Goal: Transaction & Acquisition: Book appointment/travel/reservation

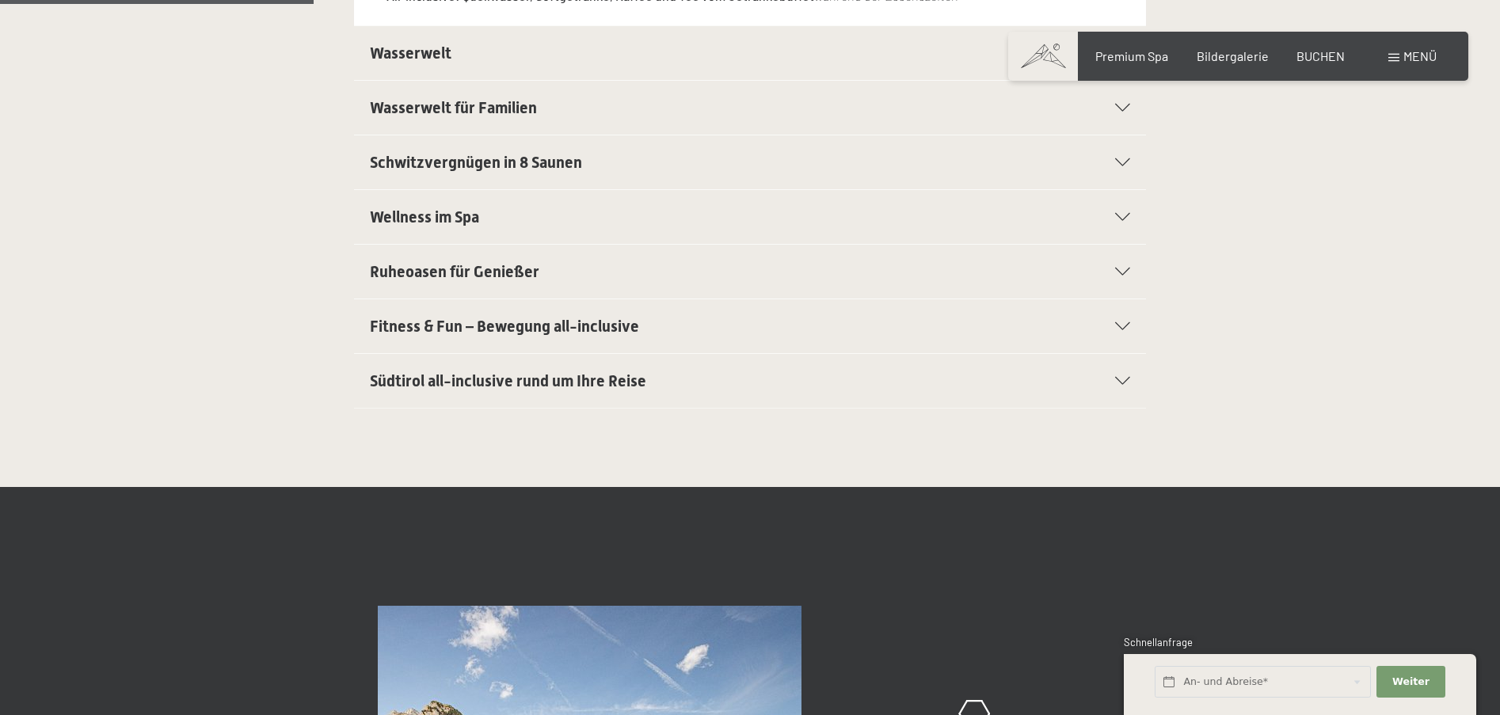
scroll to position [641, 0]
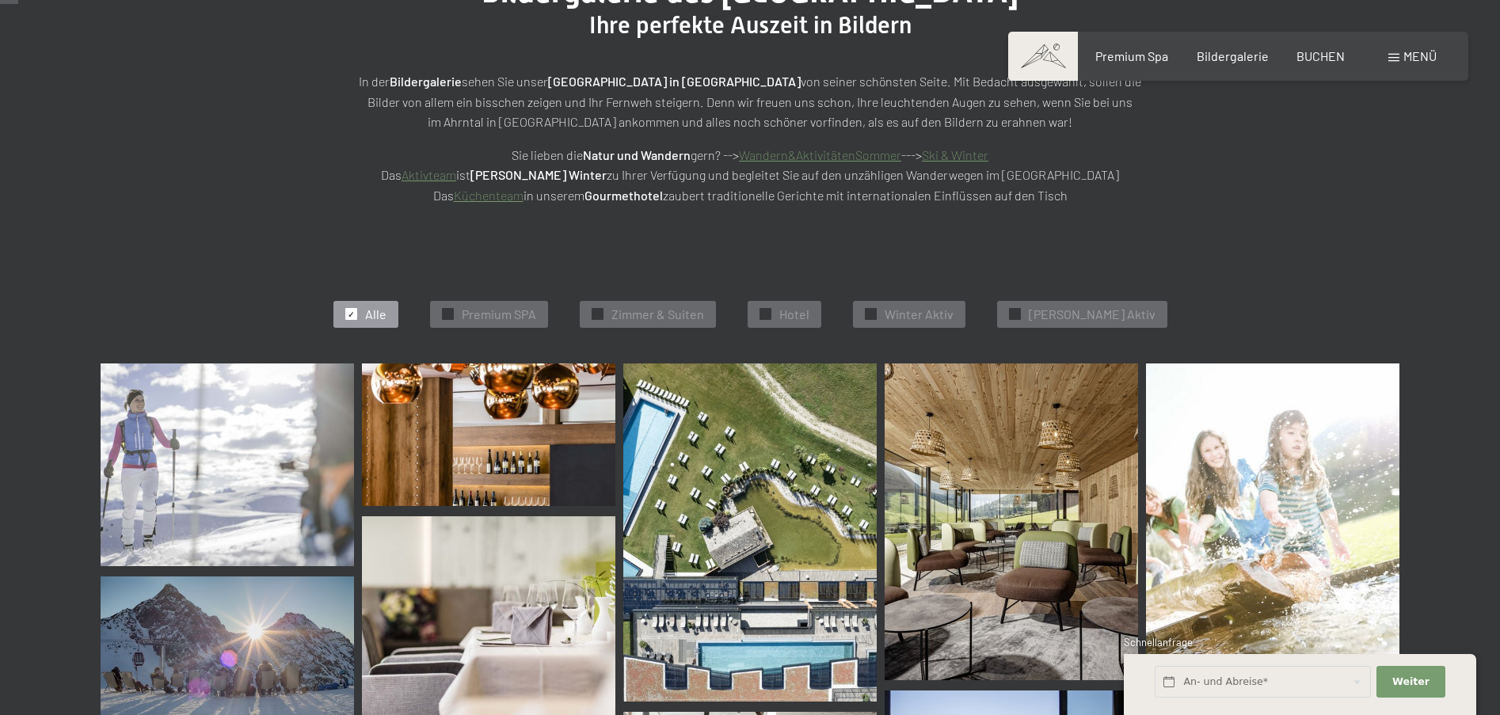
scroll to position [246, 0]
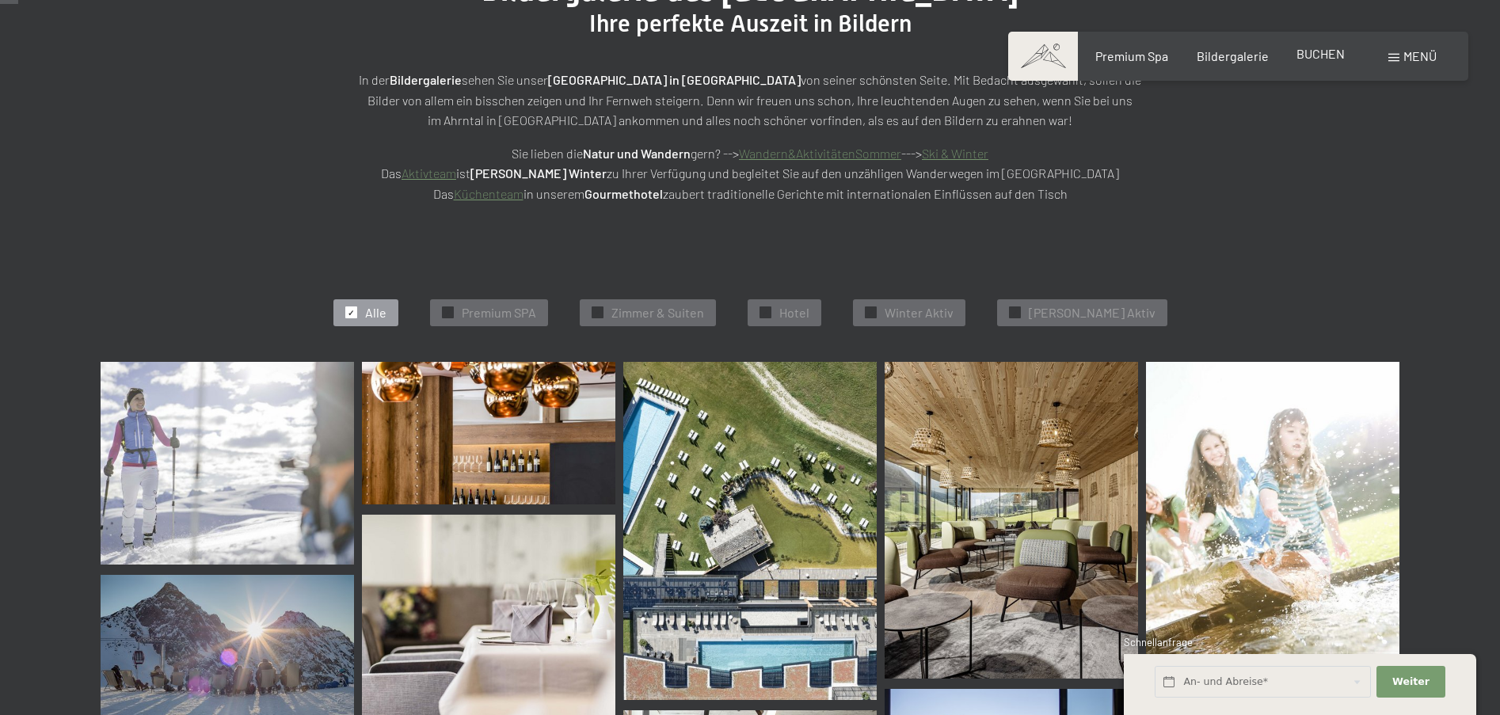
click at [1325, 50] on span "BUCHEN" at bounding box center [1320, 53] width 48 height 15
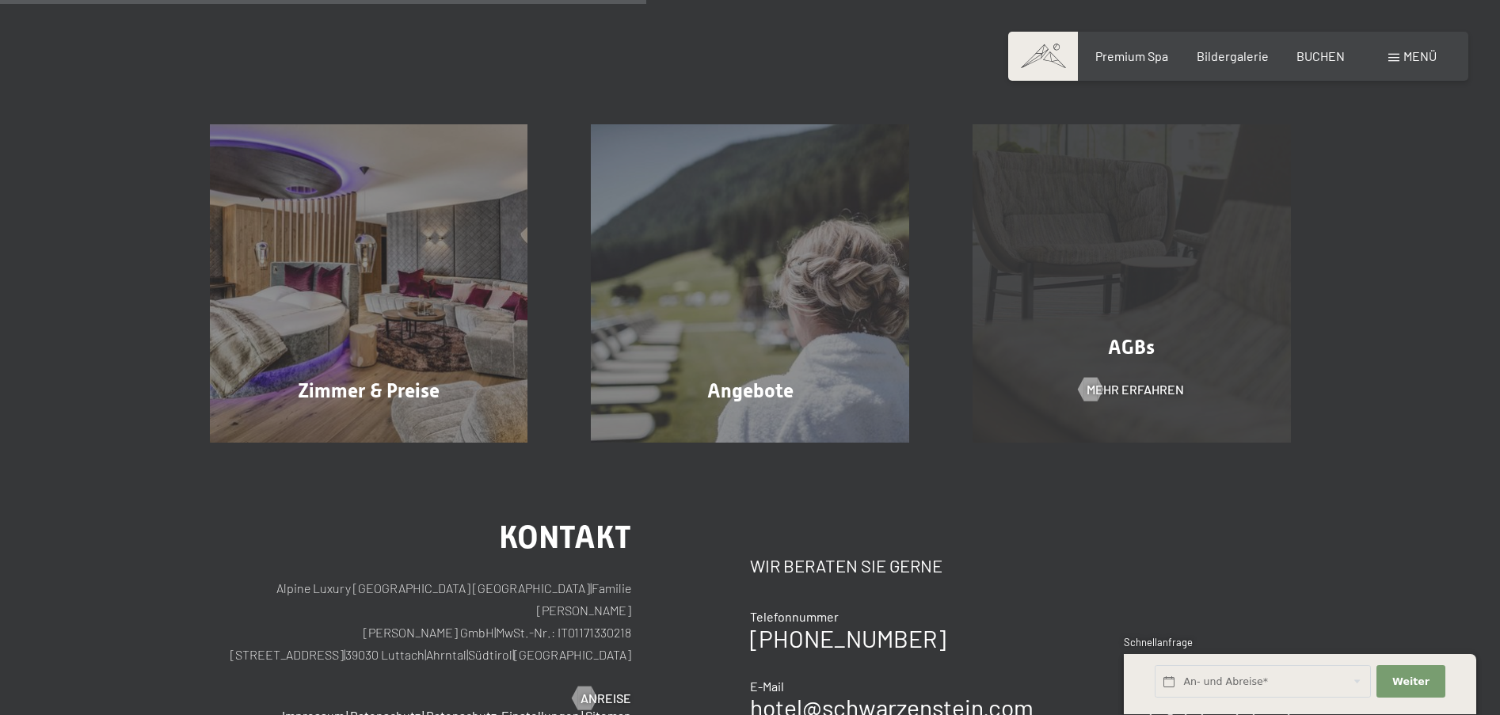
scroll to position [347, 0]
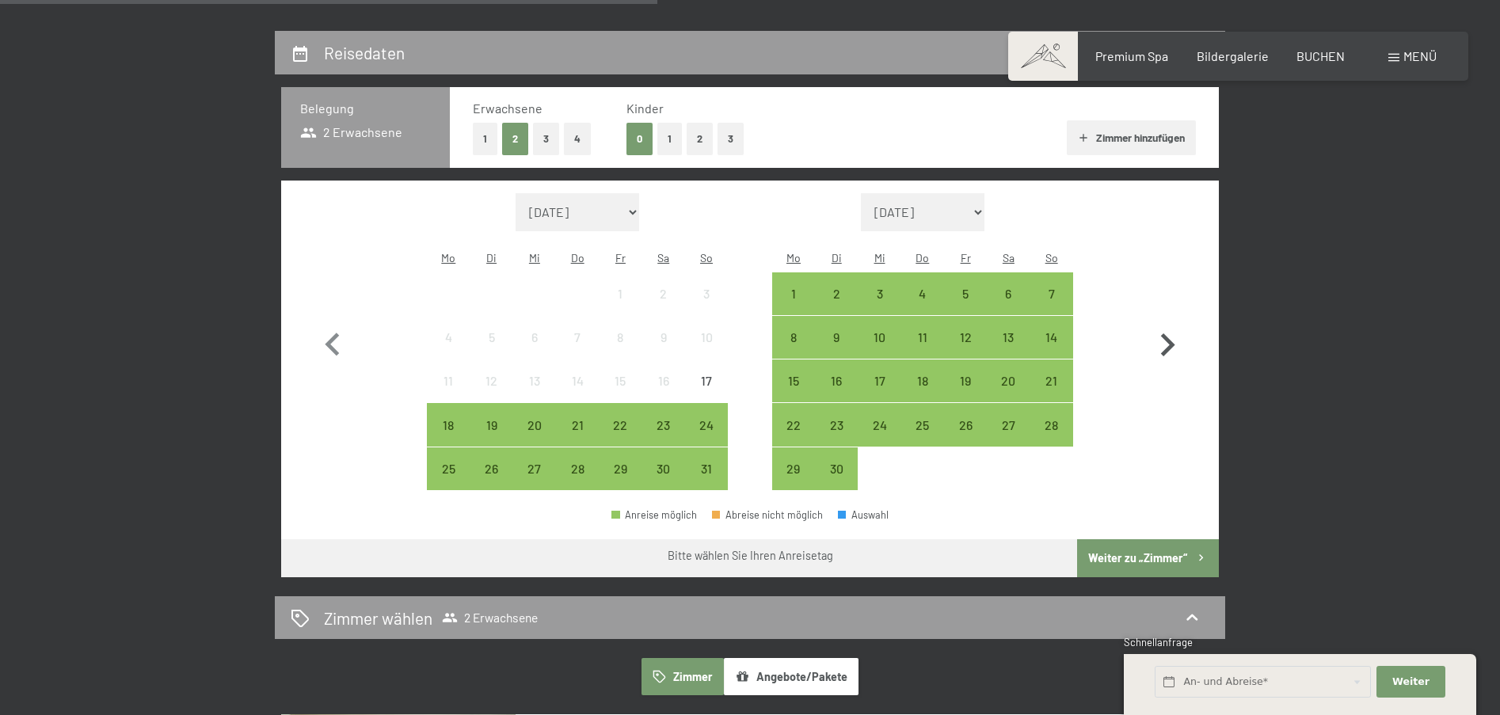
click at [1170, 337] on icon "button" at bounding box center [1168, 344] width 14 height 23
select select "2025-09-01"
select select "[DATE]"
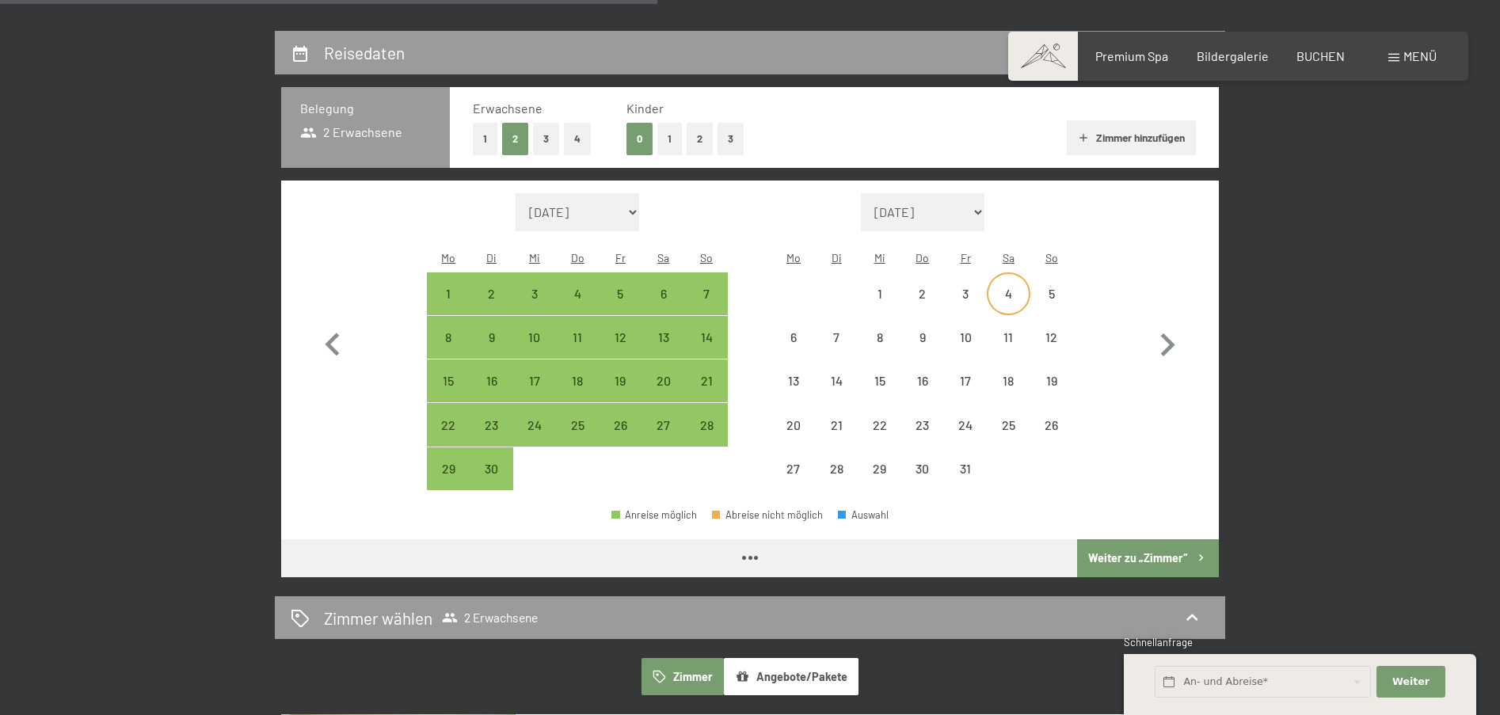
select select "2025-09-01"
select select "2025-10-01"
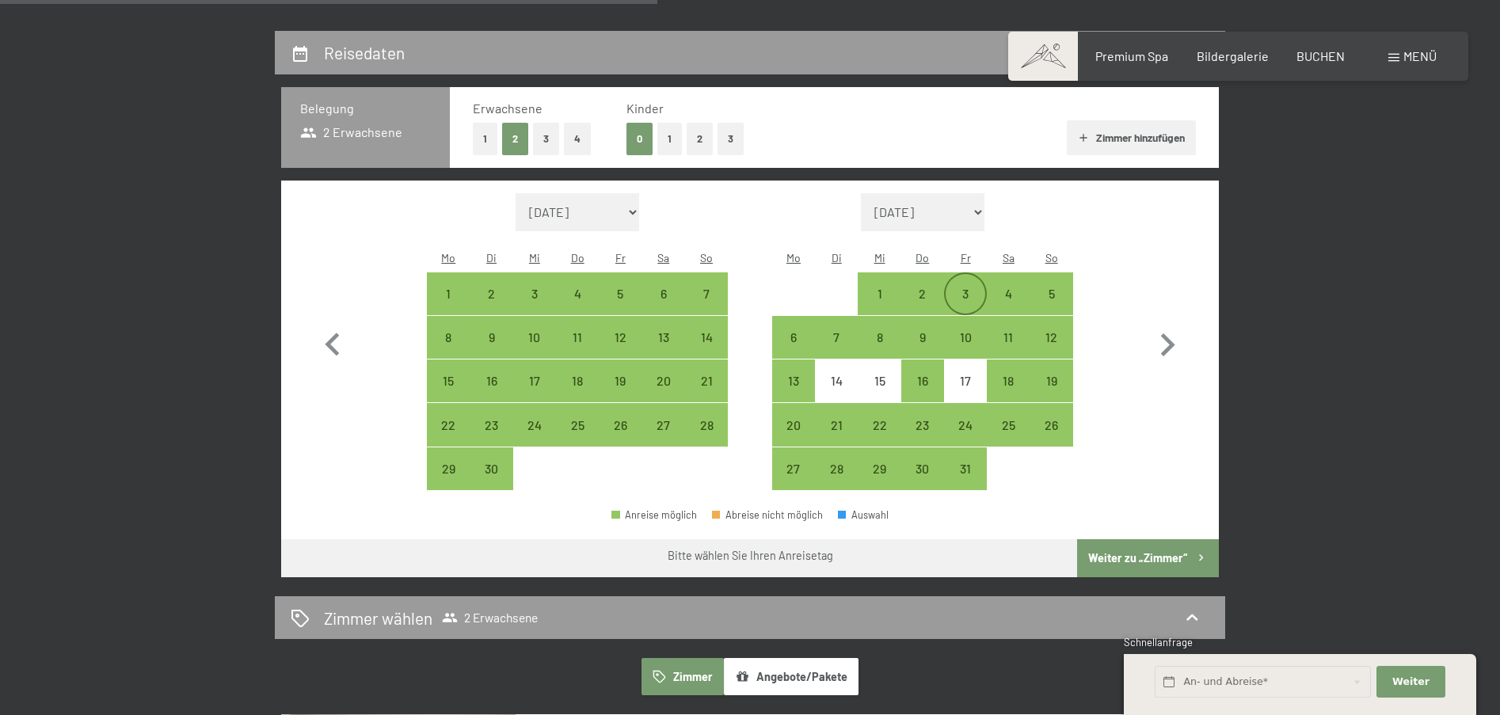
click at [957, 287] on div "3" at bounding box center [965, 307] width 40 height 40
select select "2025-09-01"
select select "2025-10-01"
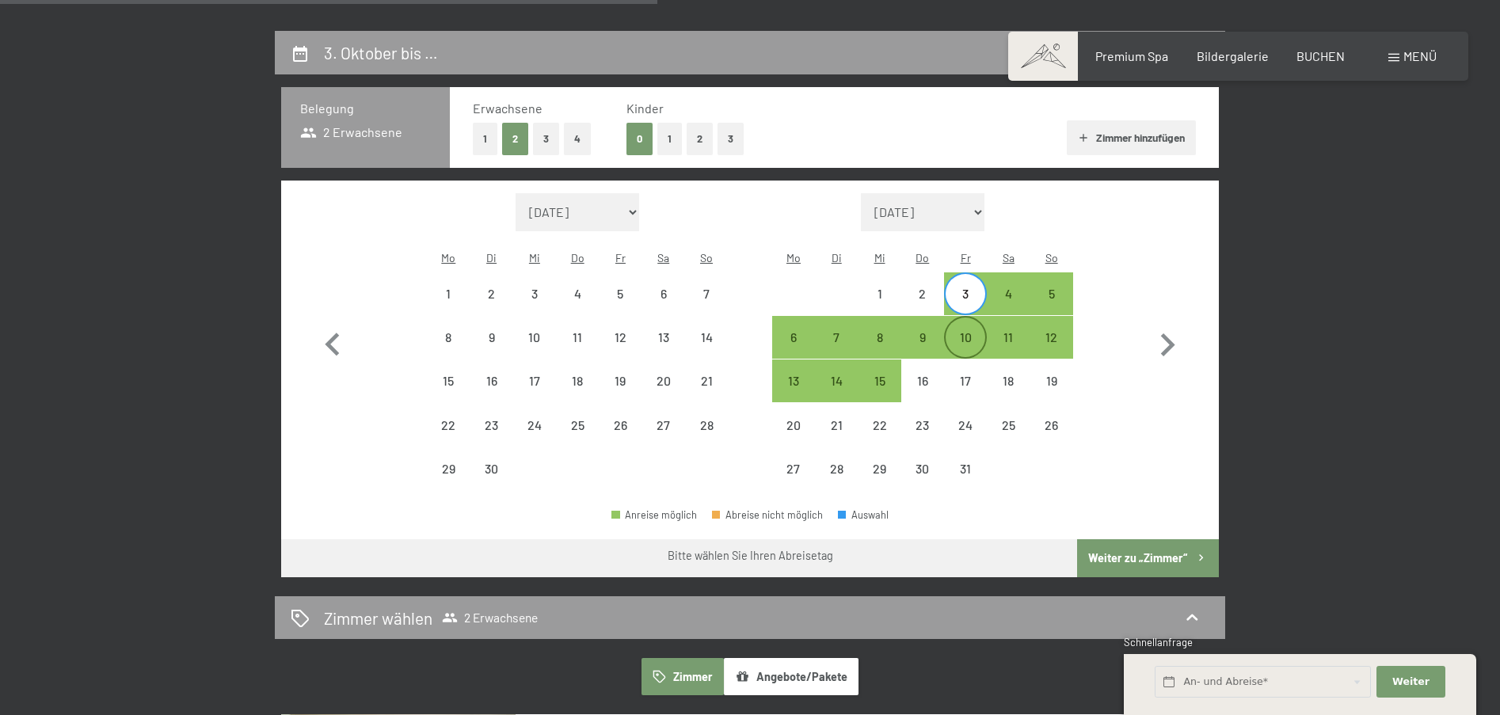
click at [955, 331] on div "10" at bounding box center [965, 351] width 40 height 40
select select "2025-09-01"
select select "2025-10-01"
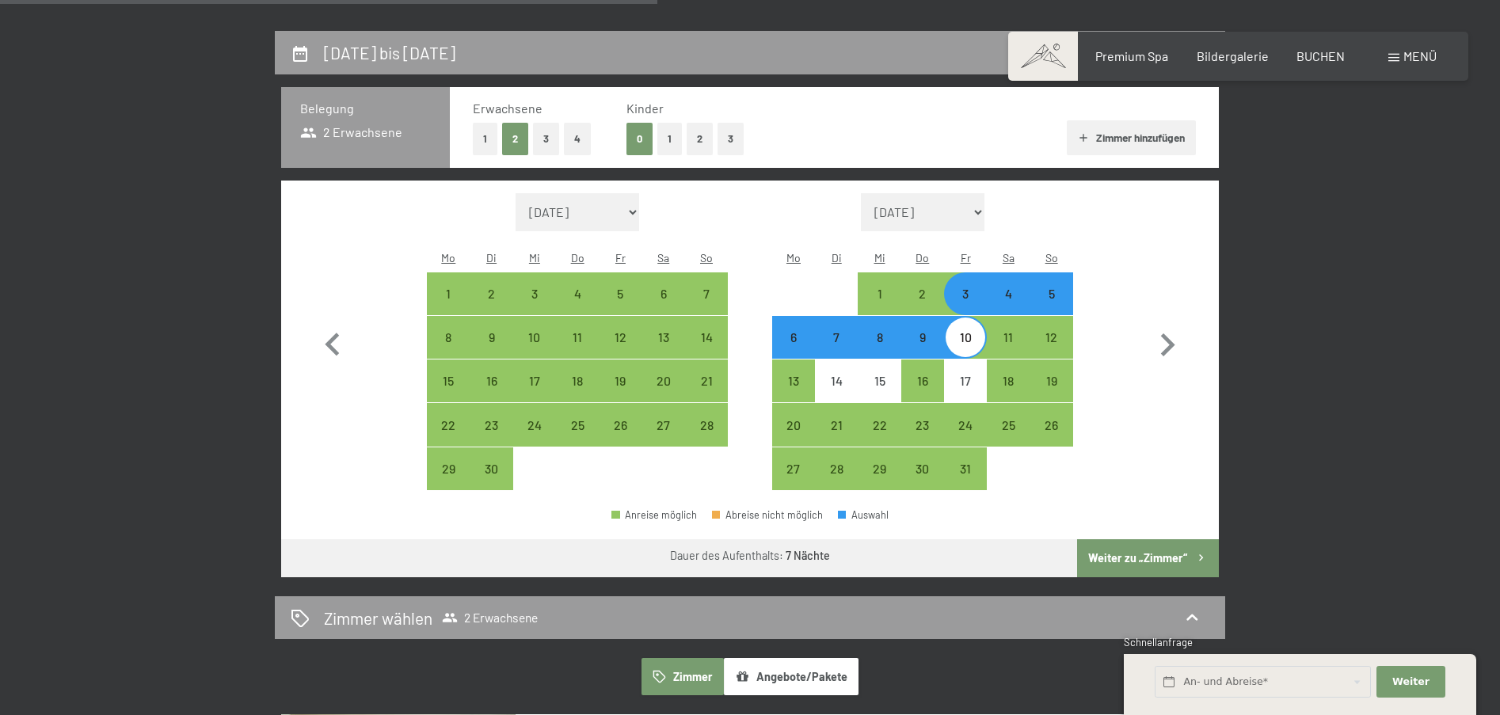
click at [1138, 539] on button "Weiter zu „Zimmer“" at bounding box center [1148, 558] width 142 height 38
select select "2025-09-01"
select select "[DATE]"
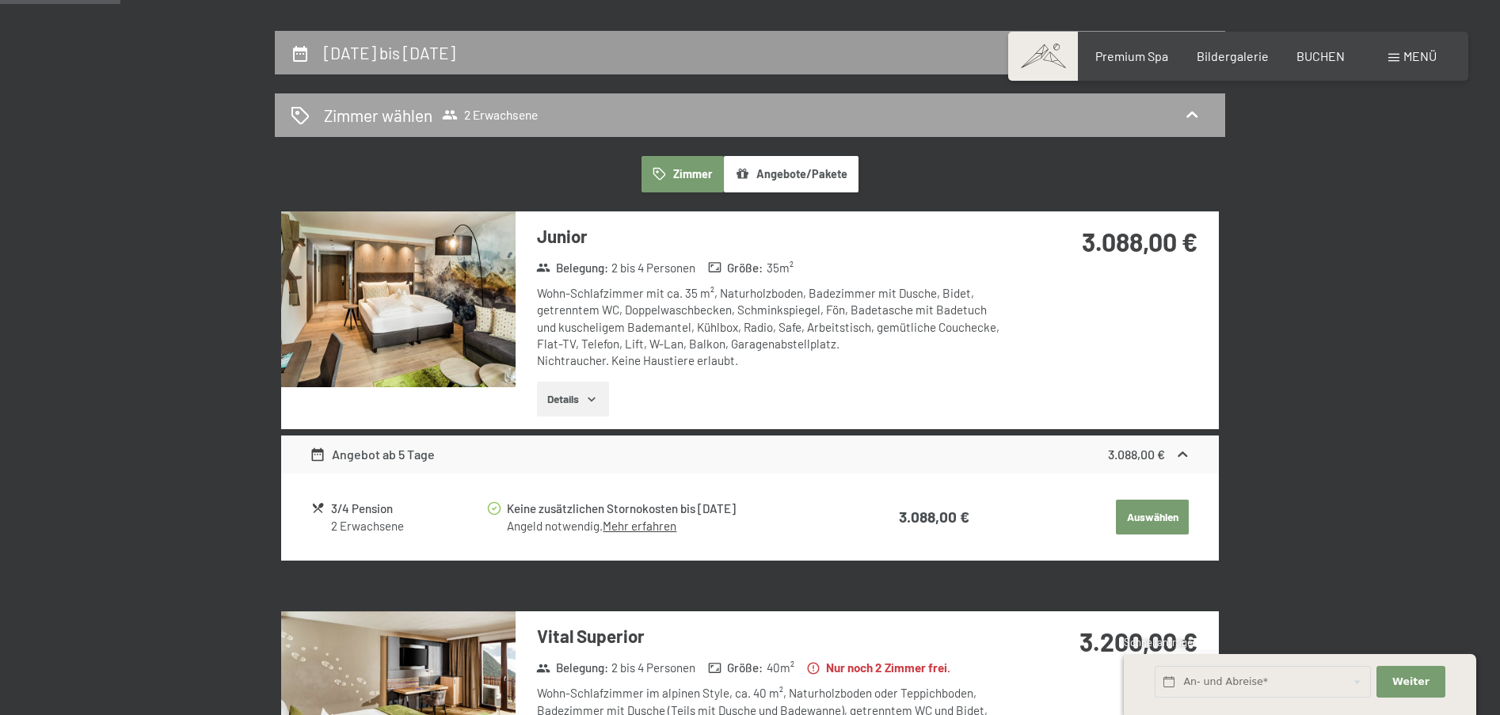
scroll to position [377, 0]
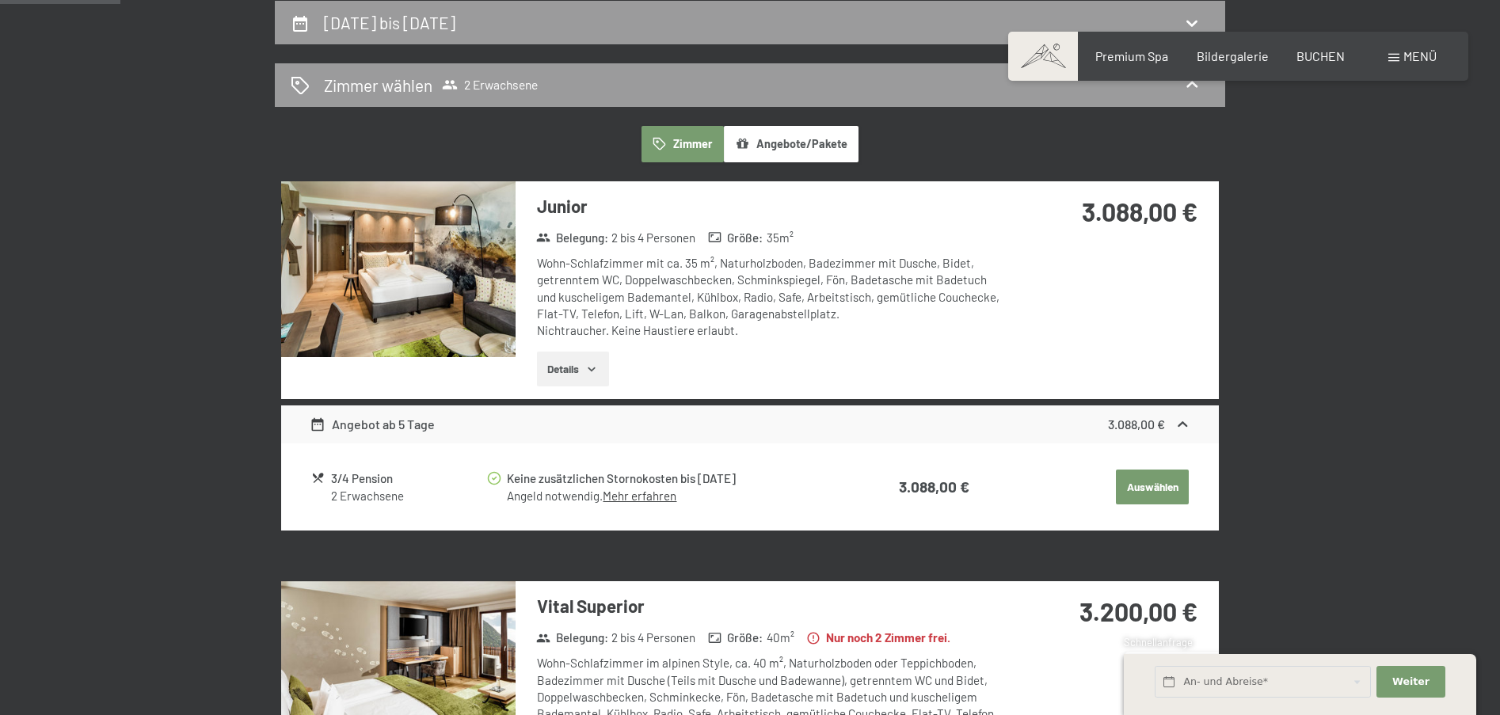
click at [487, 280] on img at bounding box center [398, 269] width 234 height 176
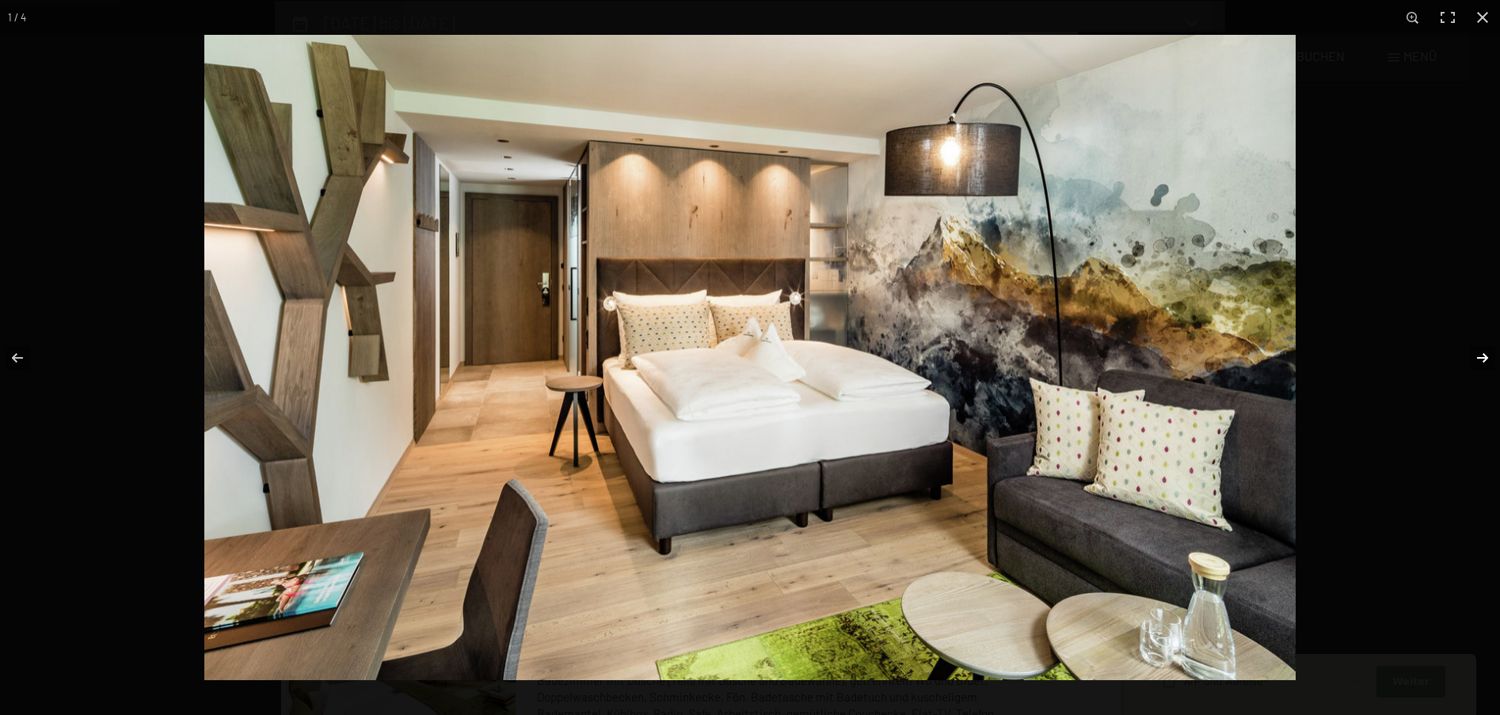
click at [1484, 352] on button "button" at bounding box center [1471, 357] width 55 height 79
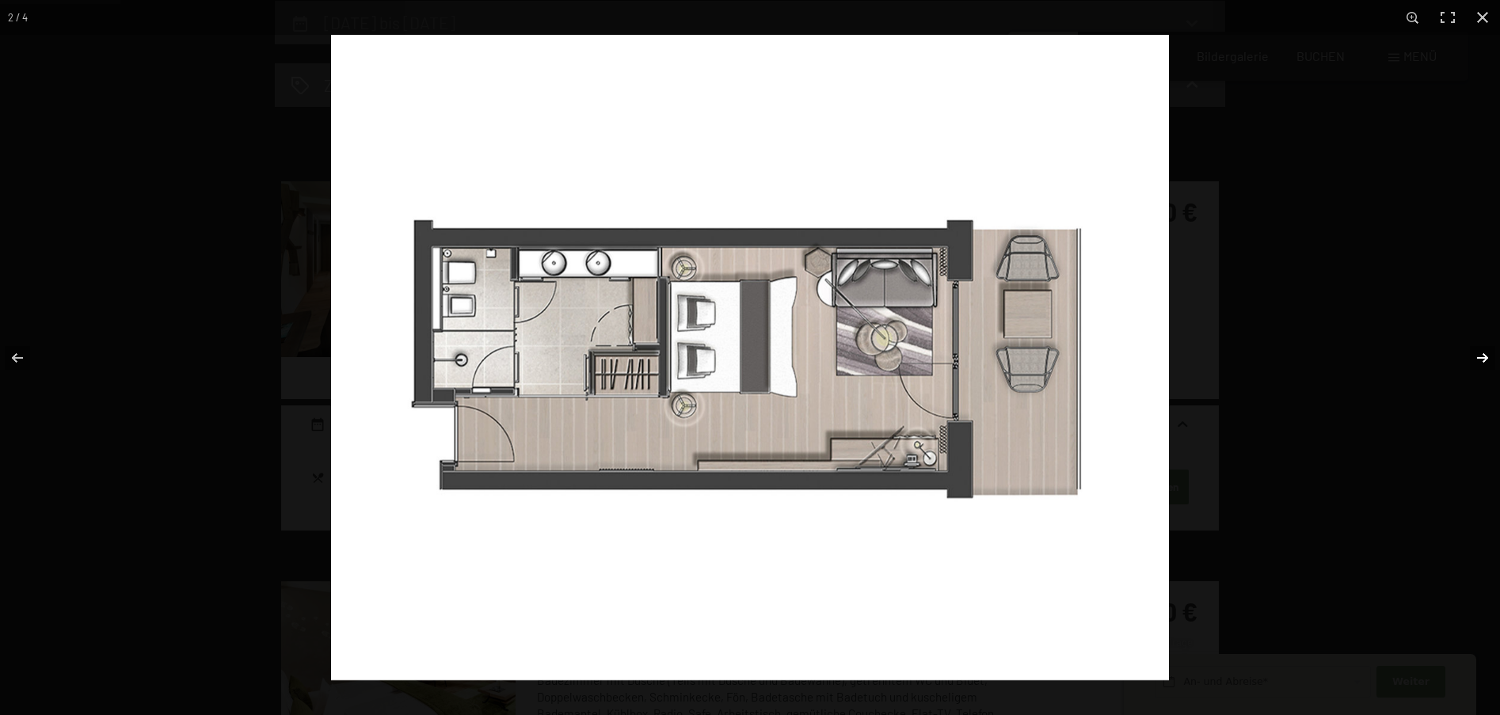
click at [1484, 352] on button "button" at bounding box center [1471, 357] width 55 height 79
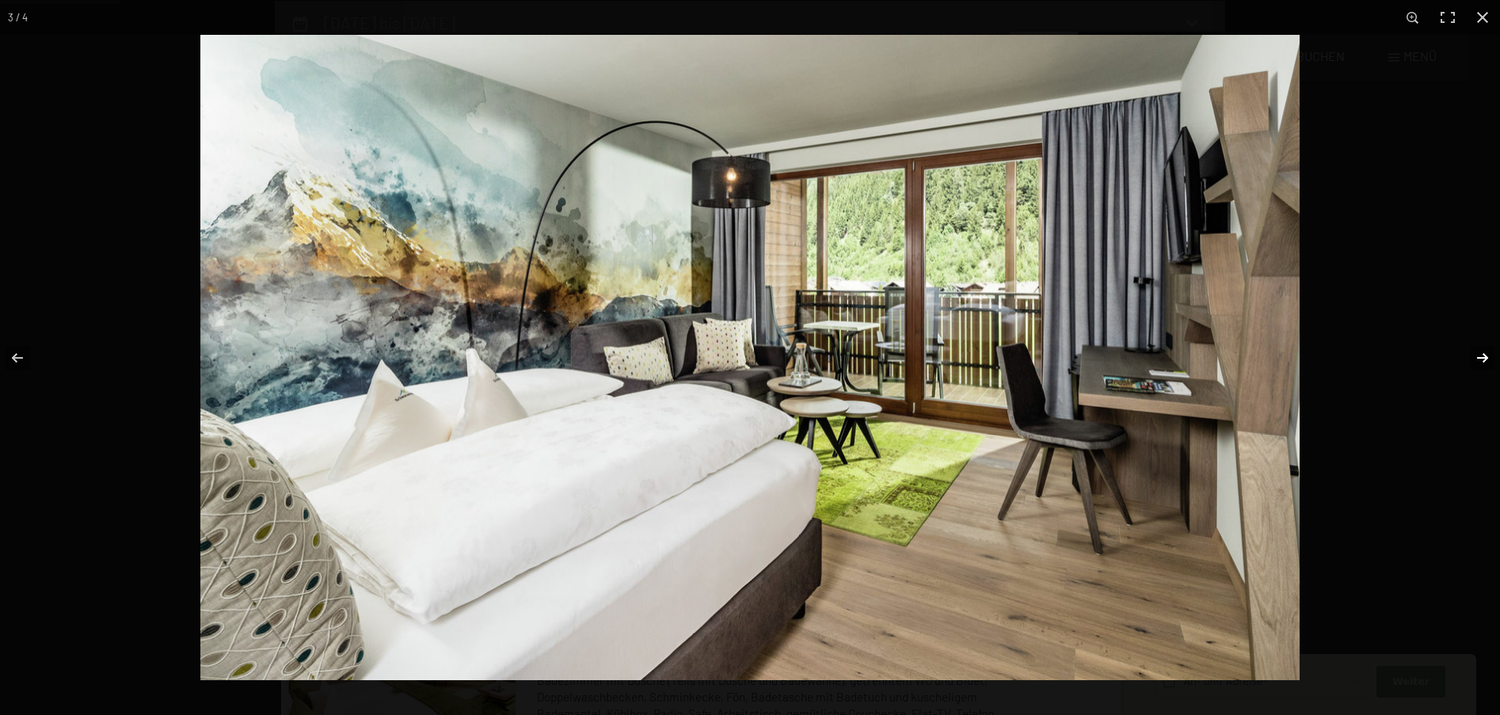
click at [1484, 352] on button "button" at bounding box center [1471, 357] width 55 height 79
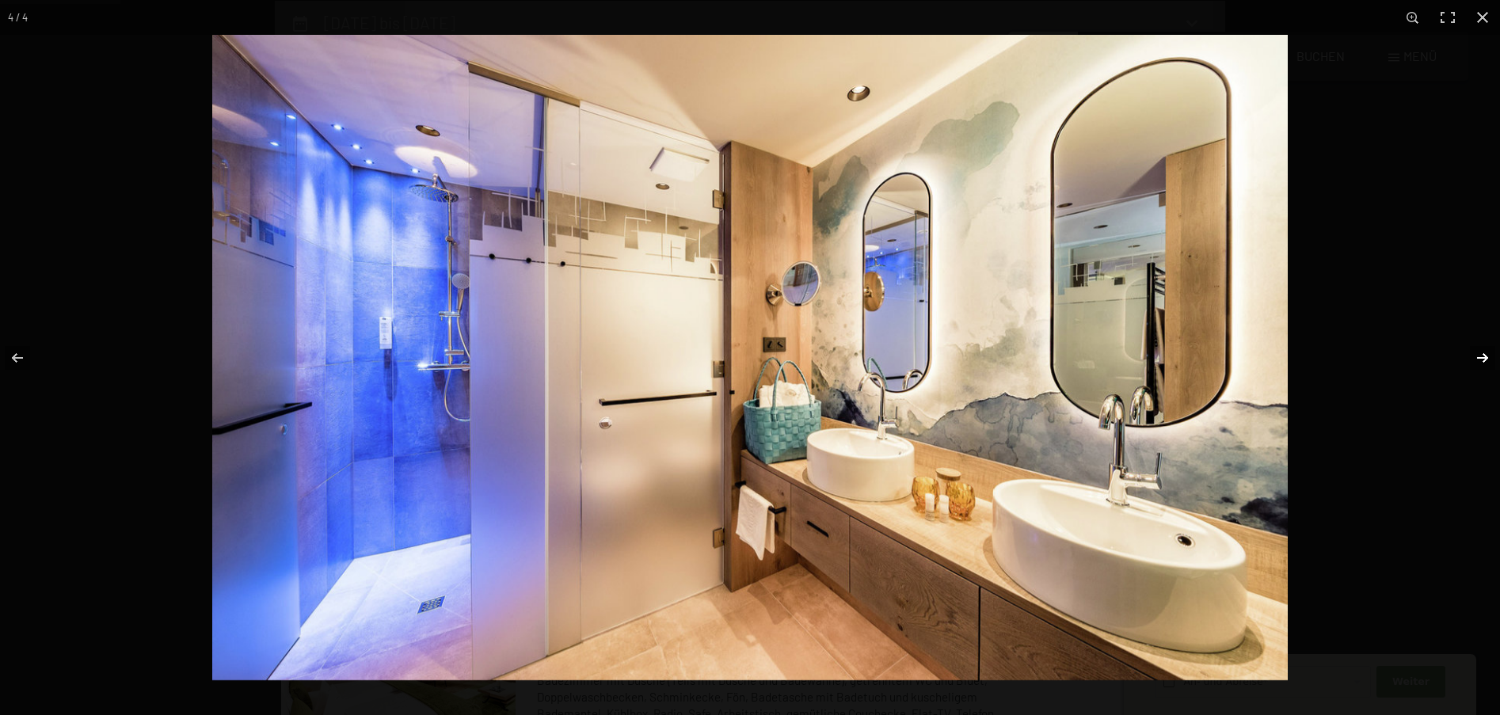
click at [1484, 352] on button "button" at bounding box center [1471, 357] width 55 height 79
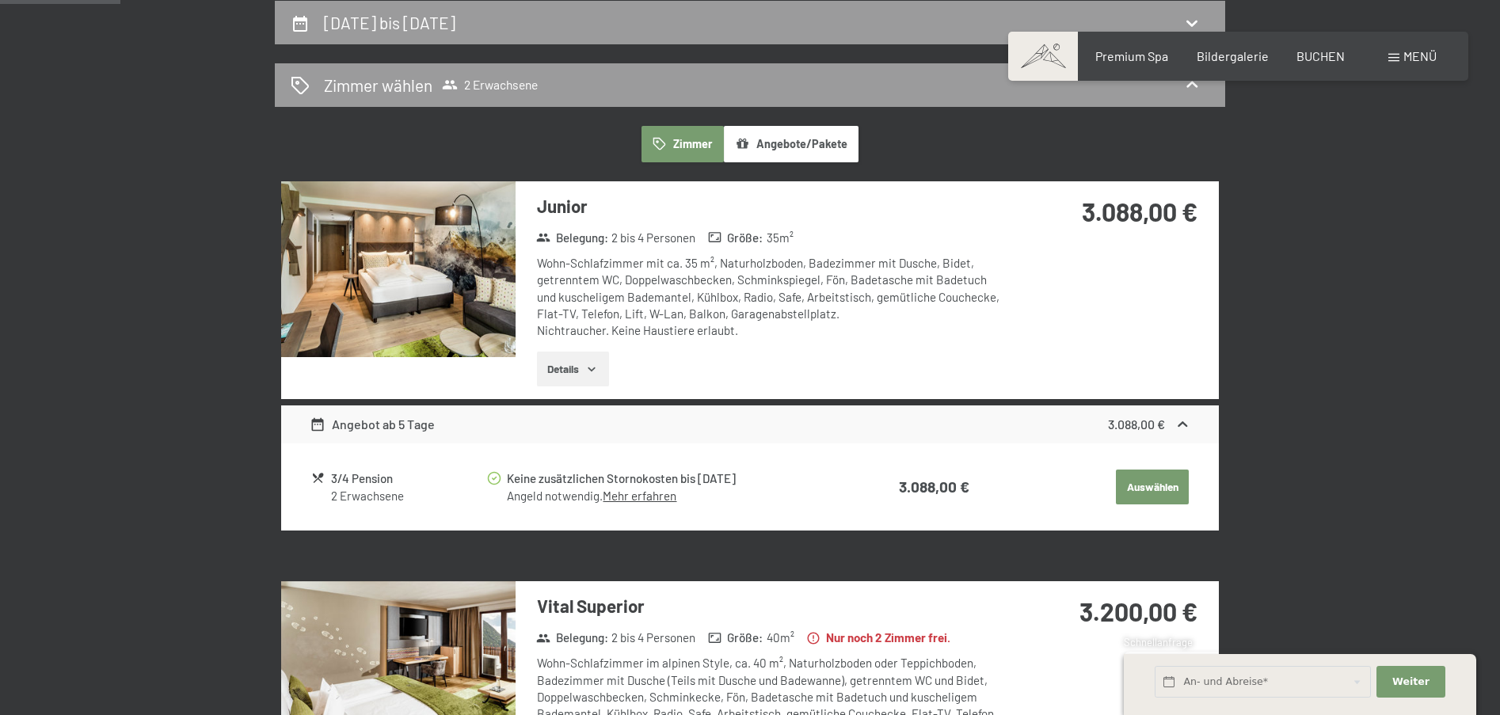
click at [0, 0] on button "button" at bounding box center [0, 0] width 0 height 0
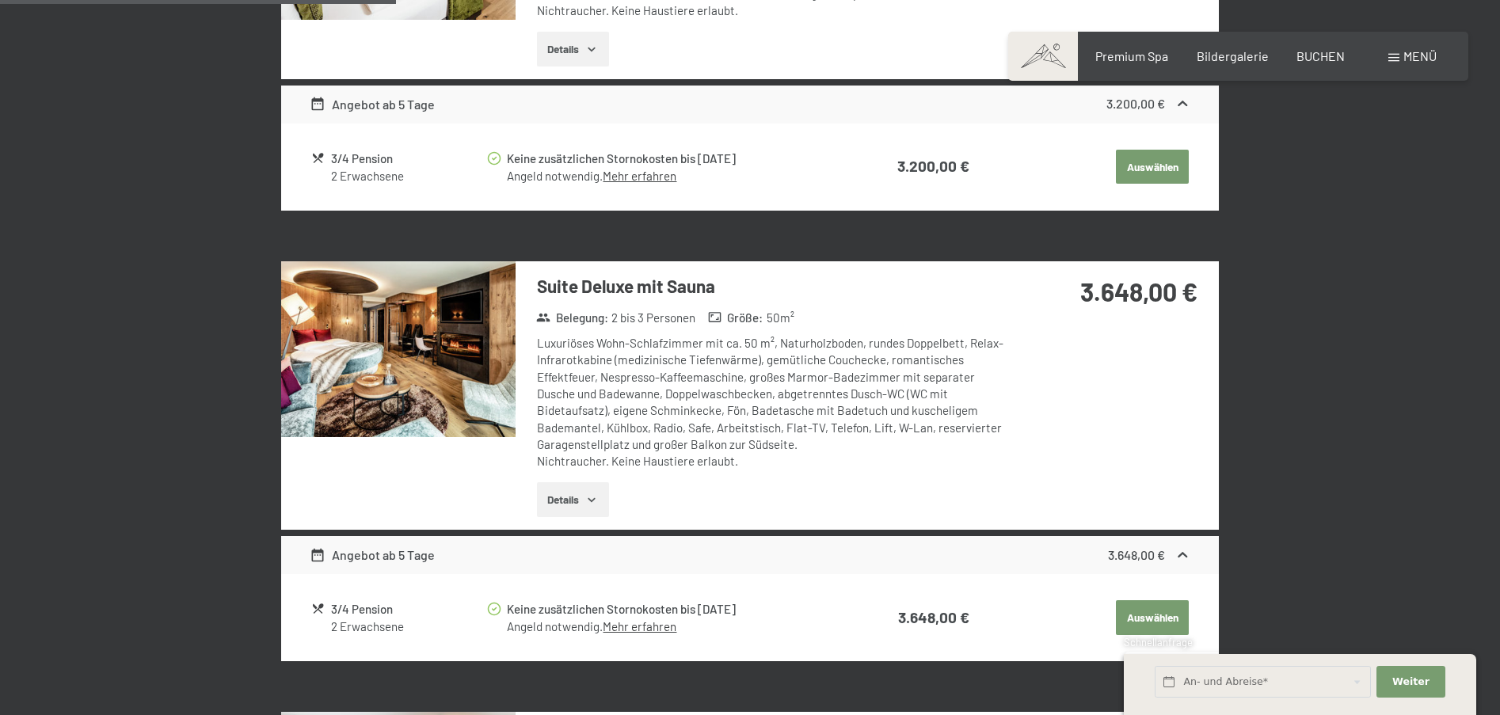
scroll to position [1115, 0]
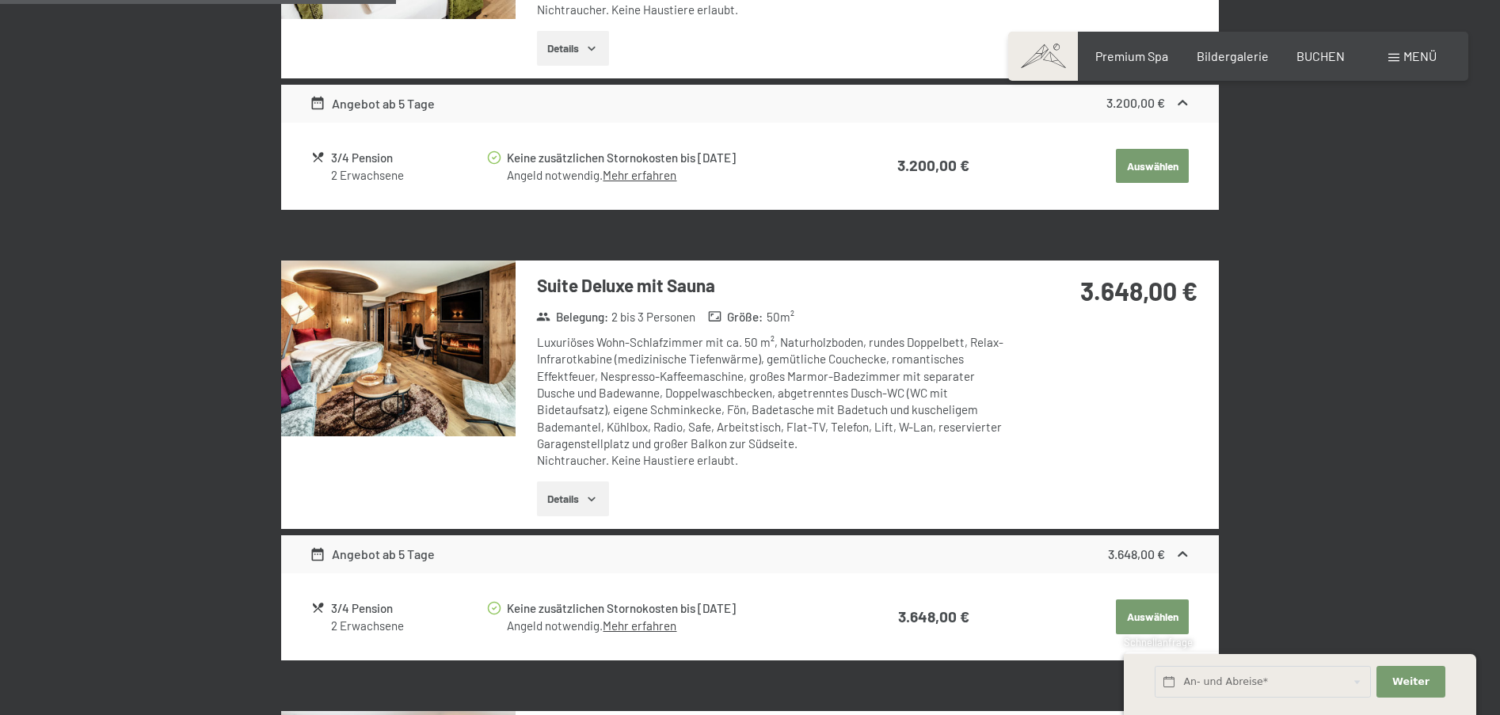
click at [413, 388] on img at bounding box center [398, 349] width 234 height 176
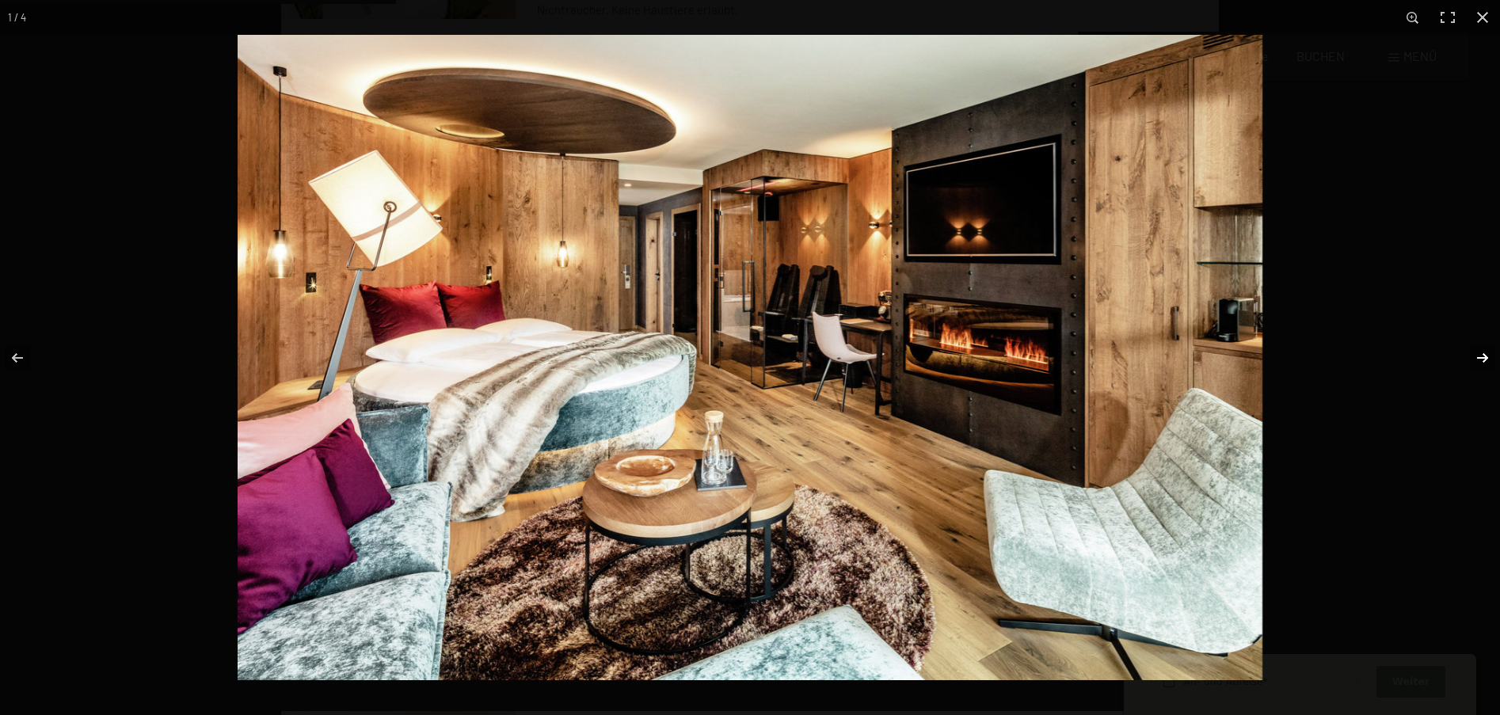
click at [1485, 354] on button "button" at bounding box center [1471, 357] width 55 height 79
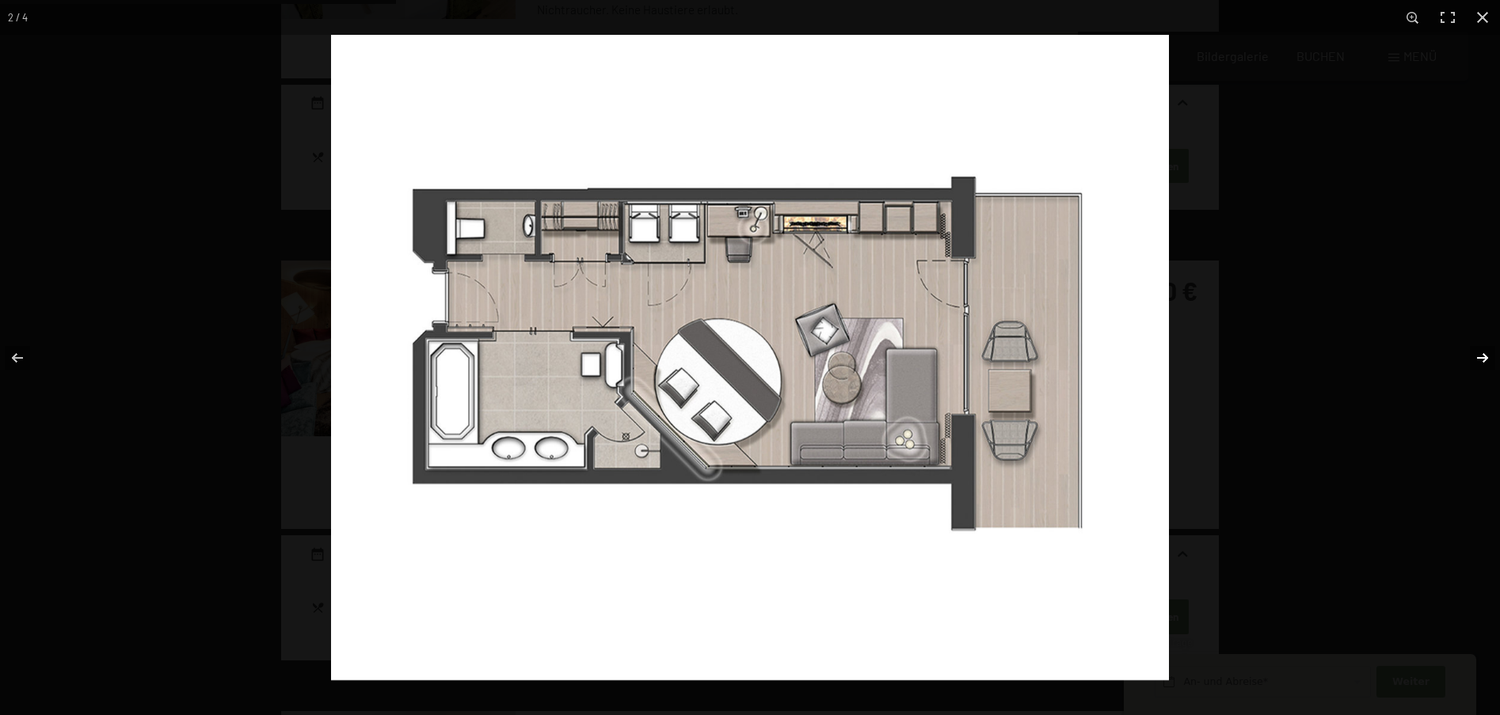
click at [1485, 354] on button "button" at bounding box center [1471, 357] width 55 height 79
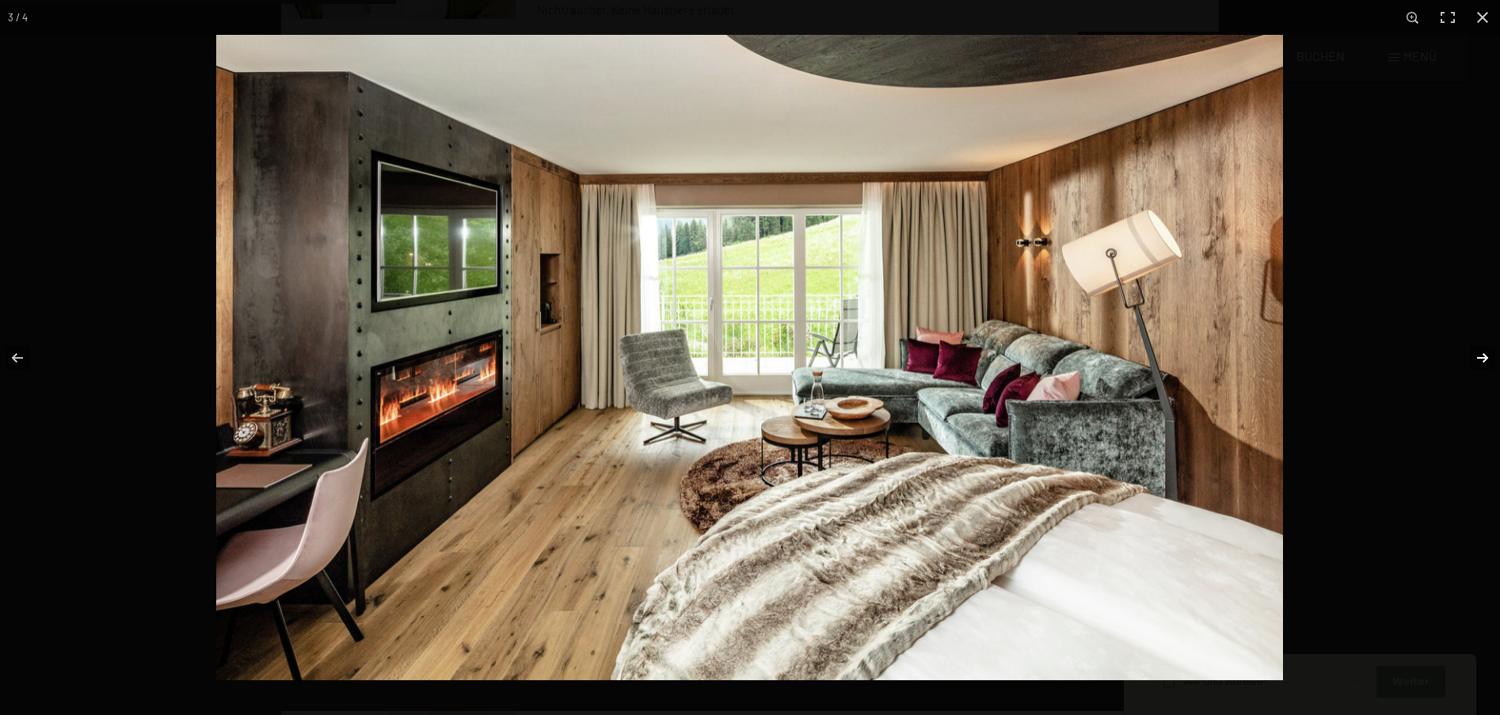
click at [1485, 354] on button "button" at bounding box center [1471, 357] width 55 height 79
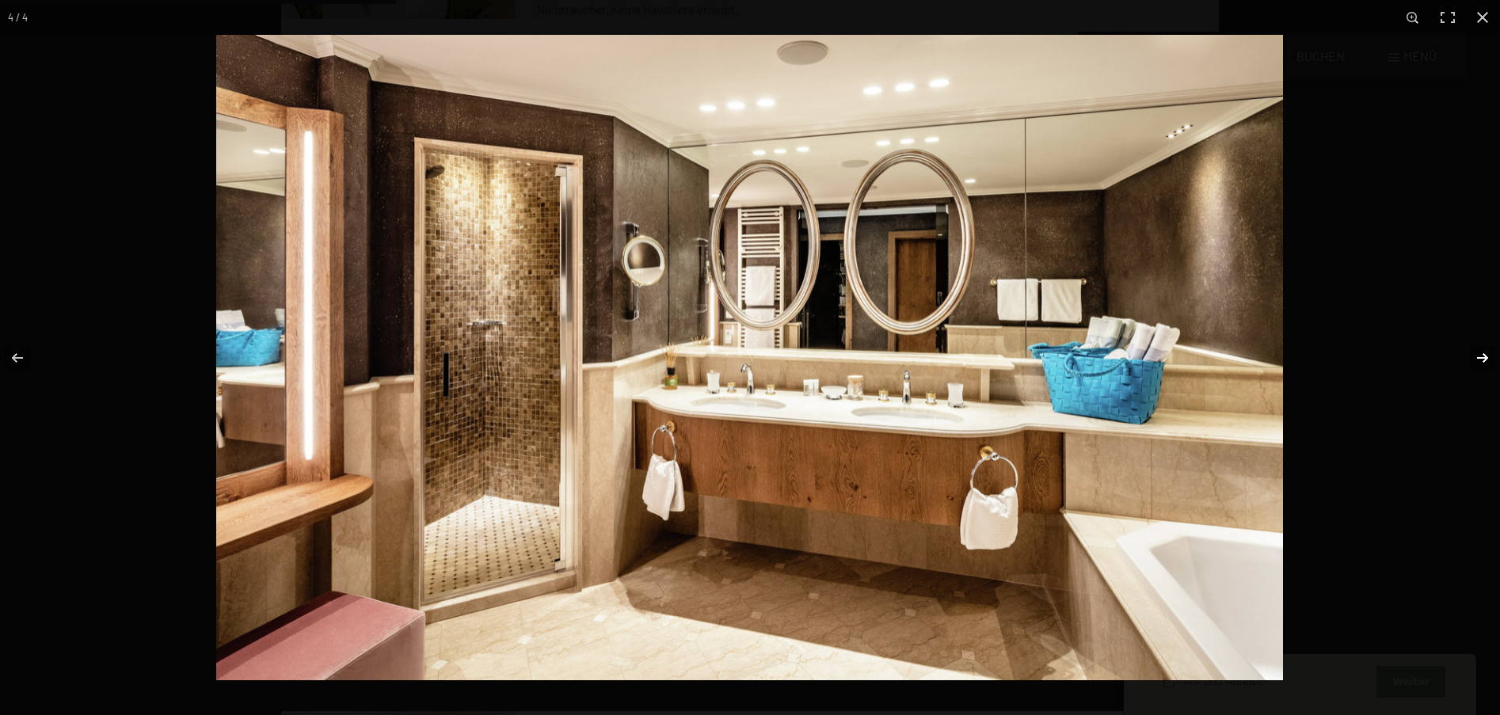
click at [1485, 354] on button "button" at bounding box center [1471, 357] width 55 height 79
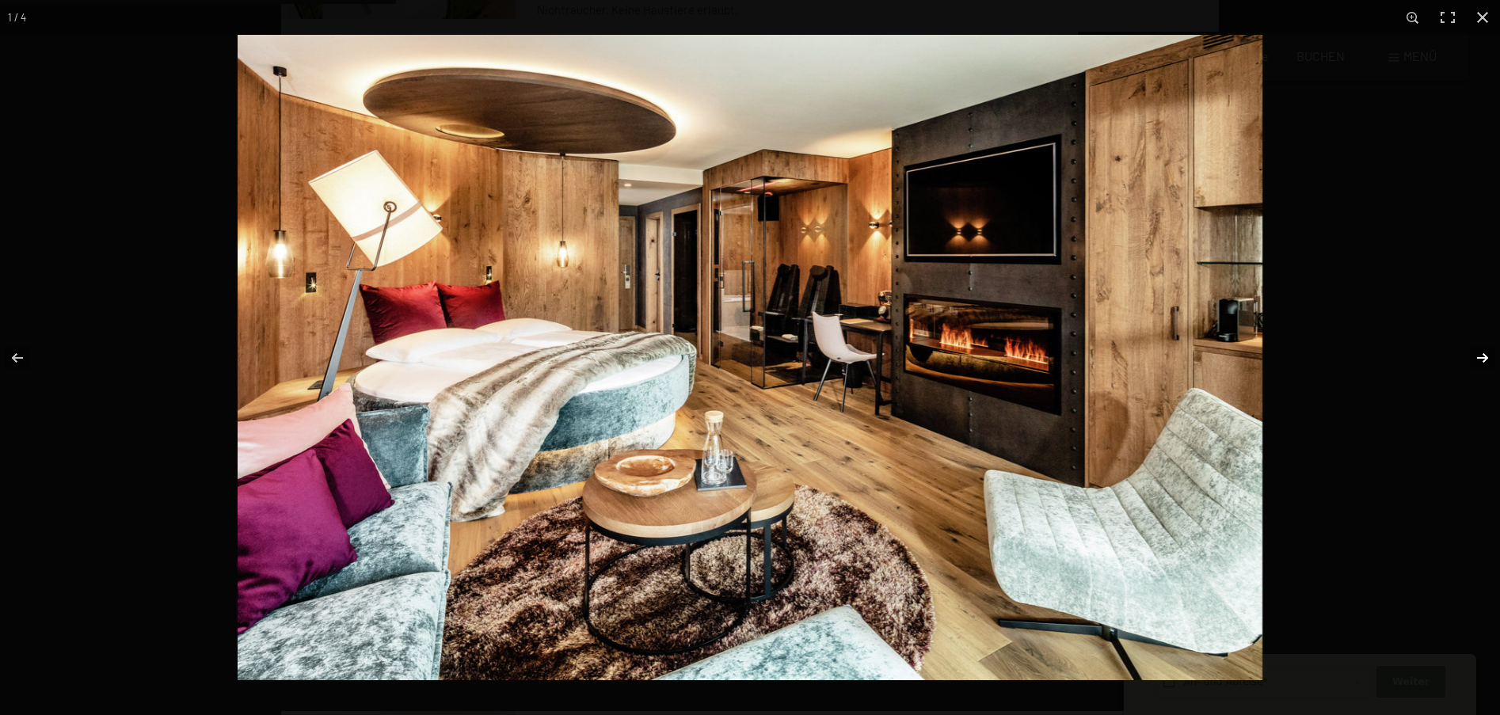
click at [1485, 354] on button "button" at bounding box center [1471, 357] width 55 height 79
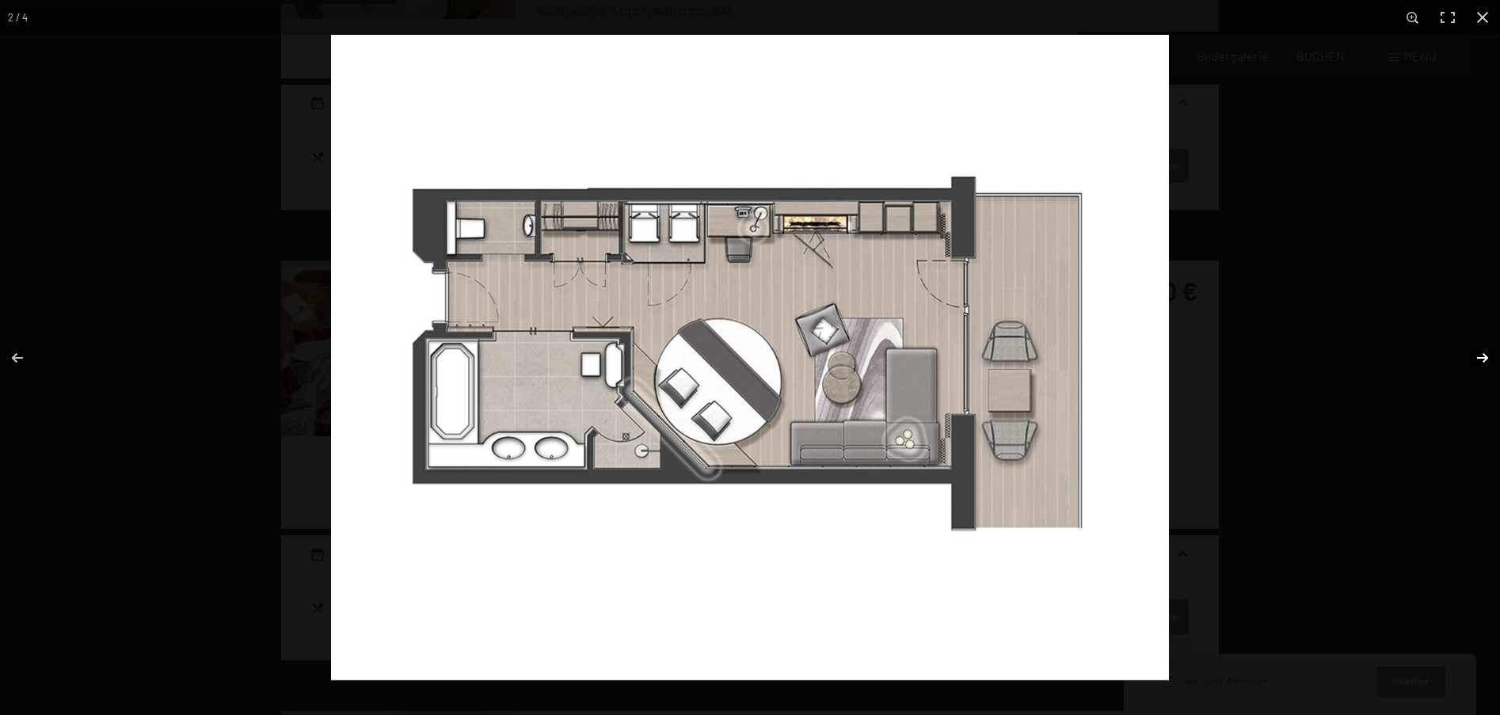
click at [1485, 354] on button "button" at bounding box center [1471, 357] width 55 height 79
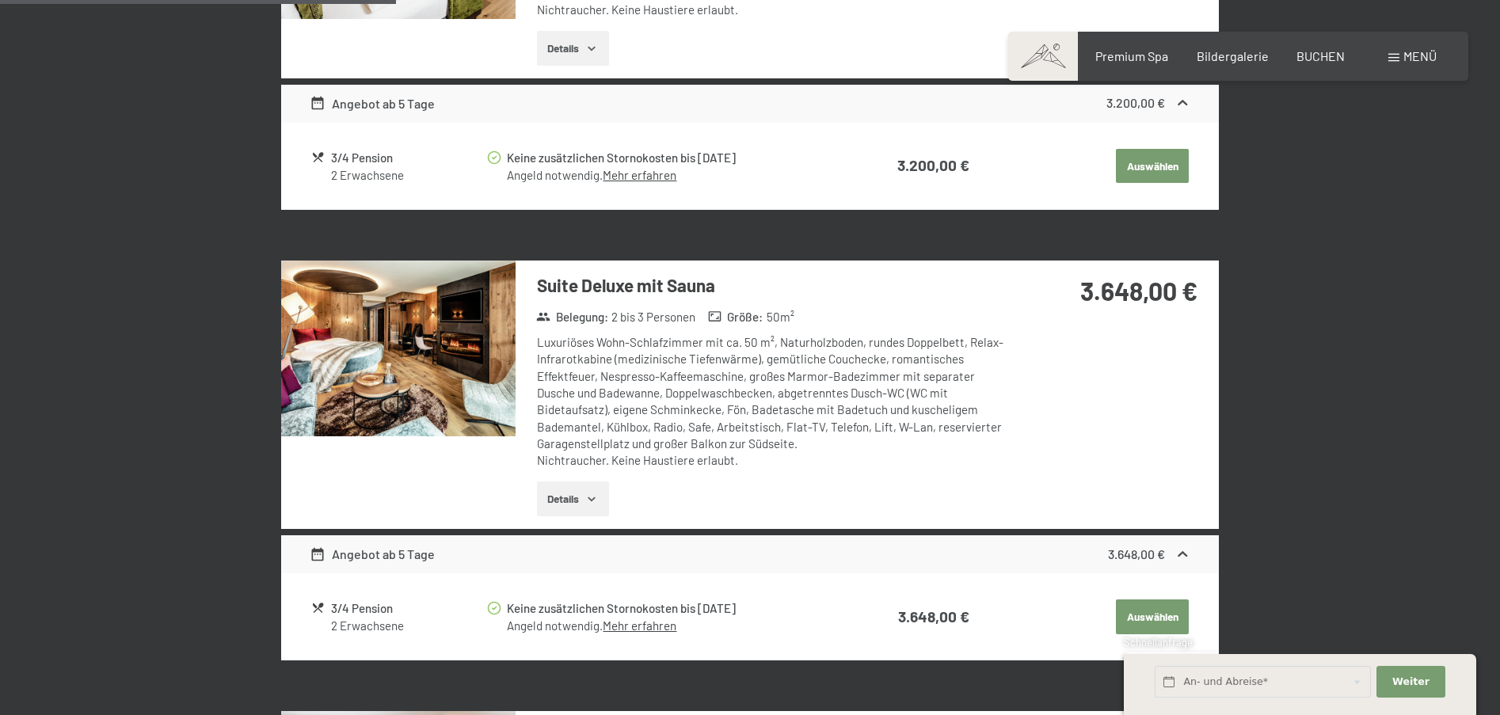
click at [0, 0] on button "button" at bounding box center [0, 0] width 0 height 0
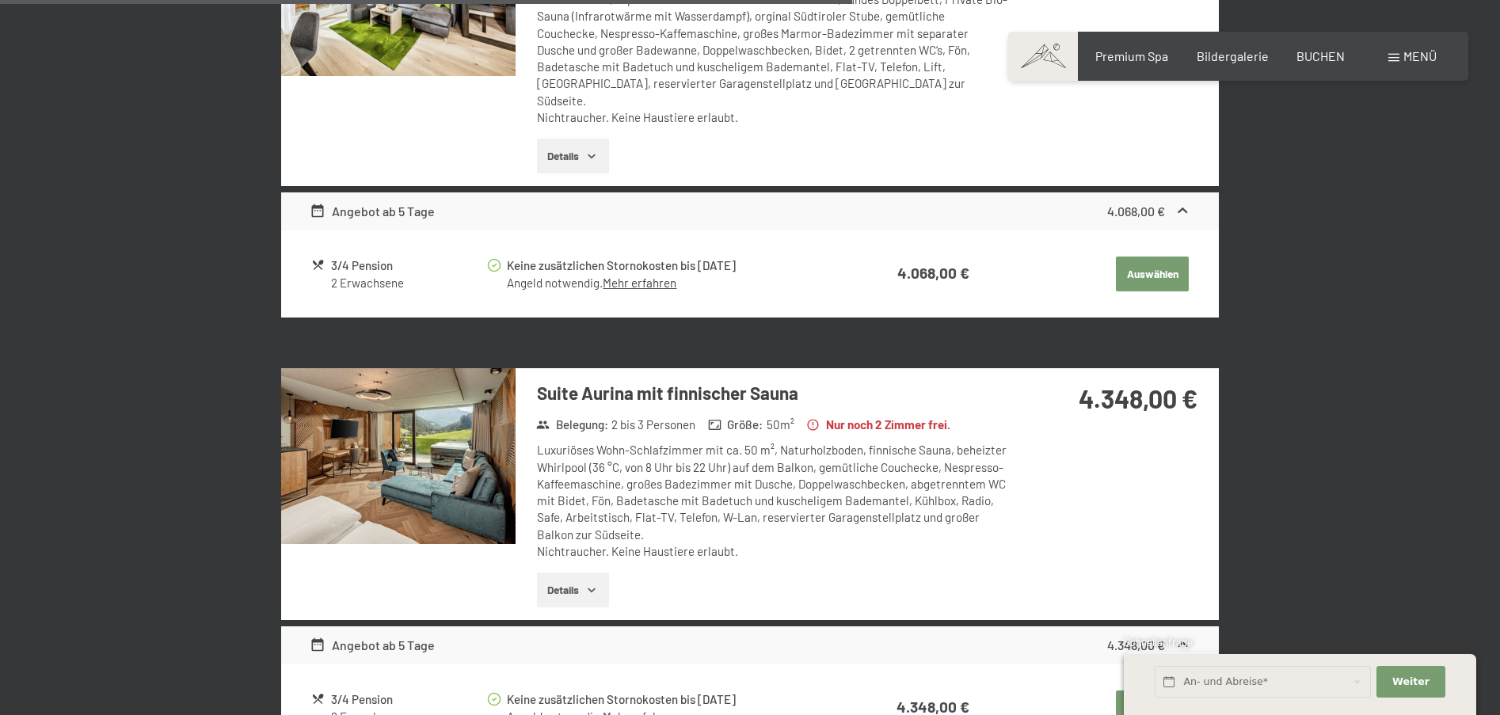
scroll to position [2427, 0]
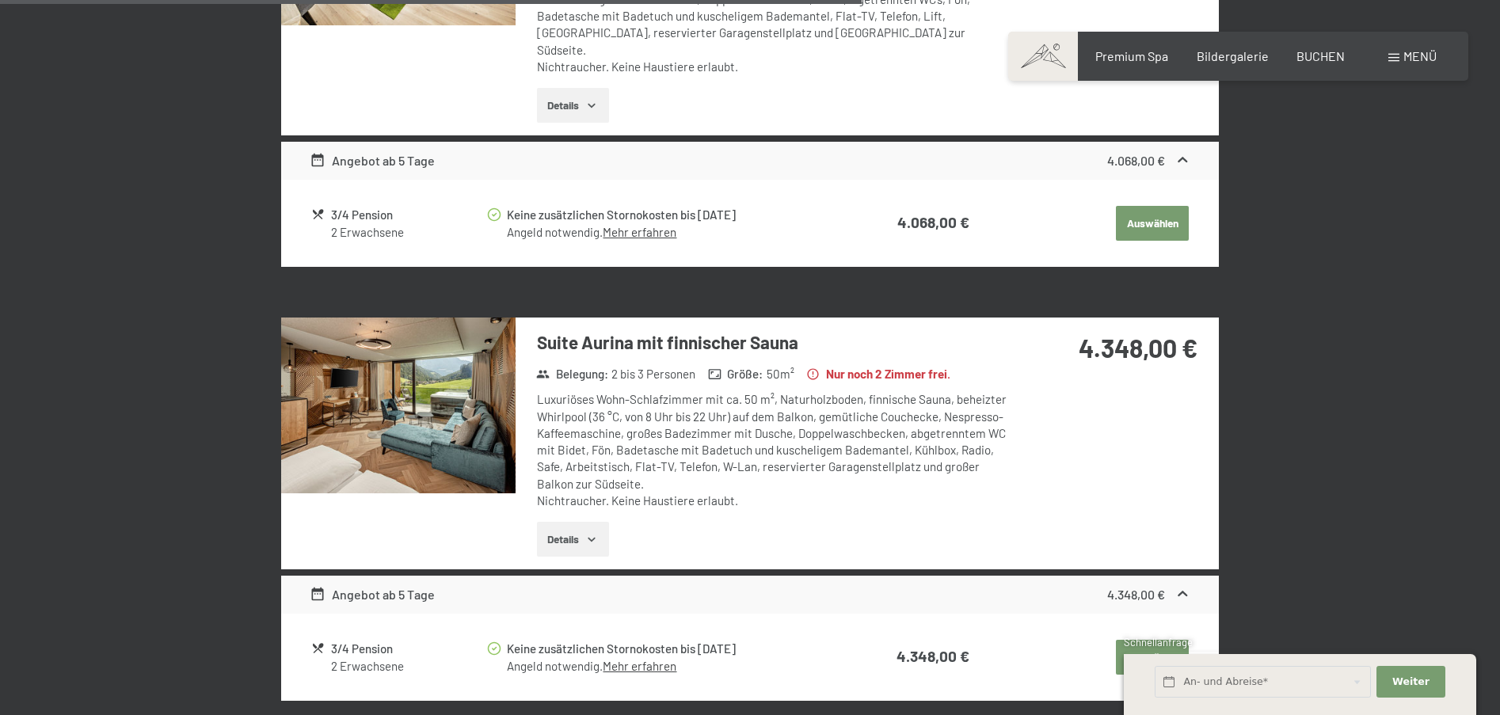
click at [426, 409] on img at bounding box center [398, 406] width 234 height 176
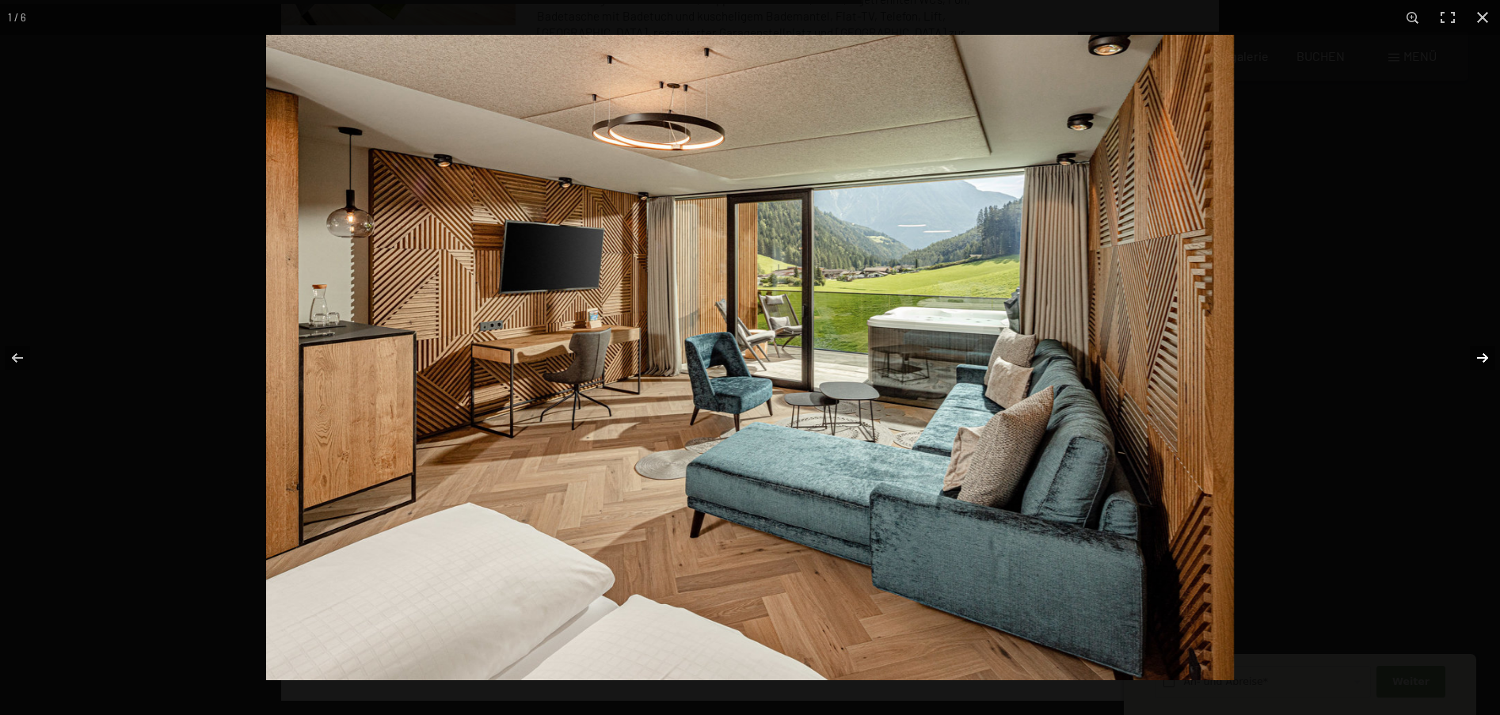
click at [1484, 356] on button "button" at bounding box center [1471, 357] width 55 height 79
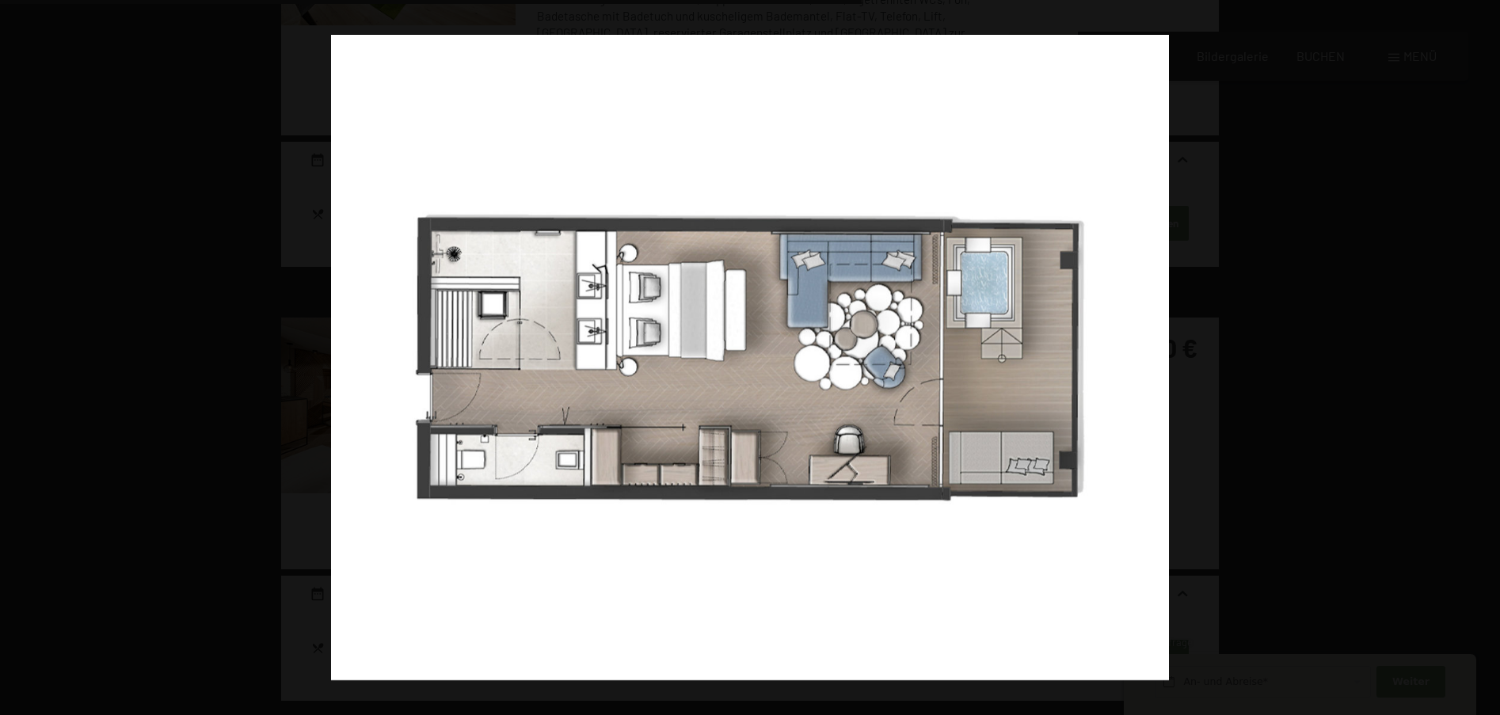
click at [1484, 356] on button "button" at bounding box center [1471, 357] width 55 height 79
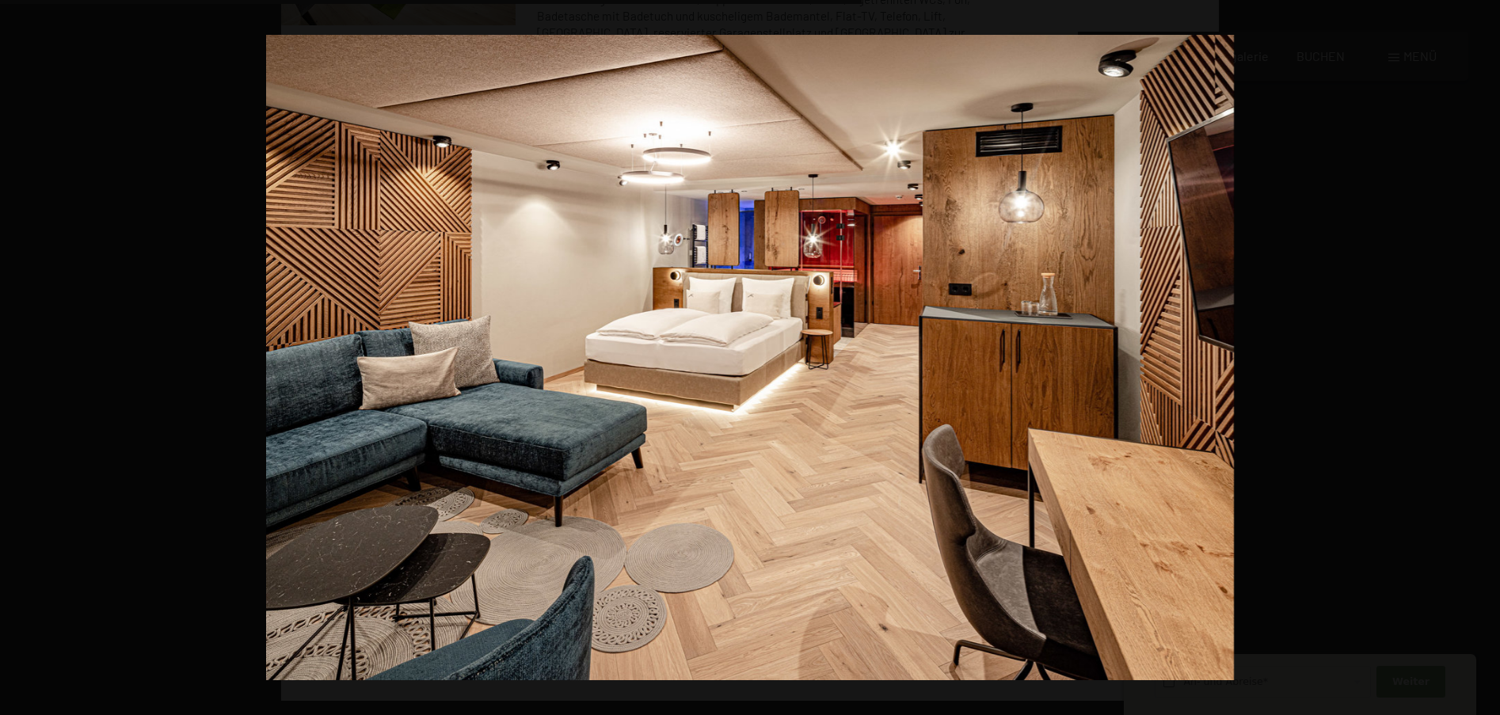
click at [1484, 356] on button "button" at bounding box center [1471, 357] width 55 height 79
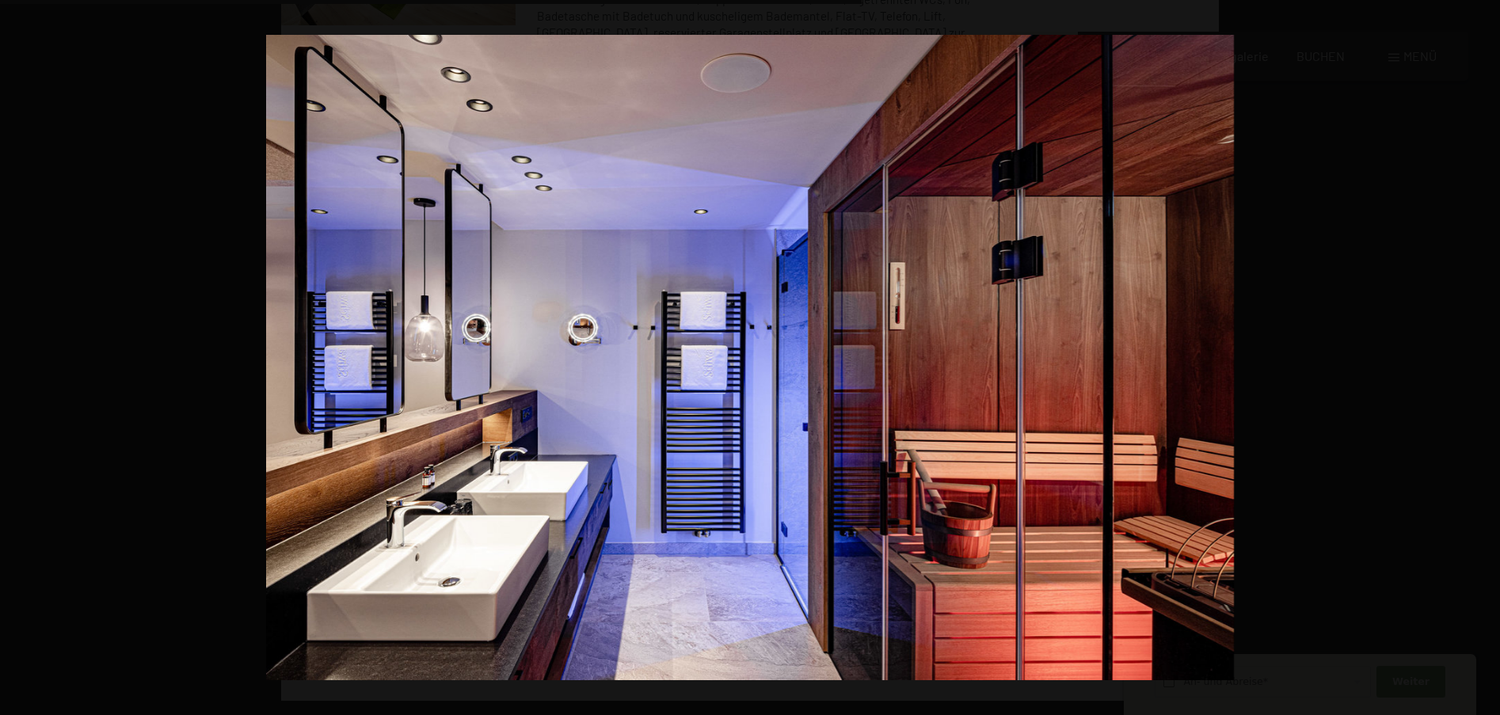
click at [1484, 356] on button "button" at bounding box center [1471, 357] width 55 height 79
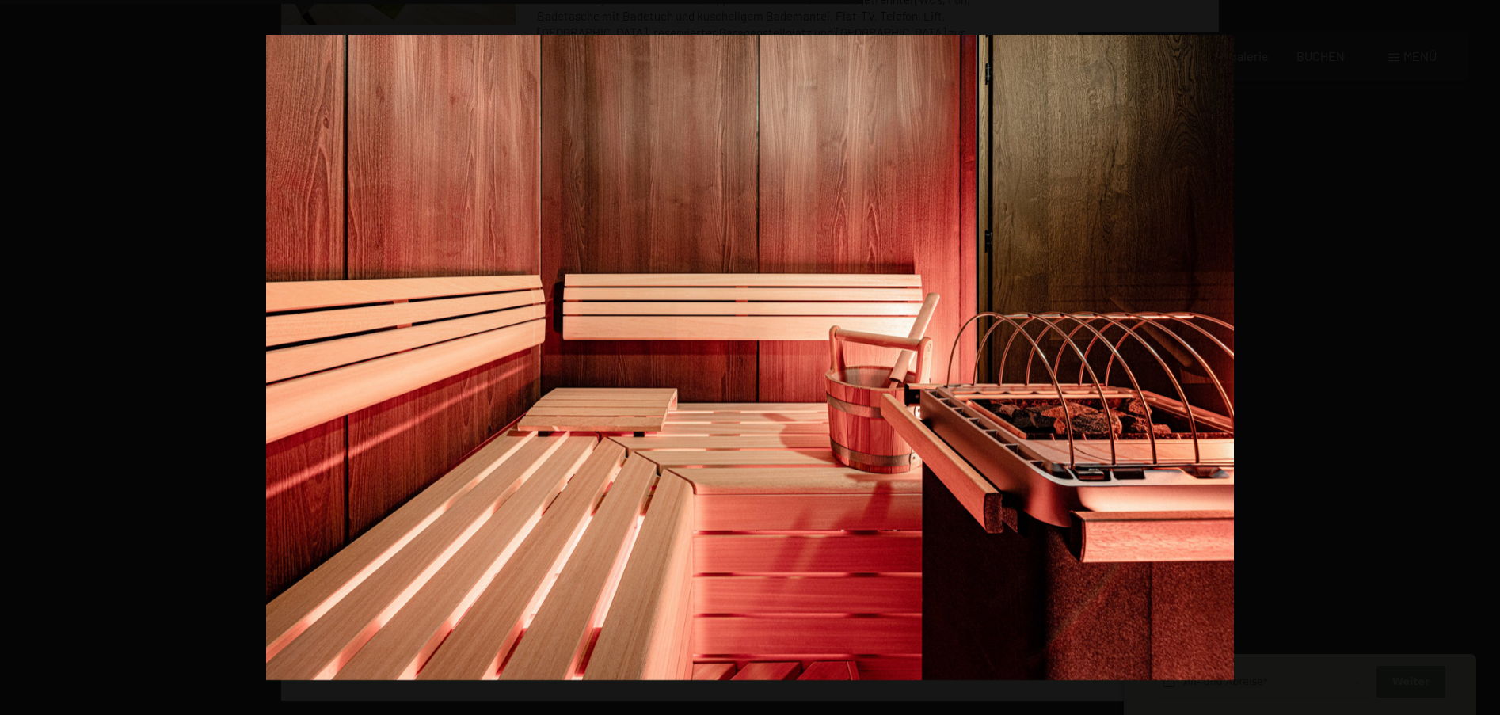
click at [1484, 356] on button "button" at bounding box center [1471, 357] width 55 height 79
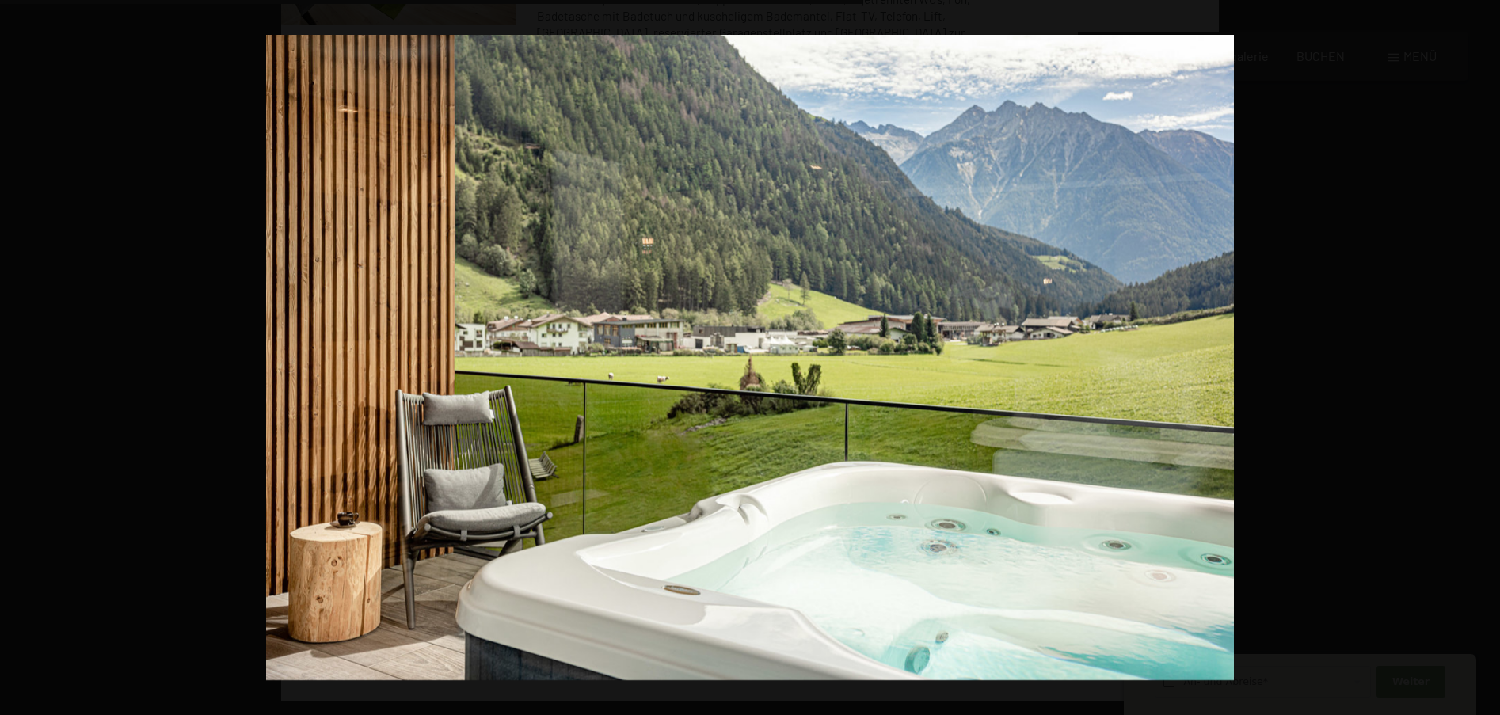
click at [1484, 356] on button "button" at bounding box center [1471, 357] width 55 height 79
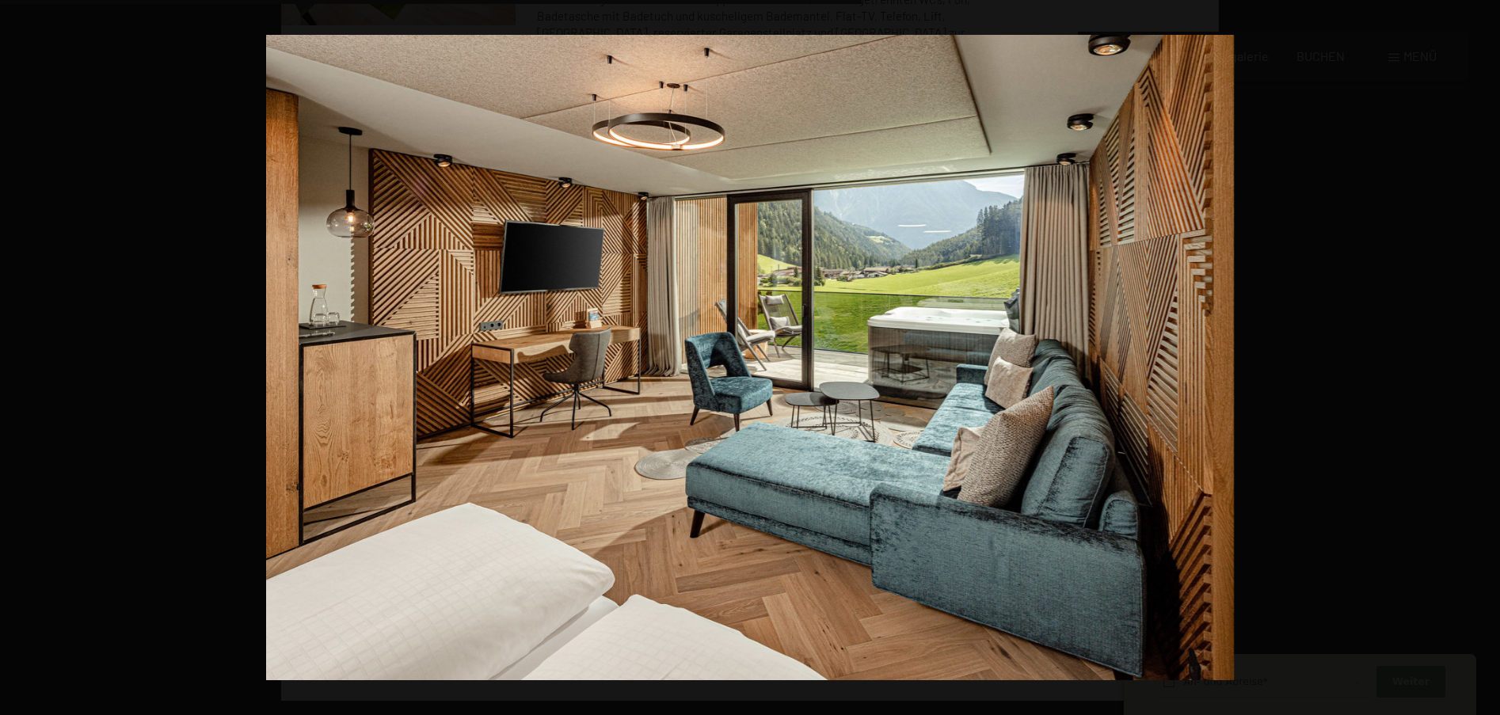
click at [1484, 356] on button "button" at bounding box center [1471, 357] width 55 height 79
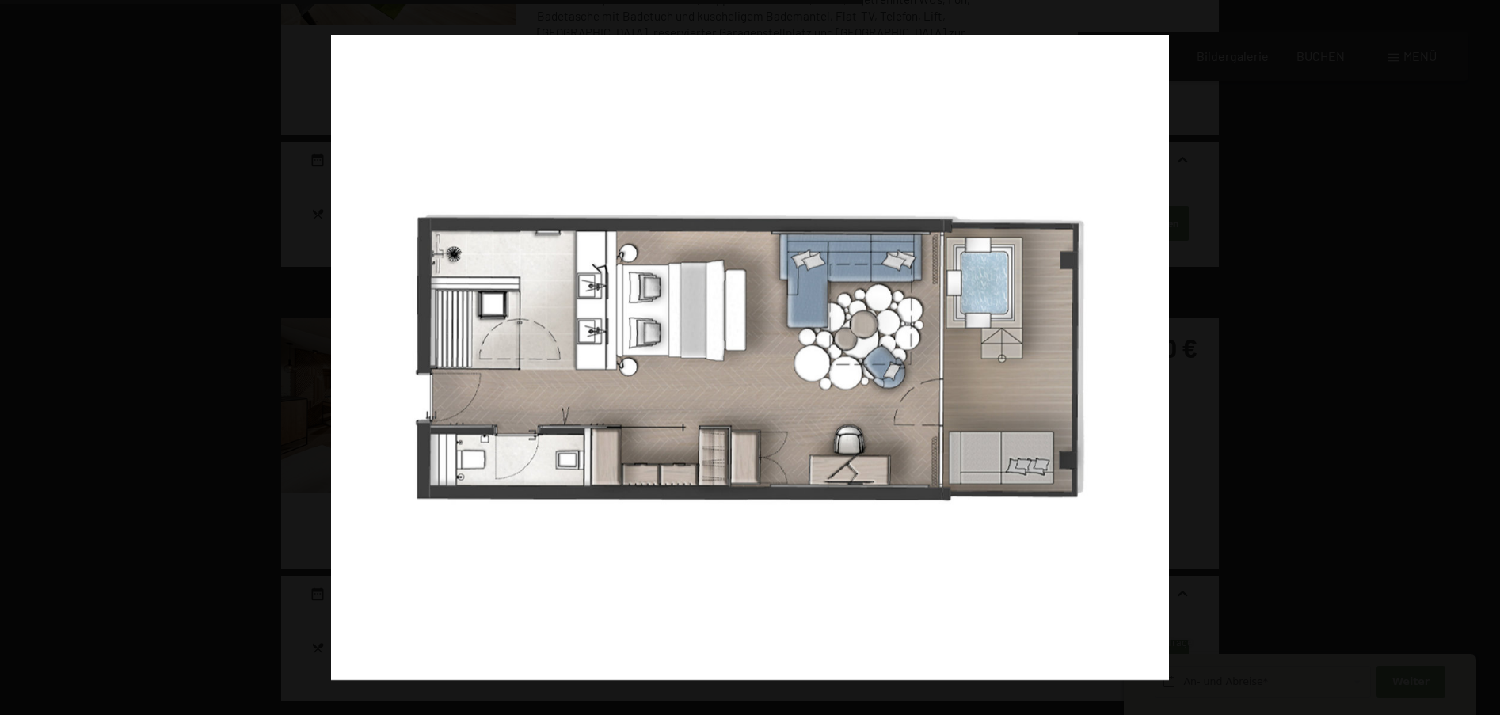
click at [1484, 356] on button "button" at bounding box center [1471, 357] width 55 height 79
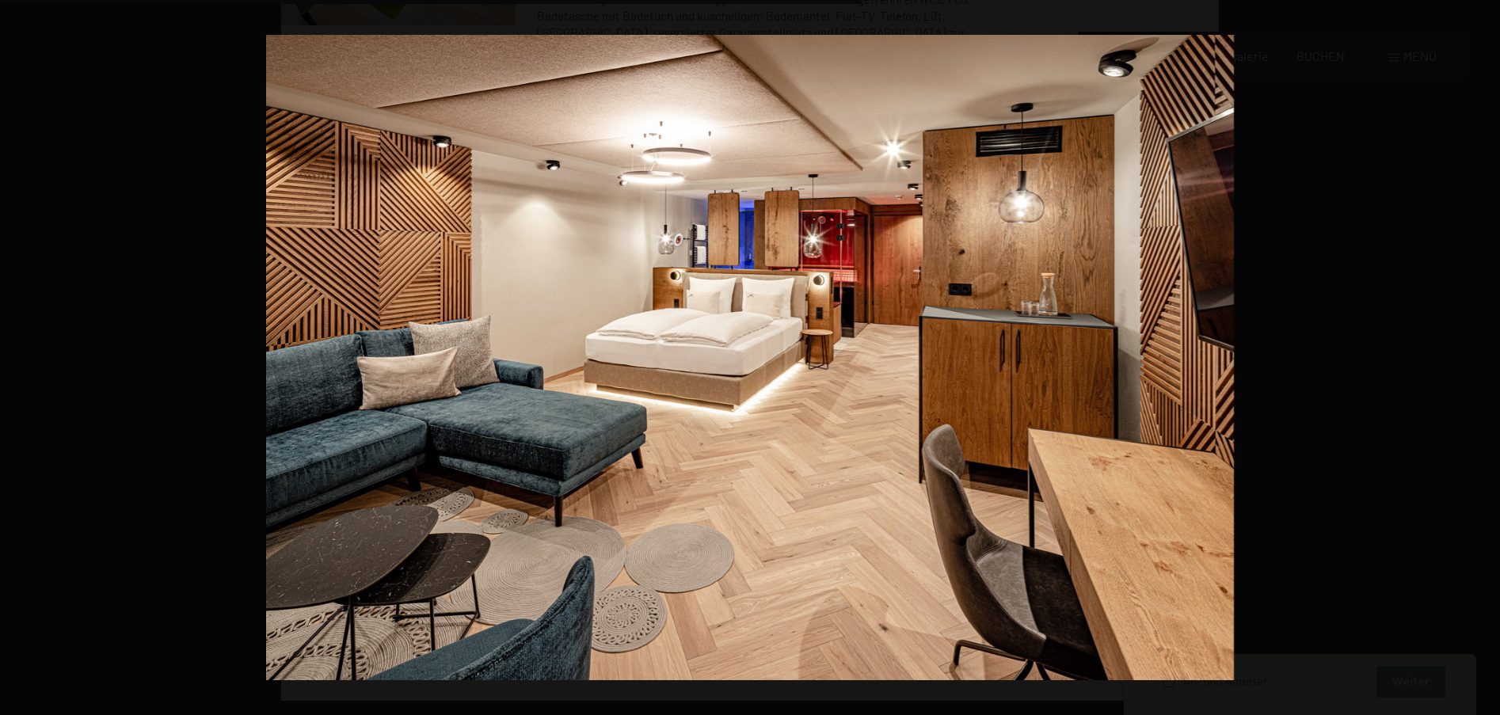
click at [1484, 356] on button "button" at bounding box center [1471, 357] width 55 height 79
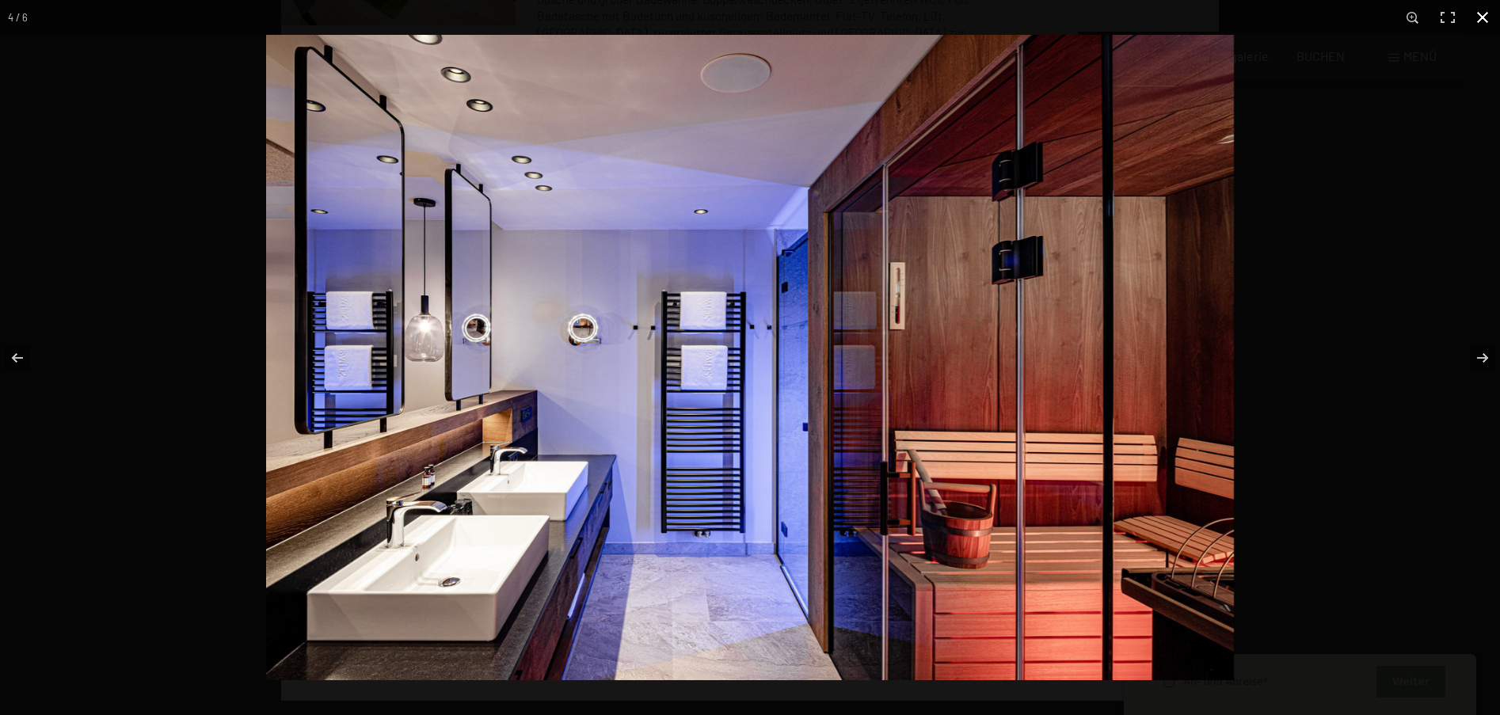
scroll to position [0, 0]
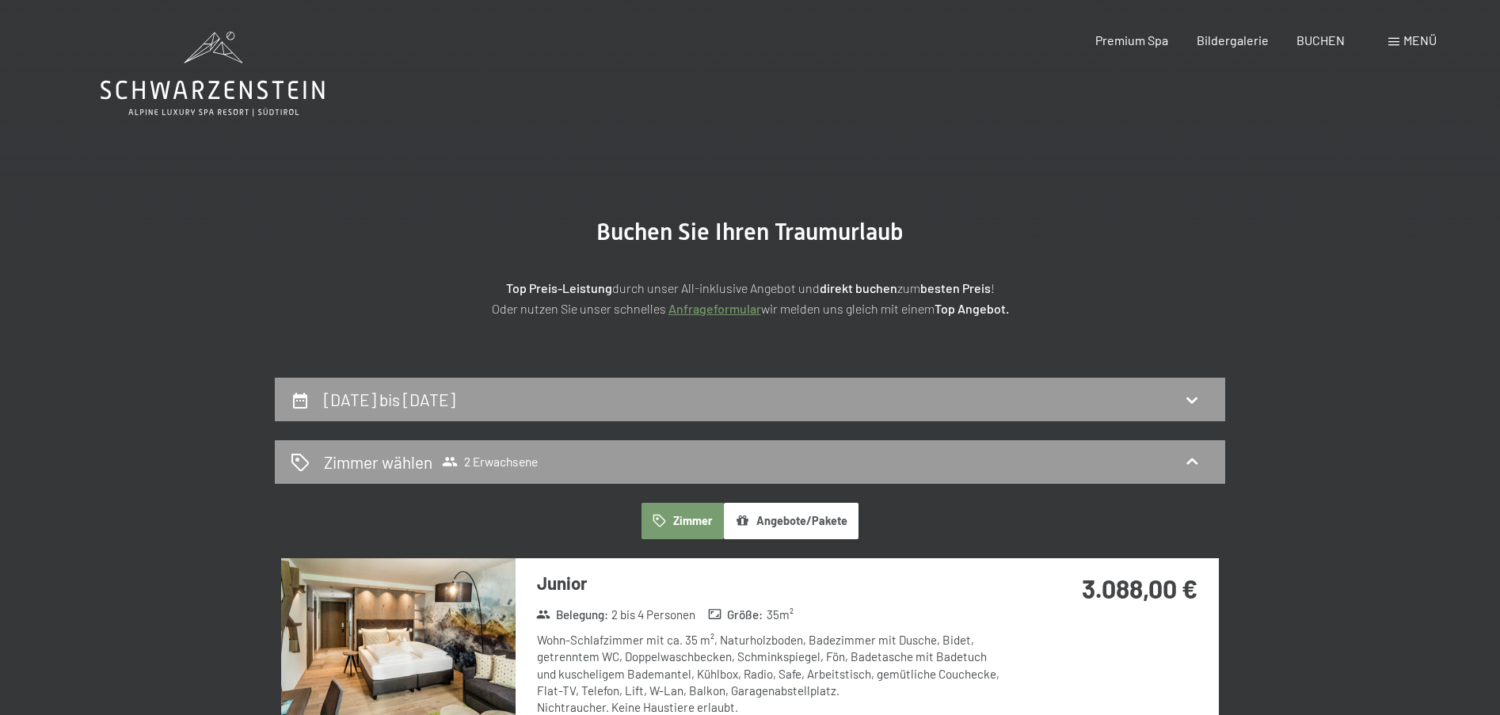
click at [0, 0] on button "button" at bounding box center [0, 0] width 0 height 0
click at [1395, 40] on span at bounding box center [1393, 42] width 11 height 8
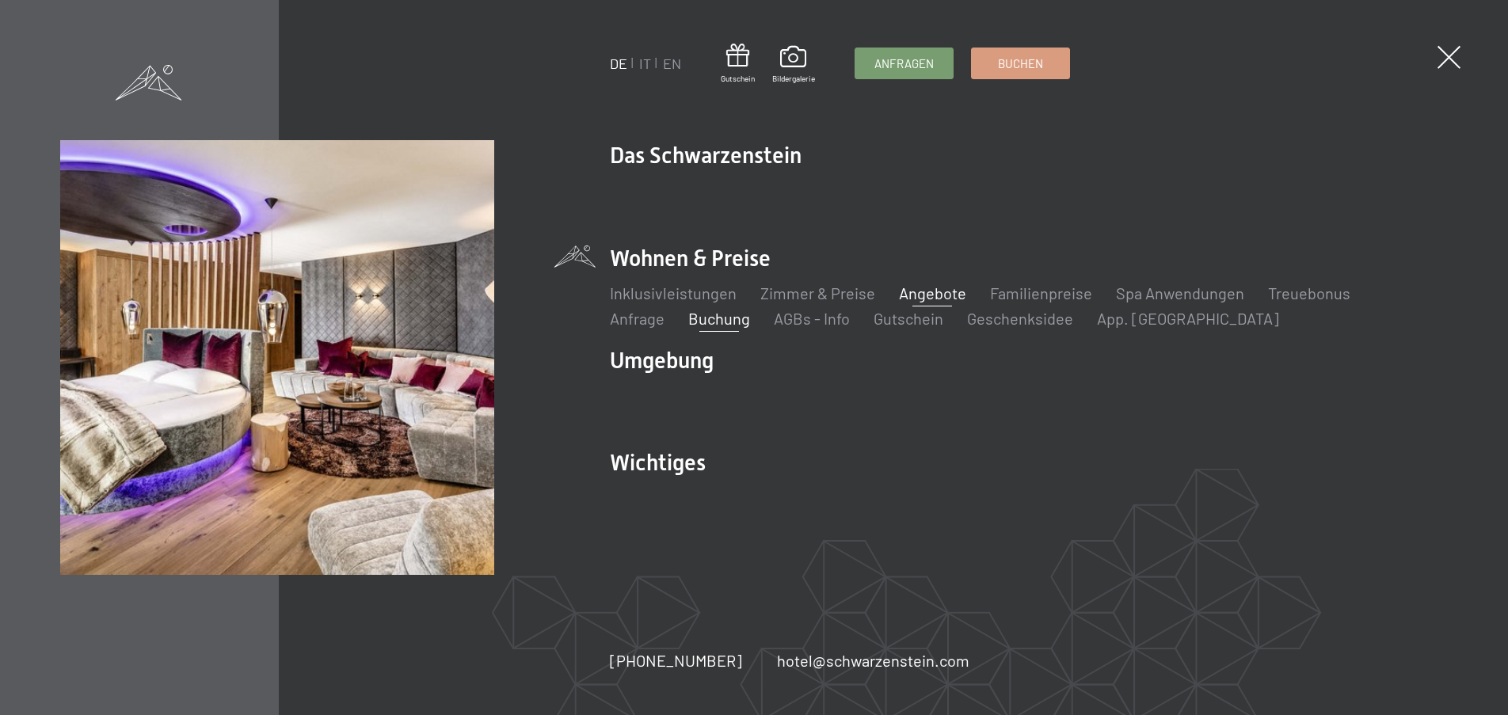
click at [951, 293] on link "Angebote" at bounding box center [932, 292] width 67 height 19
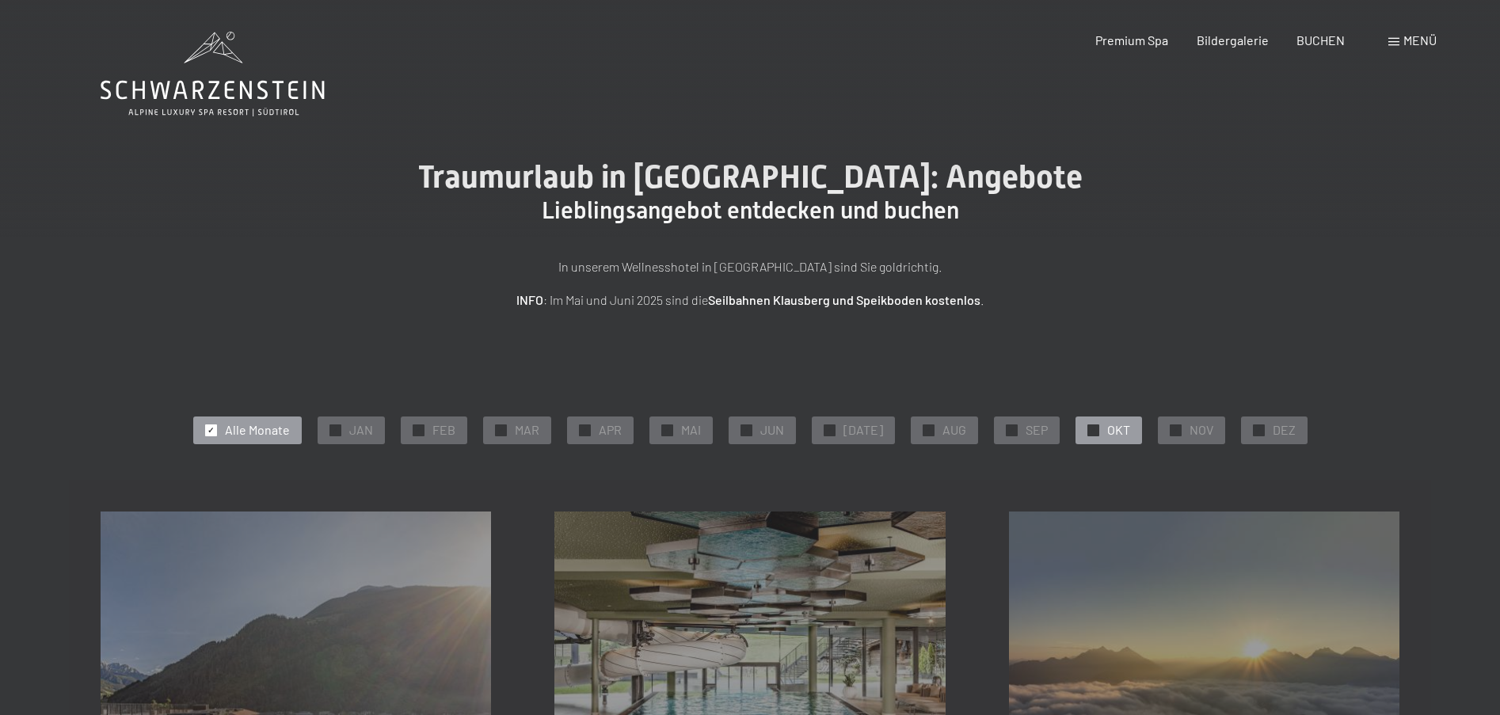
click at [1107, 430] on span "OKT" at bounding box center [1118, 429] width 23 height 17
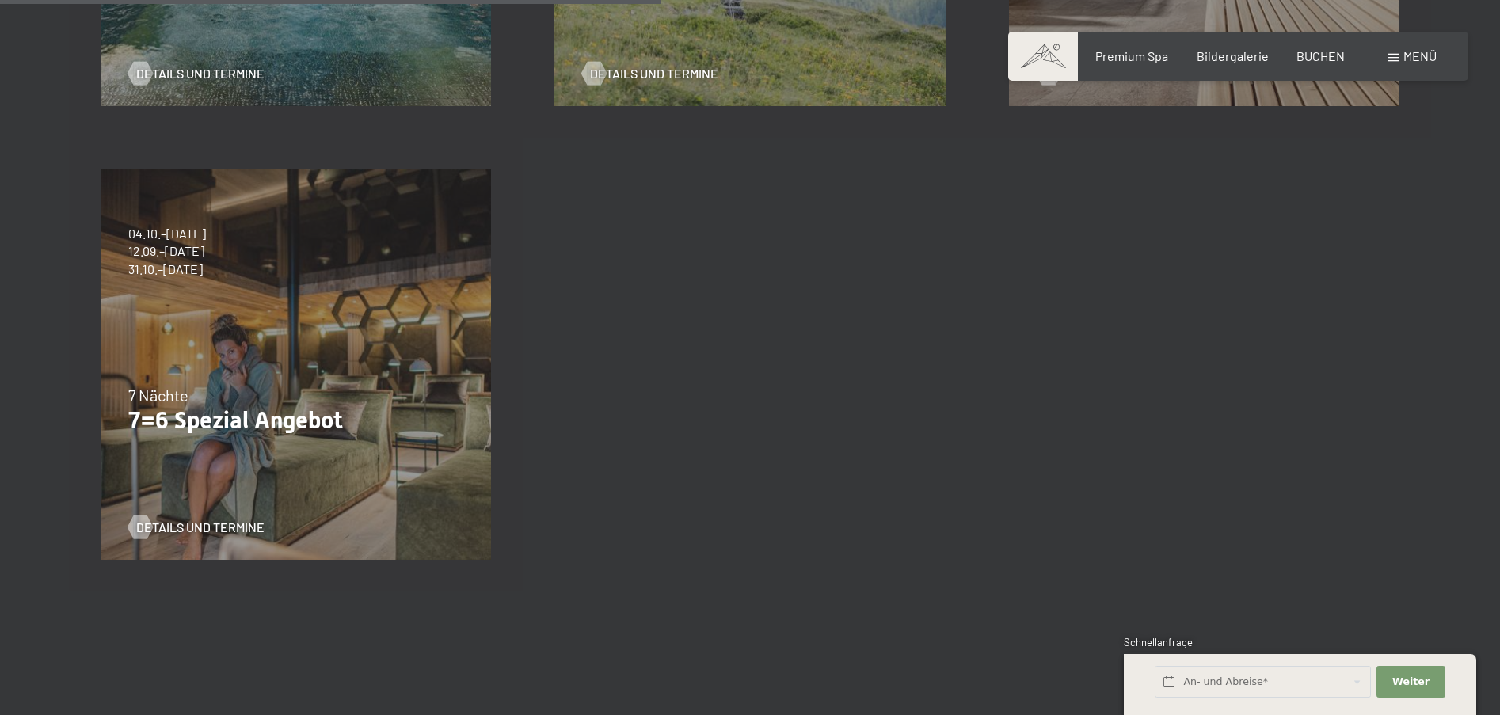
scroll to position [797, 0]
click at [257, 417] on p "7=6 Spezial Angebot" at bounding box center [295, 419] width 335 height 29
click at [169, 265] on span "31.10.–26.12.2026" at bounding box center [167, 267] width 78 height 17
click at [167, 523] on span "Details und Termine" at bounding box center [216, 525] width 128 height 17
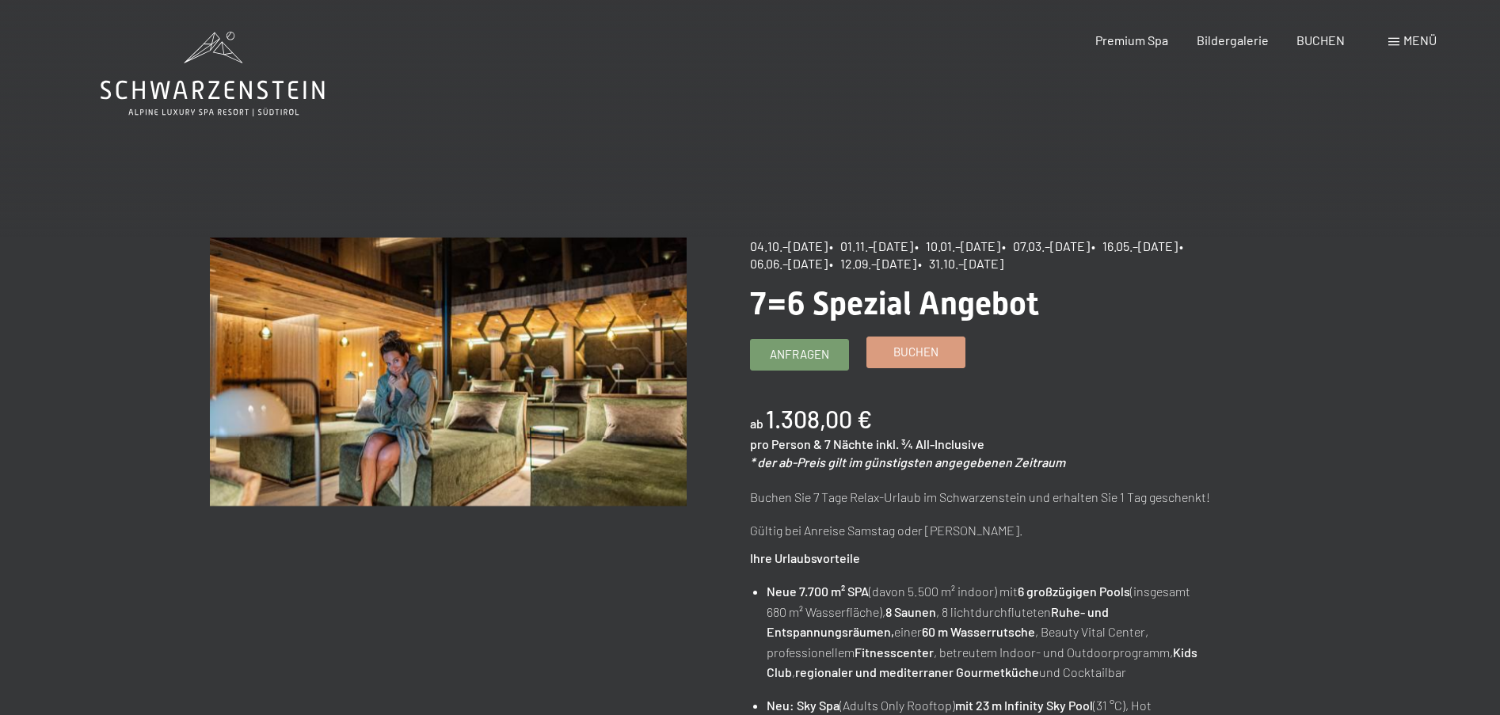
click at [901, 353] on span "Buchen" at bounding box center [915, 352] width 45 height 17
click at [835, 352] on link "Anfragen" at bounding box center [799, 352] width 97 height 30
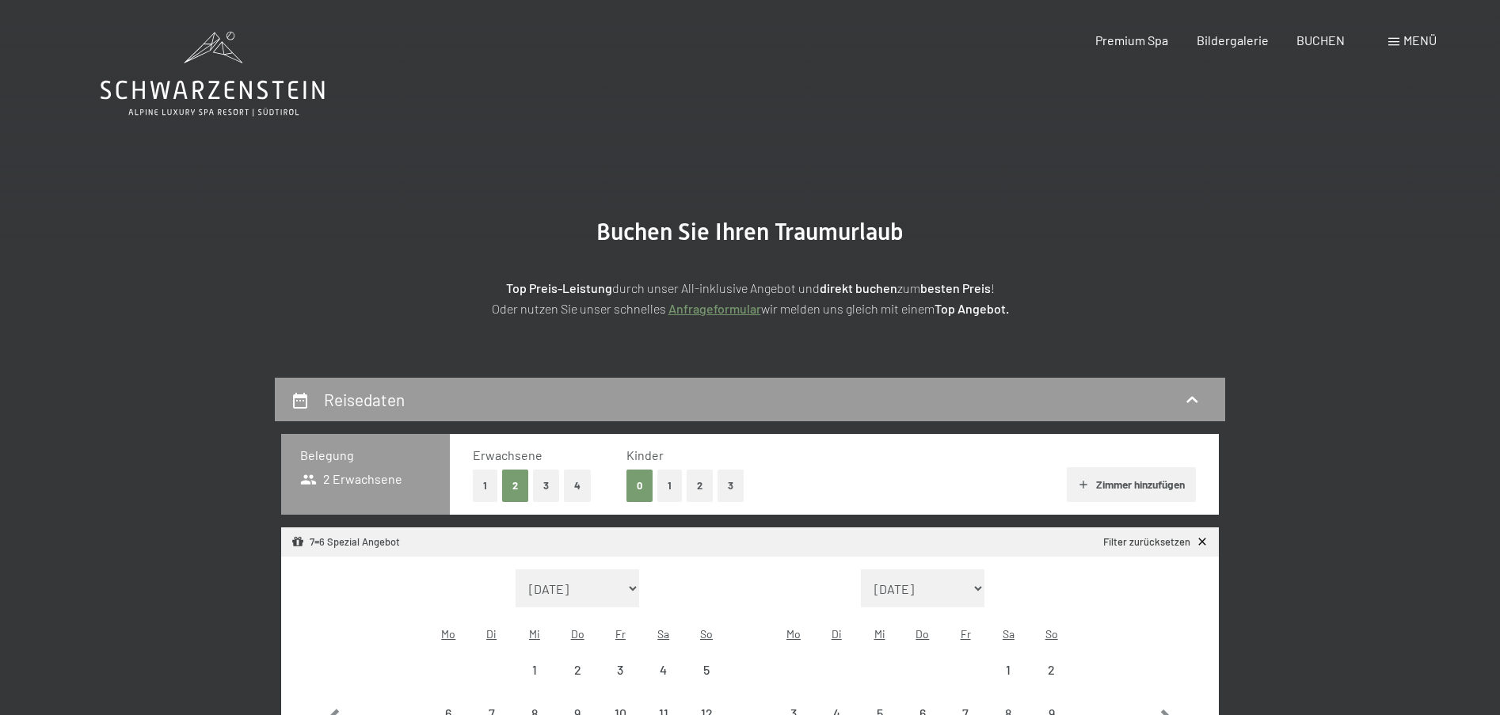
select select "[DATE]"
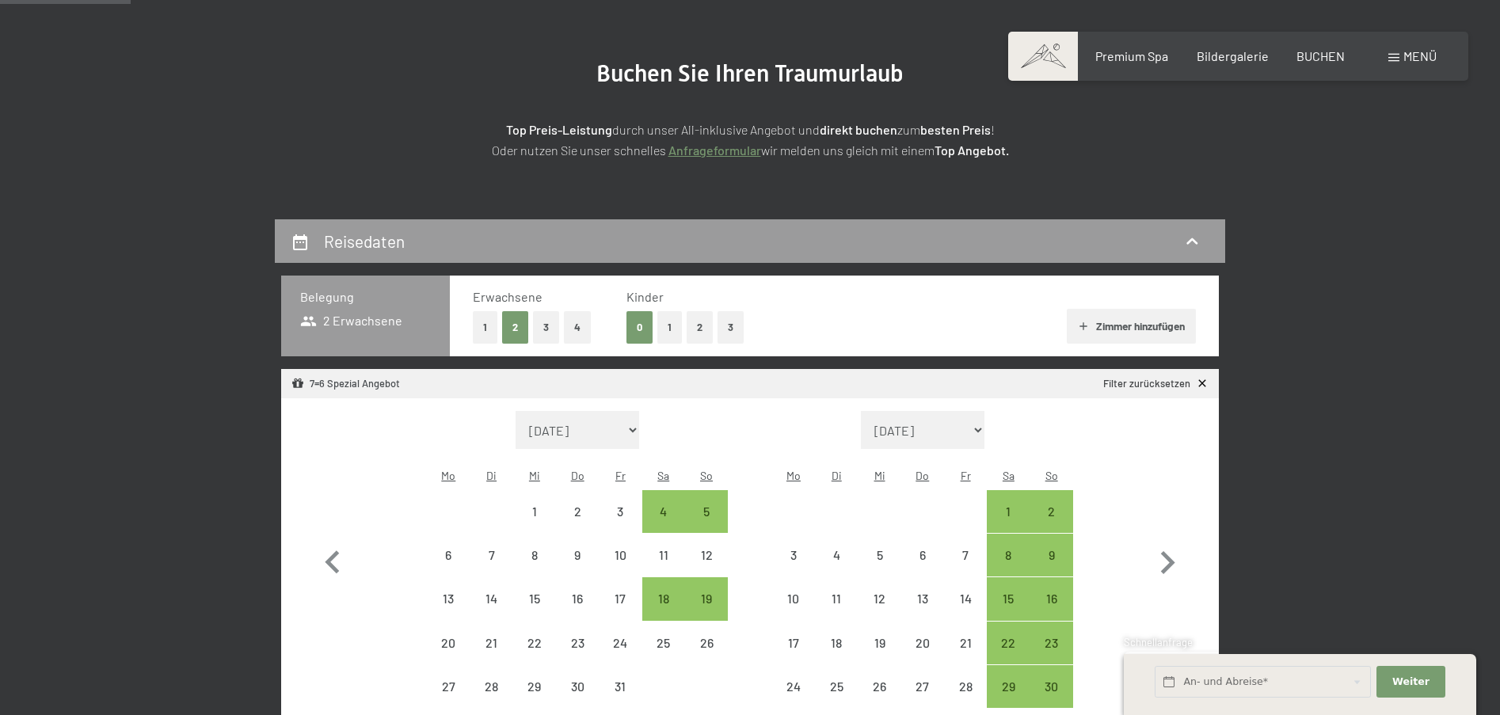
scroll to position [162, 0]
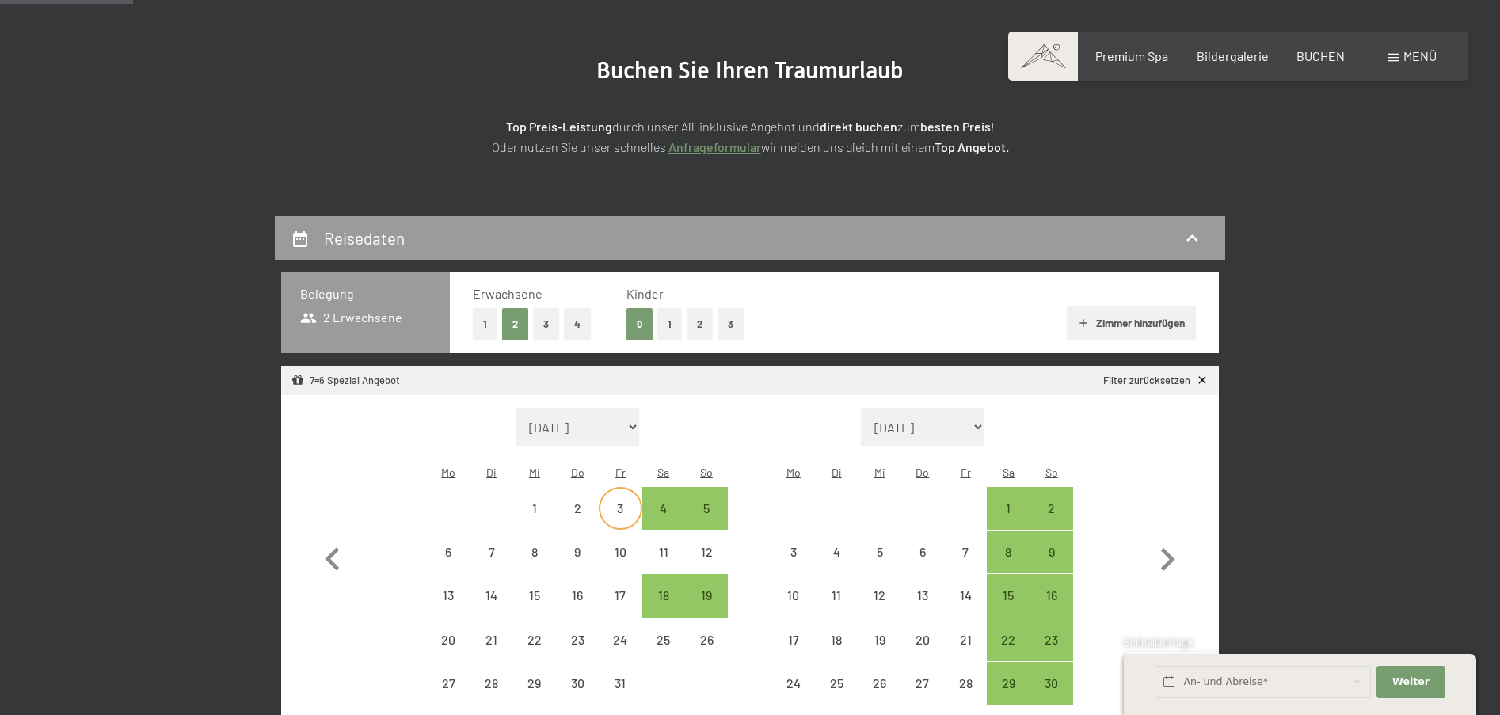
click at [618, 502] on div "3" at bounding box center [620, 522] width 40 height 40
select select "[DATE]"
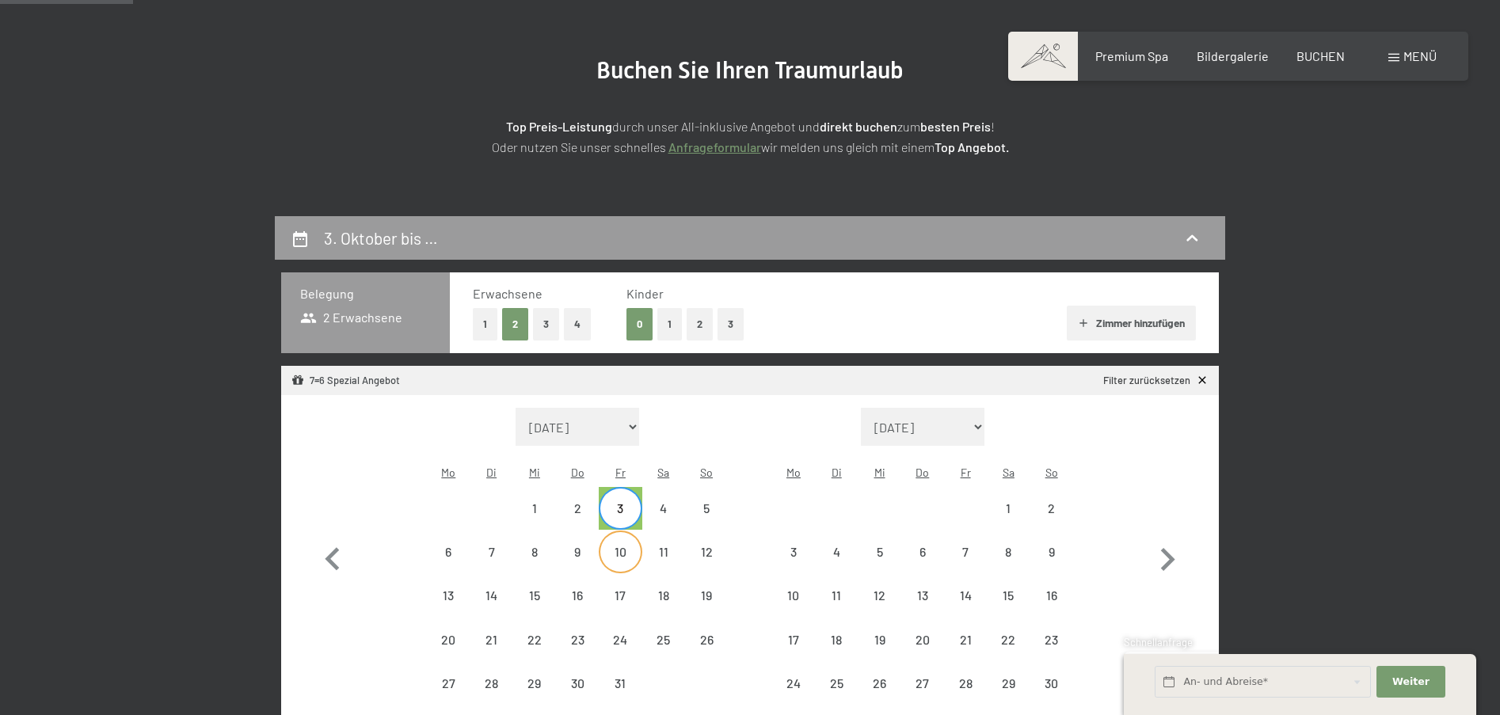
click at [613, 532] on div "10" at bounding box center [620, 552] width 40 height 40
select select "2025-10-01"
select select "2025-11-01"
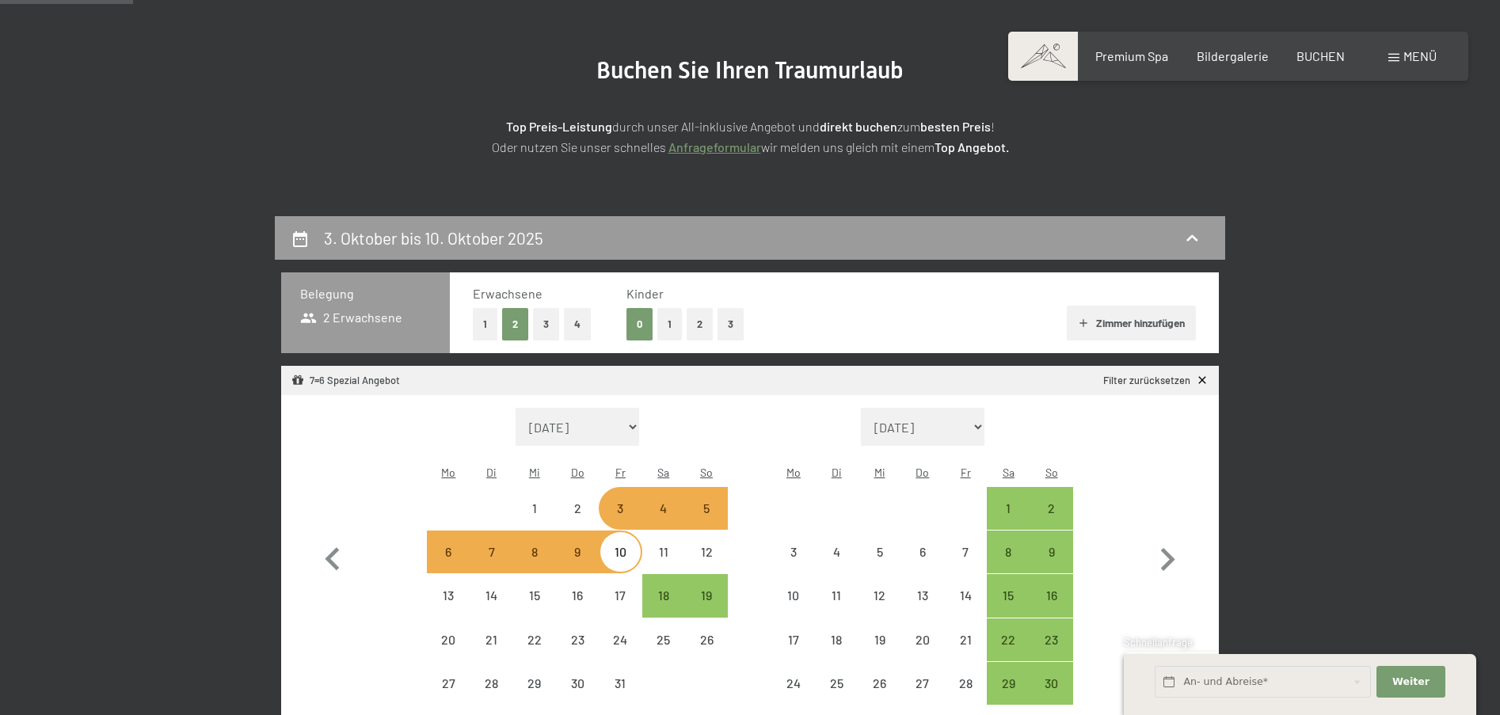
select select "2025-10-01"
select select "2025-11-01"
click at [815, 413] on form "Monat/Jahr September 2025 Oktober 2025 November 2025 Dezember 2025 Januar 2026 …" at bounding box center [922, 427] width 301 height 38
click at [1180, 450] on button "button" at bounding box center [1167, 557] width 46 height 298
select select "2025-11-01"
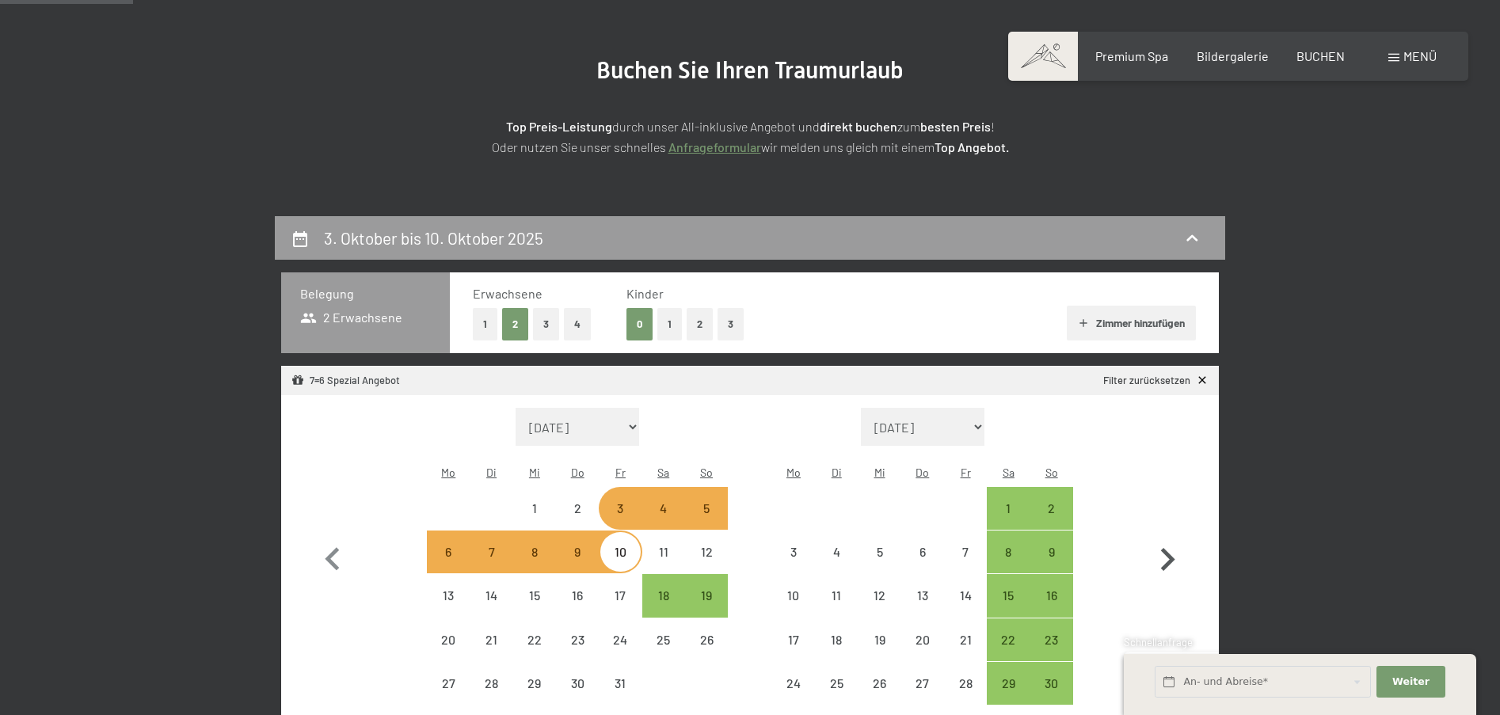
select select "2025-12-01"
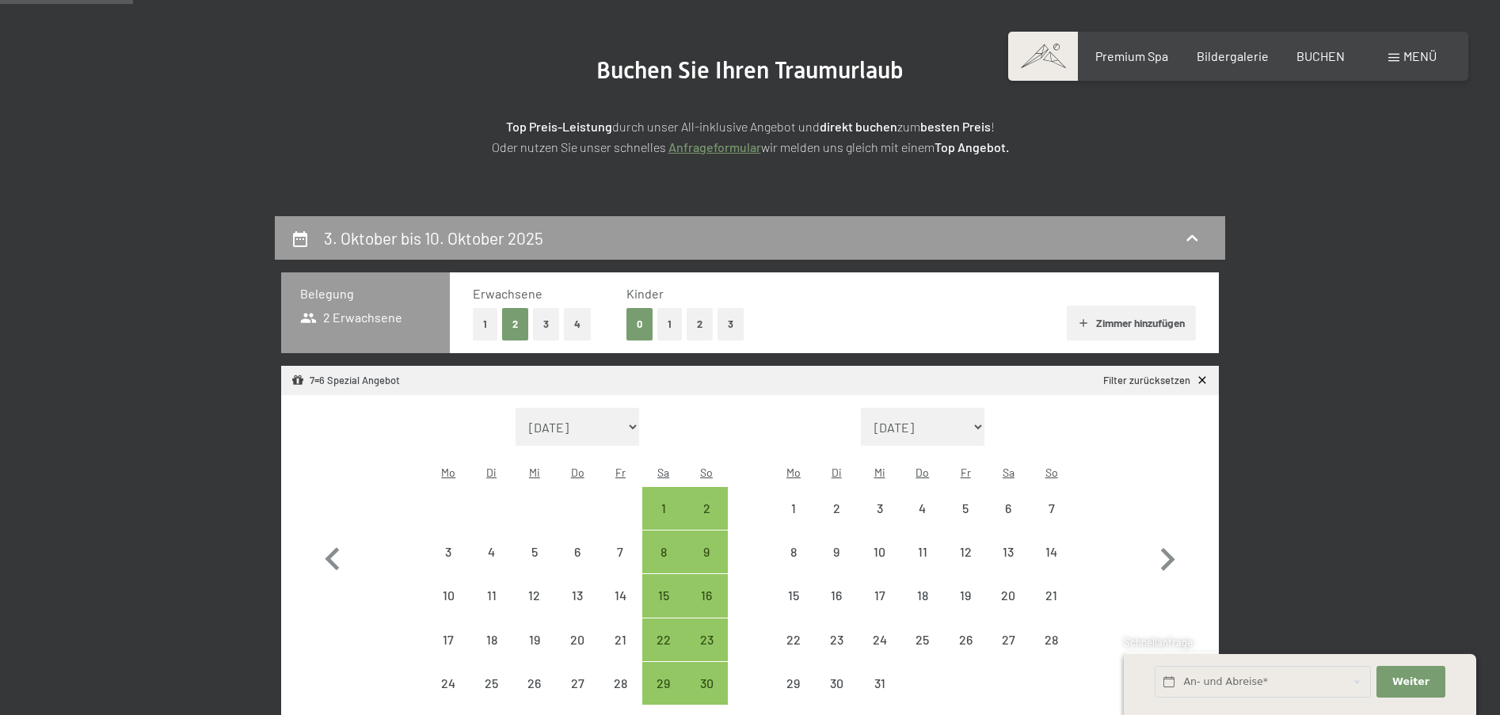
select select "2025-11-01"
select select "2025-12-01"
click at [337, 542] on icon "button" at bounding box center [333, 560] width 46 height 46
select select "2025-10-01"
select select "2025-11-01"
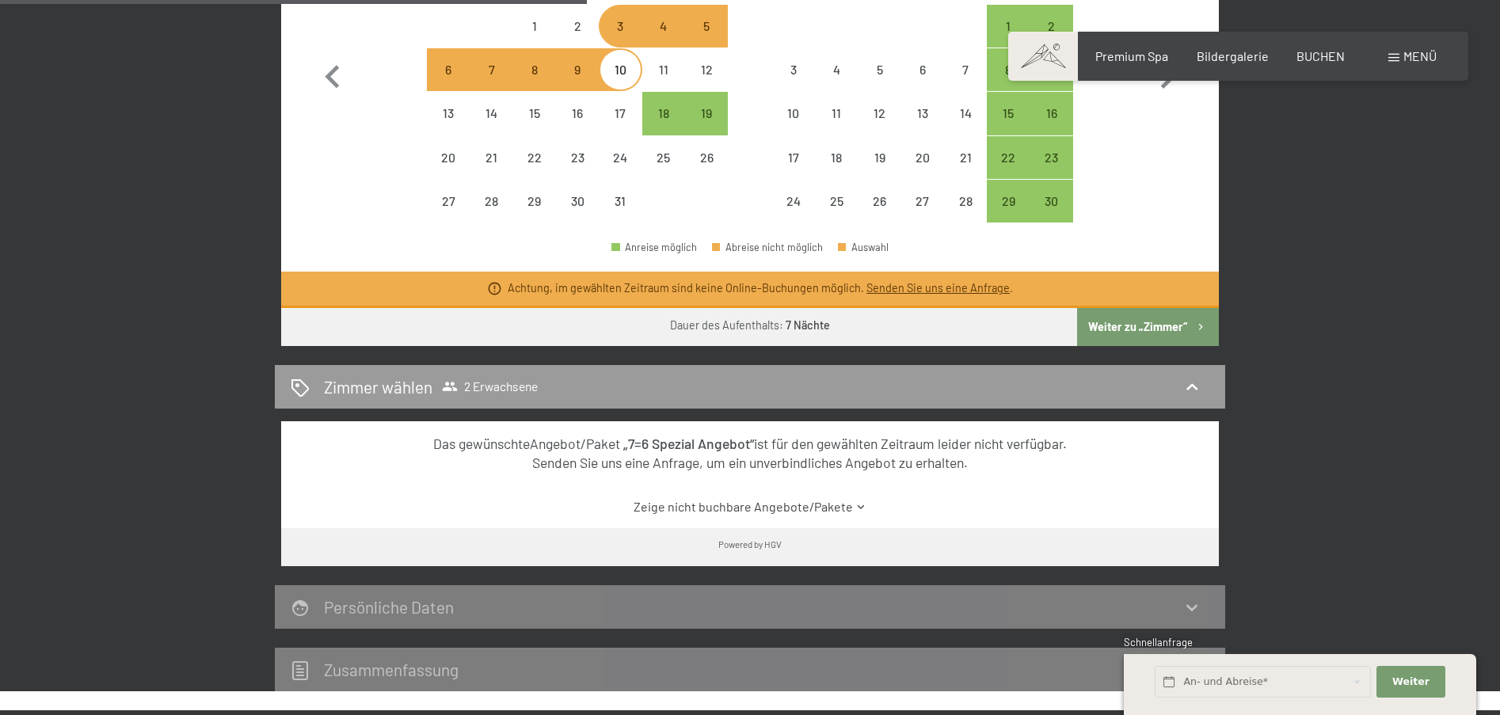
scroll to position [636, 0]
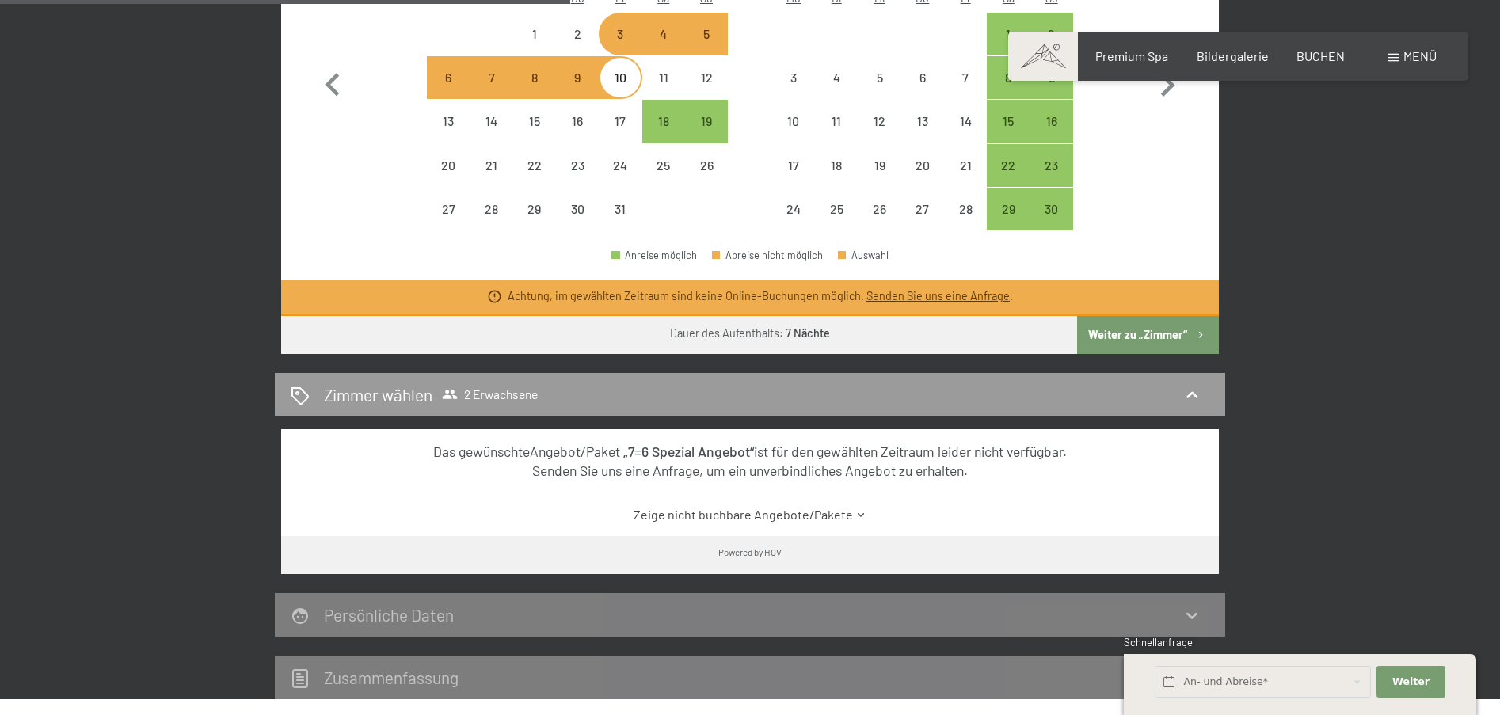
click at [1154, 316] on button "Weiter zu „Zimmer“" at bounding box center [1148, 335] width 142 height 38
select select "2025-10-01"
select select "2025-11-01"
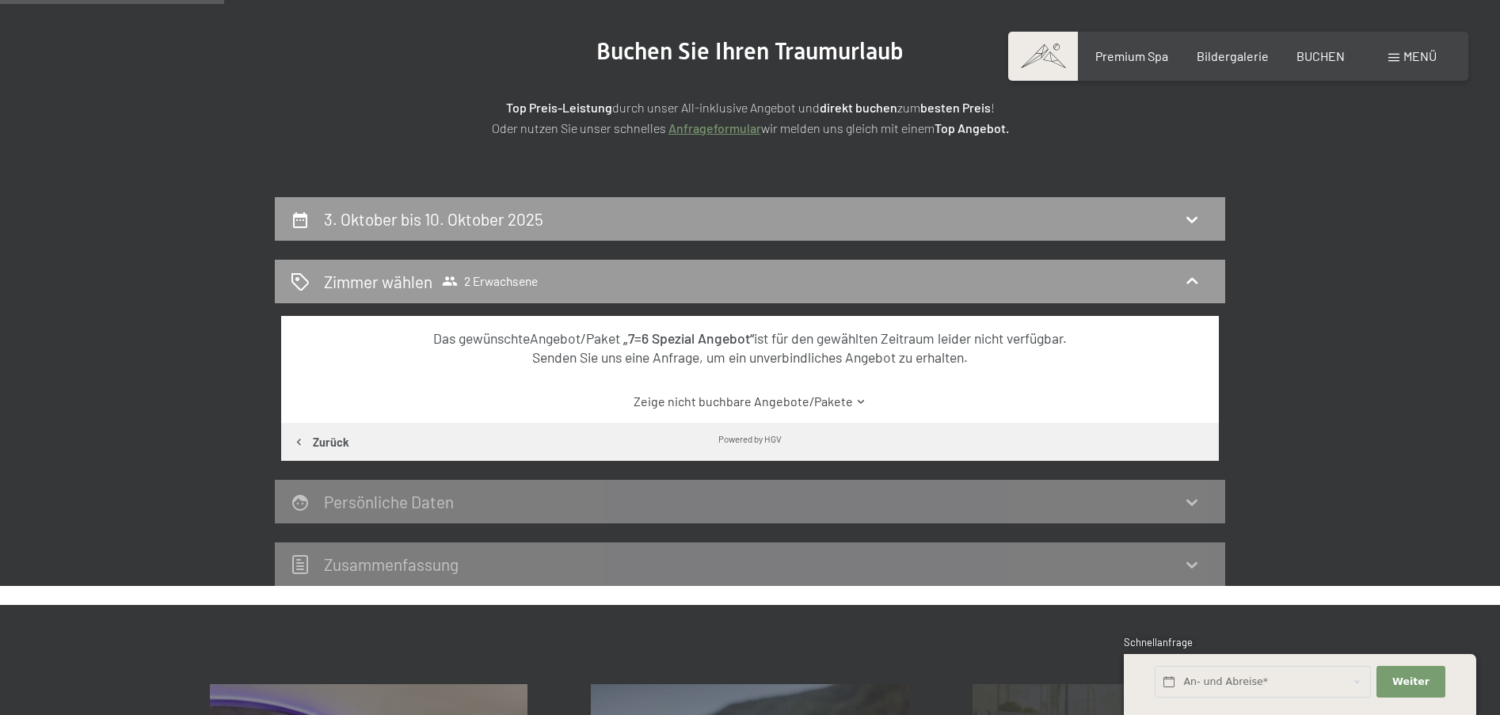
scroll to position [178, 0]
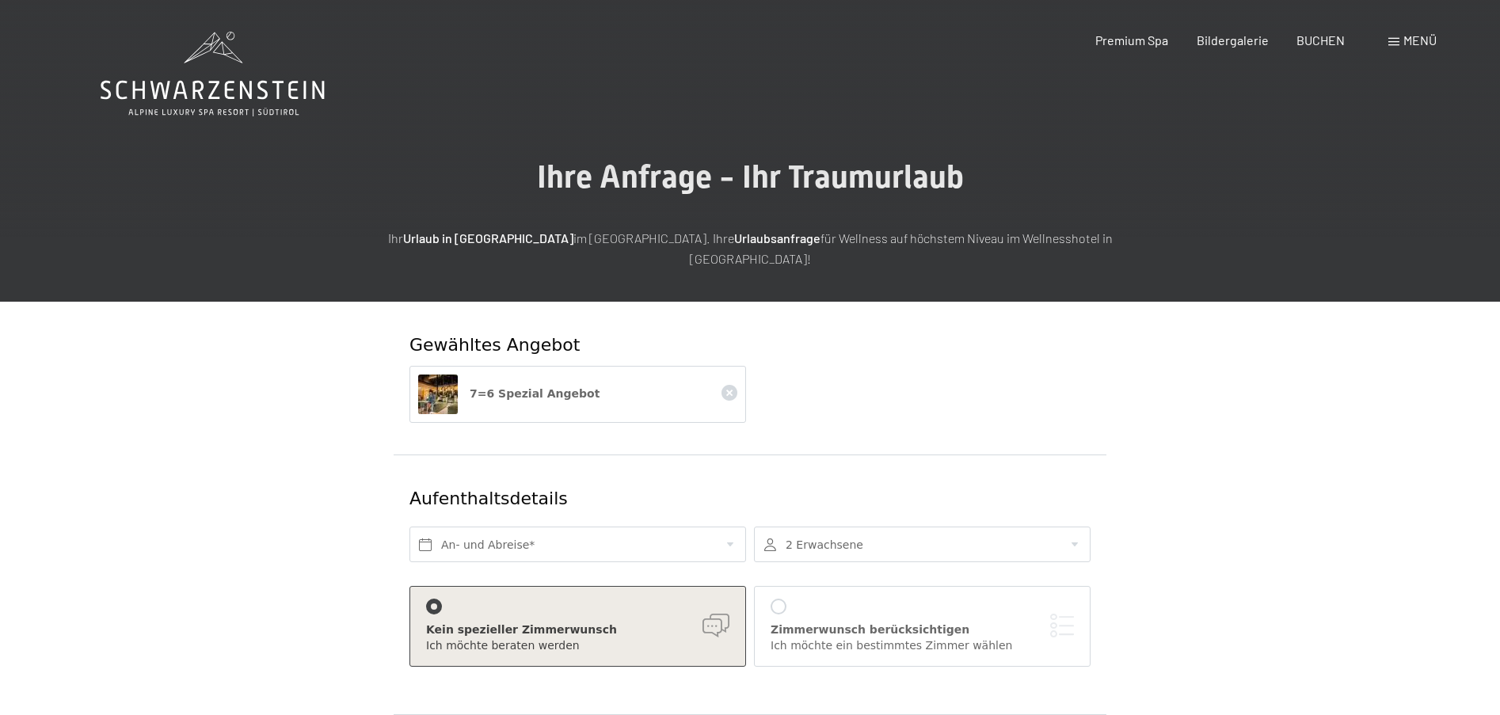
scroll to position [21, 0]
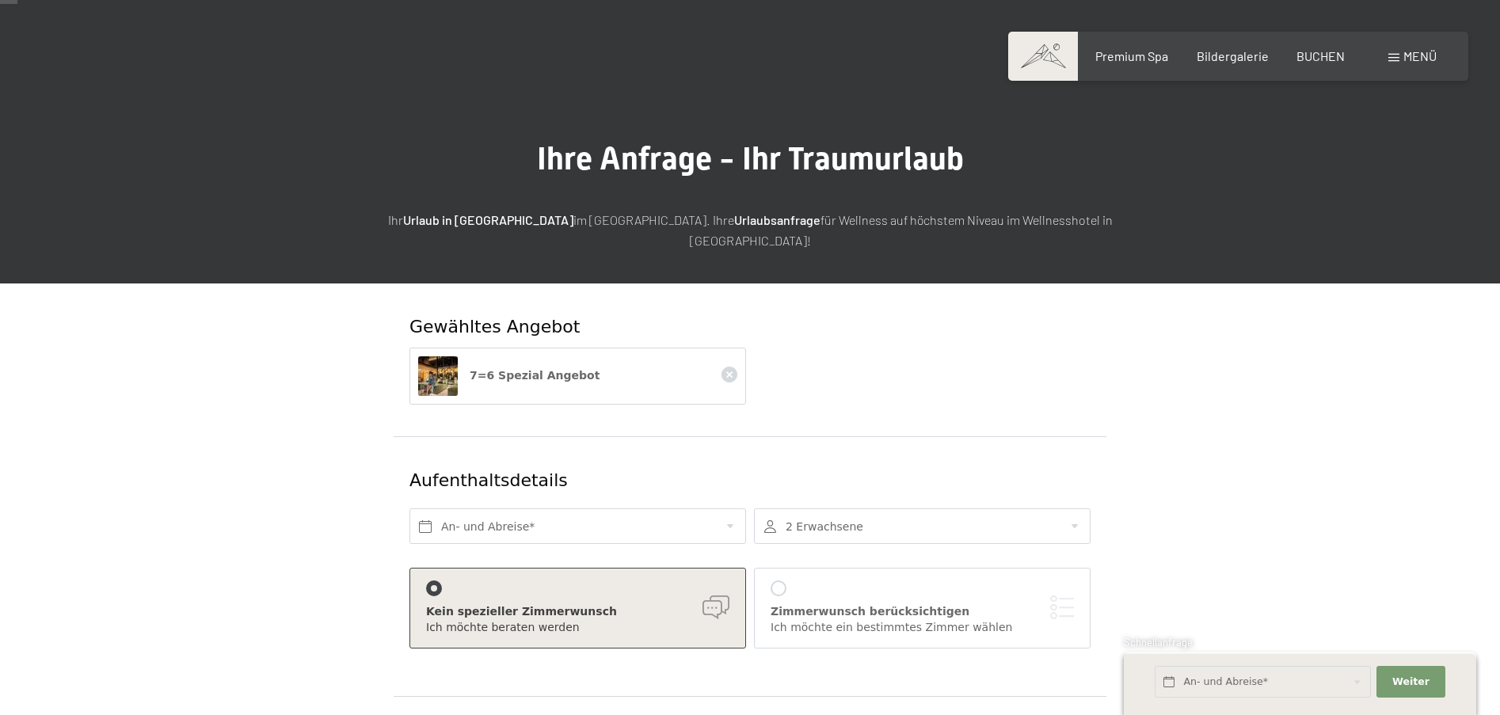
click at [663, 356] on div "7=6 Spezial Angebot" at bounding box center [584, 376] width 252 height 40
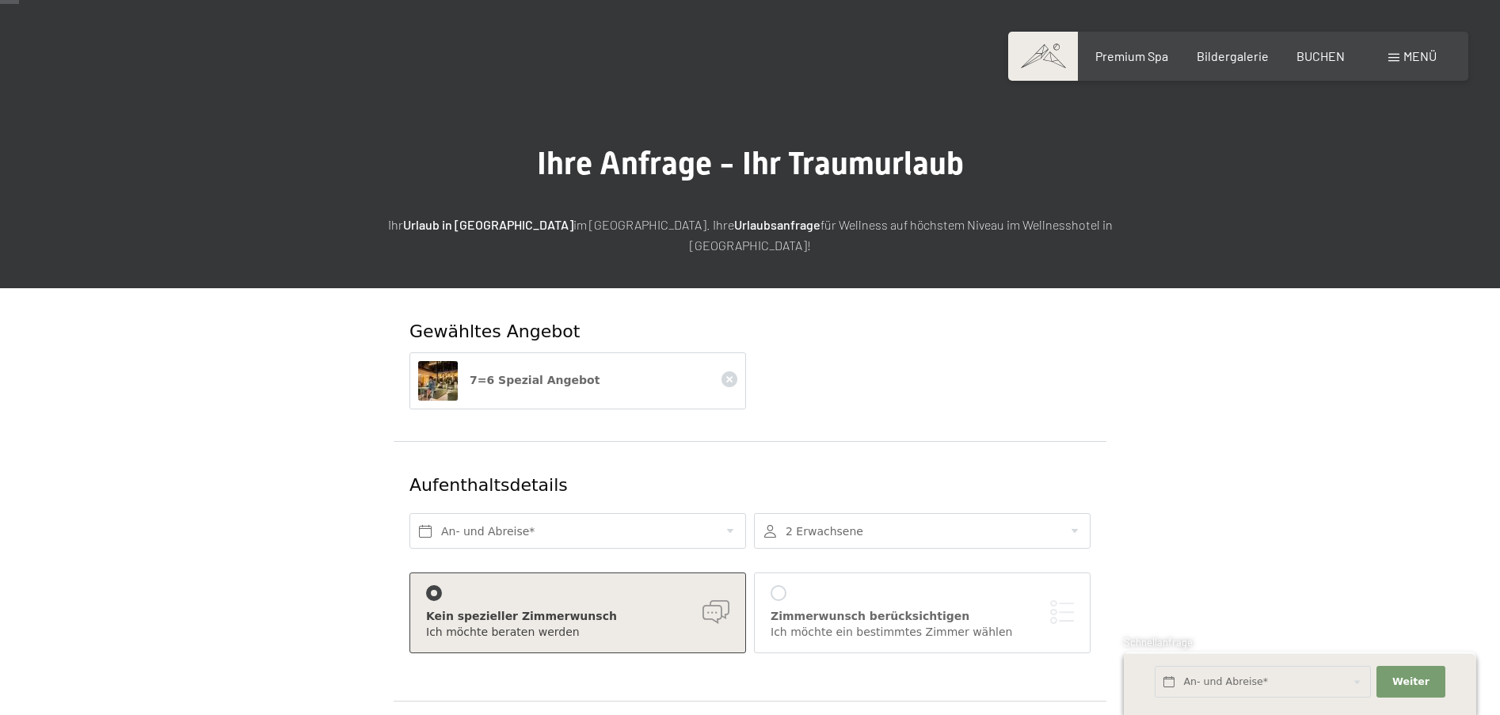
scroll to position [13, 0]
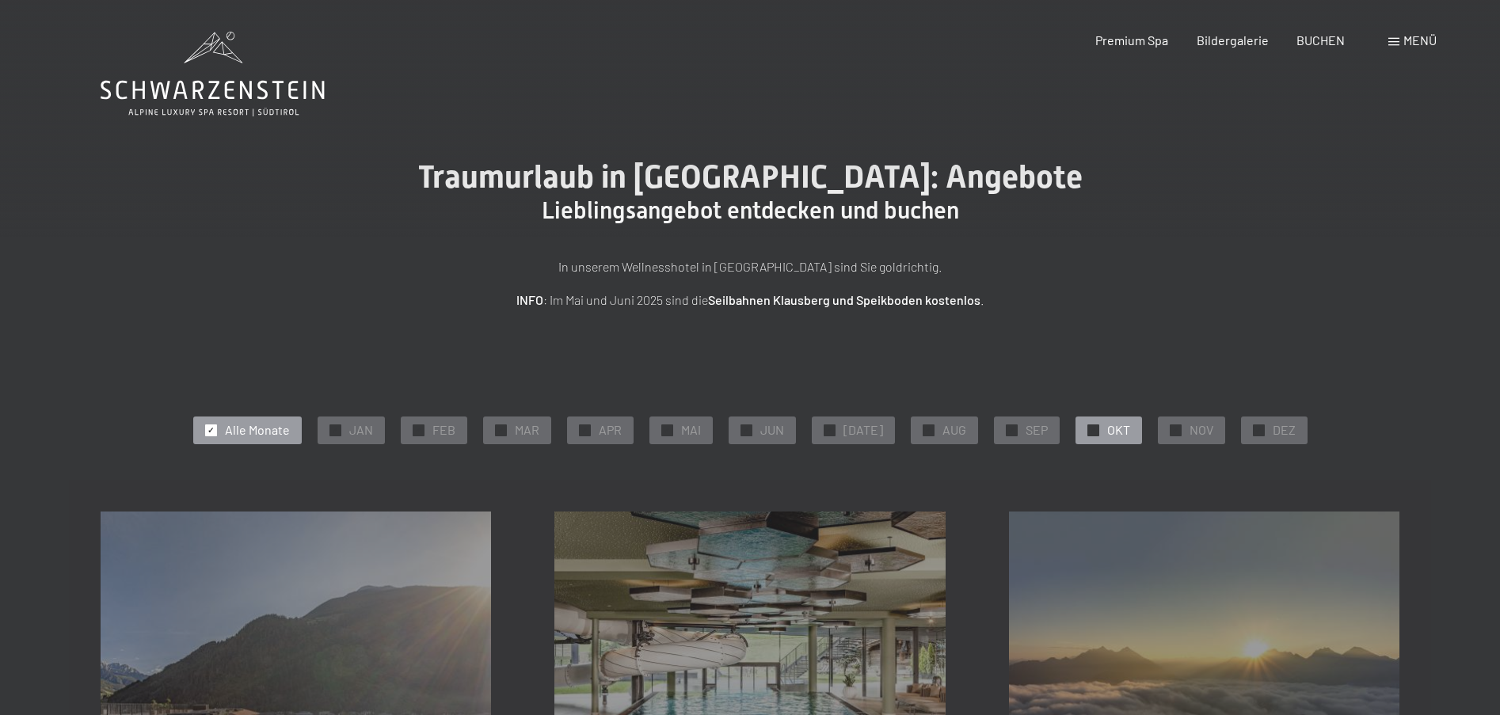
click at [1097, 425] on div "✓ OKT" at bounding box center [1108, 430] width 67 height 27
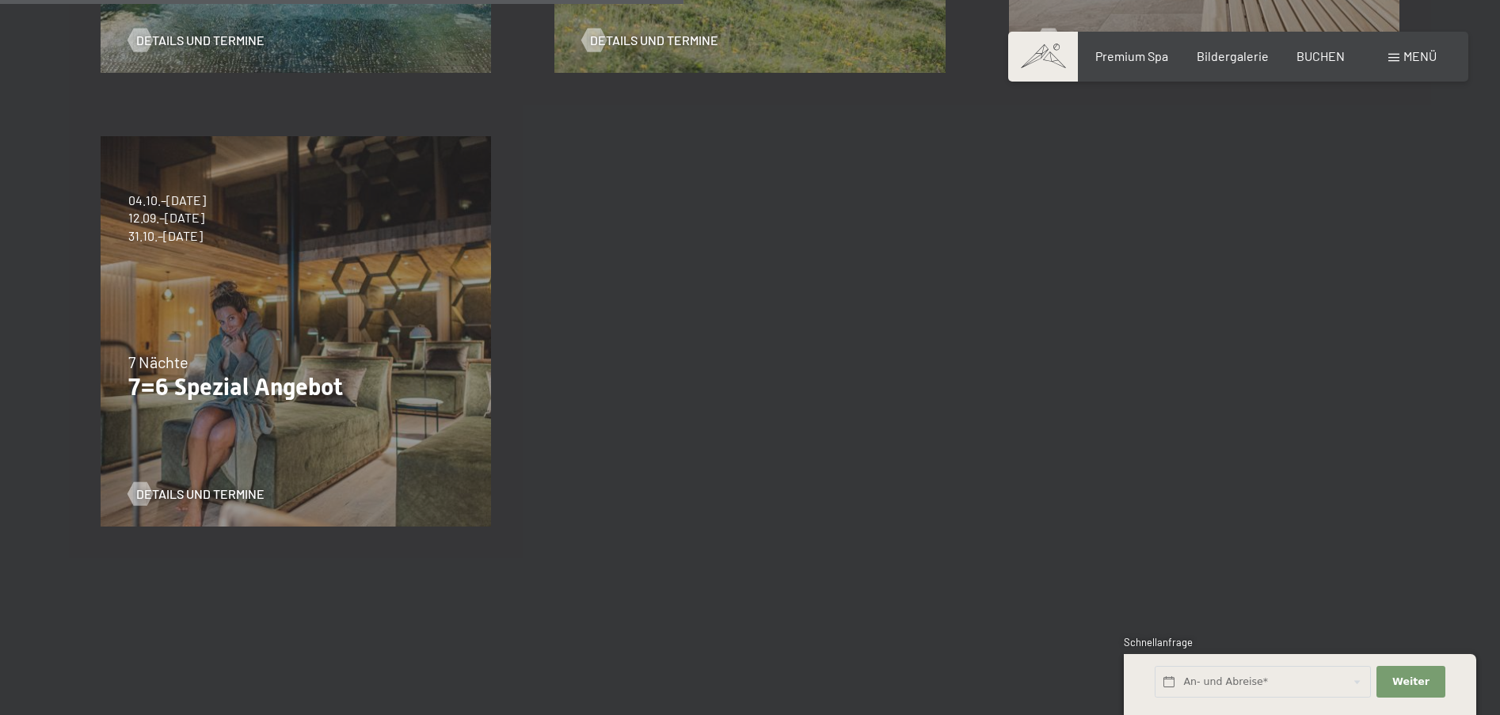
scroll to position [834, 0]
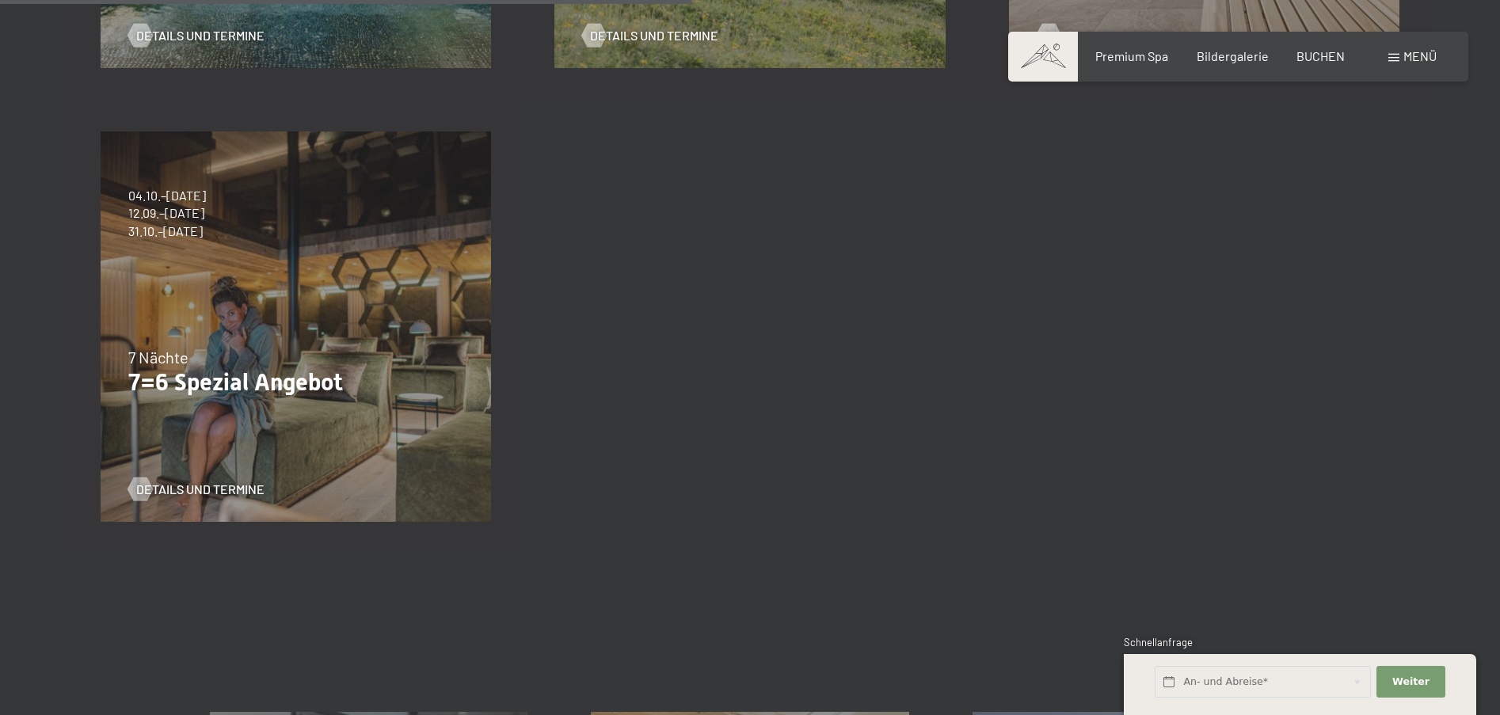
click at [450, 334] on div "04.10.–26.10.2025 01.11.–21.12.2025 10.01.–01.02.2026 07.03.–29.03.2026 16.05.–…" at bounding box center [296, 327] width 454 height 454
click at [191, 485] on span "Details und Termine" at bounding box center [216, 489] width 128 height 17
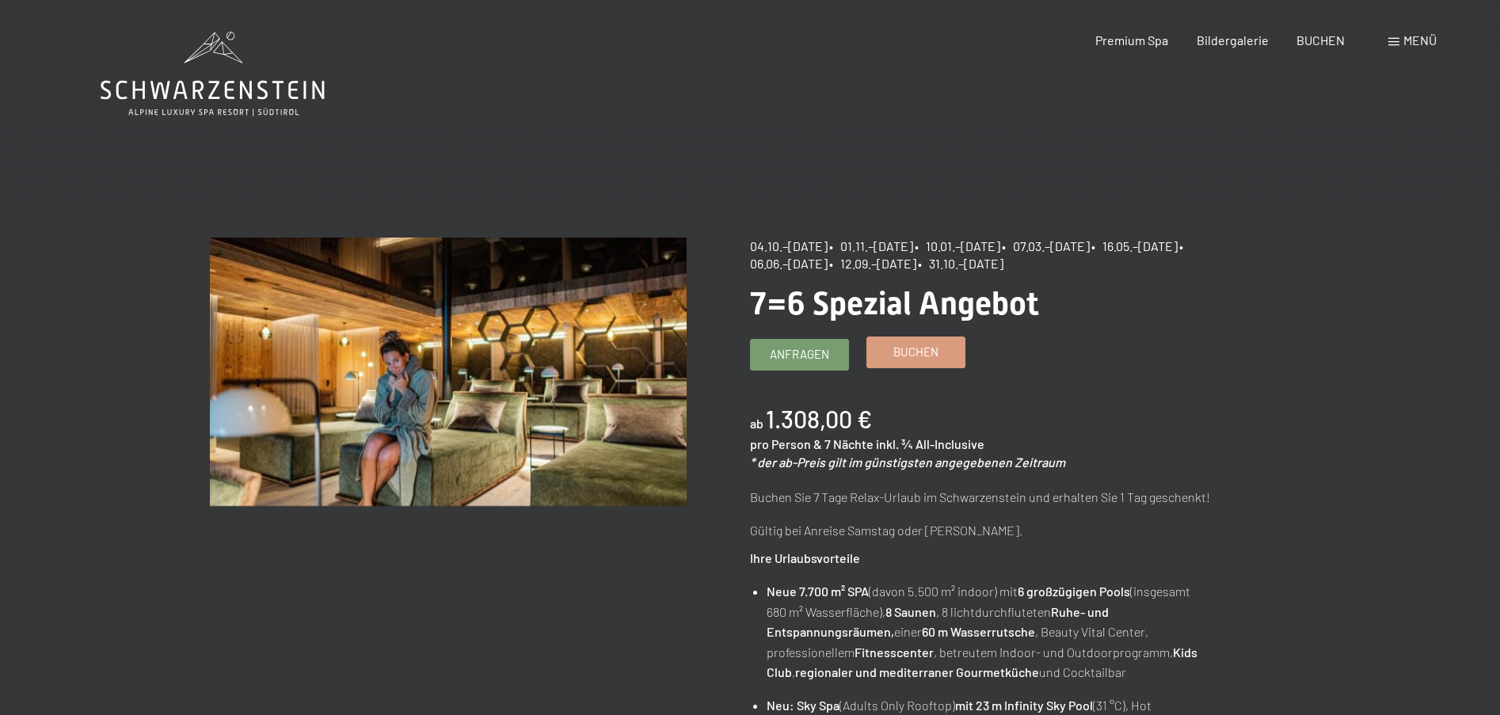
click at [932, 352] on span "Buchen" at bounding box center [915, 352] width 45 height 17
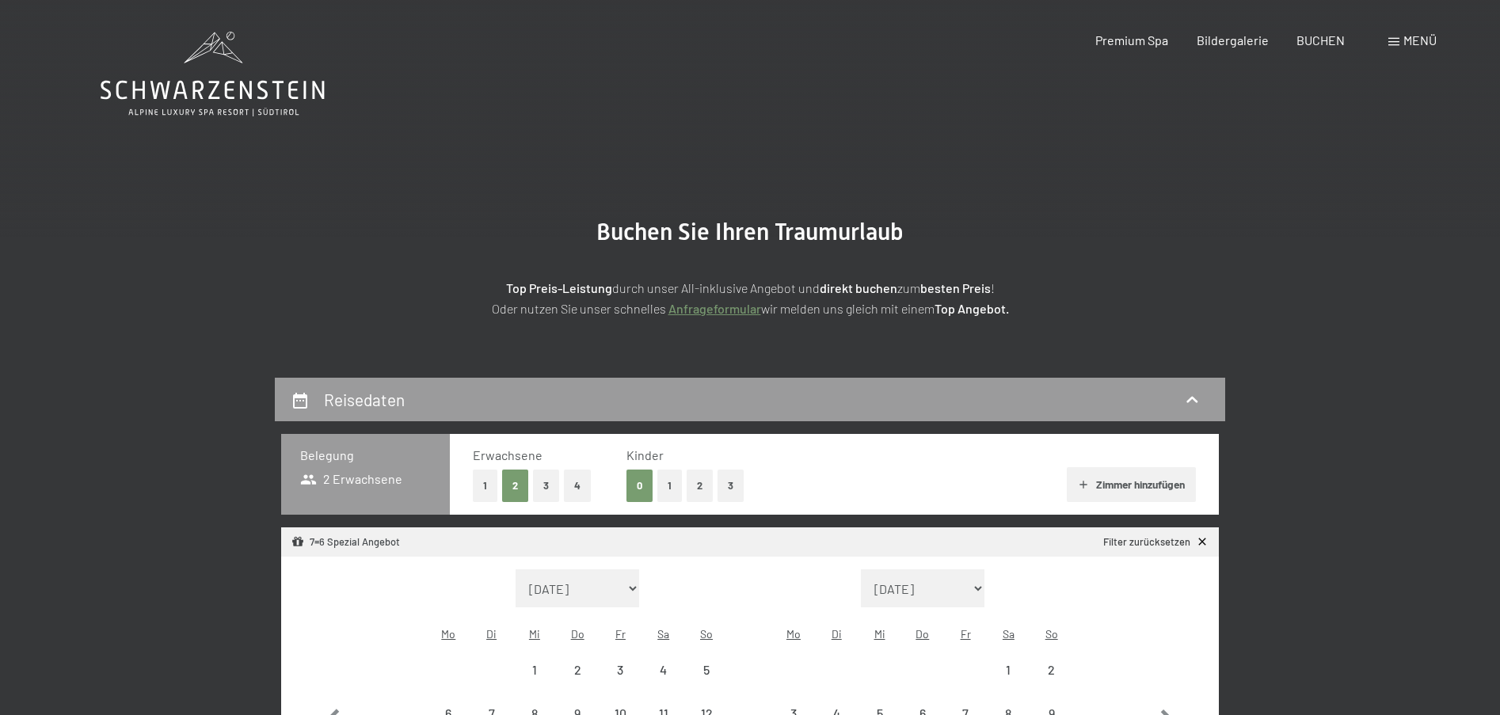
select select "2025-10-01"
select select "2025-11-01"
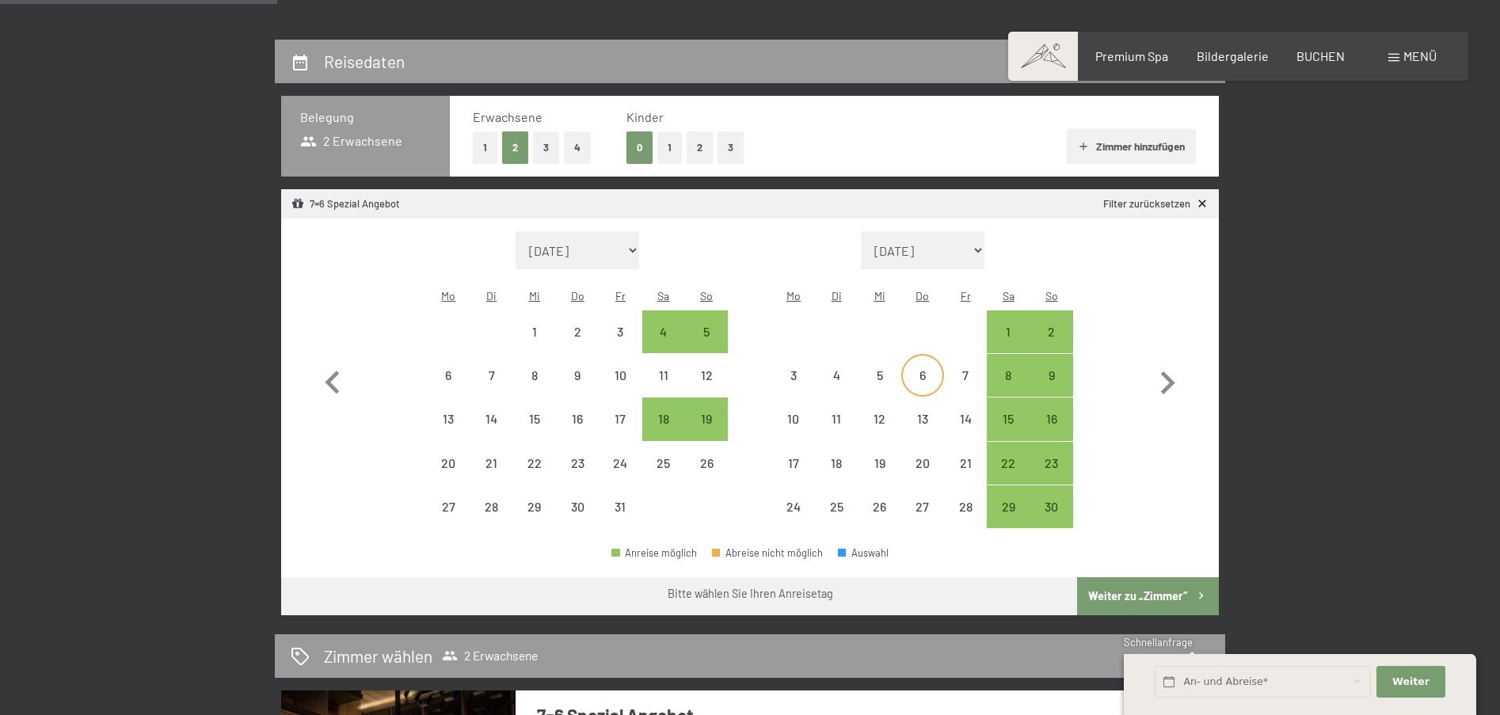
scroll to position [340, 0]
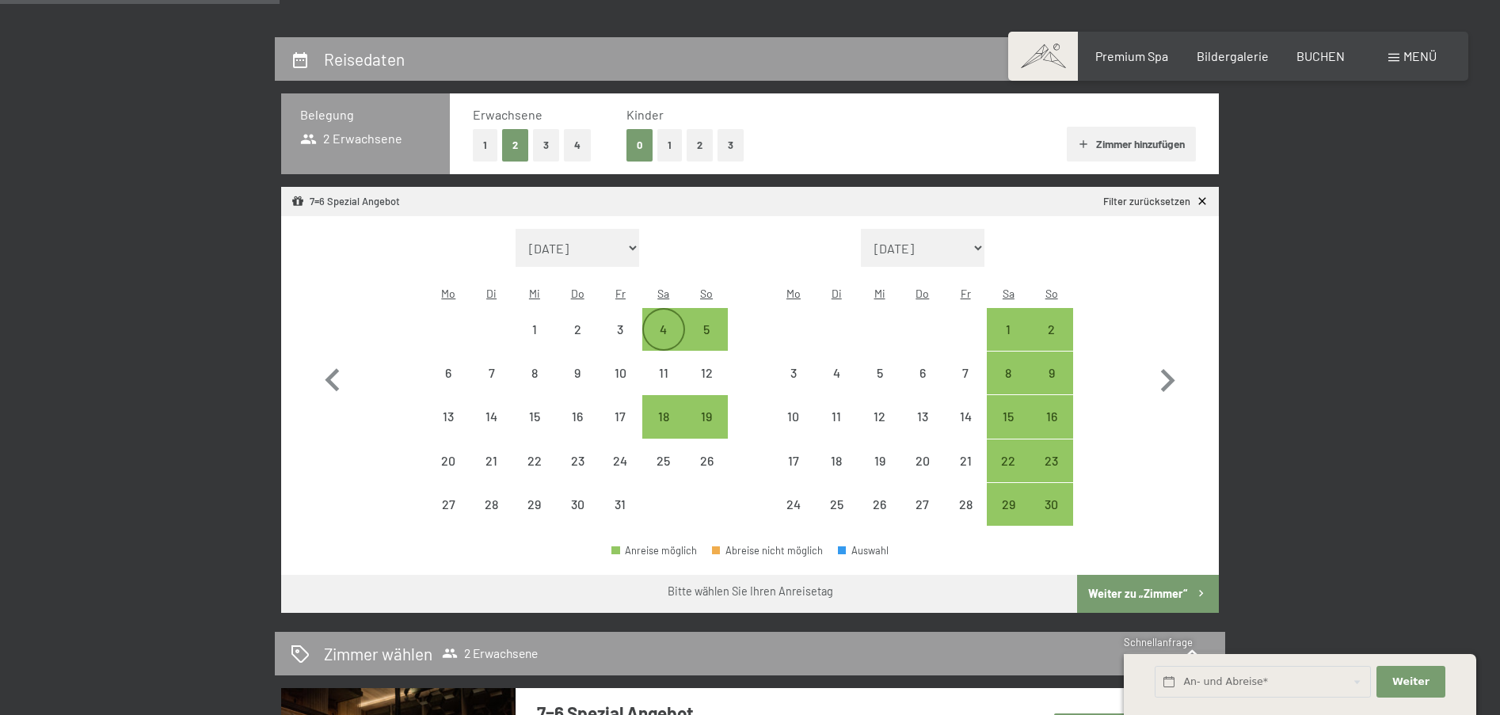
click at [661, 323] on div "4" at bounding box center [664, 343] width 40 height 40
select select "2025-10-01"
select select "2025-11-01"
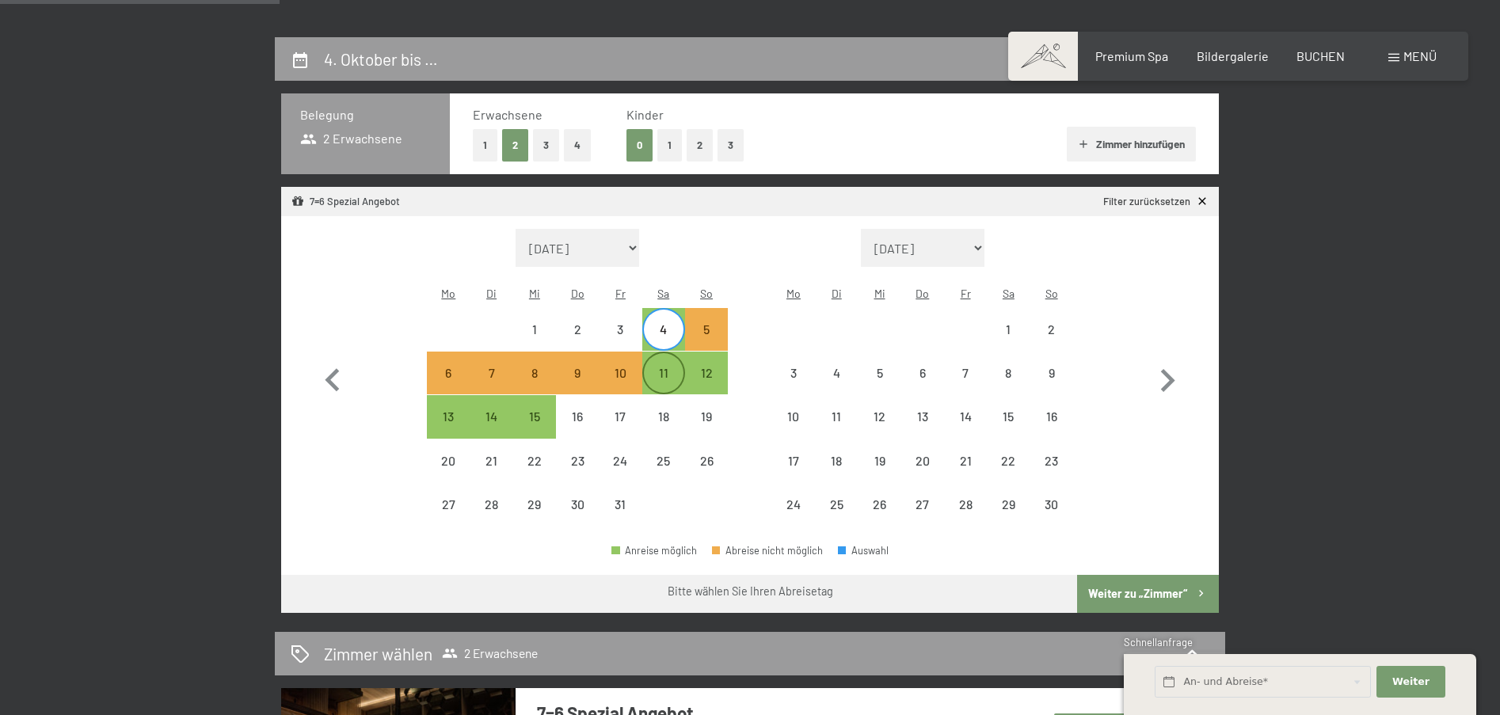
click at [658, 367] on div "11" at bounding box center [664, 387] width 40 height 40
select select "2025-10-01"
select select "2025-11-01"
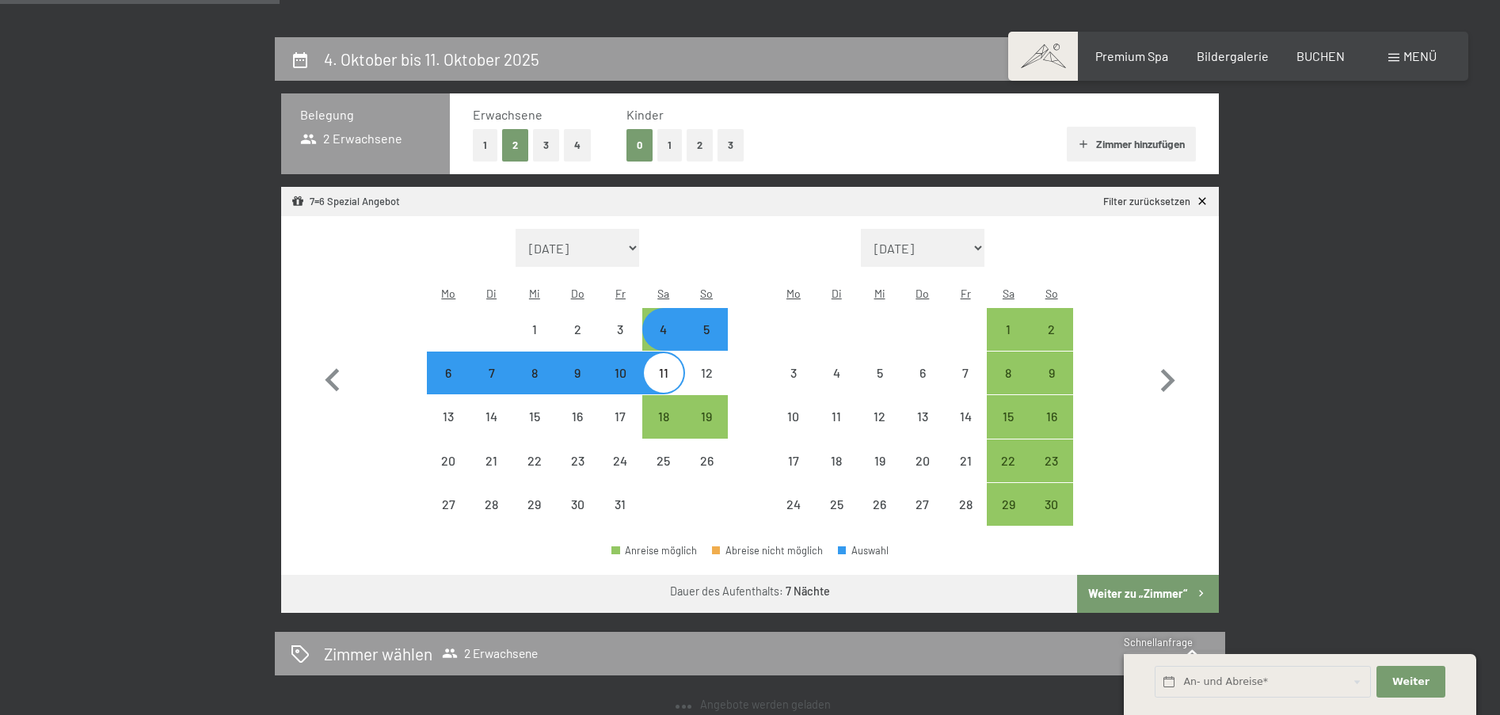
select select "2025-10-01"
select select "2025-11-01"
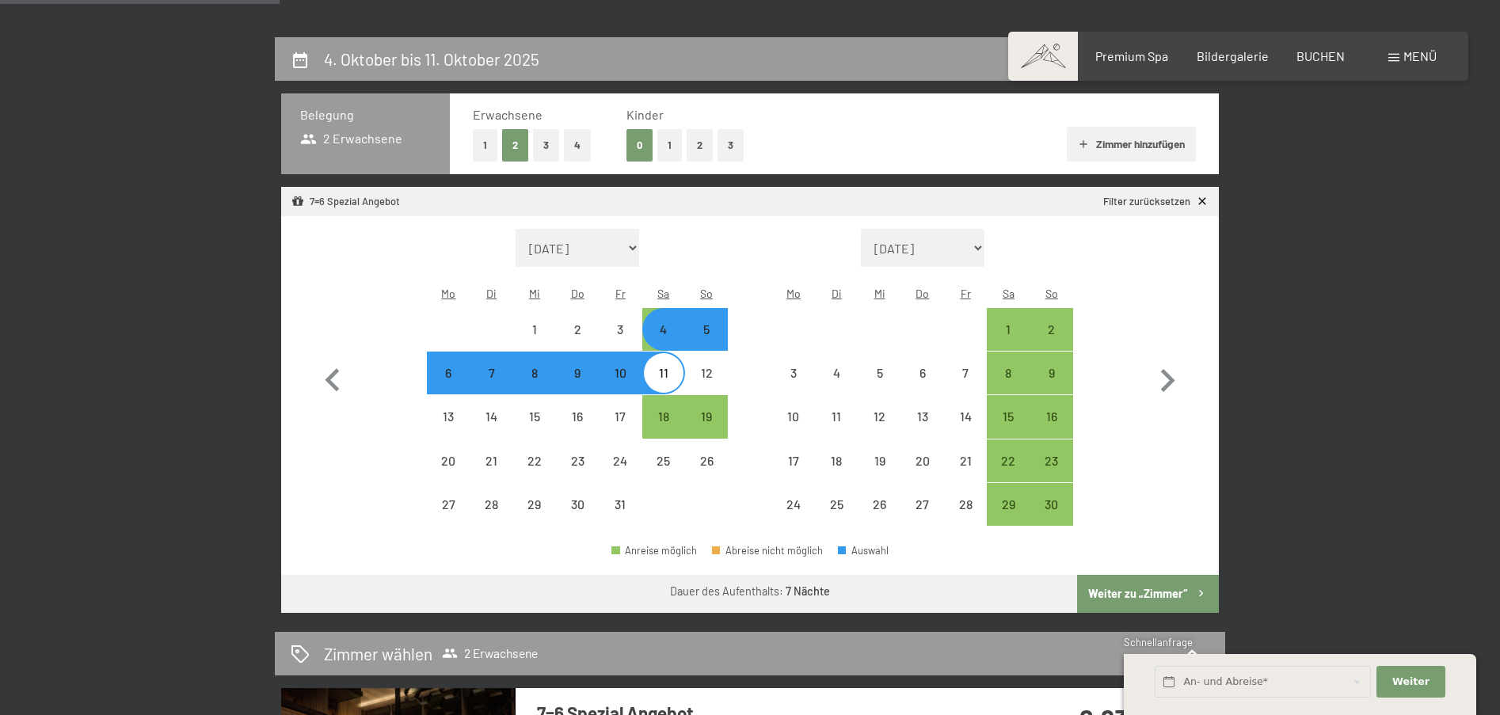
click at [1166, 575] on button "Weiter zu „Zimmer“" at bounding box center [1148, 594] width 142 height 38
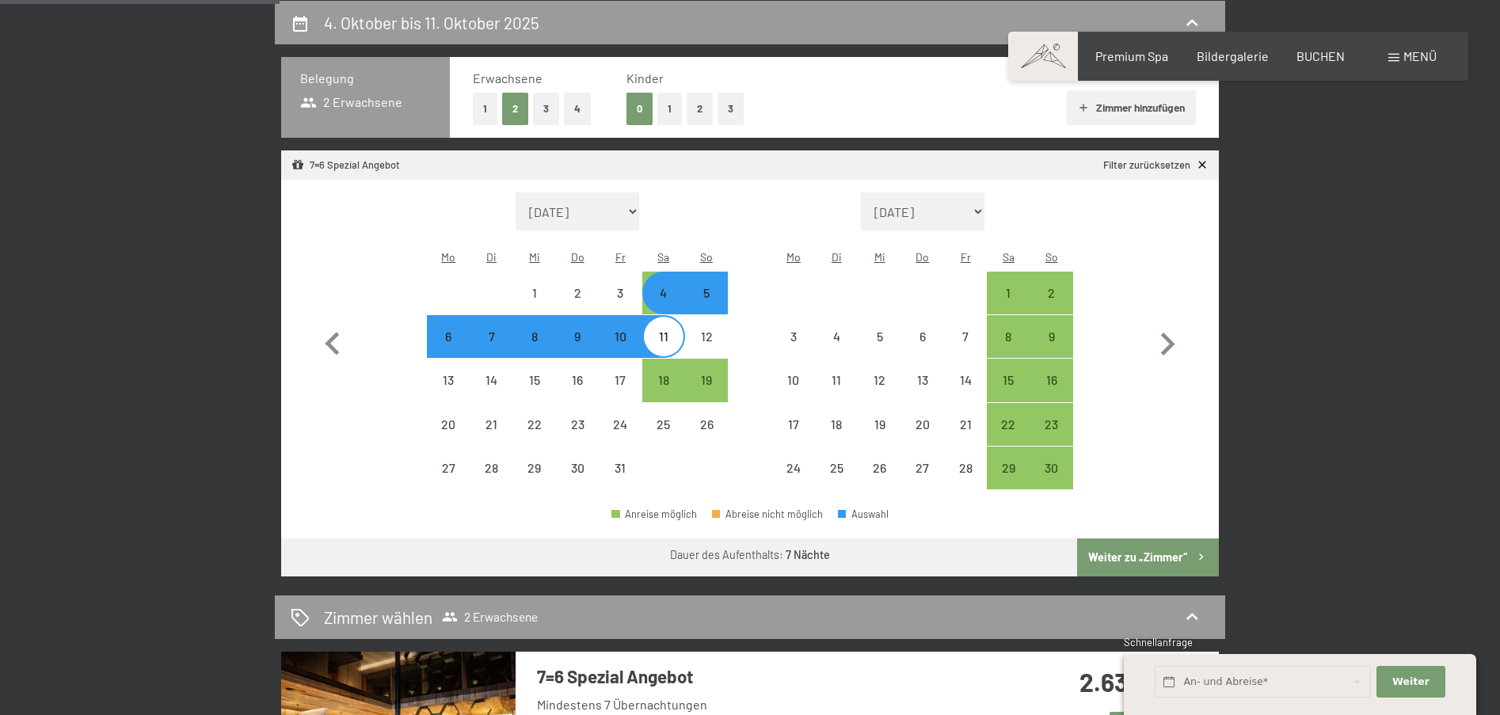
select select "2025-10-01"
select select "2025-11-01"
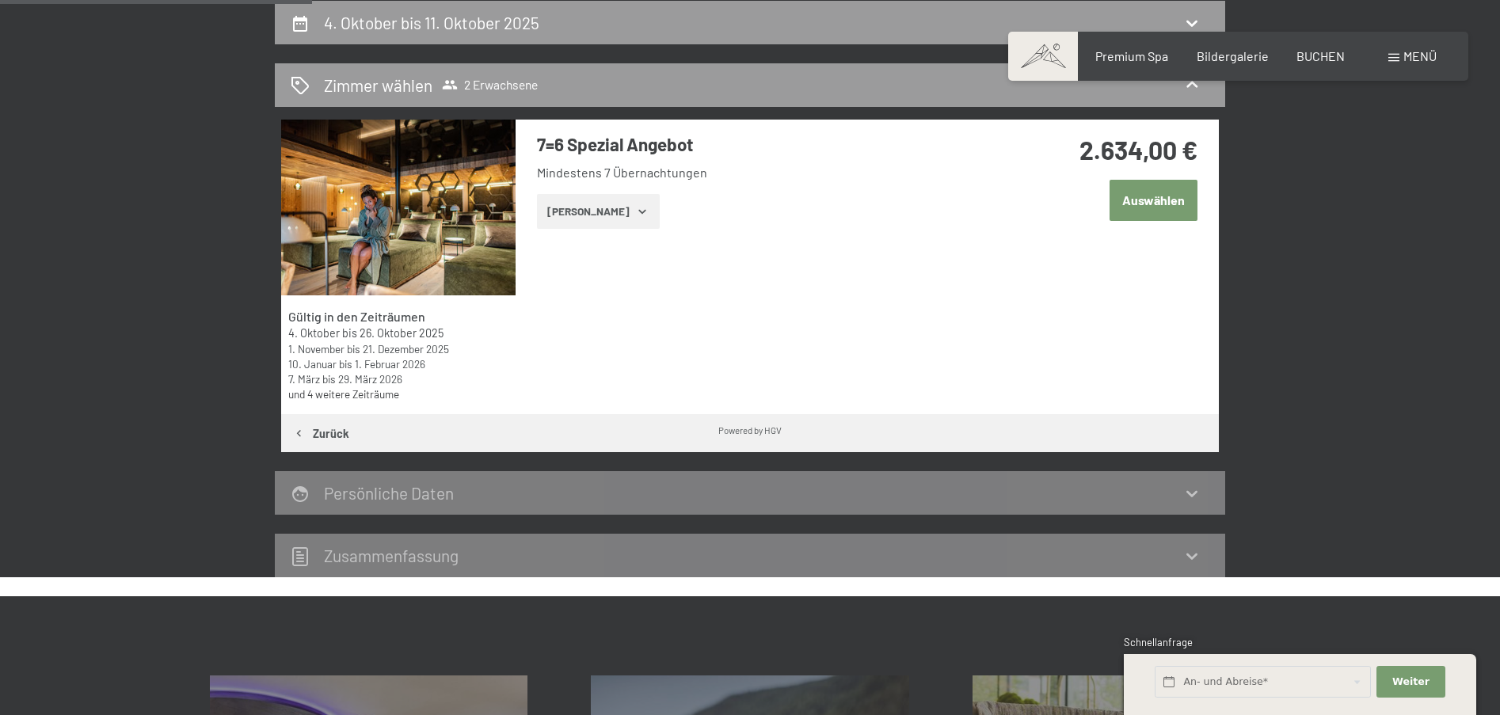
click at [636, 212] on icon "button" at bounding box center [642, 211] width 13 height 13
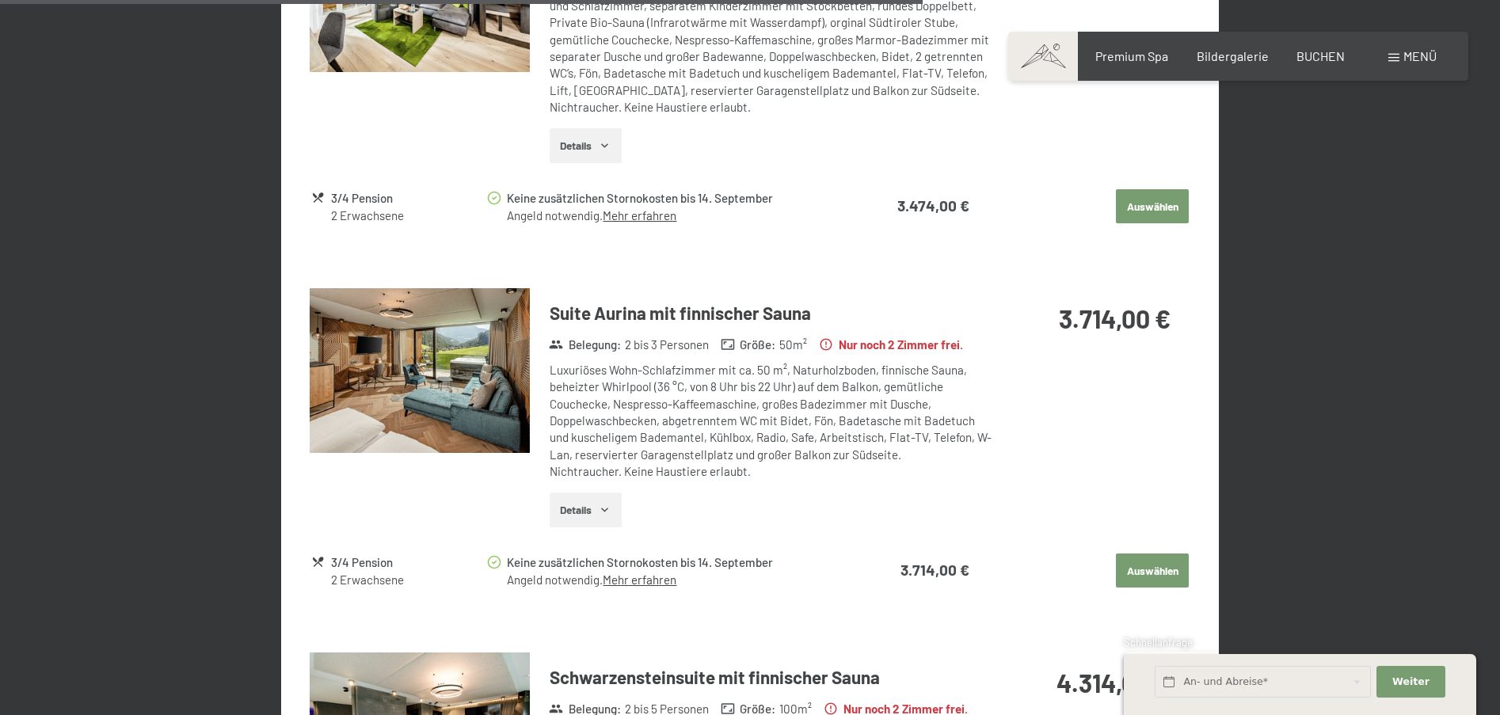
scroll to position [2398, 0]
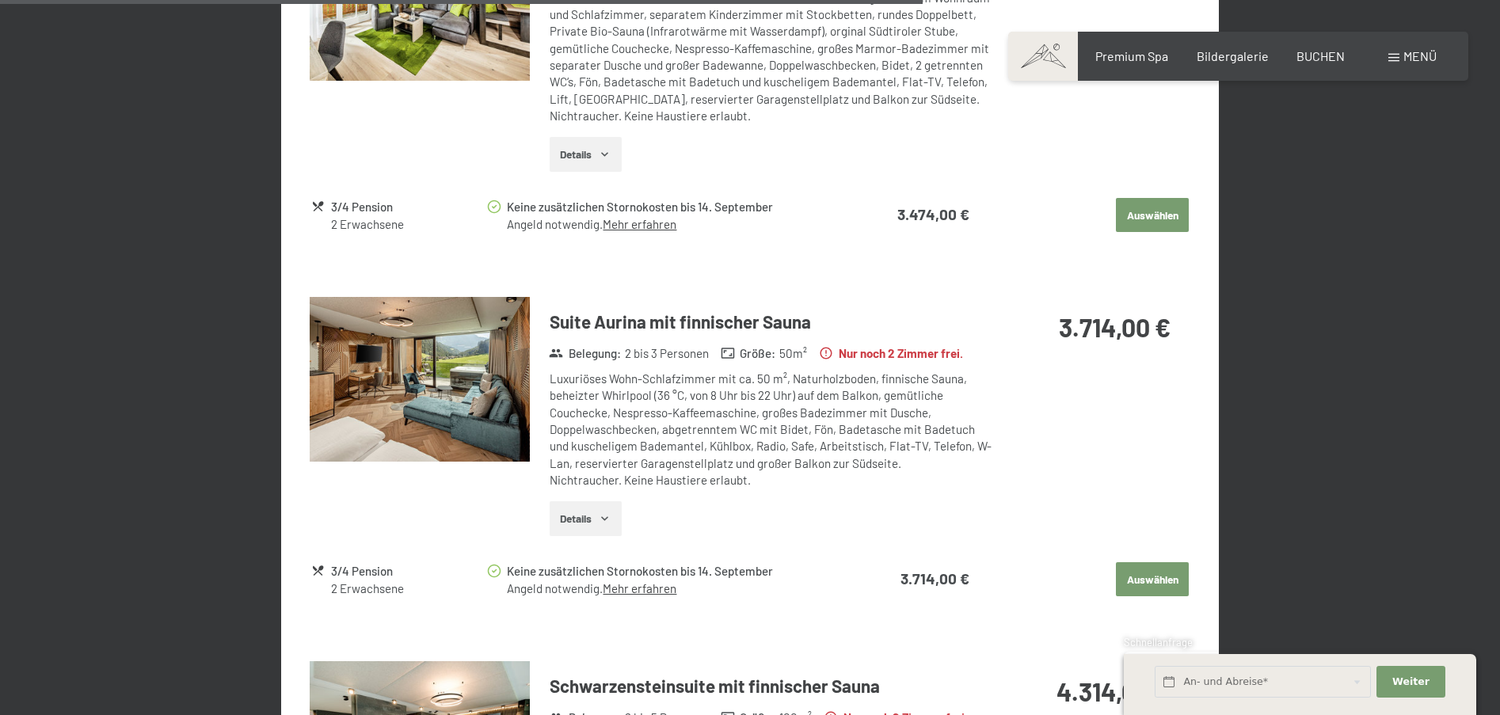
click at [432, 360] on img at bounding box center [420, 379] width 220 height 165
click at [0, 0] on button "button" at bounding box center [0, 0] width 0 height 0
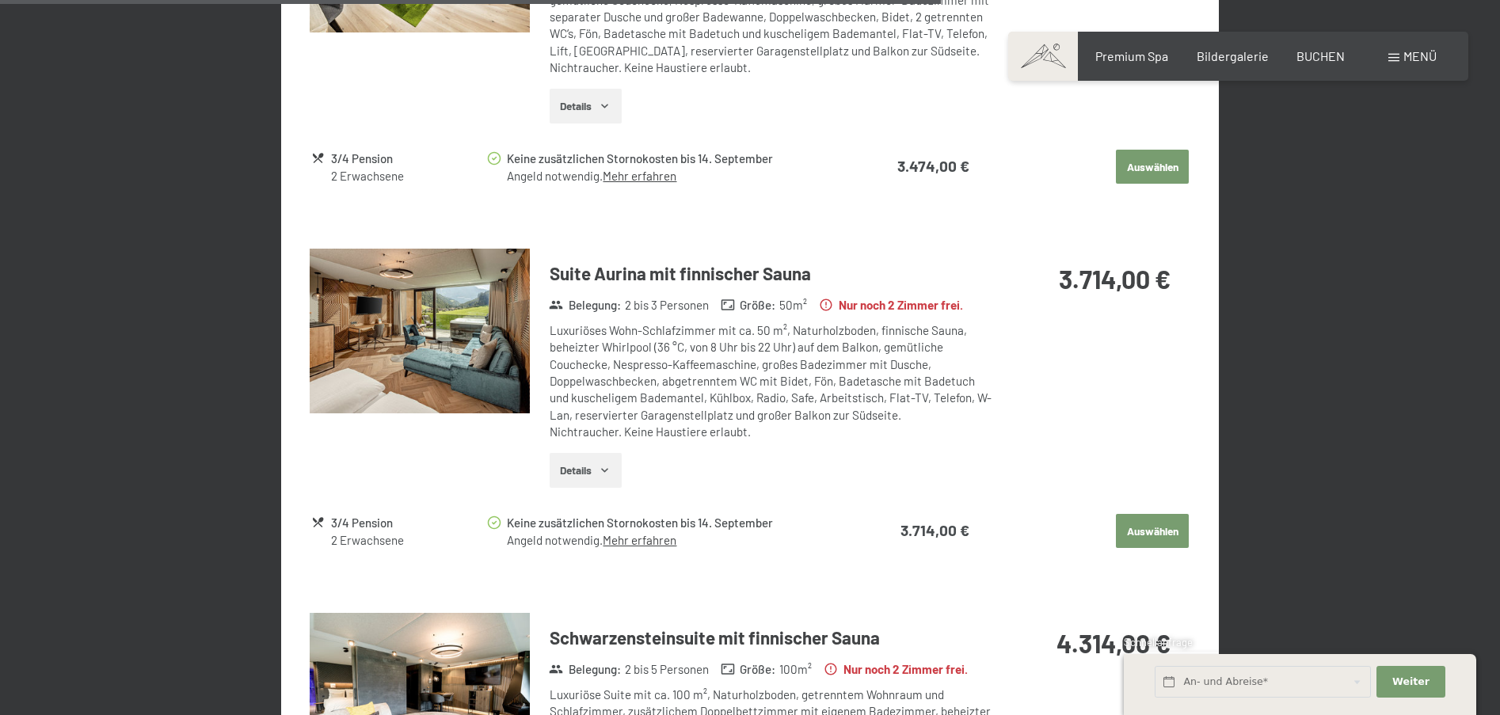
scroll to position [2445, 0]
click at [456, 324] on img at bounding box center [420, 332] width 220 height 165
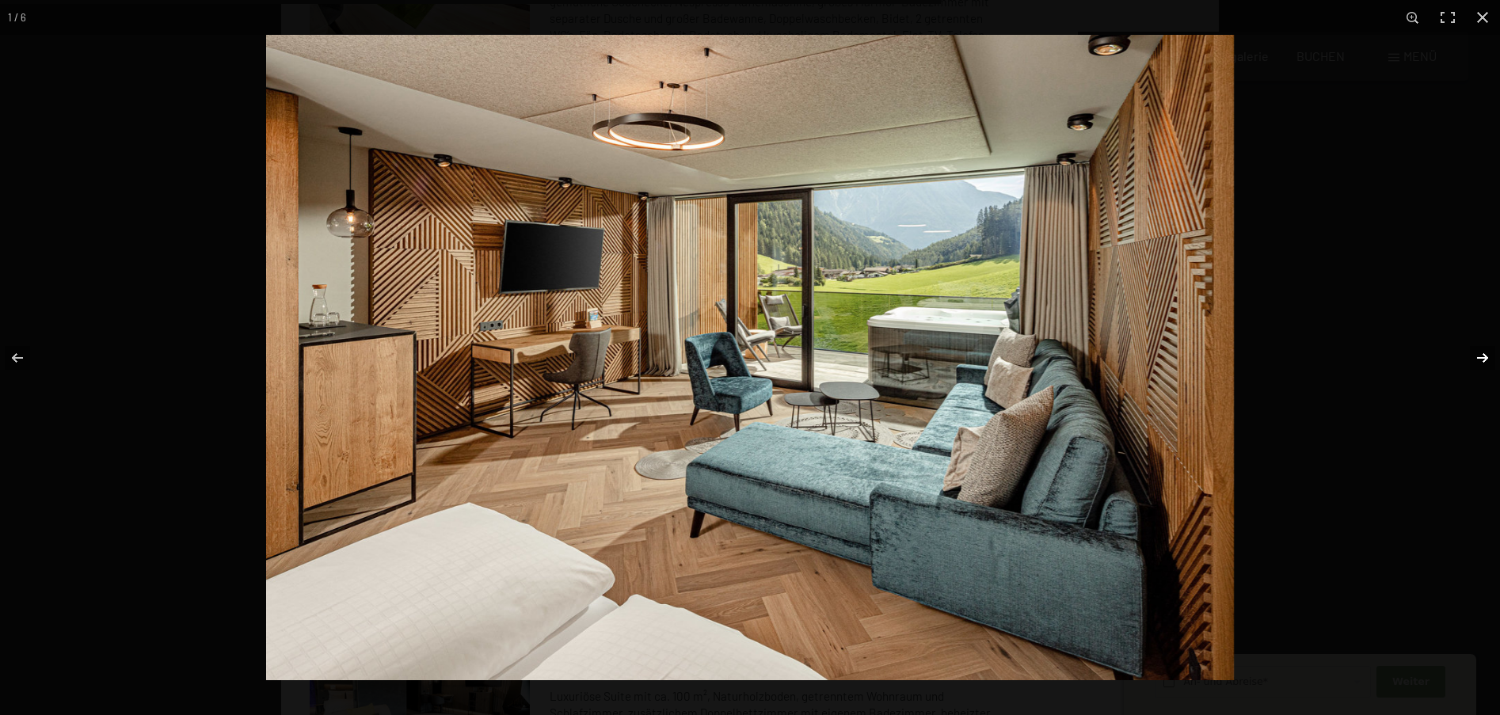
click at [1480, 359] on button "button" at bounding box center [1471, 357] width 55 height 79
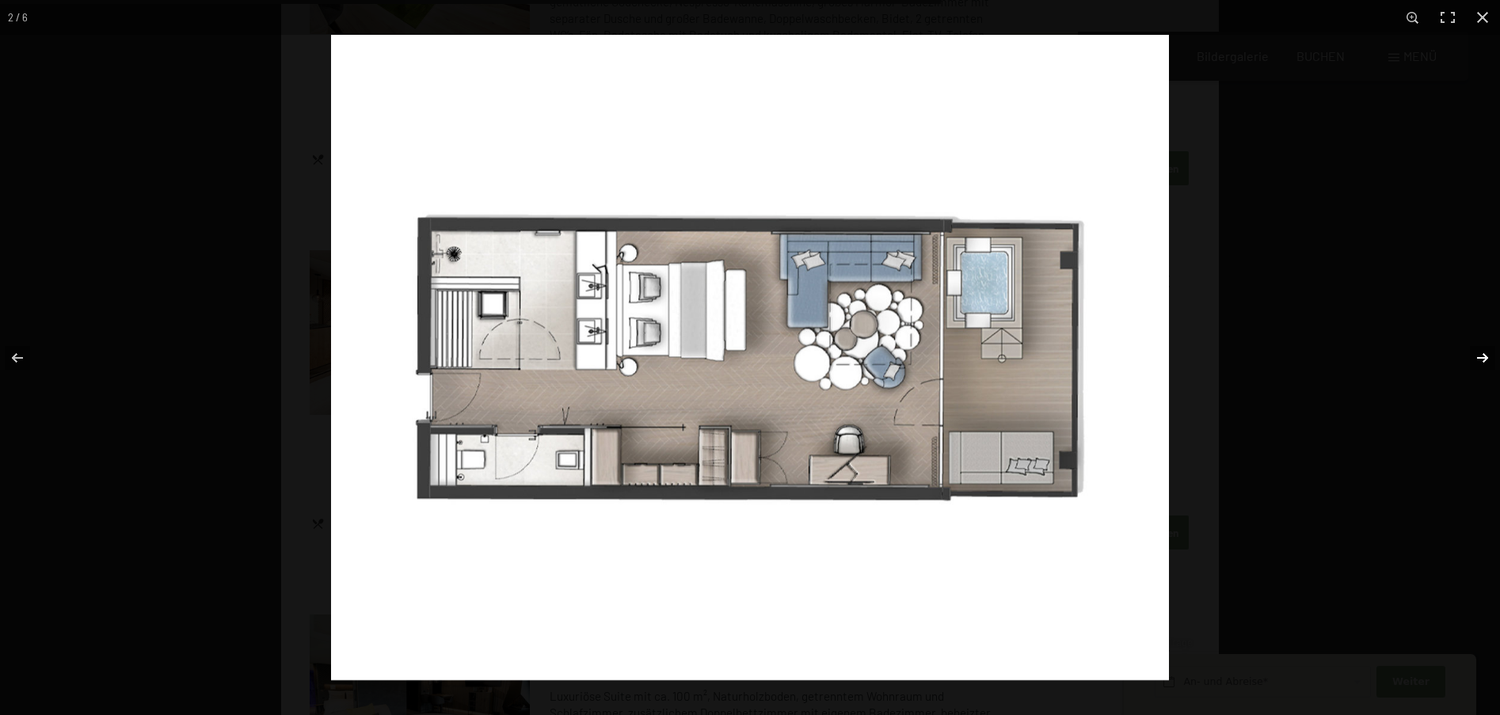
click at [1480, 359] on button "button" at bounding box center [1471, 357] width 55 height 79
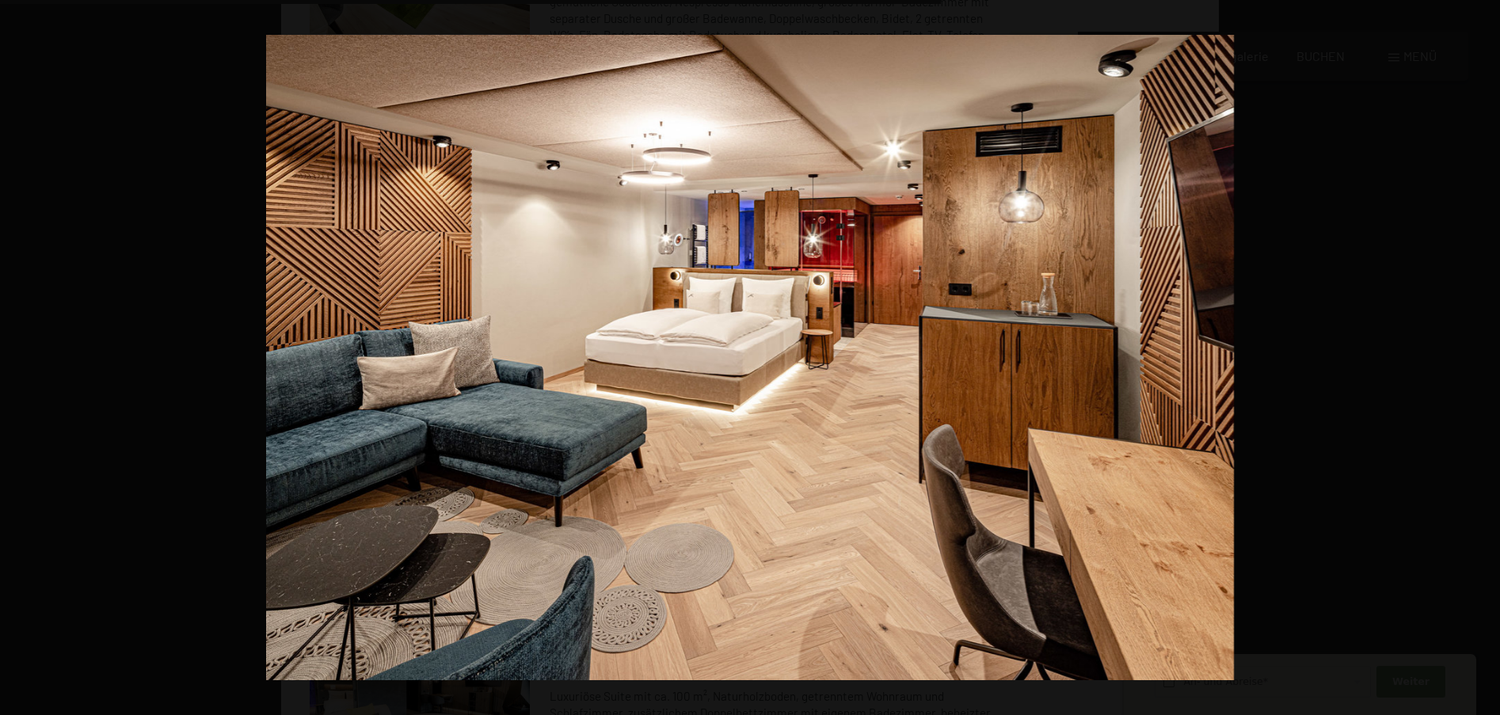
click at [1480, 359] on button "button" at bounding box center [1471, 357] width 55 height 79
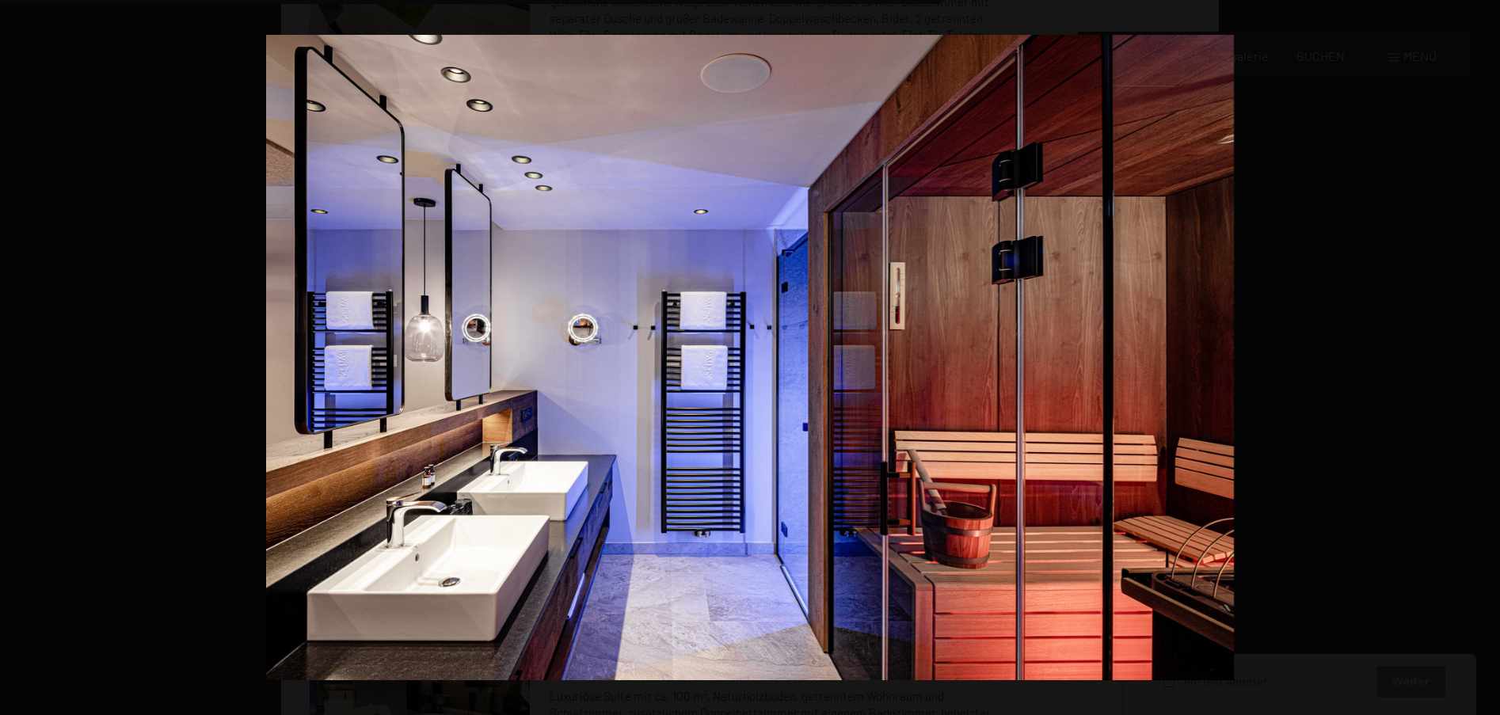
click at [1480, 359] on button "button" at bounding box center [1471, 357] width 55 height 79
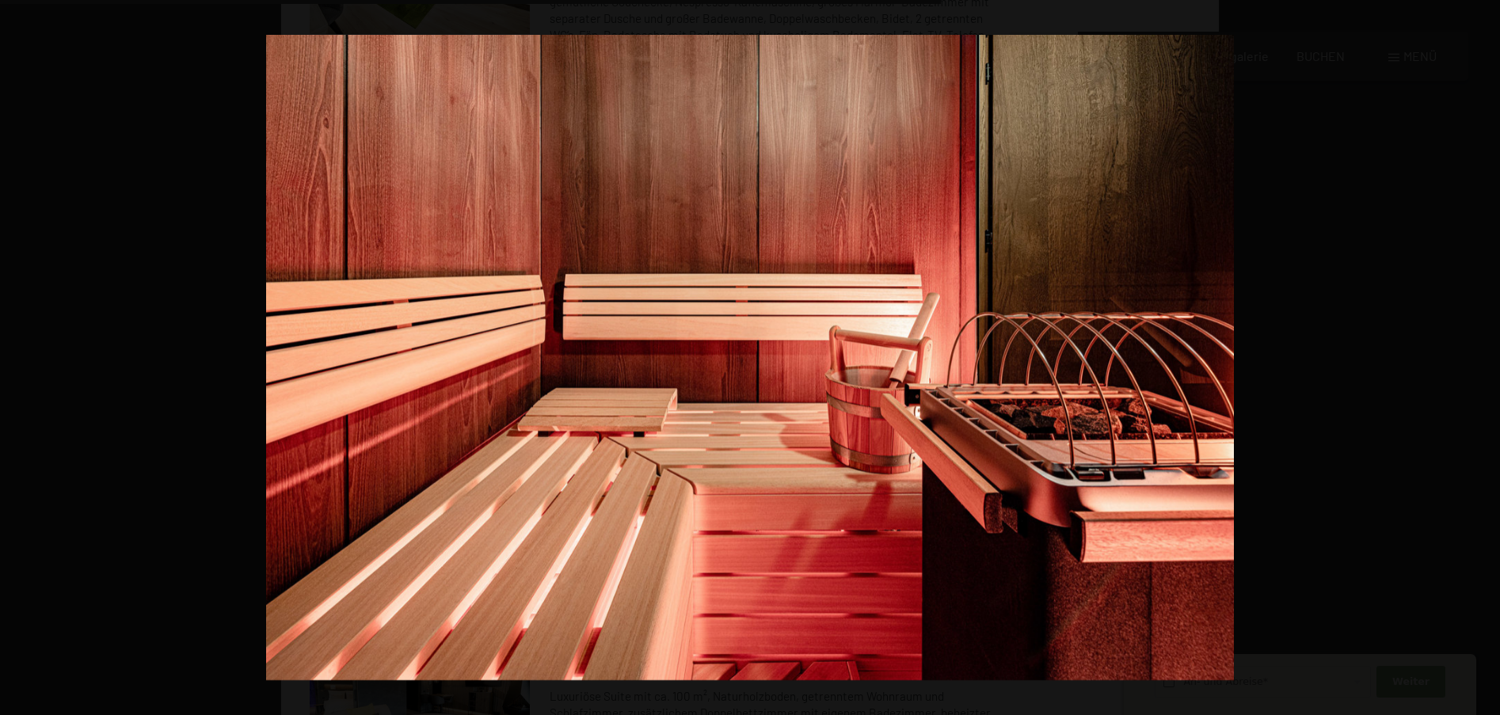
click at [1480, 359] on button "button" at bounding box center [1471, 357] width 55 height 79
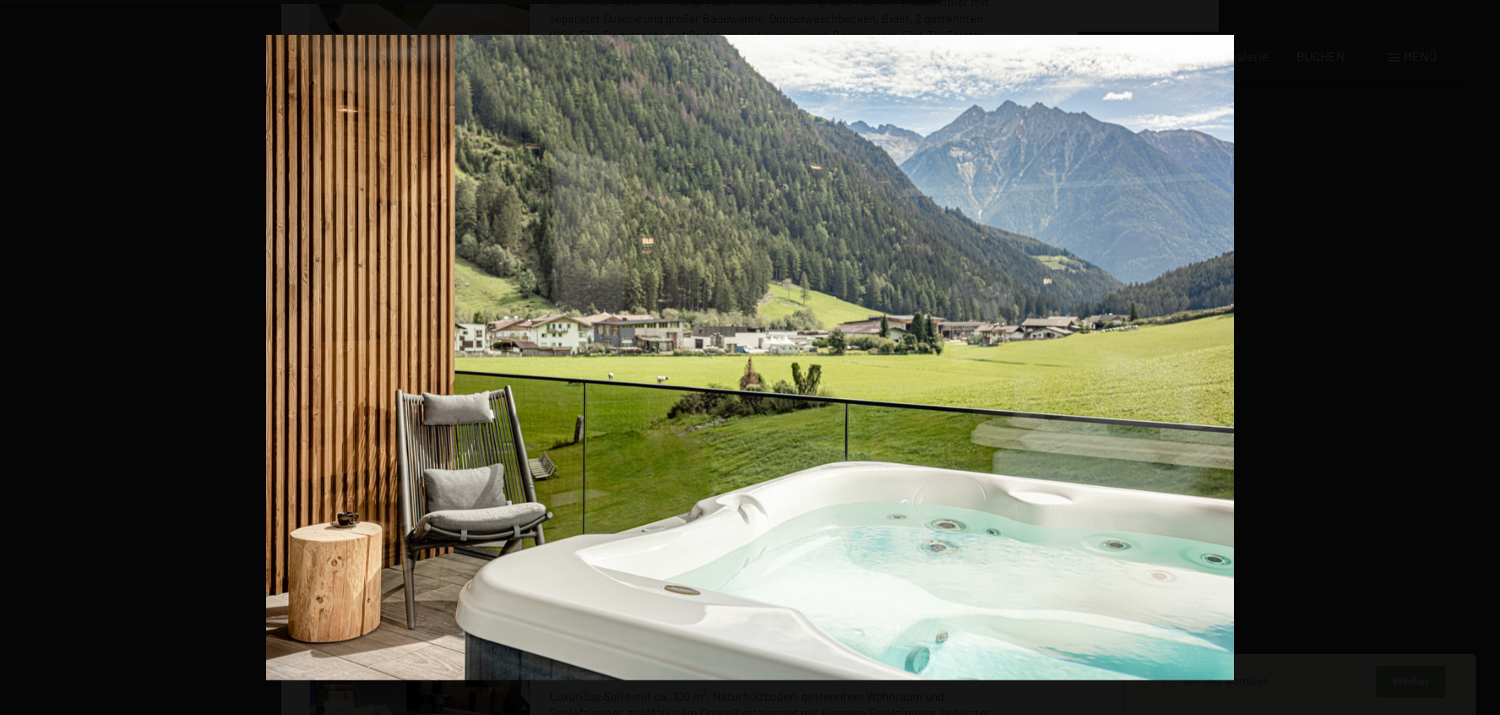
click at [1480, 359] on button "button" at bounding box center [1471, 357] width 55 height 79
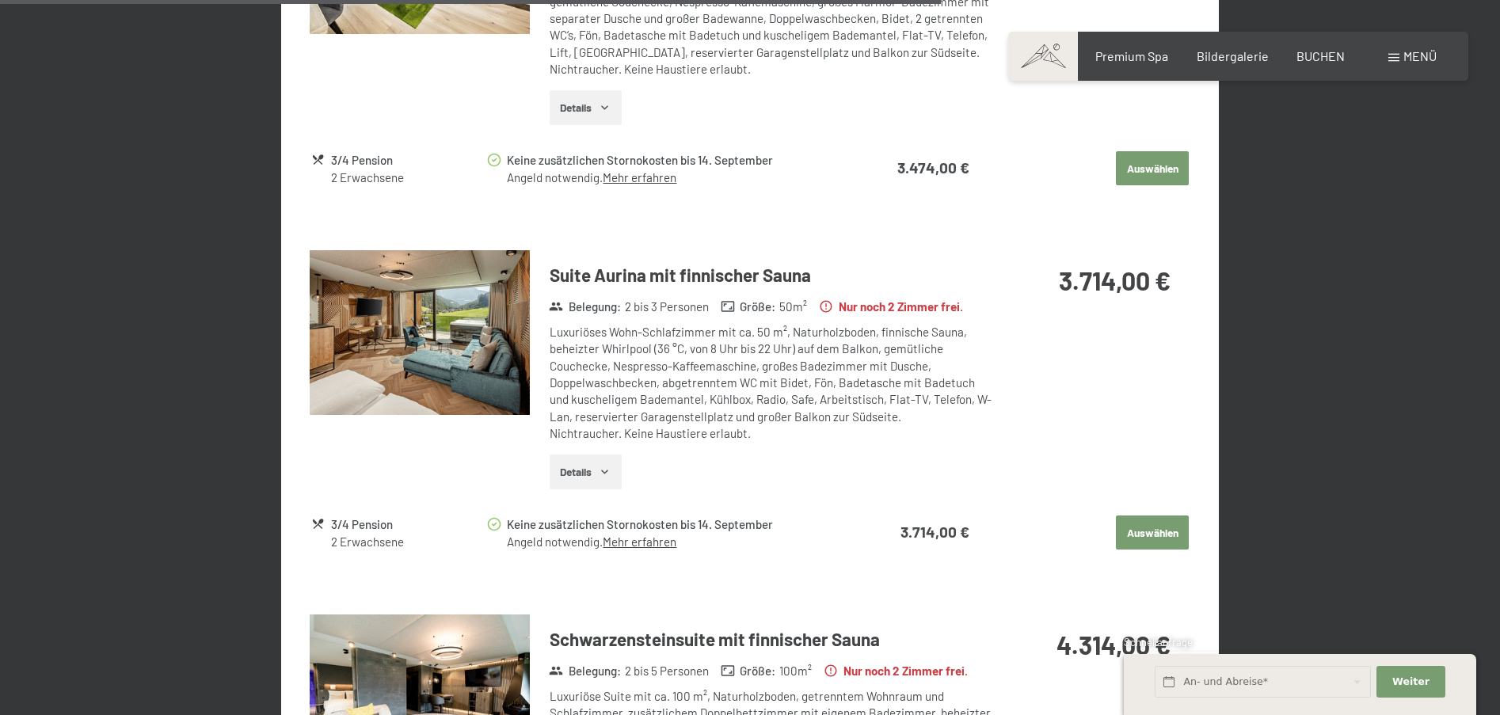
click at [0, 0] on button "button" at bounding box center [0, 0] width 0 height 0
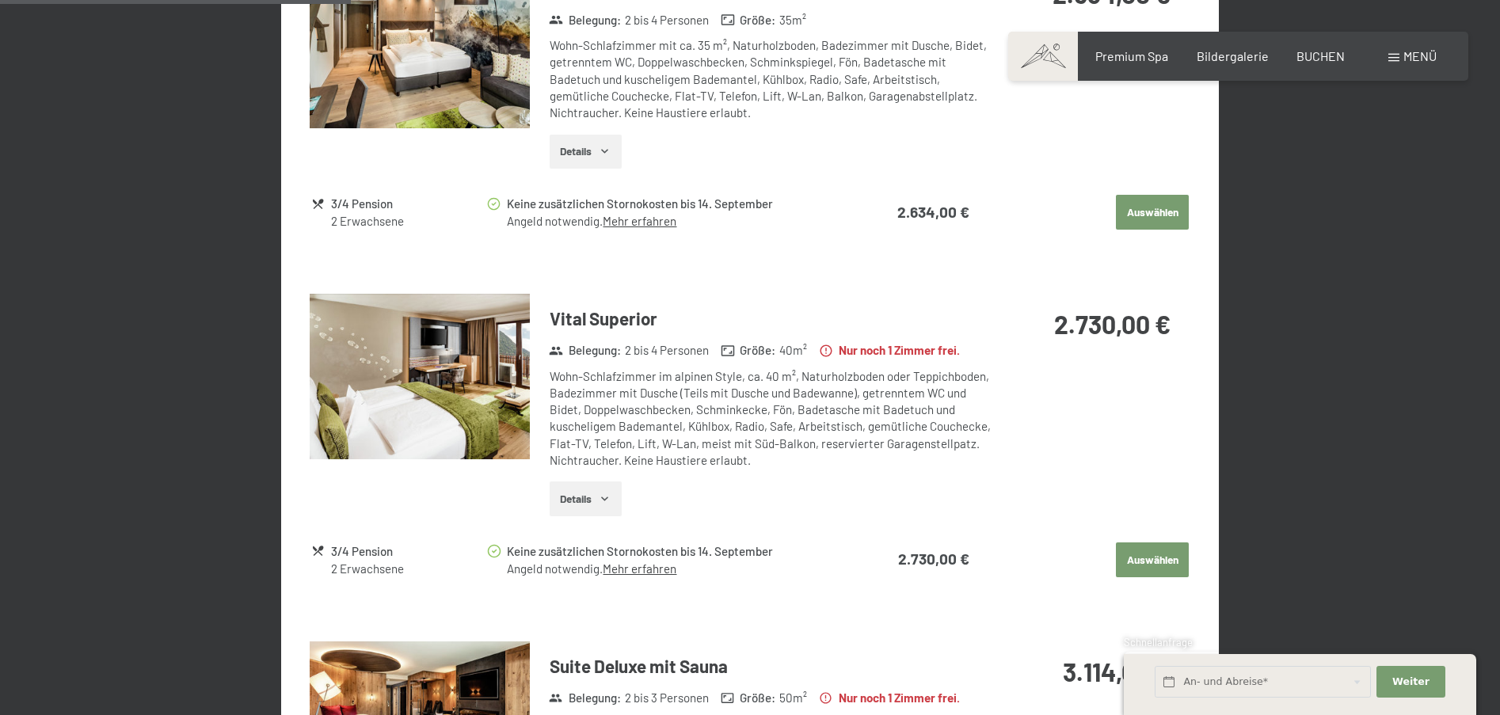
scroll to position [914, 0]
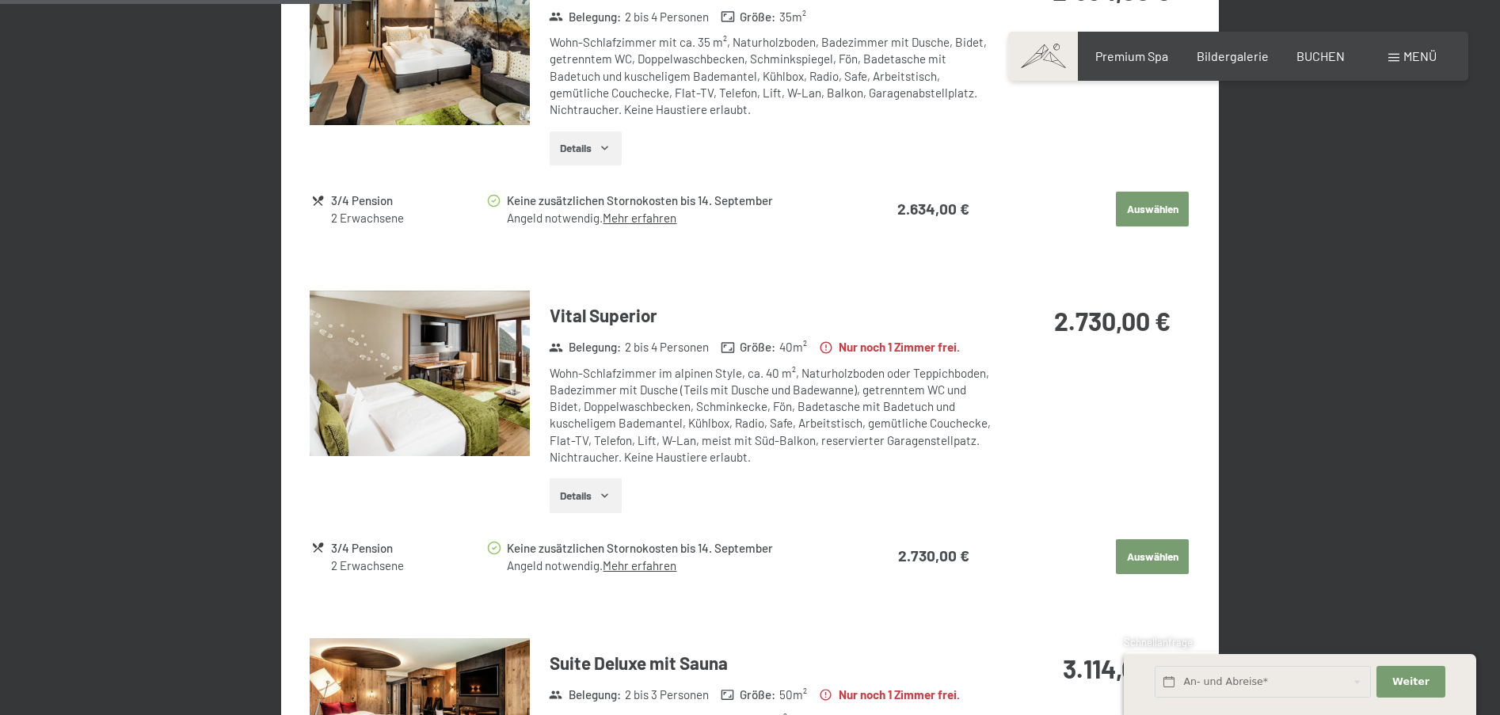
click at [512, 404] on img at bounding box center [420, 373] width 220 height 165
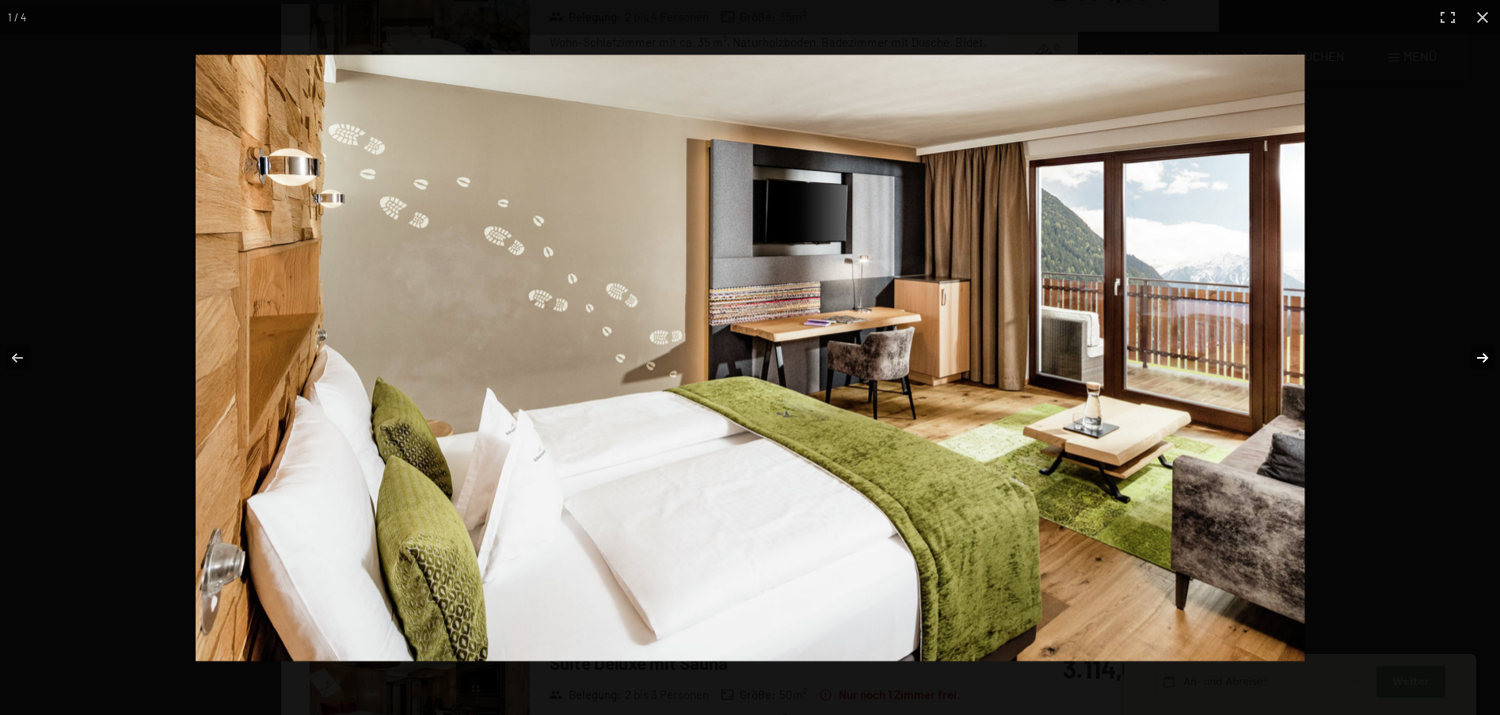
click at [1479, 354] on button "button" at bounding box center [1471, 357] width 55 height 79
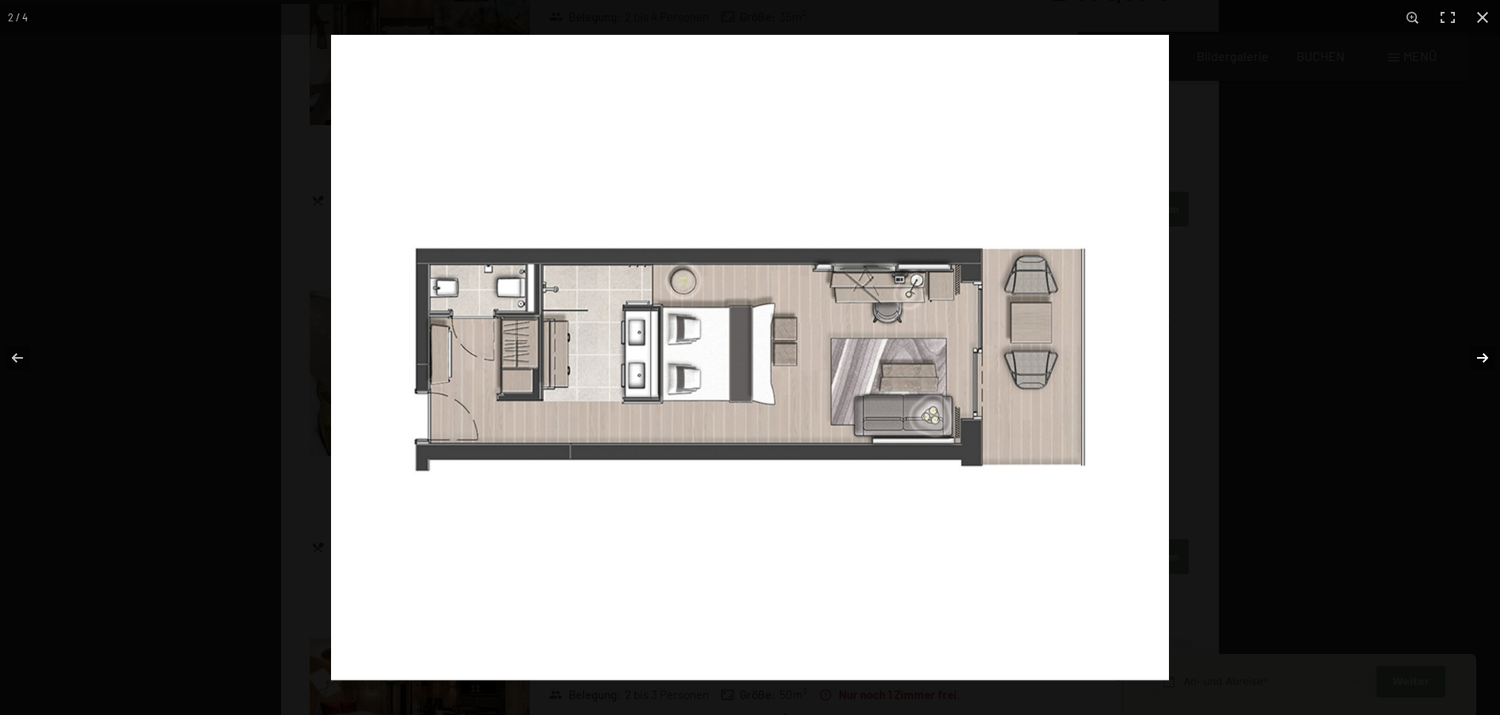
click at [1479, 354] on button "button" at bounding box center [1471, 357] width 55 height 79
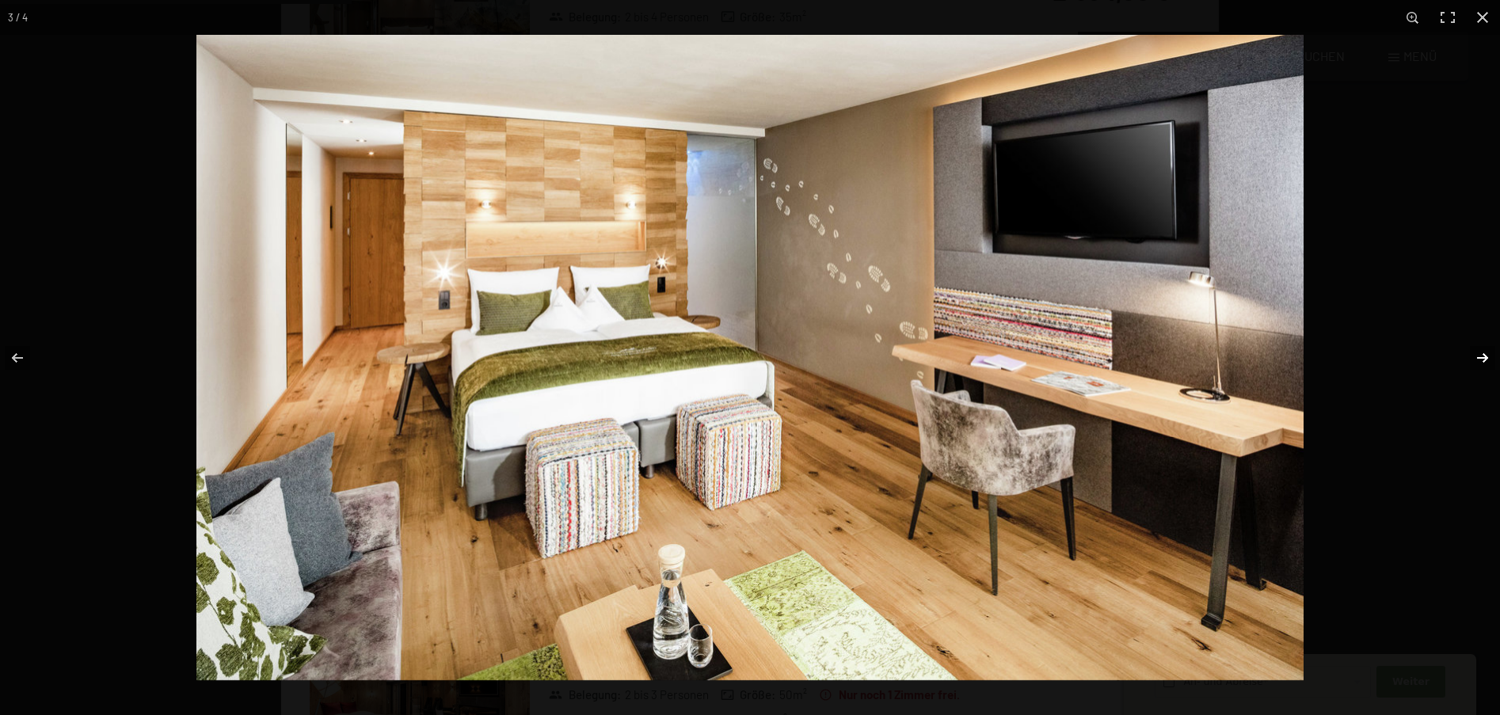
click at [1479, 354] on button "button" at bounding box center [1471, 357] width 55 height 79
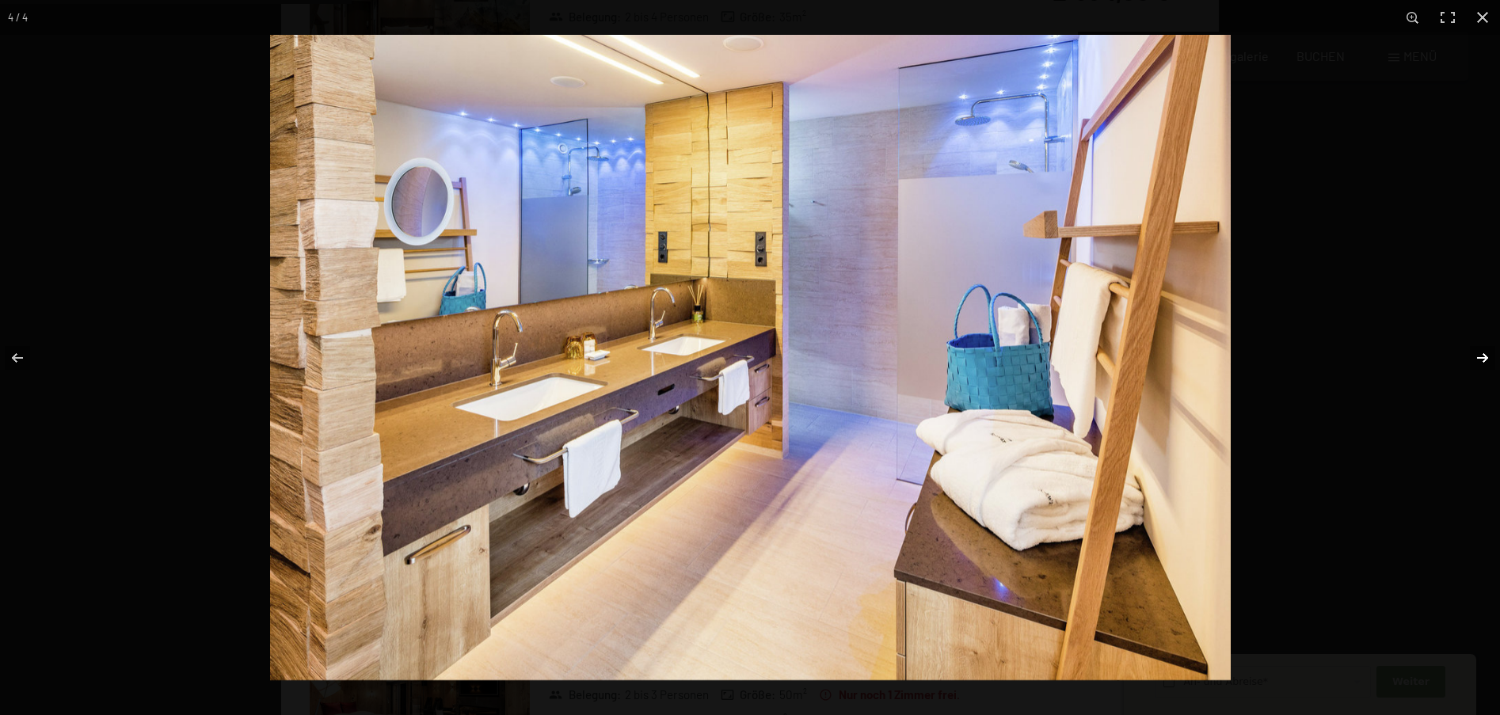
click at [1479, 354] on button "button" at bounding box center [1471, 357] width 55 height 79
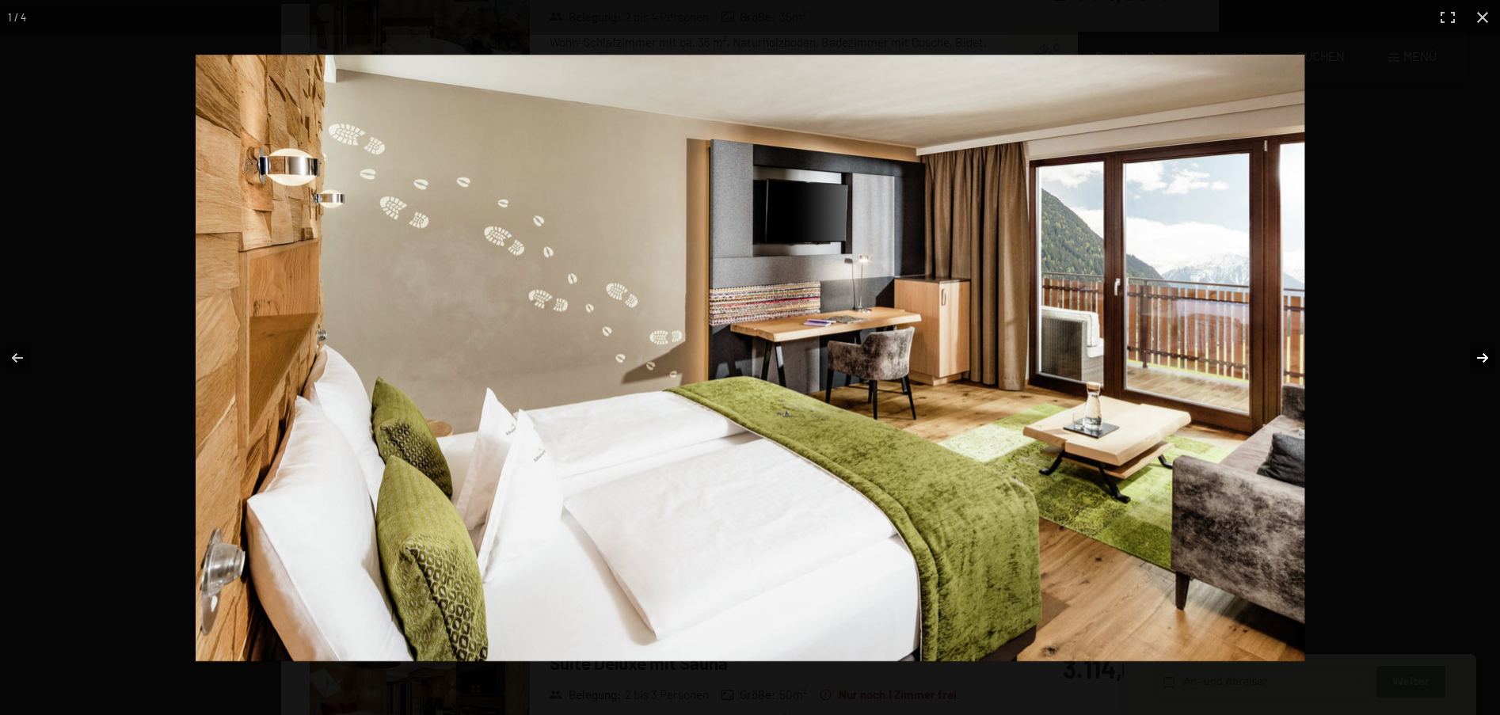
click at [1479, 354] on button "button" at bounding box center [1471, 357] width 55 height 79
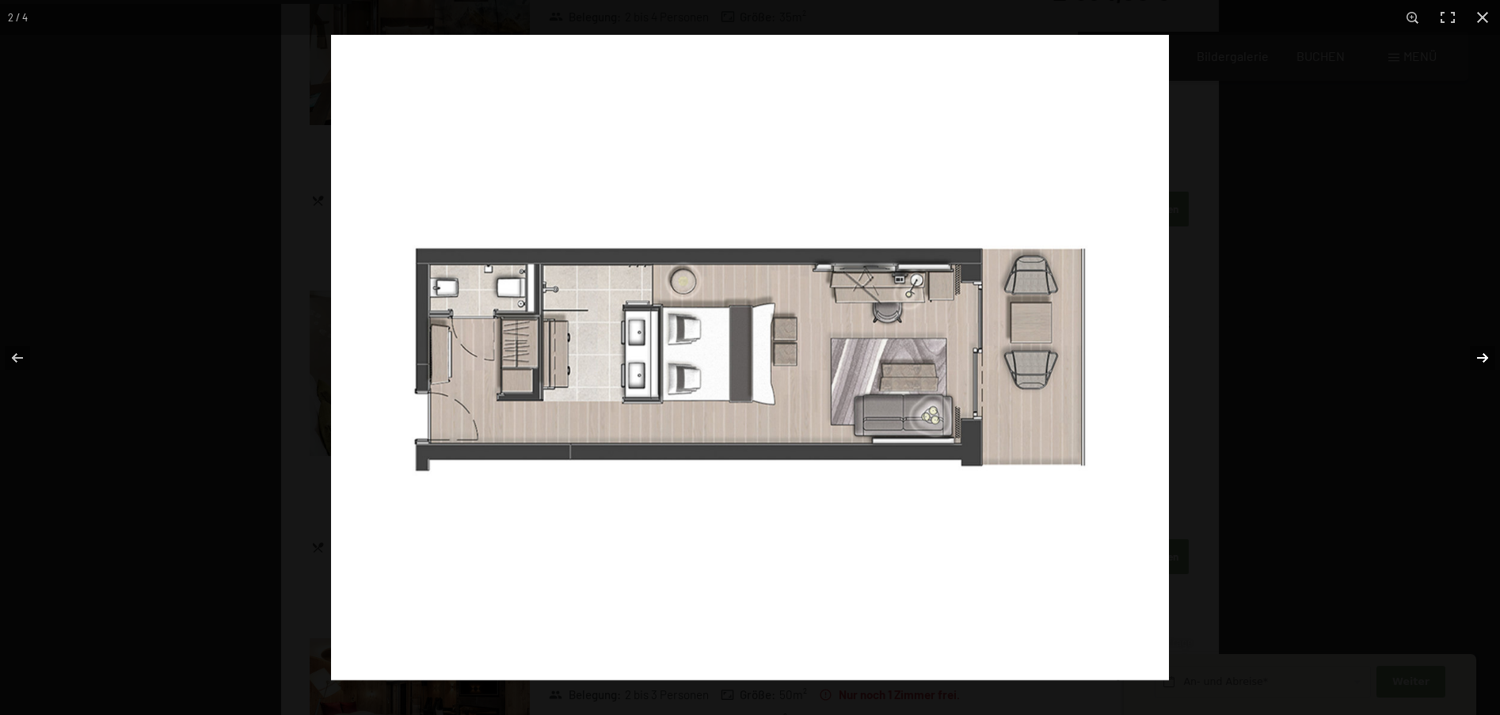
click at [1479, 354] on button "button" at bounding box center [1471, 357] width 55 height 79
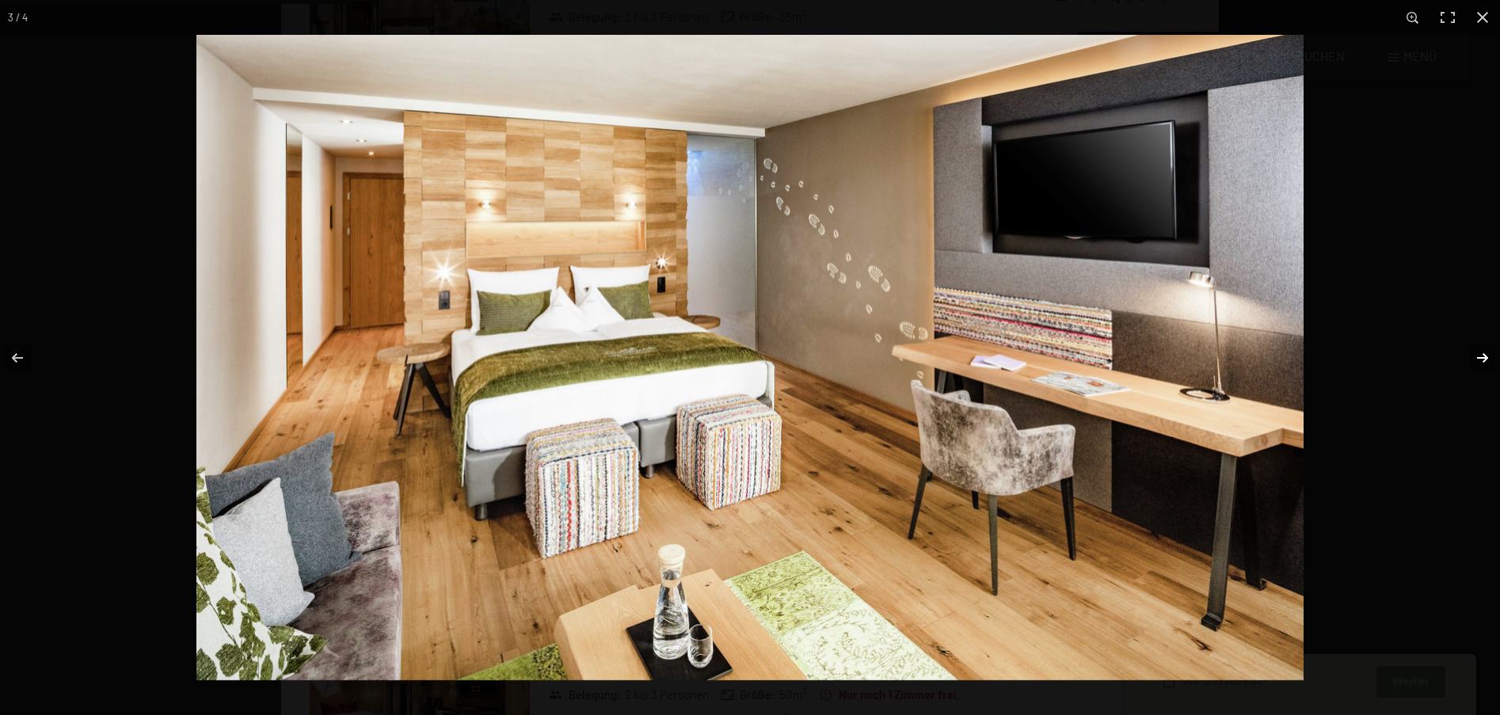
click at [1479, 354] on button "button" at bounding box center [1471, 357] width 55 height 79
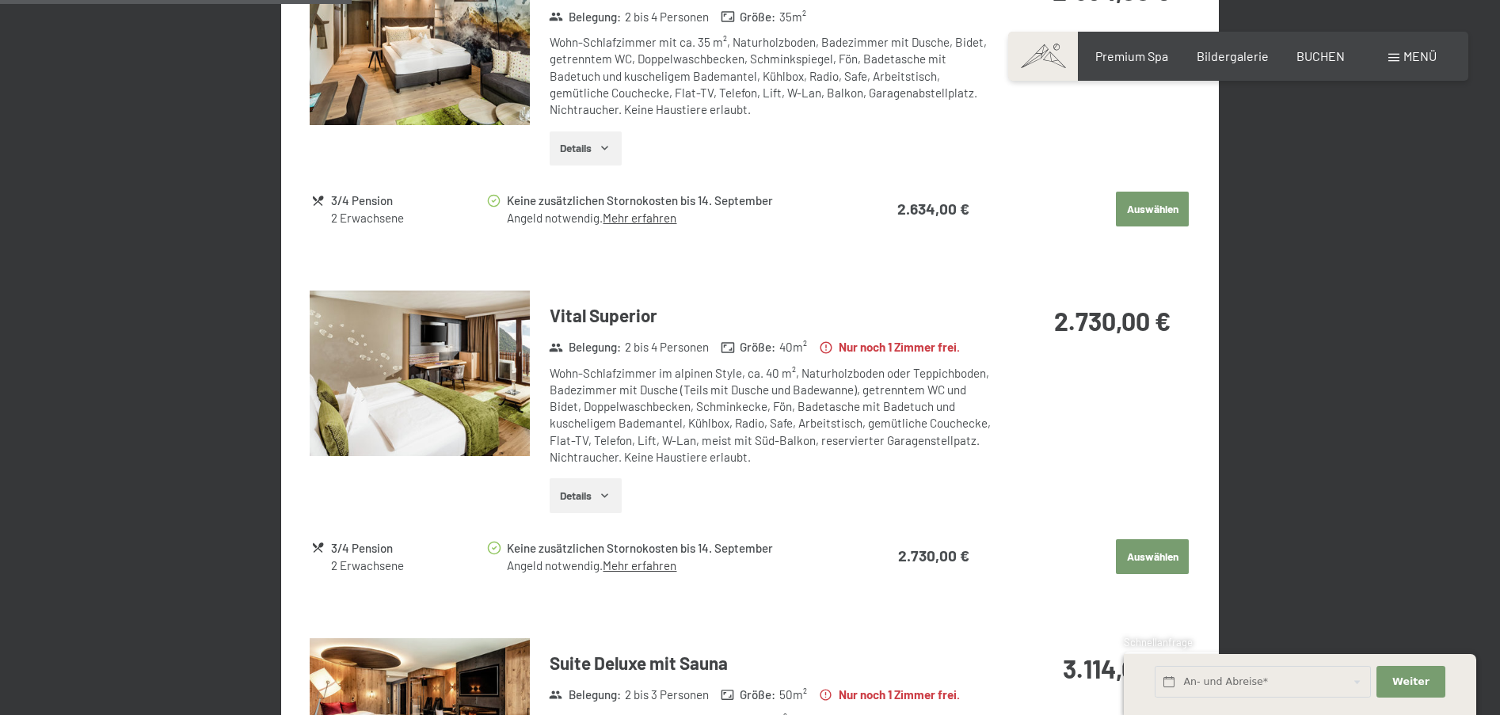
click at [0, 0] on button "button" at bounding box center [0, 0] width 0 height 0
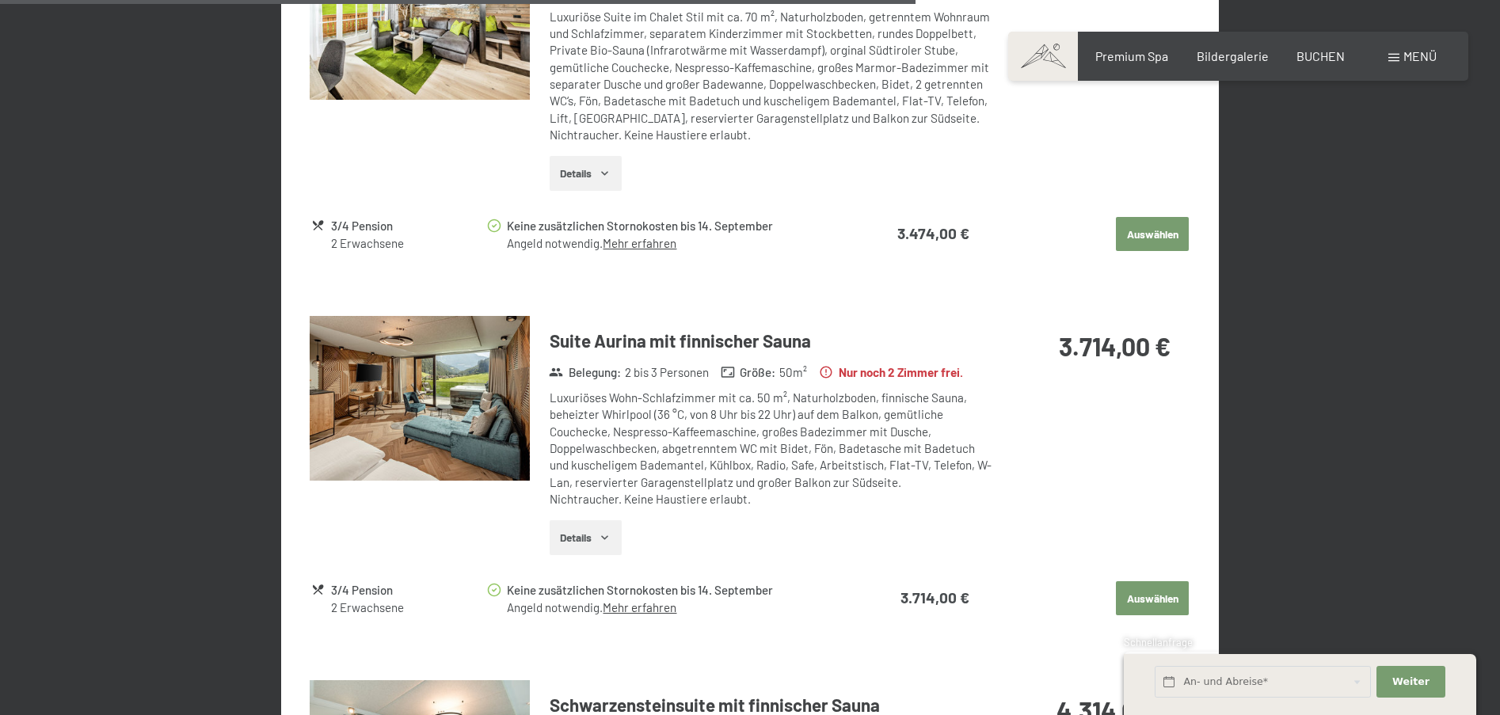
scroll to position [2376, 0]
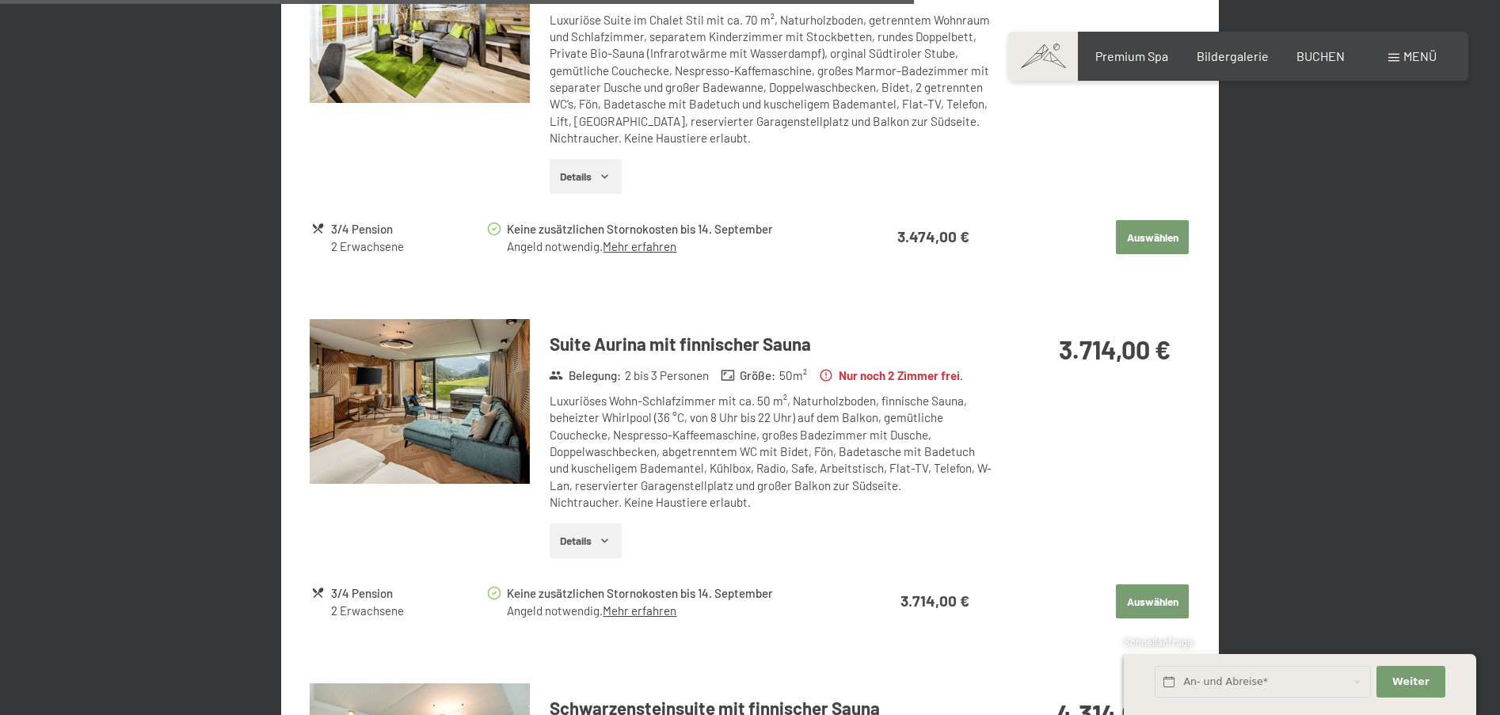
click at [580, 523] on button "Details" at bounding box center [586, 540] width 72 height 35
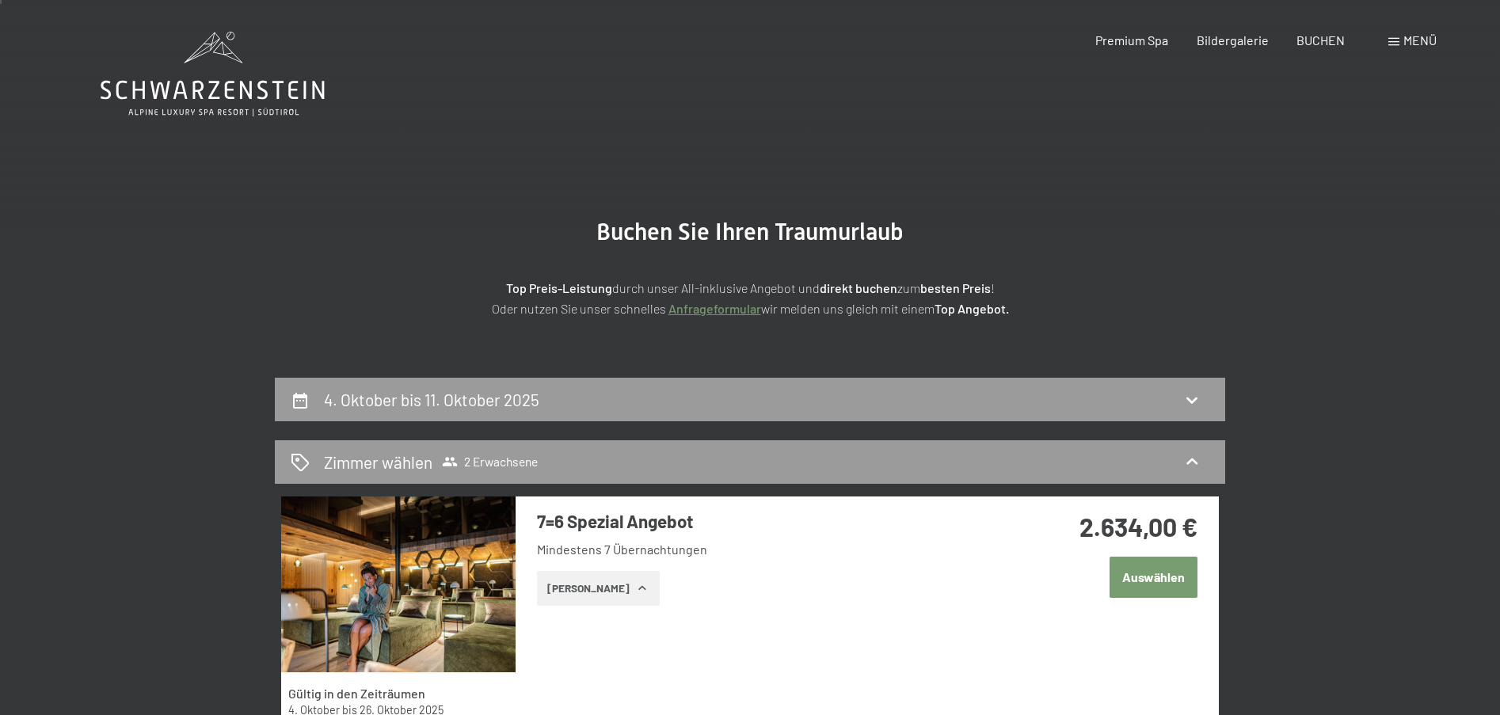
scroll to position [7, 0]
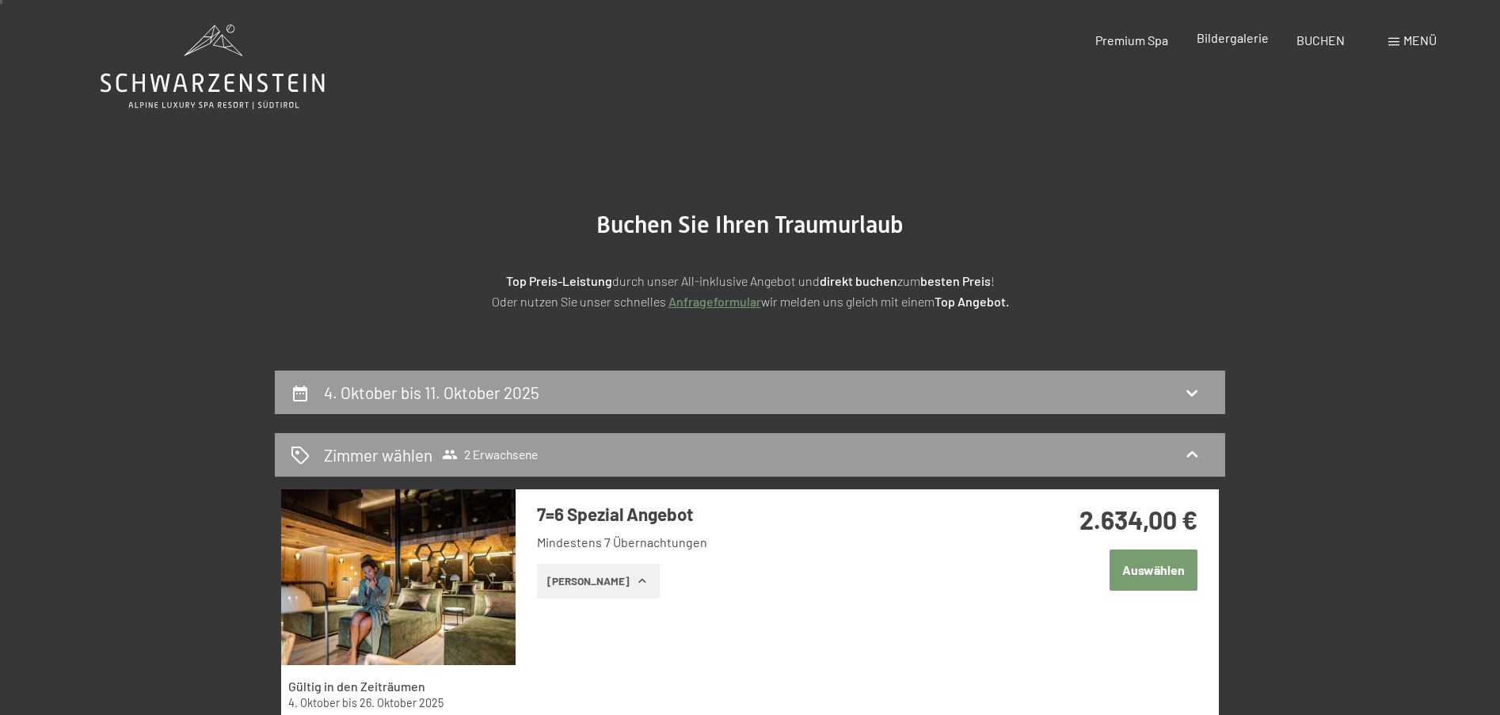
click at [1229, 43] on span "Bildergalerie" at bounding box center [1232, 37] width 72 height 15
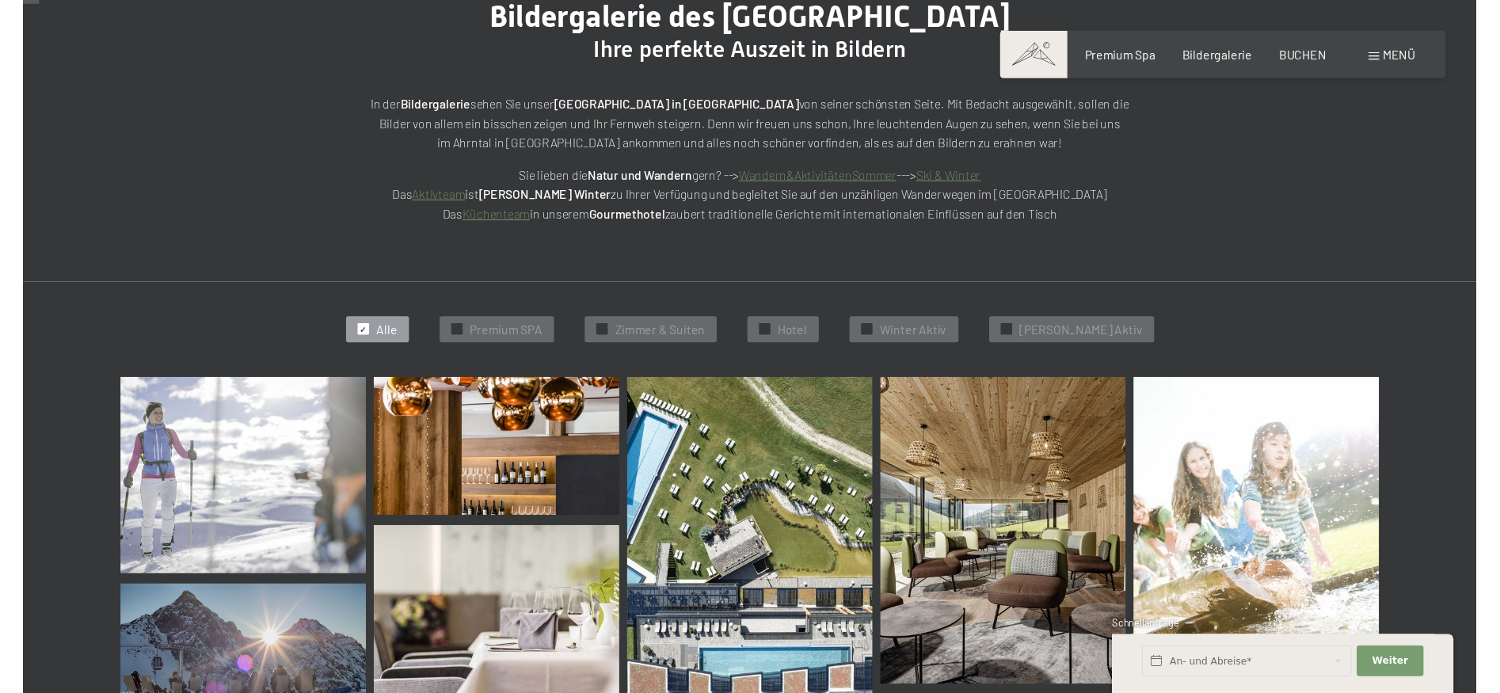
scroll to position [221, 0]
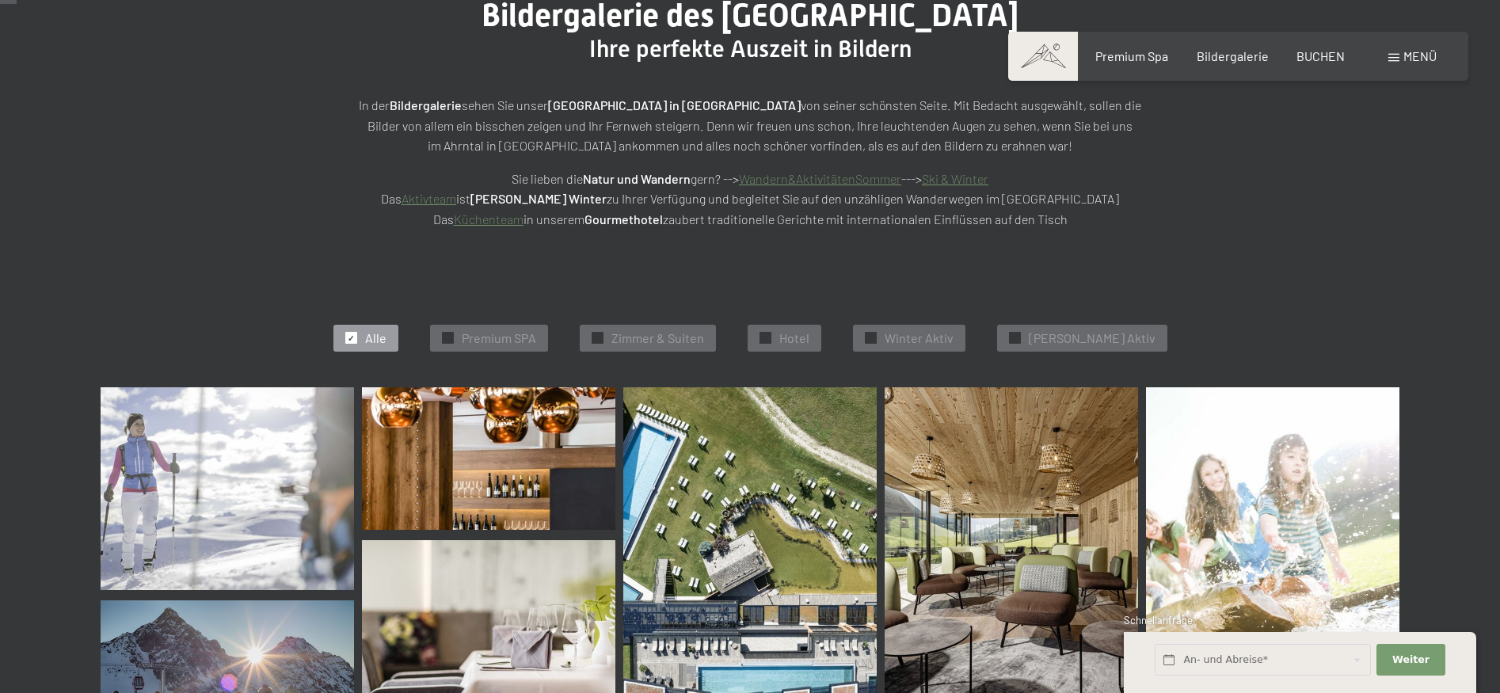
click at [529, 448] on img at bounding box center [488, 458] width 253 height 143
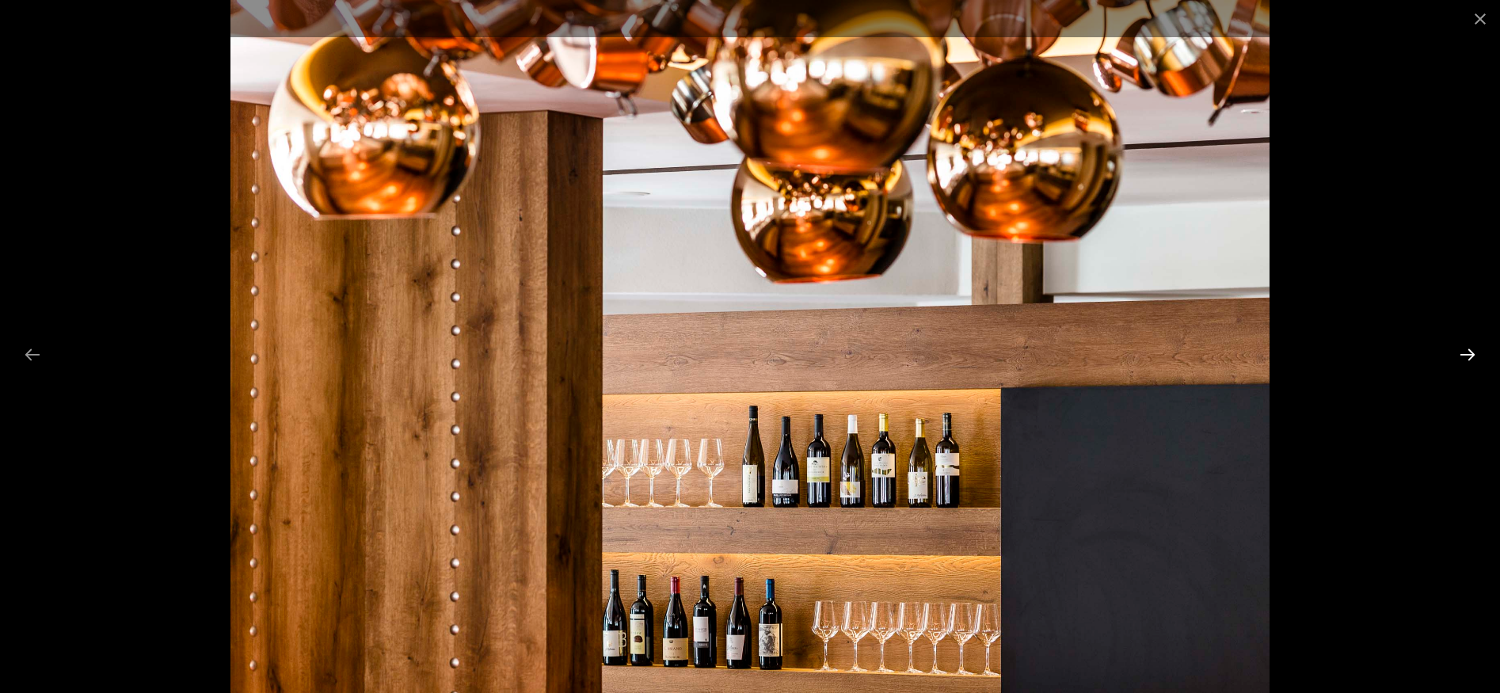
click at [1464, 352] on button "Next slide" at bounding box center [1467, 354] width 33 height 31
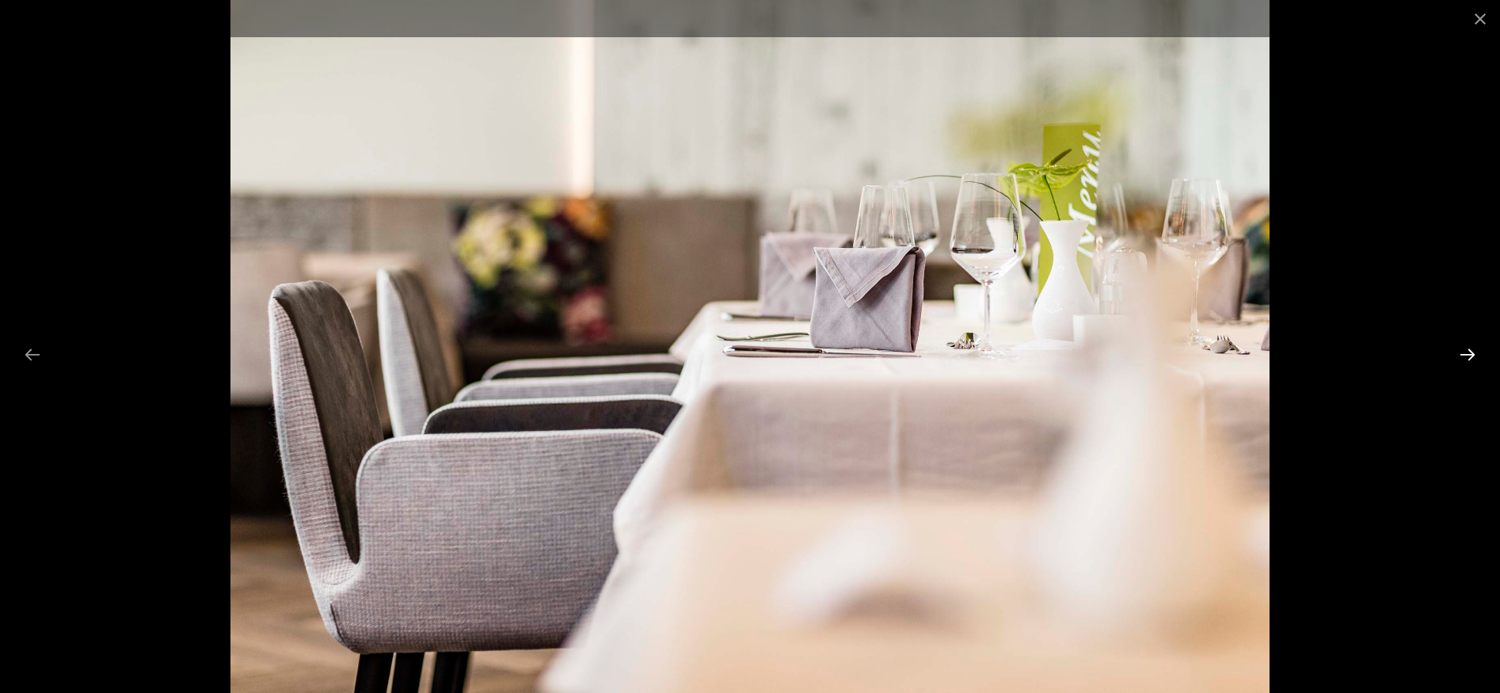
click at [1464, 352] on button "Next slide" at bounding box center [1467, 354] width 33 height 31
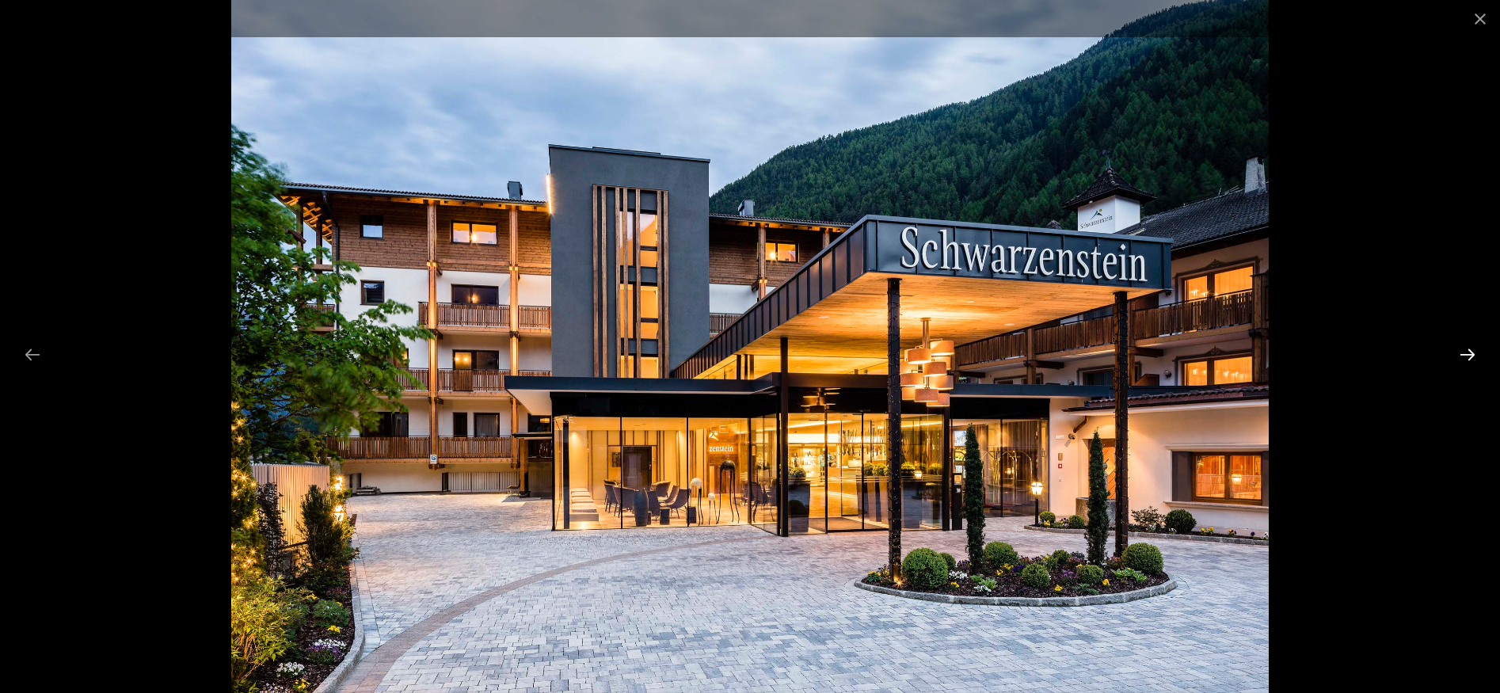
click at [1464, 352] on button "Next slide" at bounding box center [1467, 354] width 33 height 31
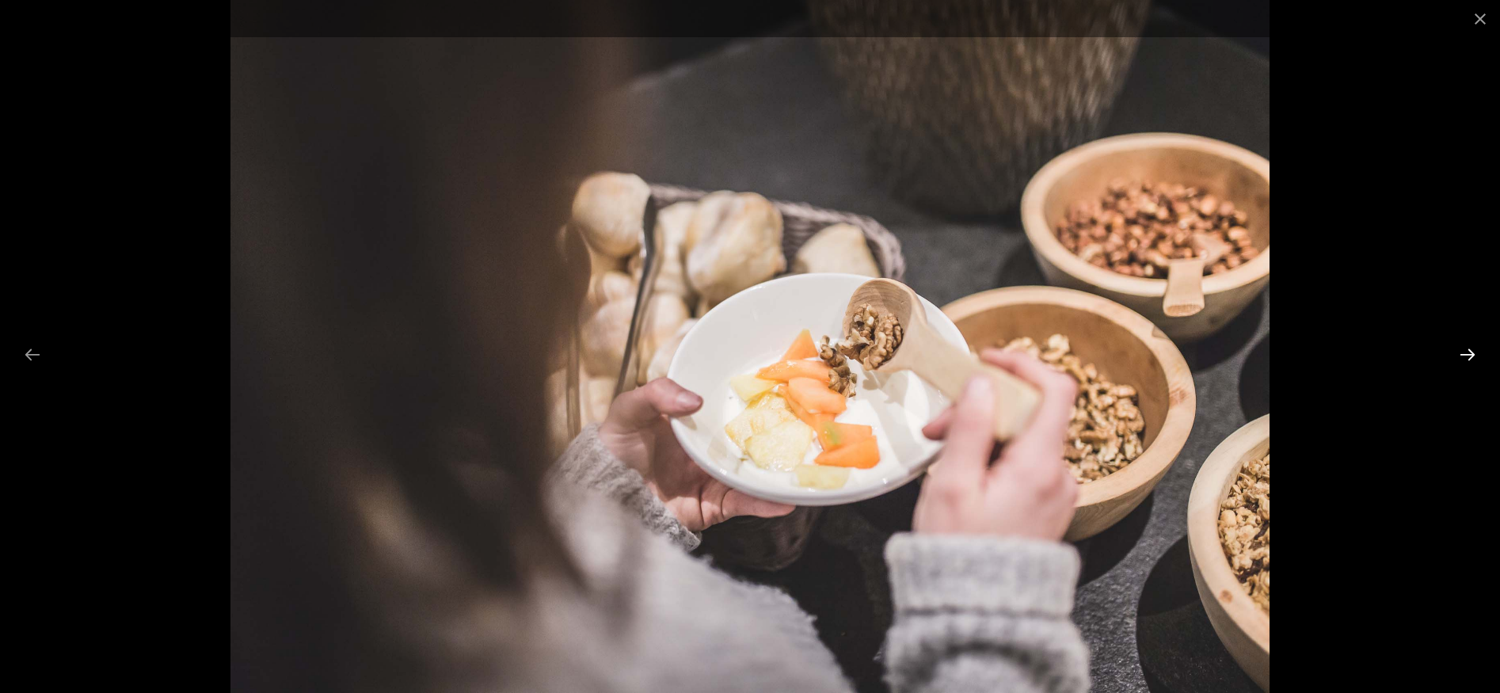
click at [1464, 352] on button "Next slide" at bounding box center [1467, 354] width 33 height 31
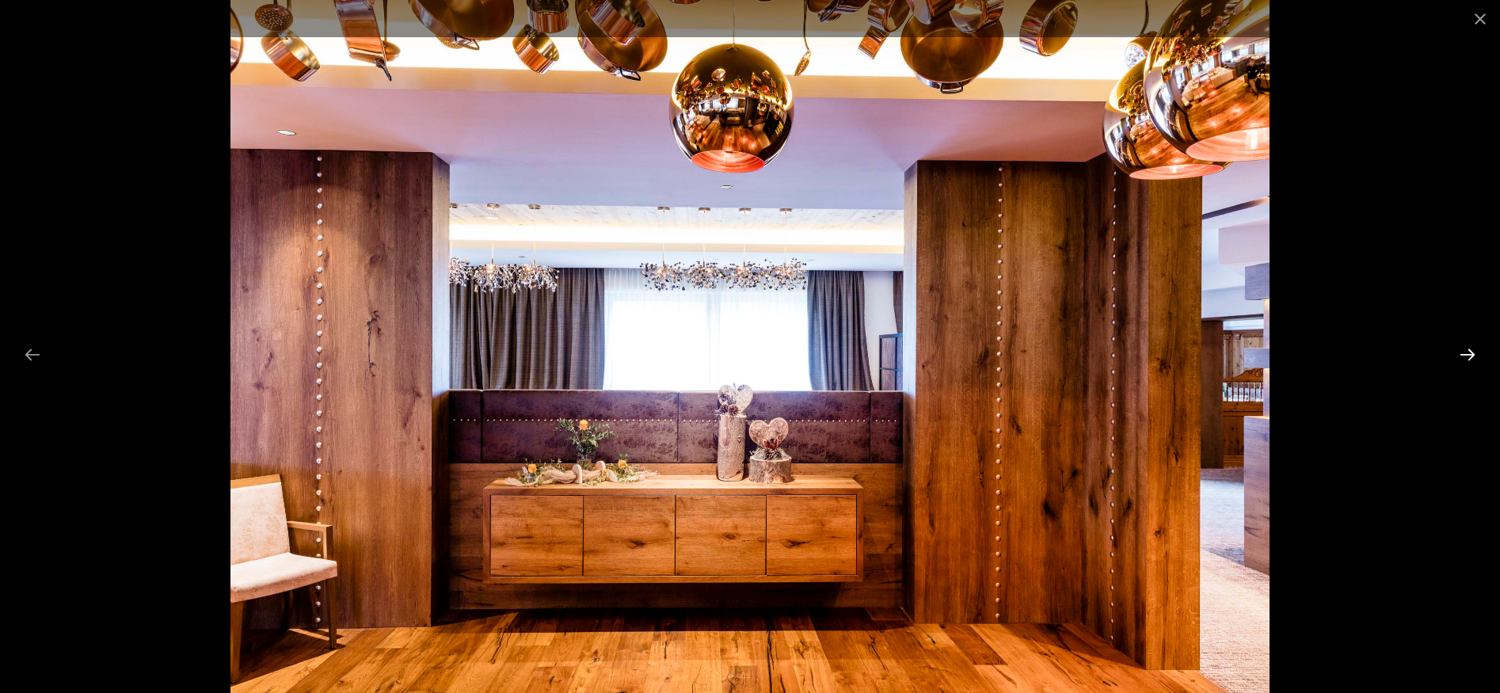
click at [1464, 352] on button "Next slide" at bounding box center [1467, 354] width 33 height 31
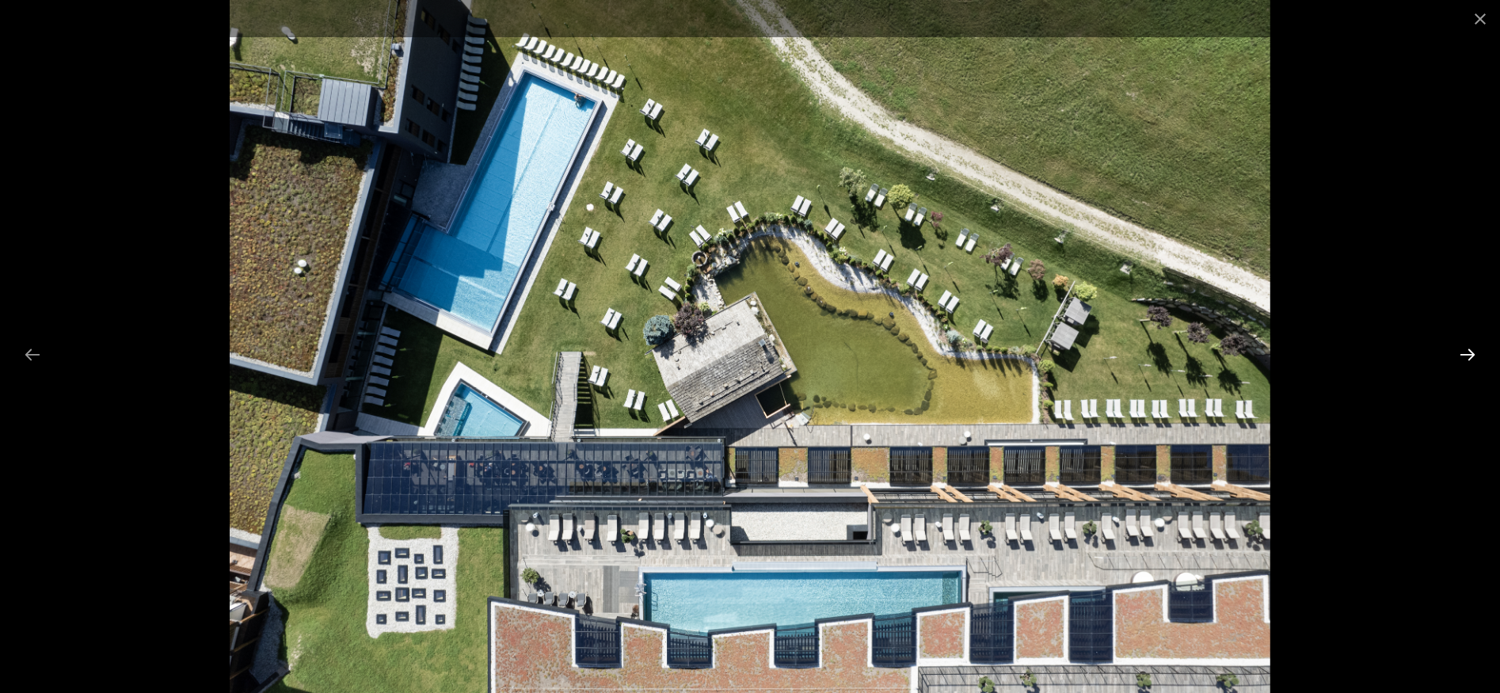
click at [1464, 352] on button "Next slide" at bounding box center [1467, 354] width 33 height 31
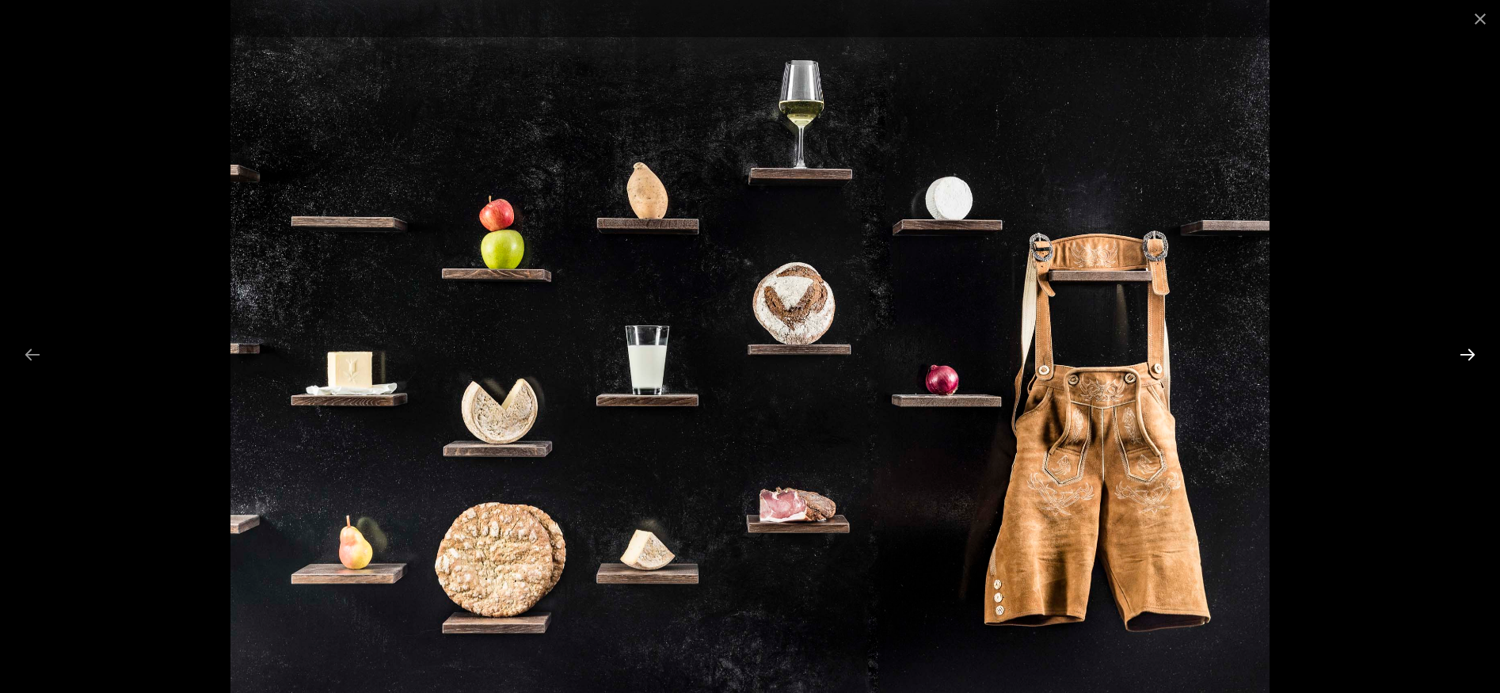
click at [1464, 352] on button "Next slide" at bounding box center [1467, 354] width 33 height 31
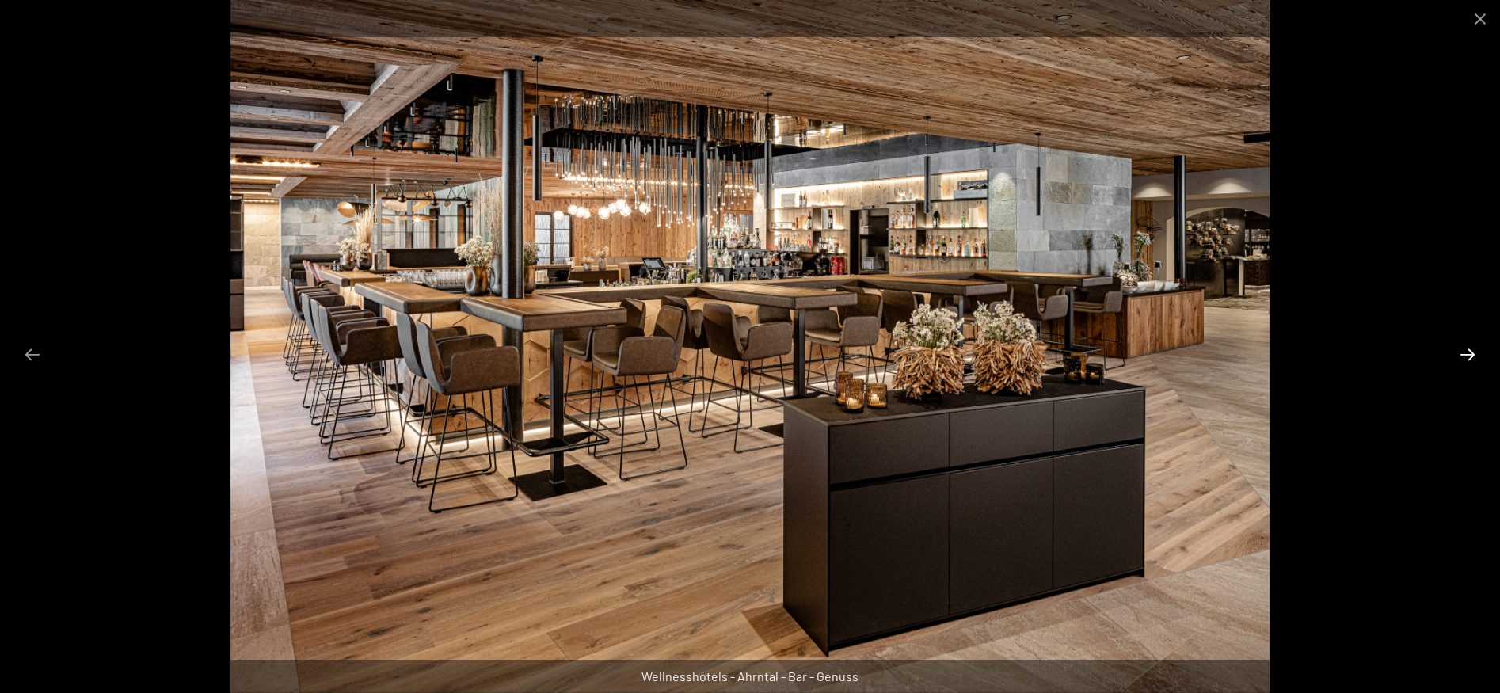
click at [1464, 352] on button "Next slide" at bounding box center [1467, 354] width 33 height 31
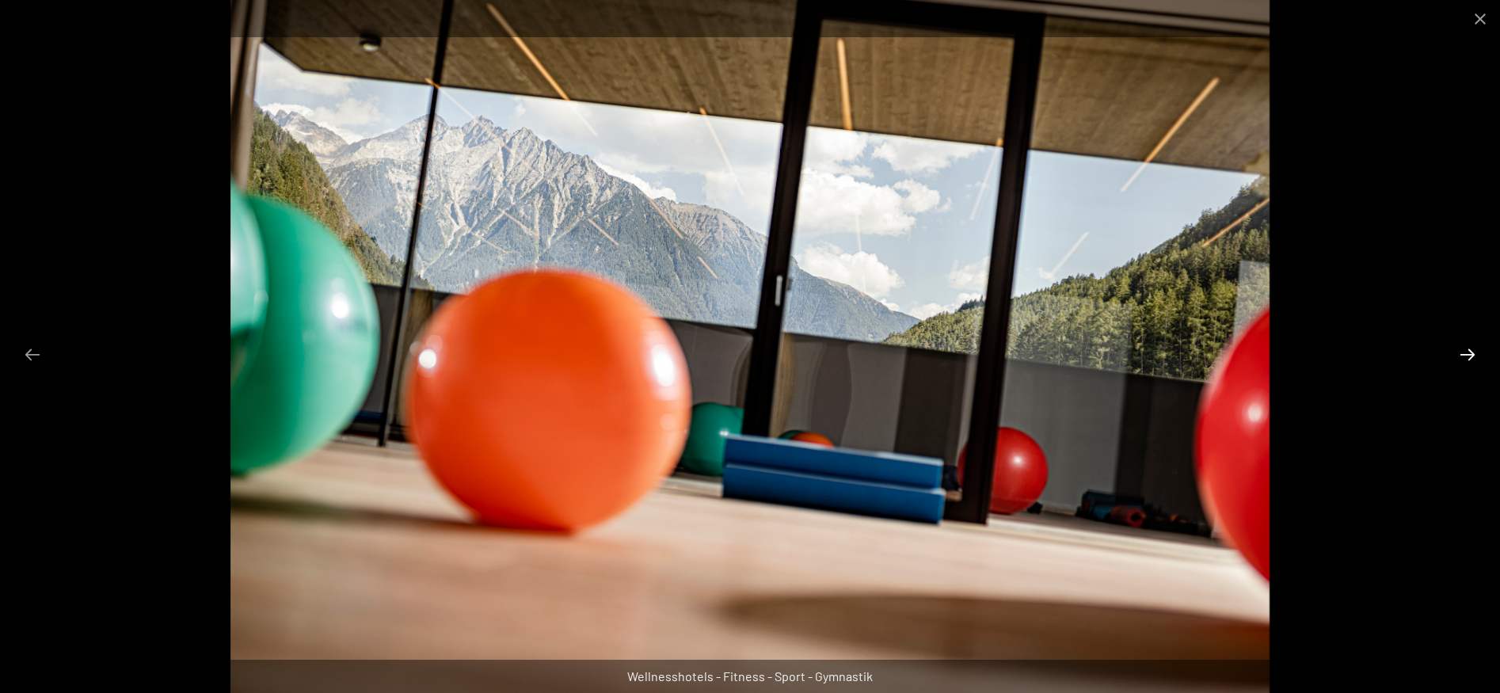
click at [1464, 352] on button "Next slide" at bounding box center [1467, 354] width 33 height 31
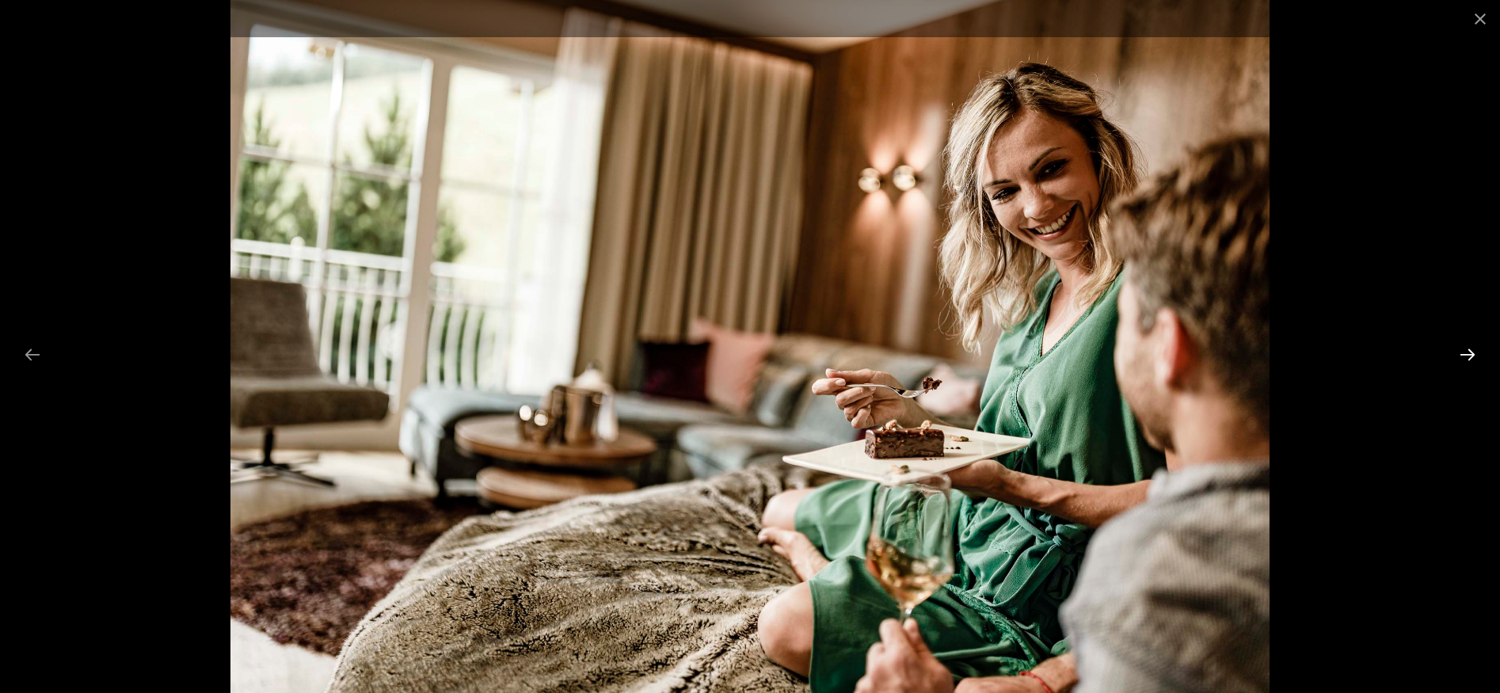
click at [1464, 352] on button "Next slide" at bounding box center [1467, 354] width 33 height 31
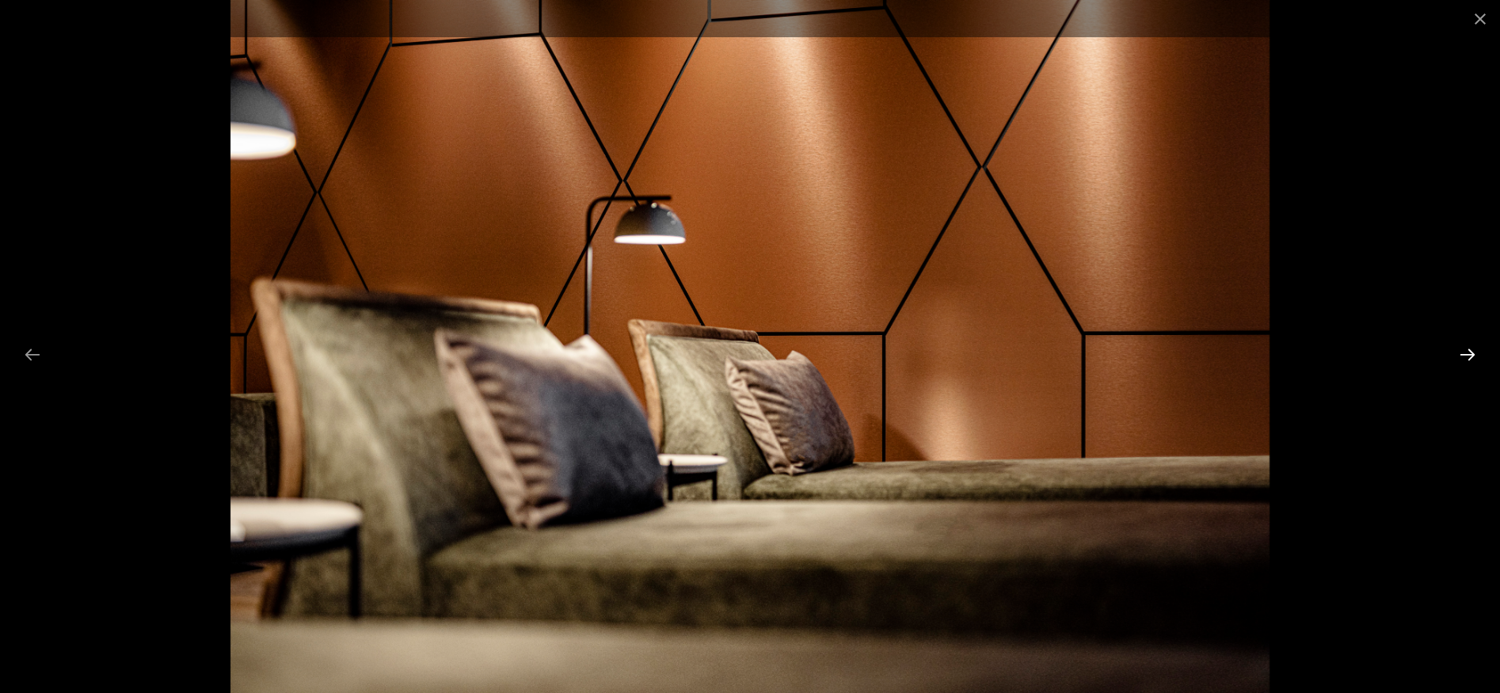
click at [1464, 352] on button "Next slide" at bounding box center [1467, 354] width 33 height 31
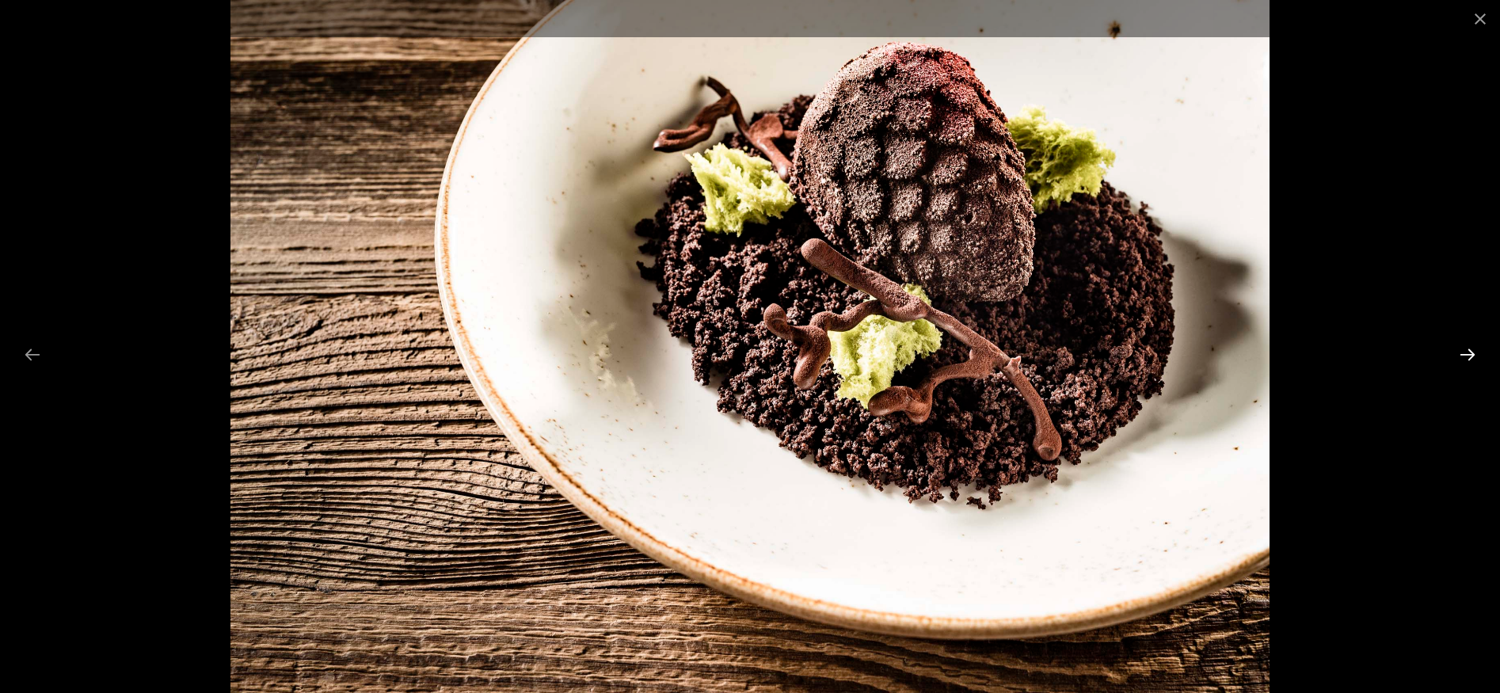
click at [1464, 352] on button "Next slide" at bounding box center [1467, 354] width 33 height 31
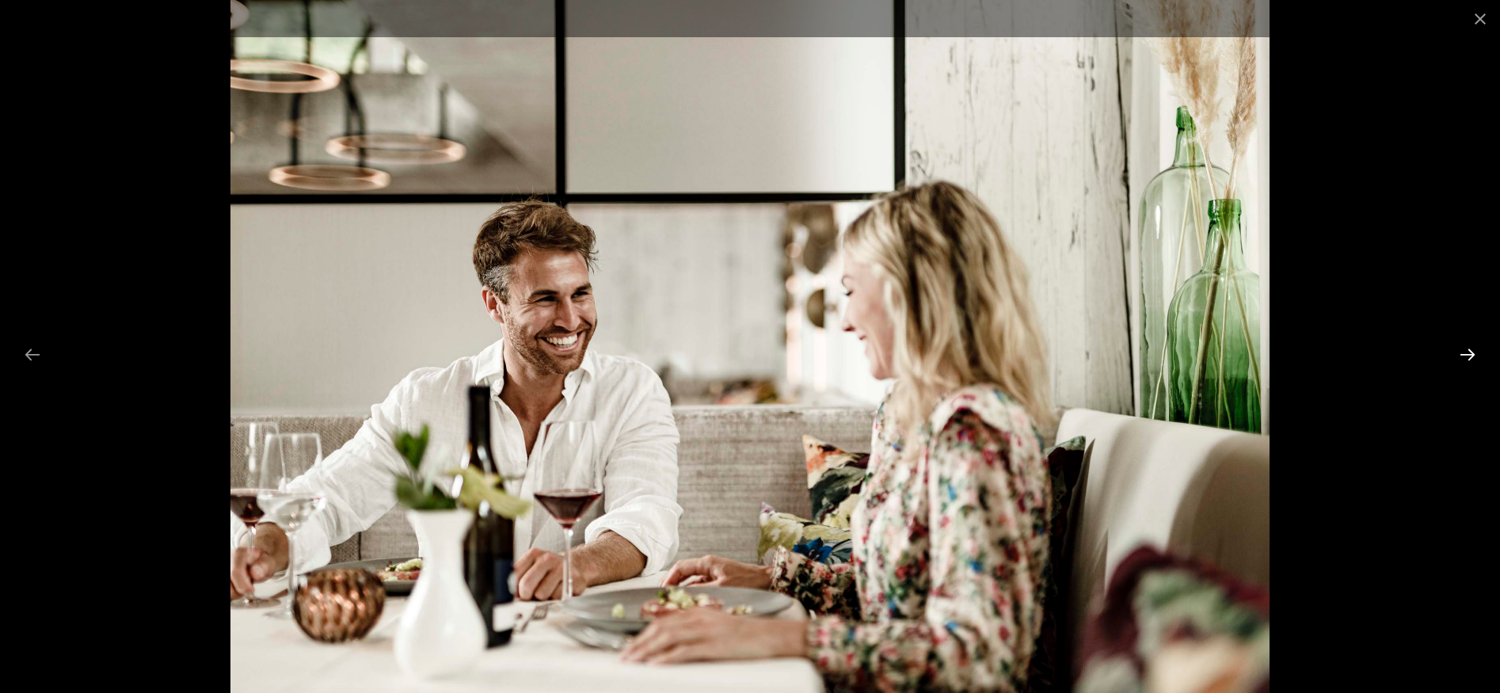
click at [1464, 352] on button "Next slide" at bounding box center [1467, 354] width 33 height 31
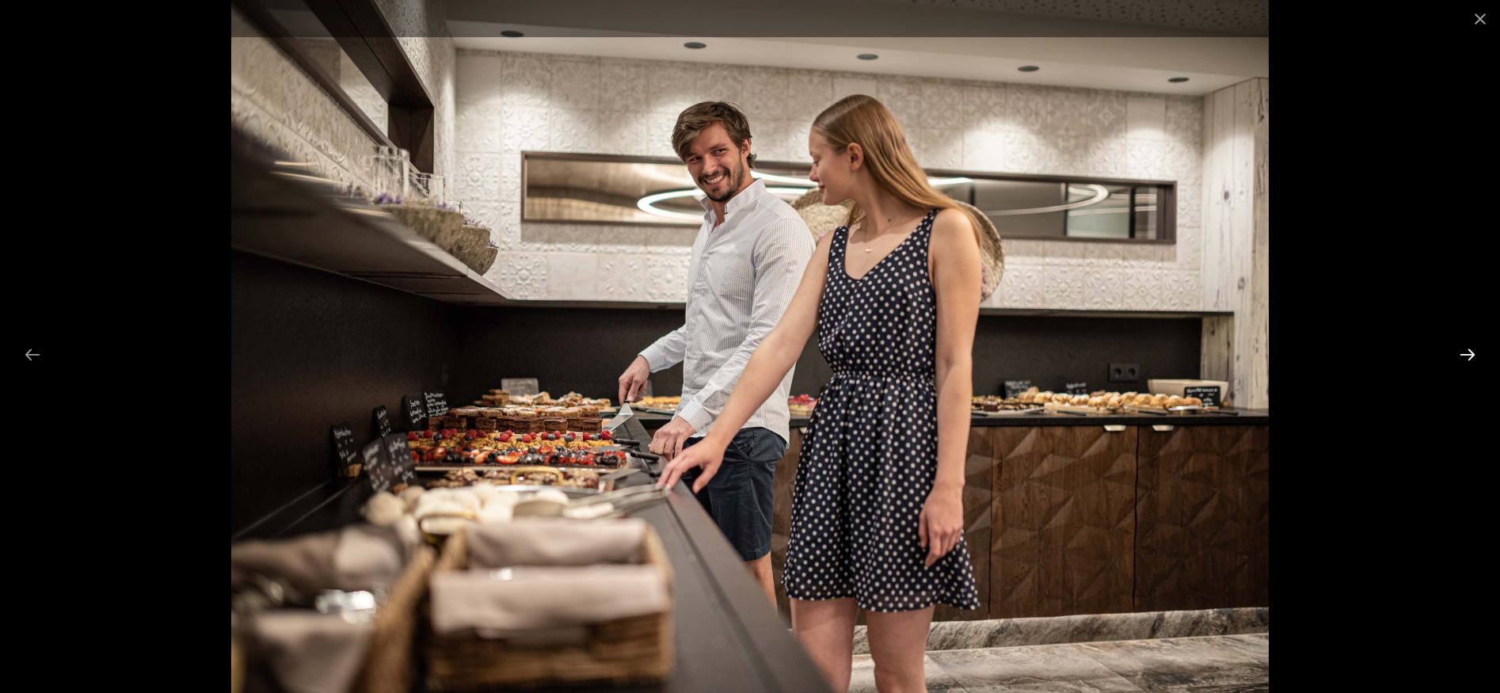
click at [1464, 352] on button "Next slide" at bounding box center [1467, 354] width 33 height 31
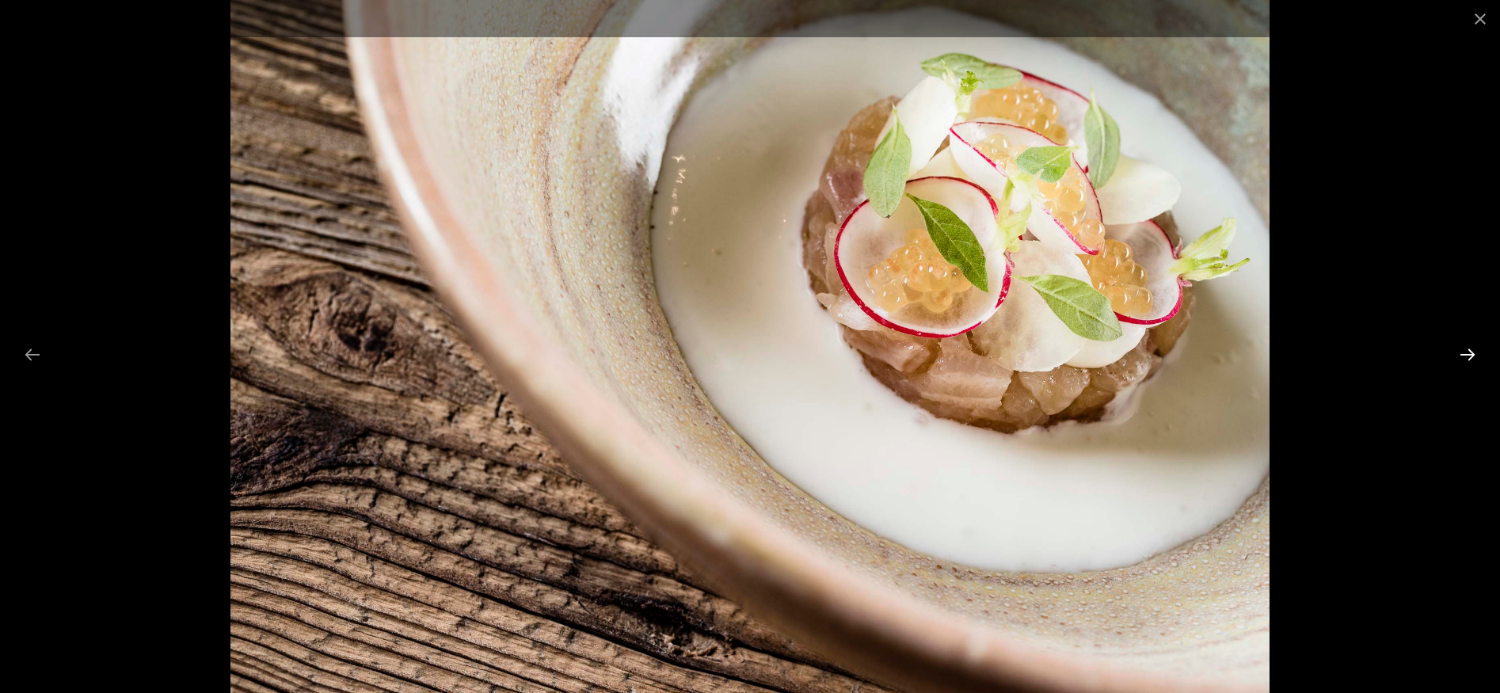
click at [1464, 352] on button "Next slide" at bounding box center [1467, 354] width 33 height 31
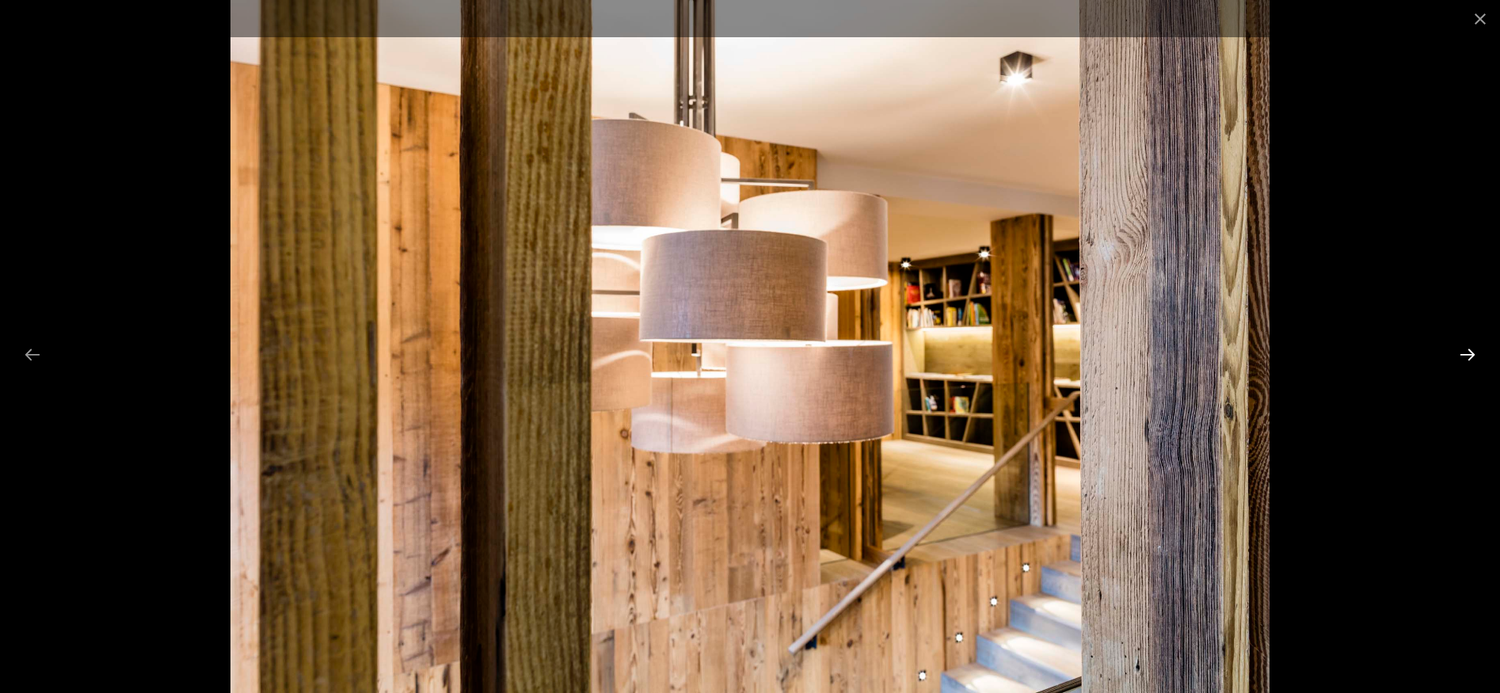
click at [1464, 352] on button "Next slide" at bounding box center [1467, 354] width 33 height 31
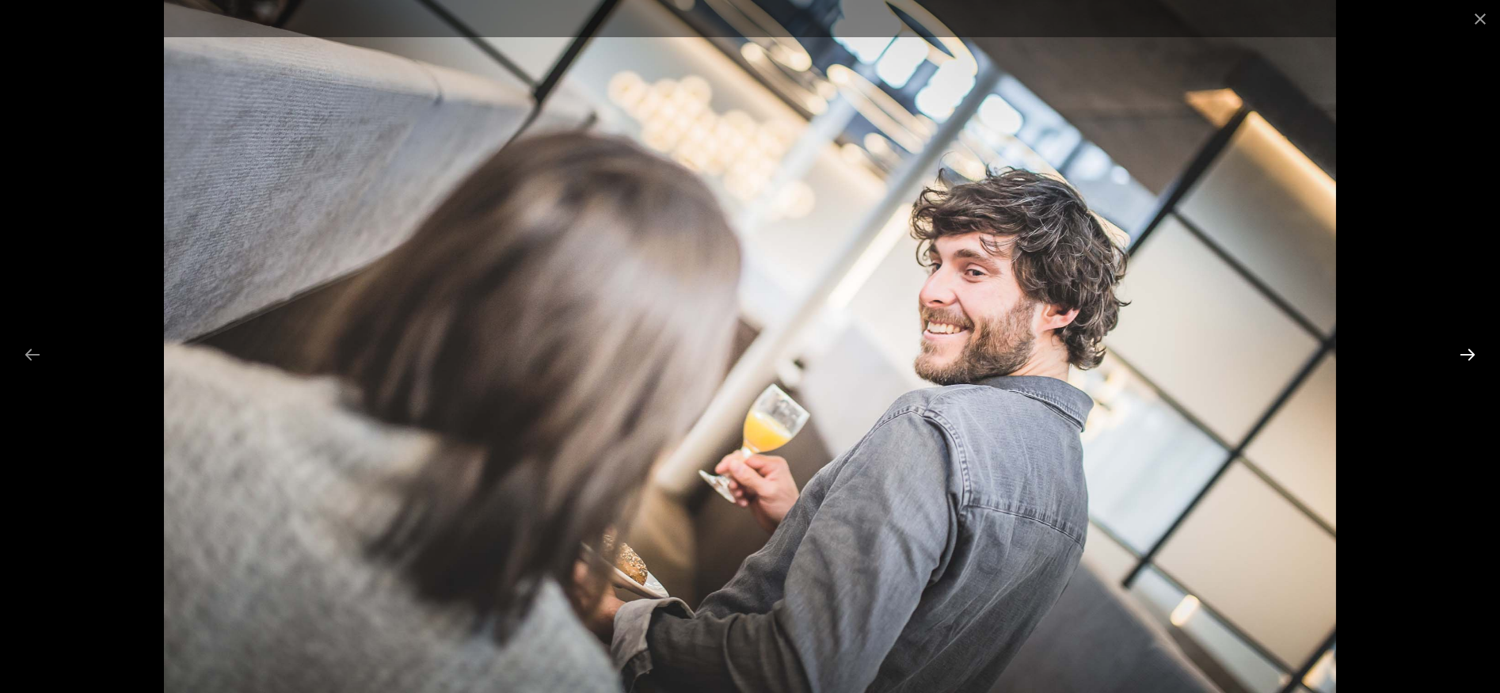
click at [1464, 352] on button "Next slide" at bounding box center [1467, 354] width 33 height 31
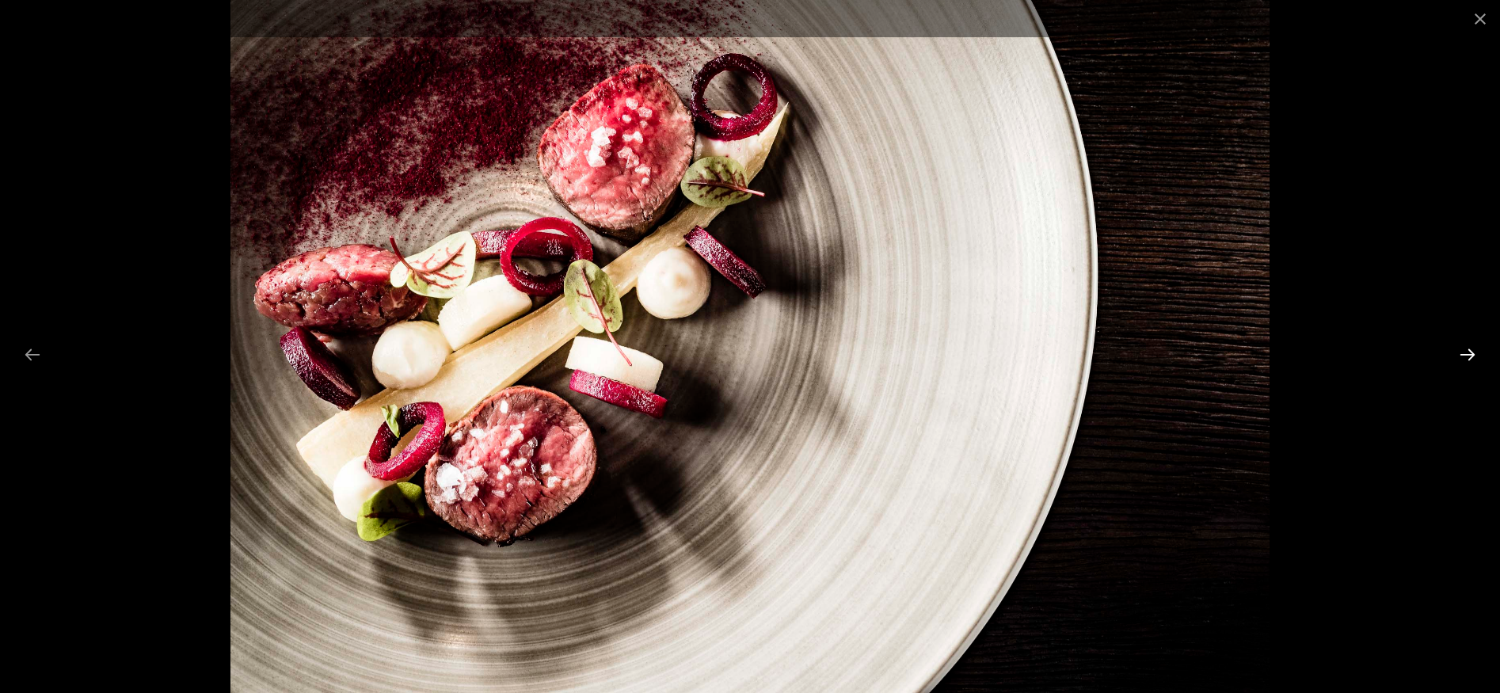
click at [1464, 352] on button "Next slide" at bounding box center [1467, 354] width 33 height 31
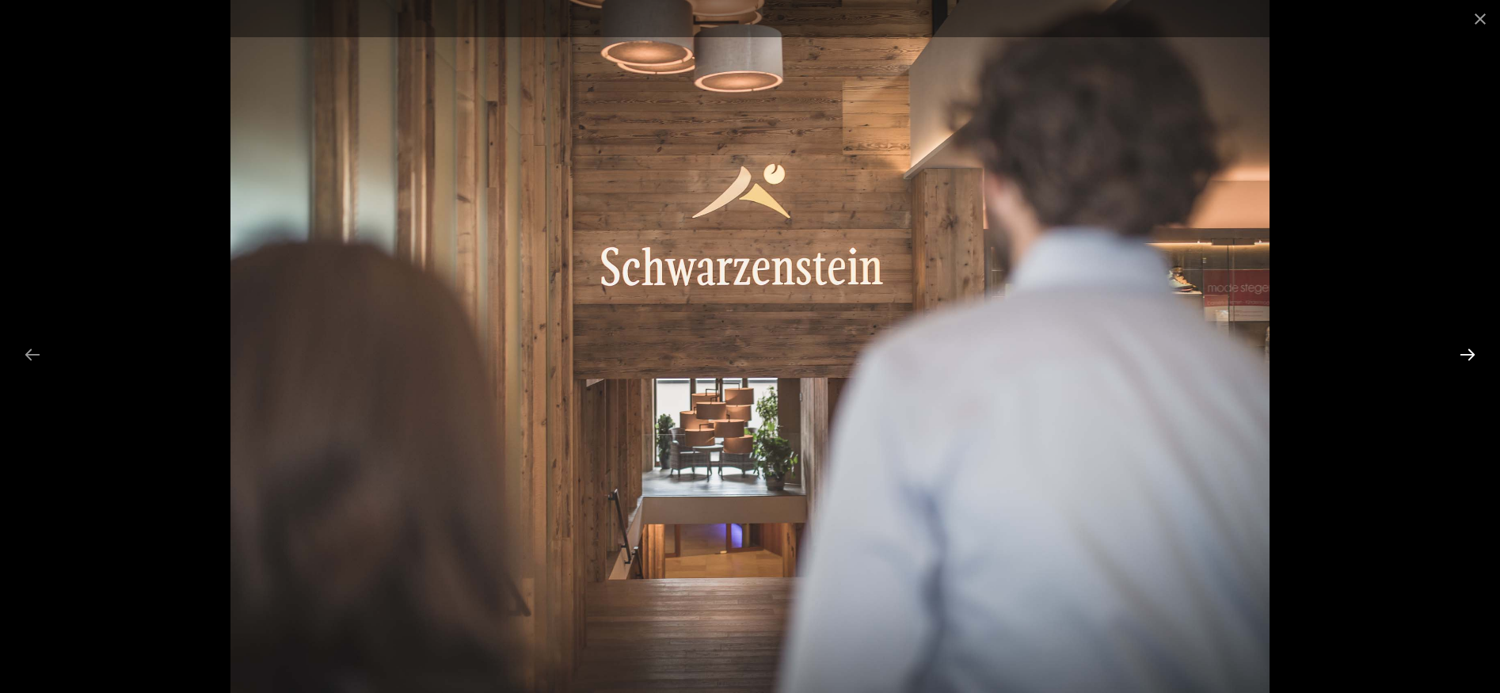
click at [1464, 352] on button "Next slide" at bounding box center [1467, 354] width 33 height 31
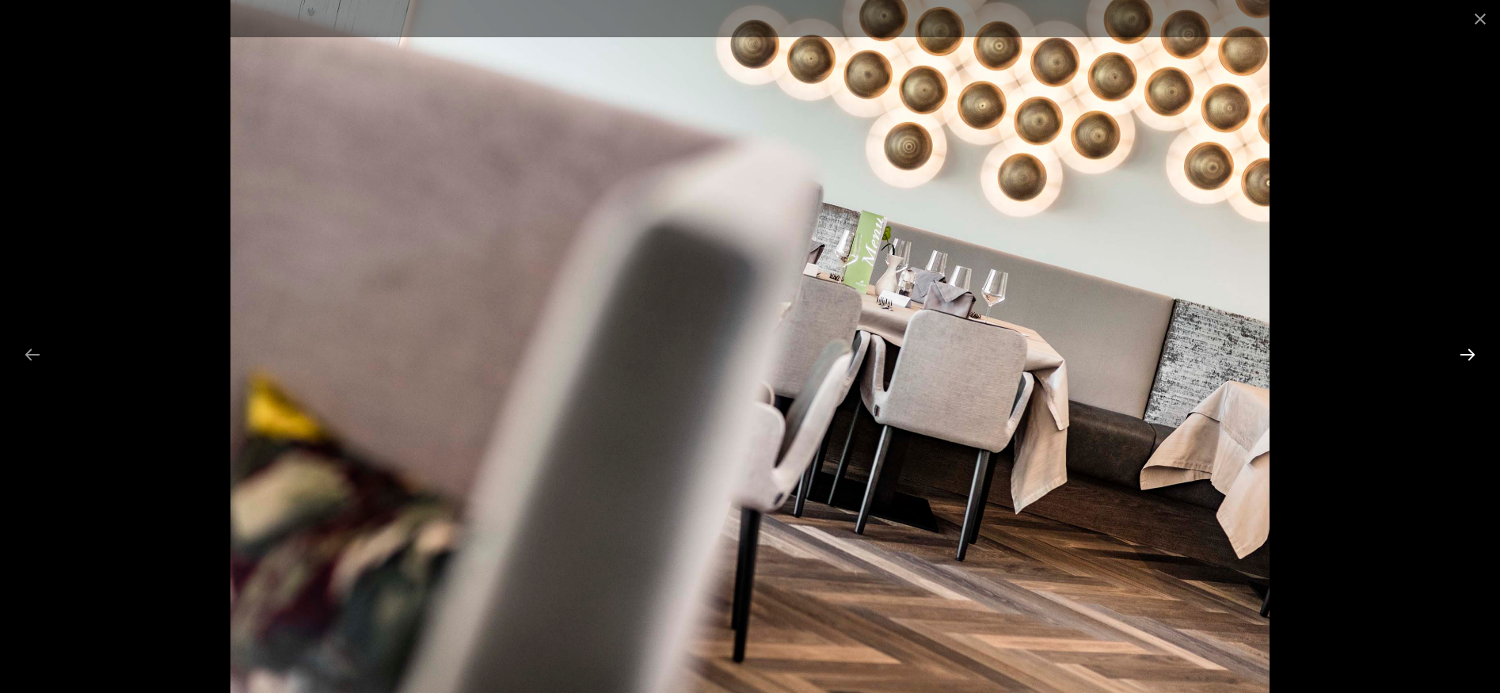
click at [1464, 352] on button "Next slide" at bounding box center [1467, 354] width 33 height 31
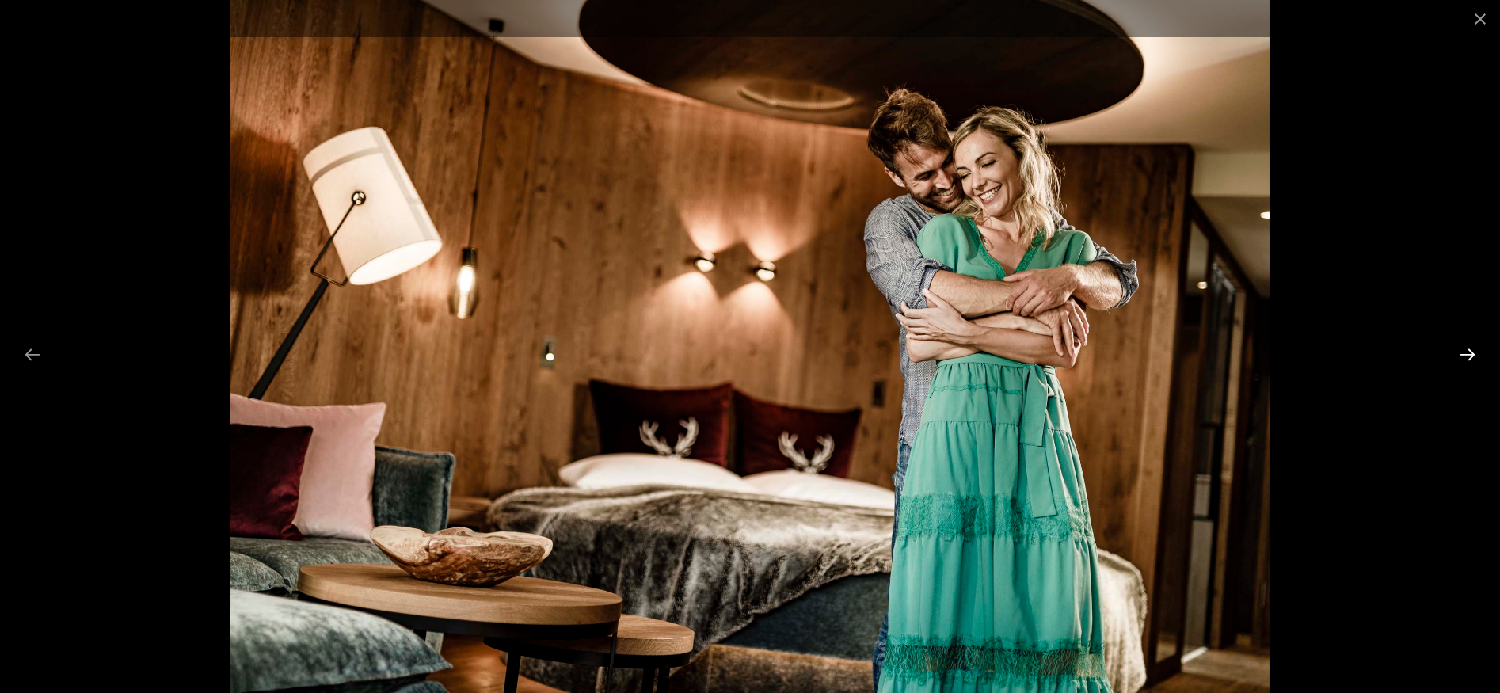
click at [1464, 352] on button "Next slide" at bounding box center [1467, 354] width 33 height 31
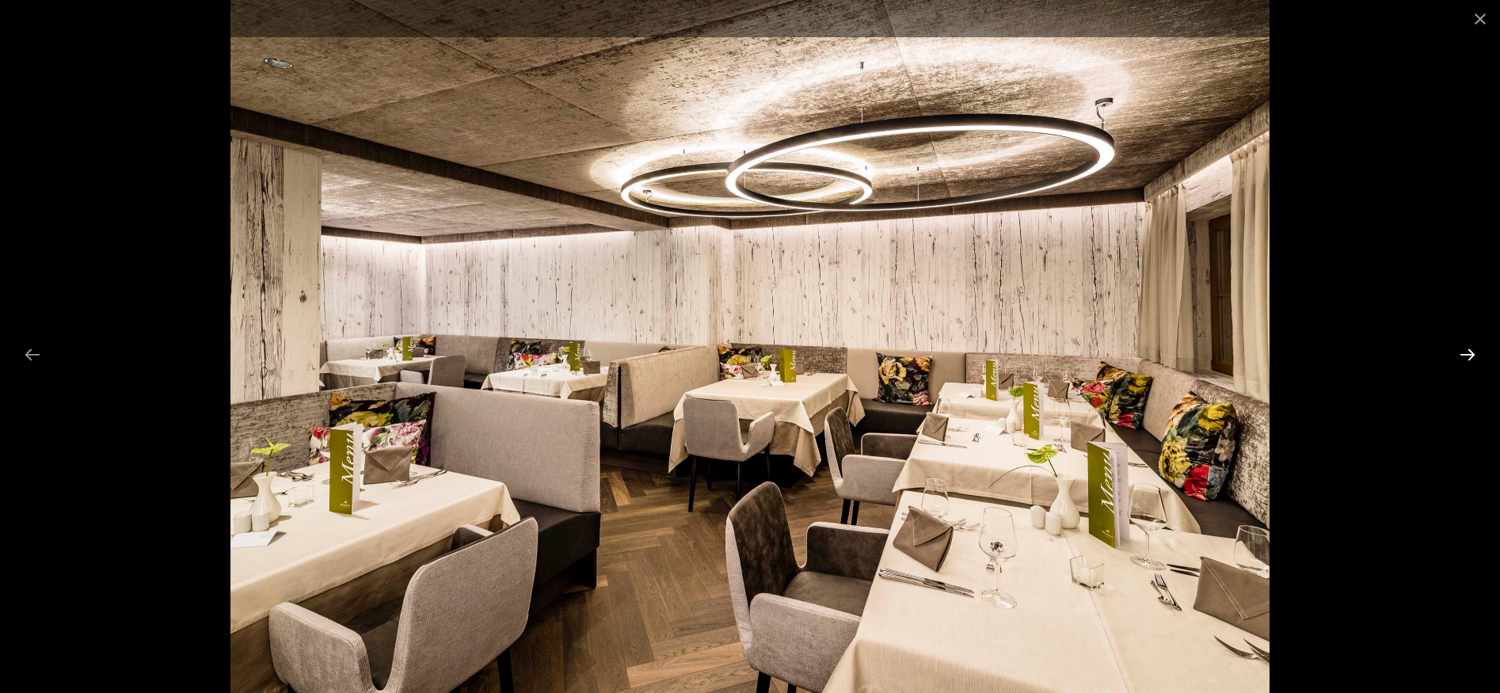
click at [1464, 352] on button "Next slide" at bounding box center [1467, 354] width 33 height 31
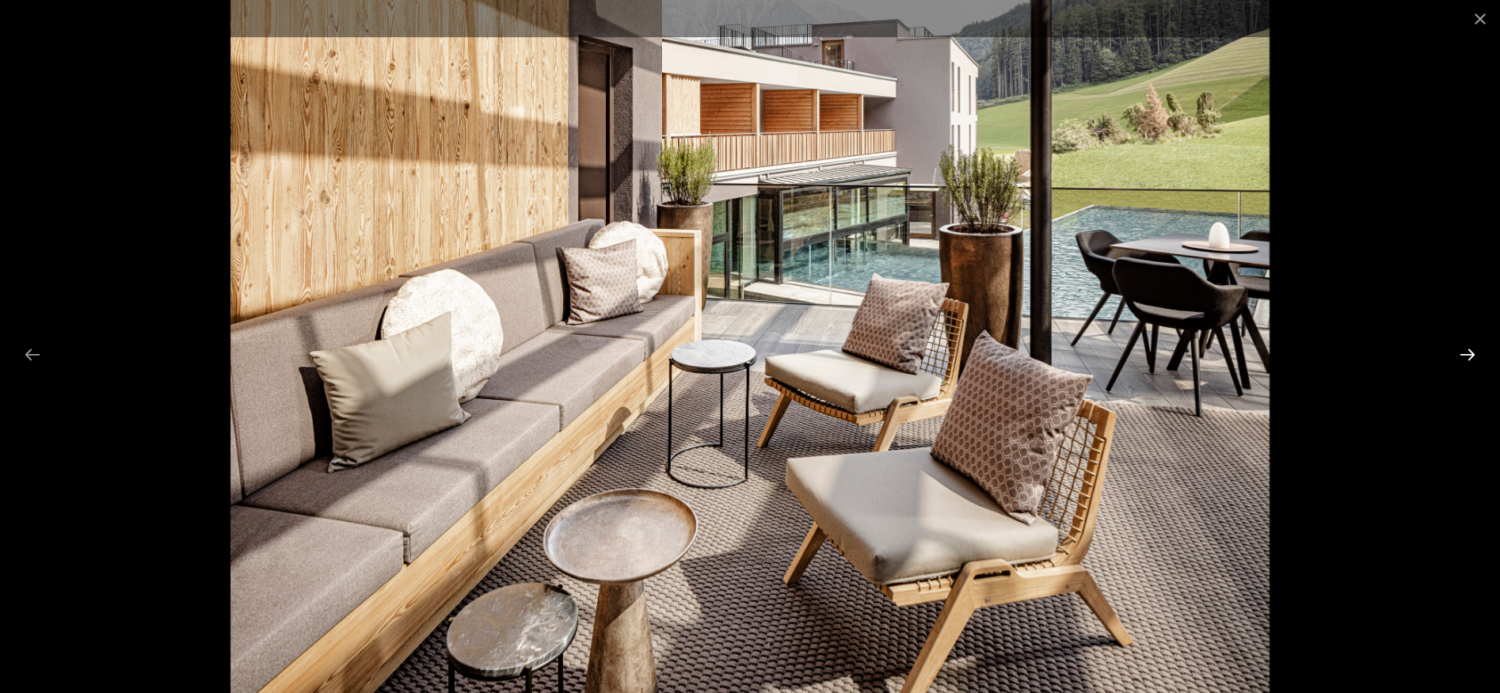
click at [1464, 352] on button "Next slide" at bounding box center [1467, 354] width 33 height 31
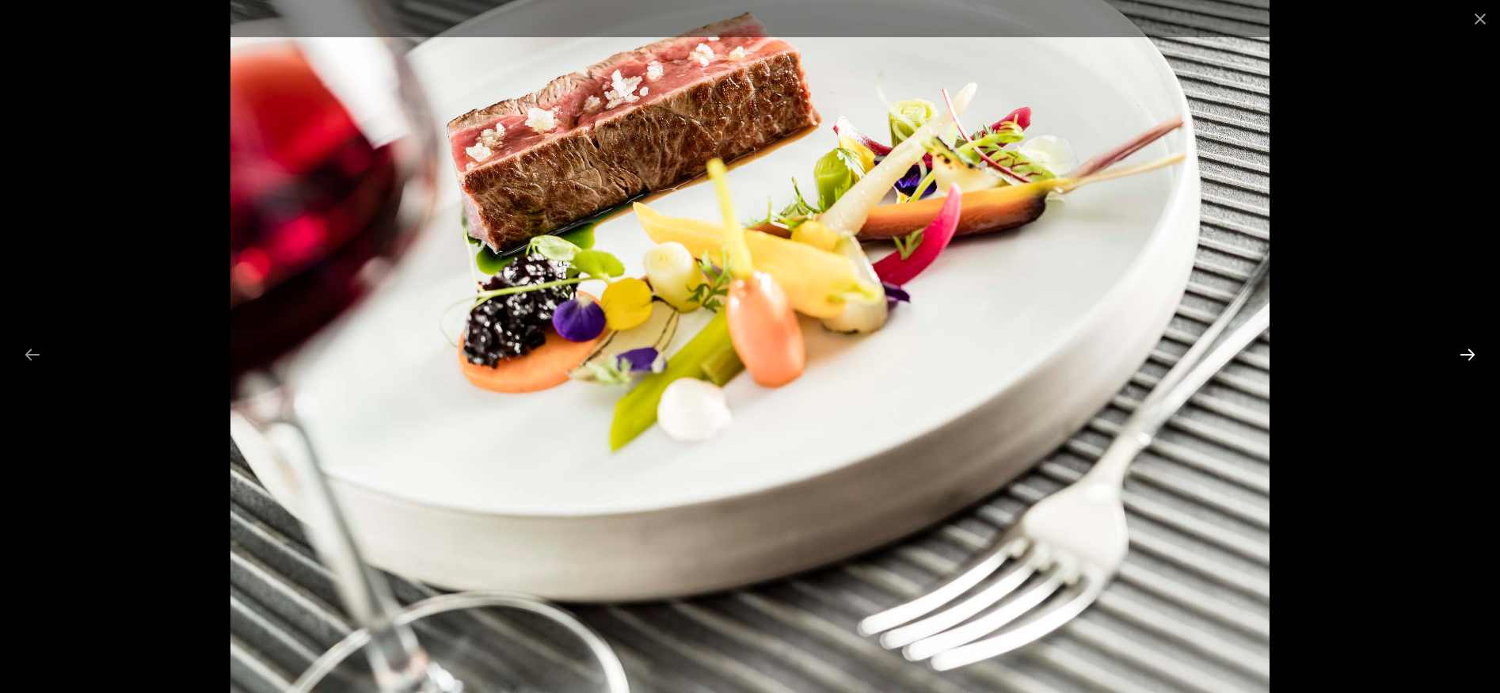
click at [1464, 352] on button "Next slide" at bounding box center [1467, 354] width 33 height 31
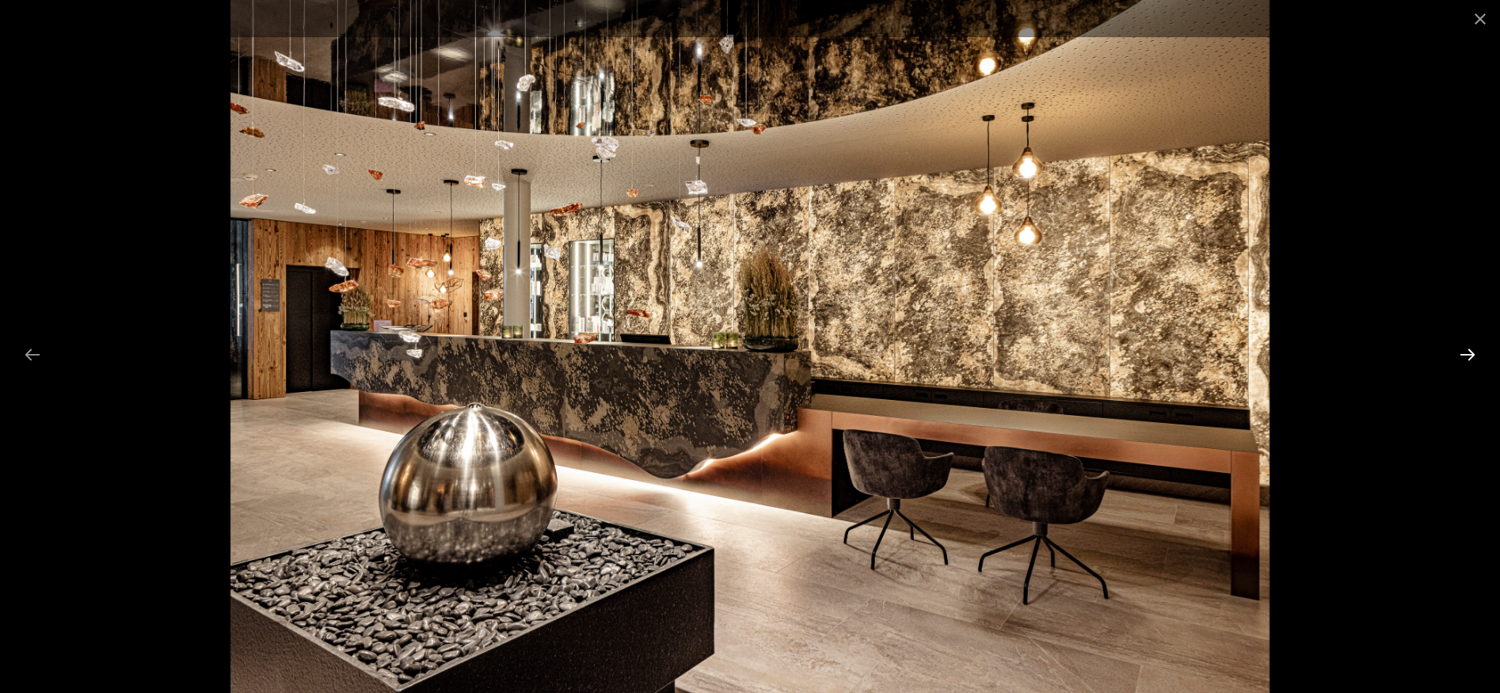
click at [1464, 352] on button "Next slide" at bounding box center [1467, 354] width 33 height 31
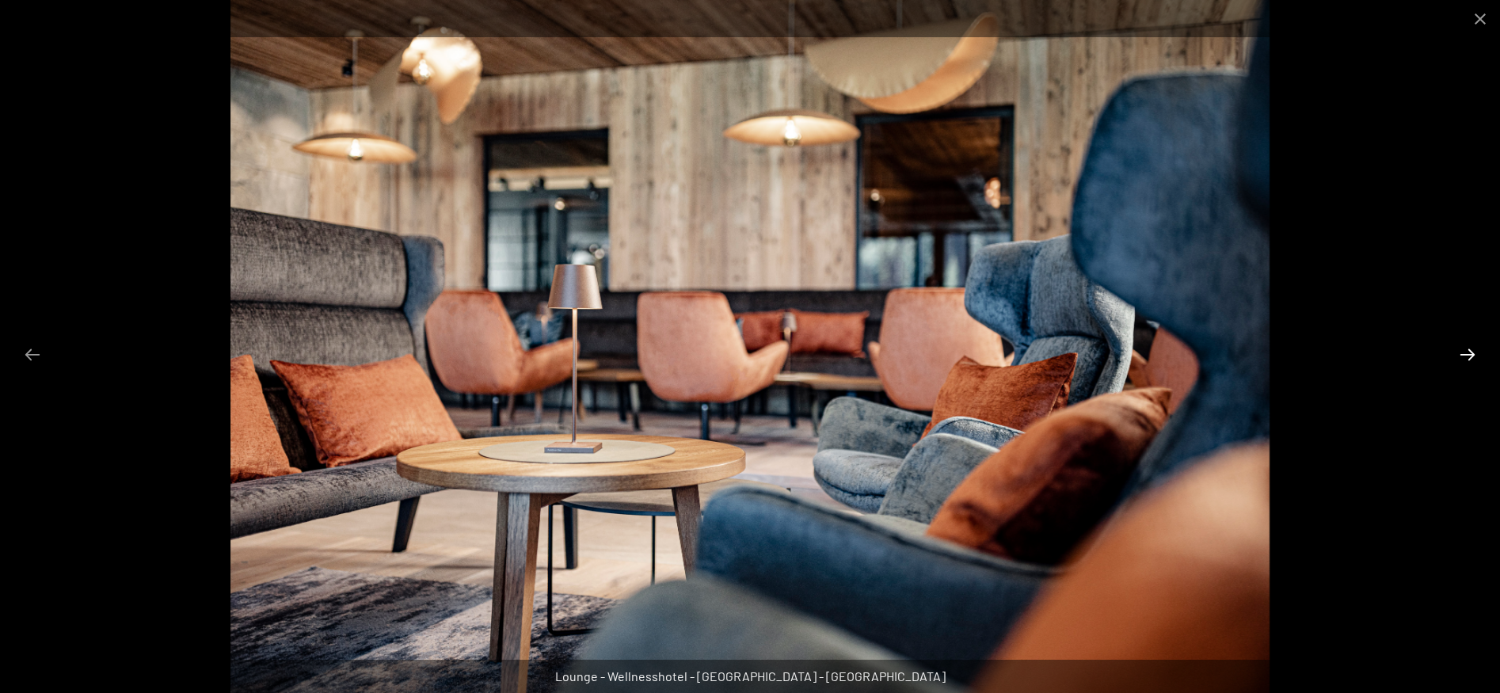
click at [1464, 352] on button "Next slide" at bounding box center [1467, 354] width 33 height 31
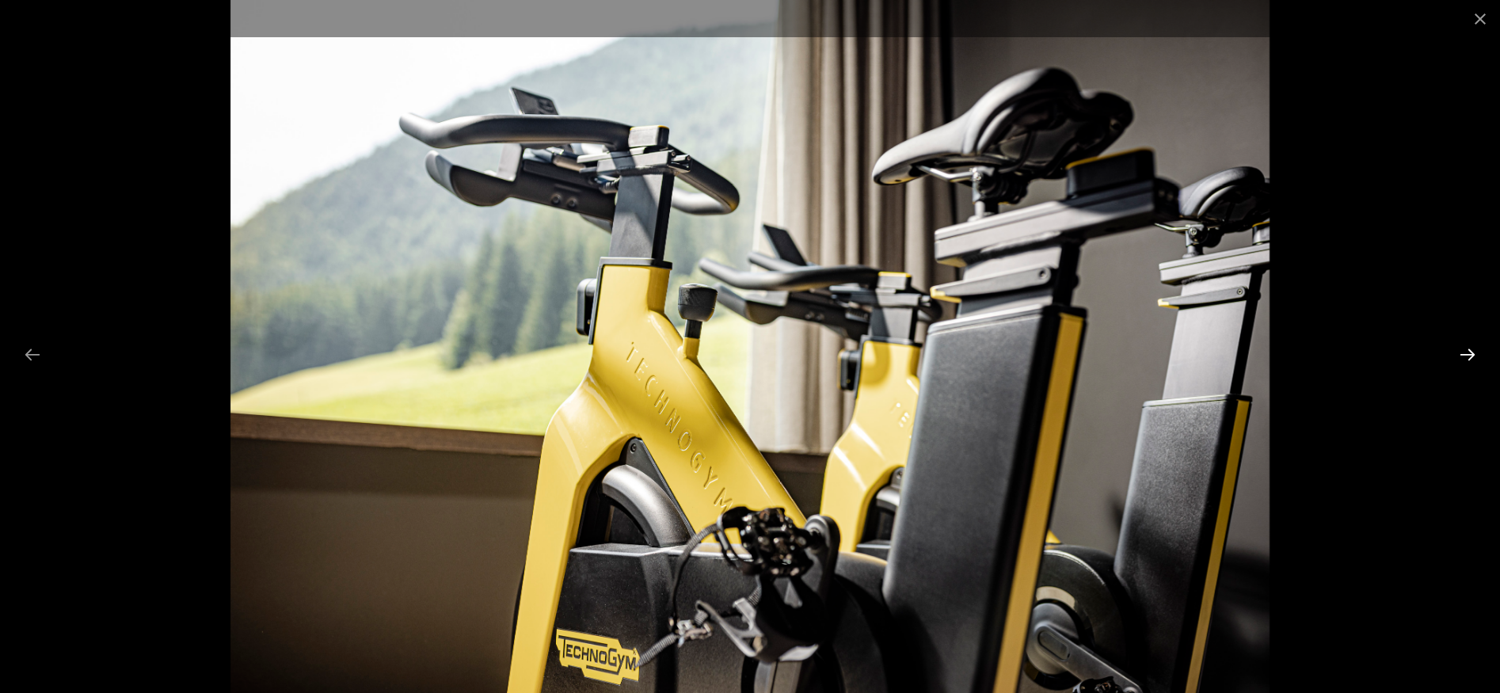
click at [1464, 352] on button "Next slide" at bounding box center [1467, 354] width 33 height 31
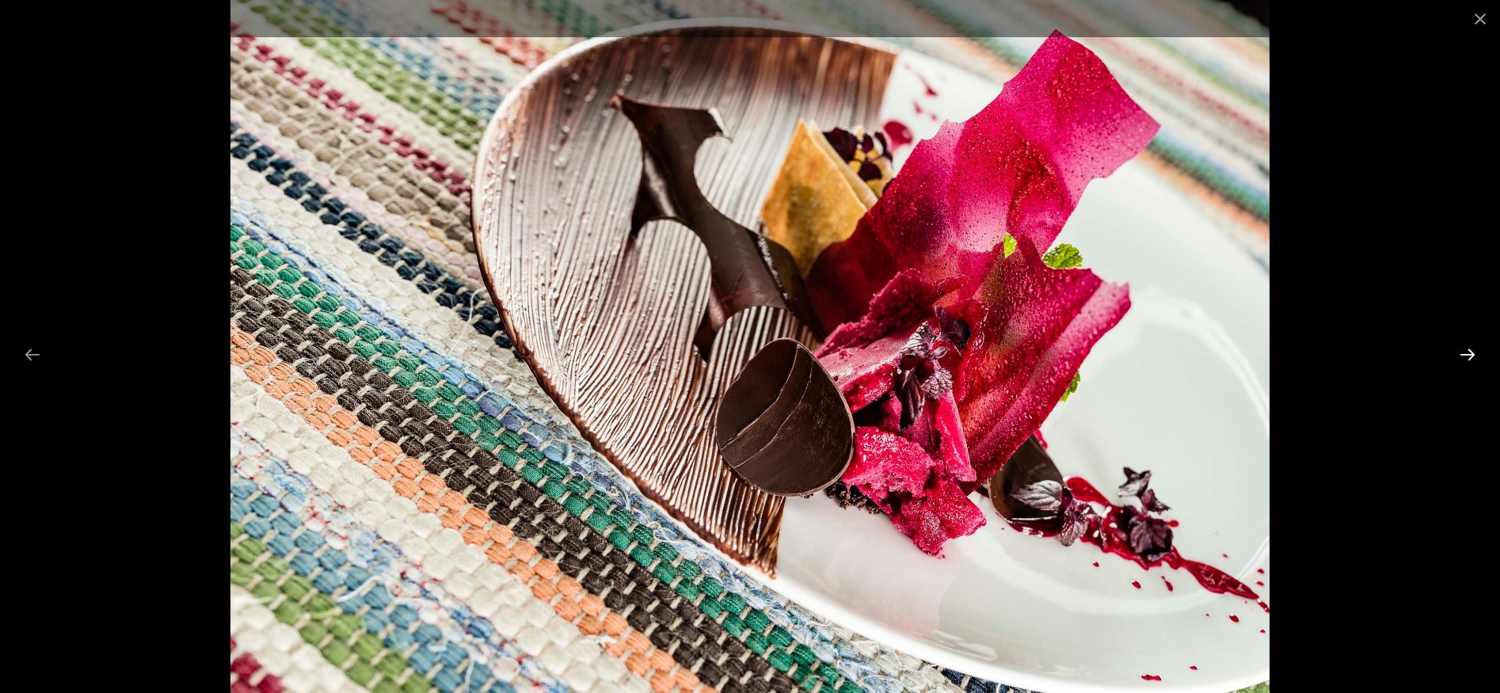
click at [1464, 352] on button "Next slide" at bounding box center [1467, 354] width 33 height 31
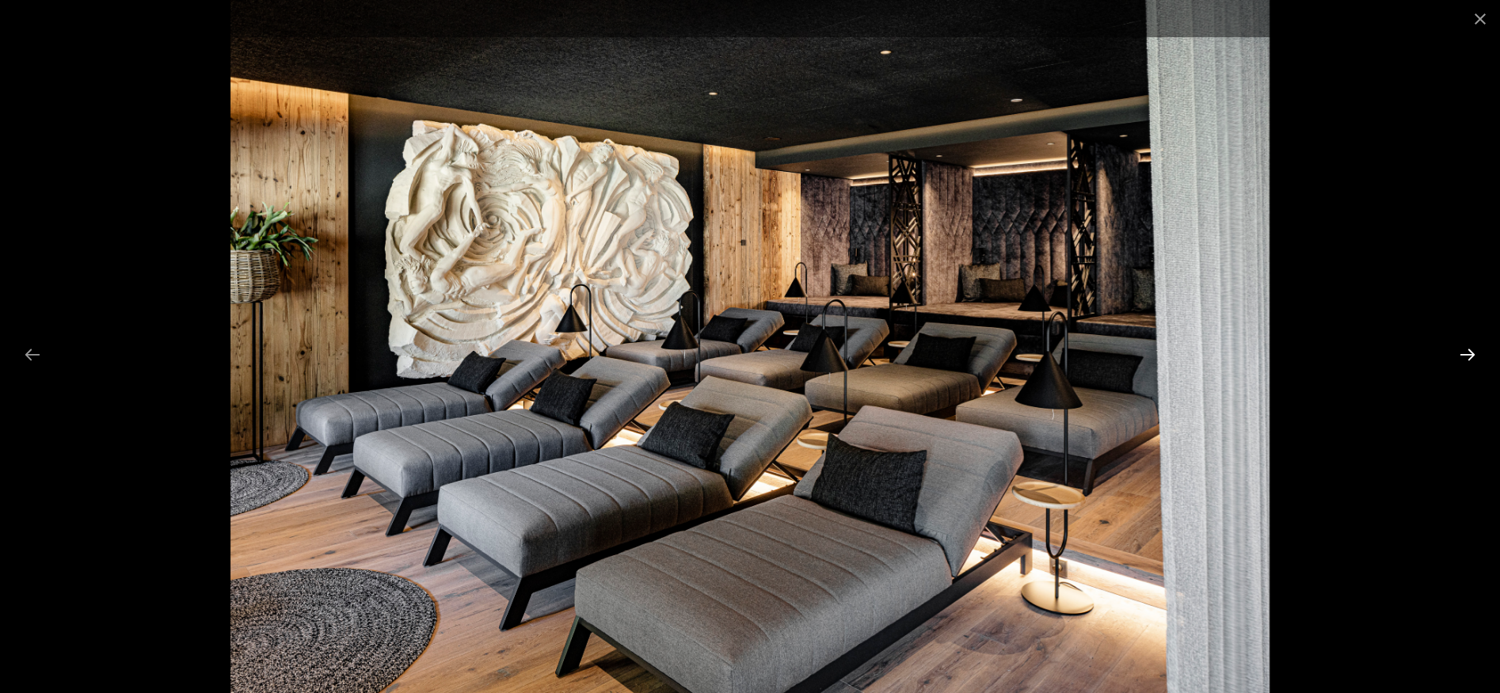
click at [1464, 352] on button "Next slide" at bounding box center [1467, 354] width 33 height 31
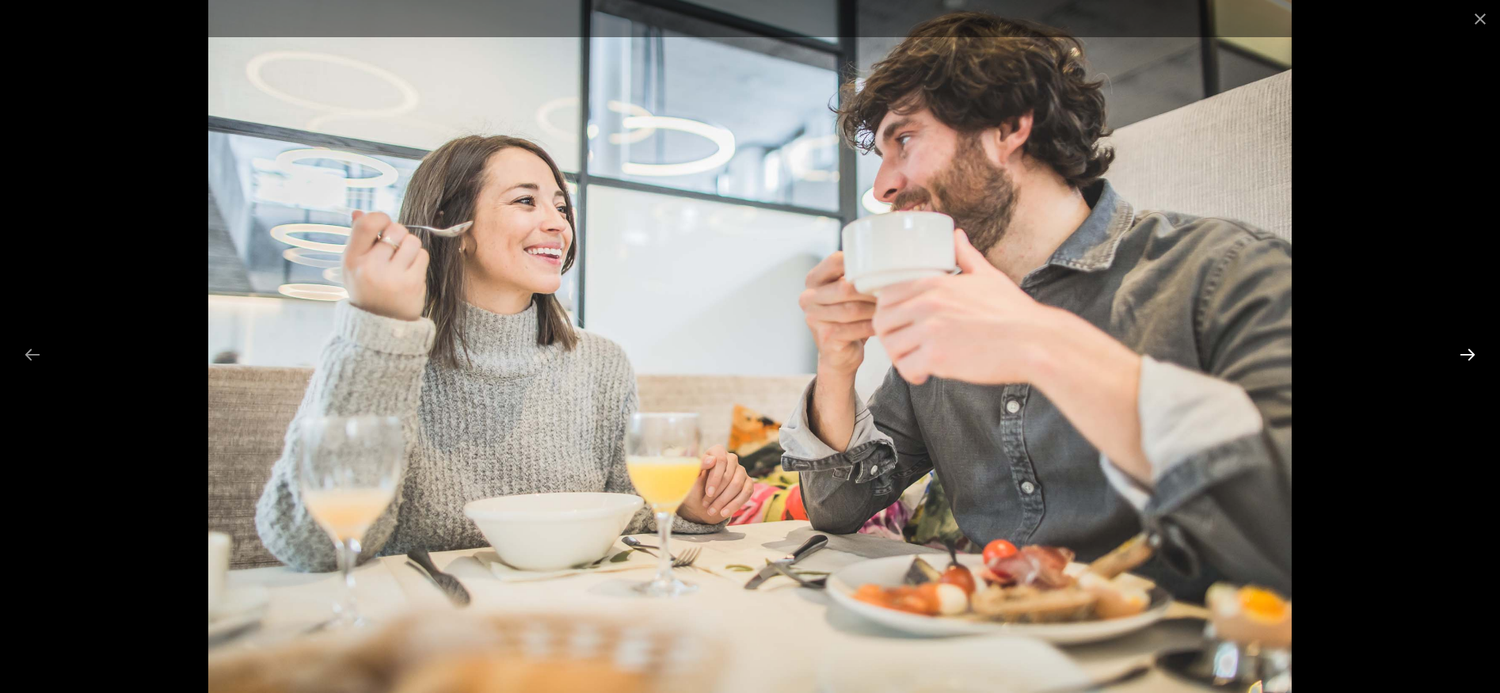
click at [1464, 352] on button "Next slide" at bounding box center [1467, 354] width 33 height 31
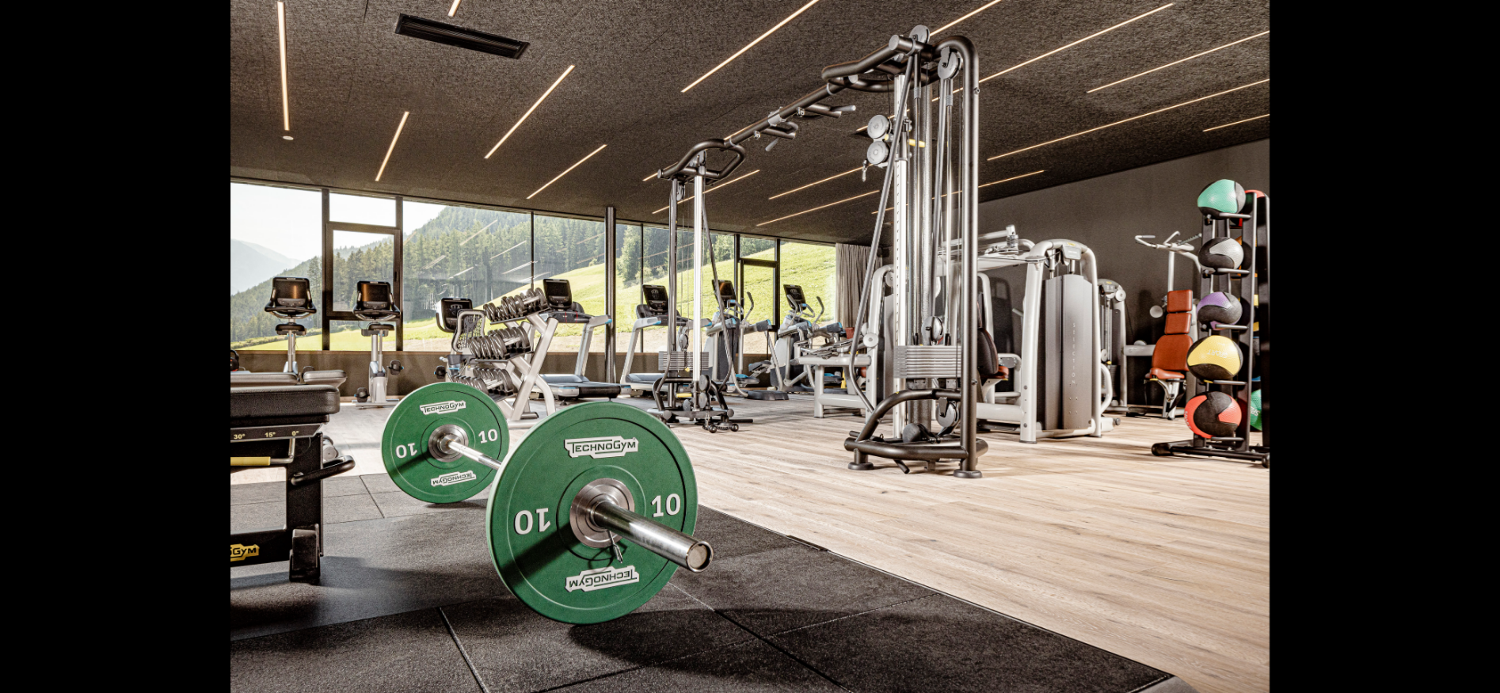
click at [1464, 352] on button "Next slide" at bounding box center [1475, 354] width 33 height 31
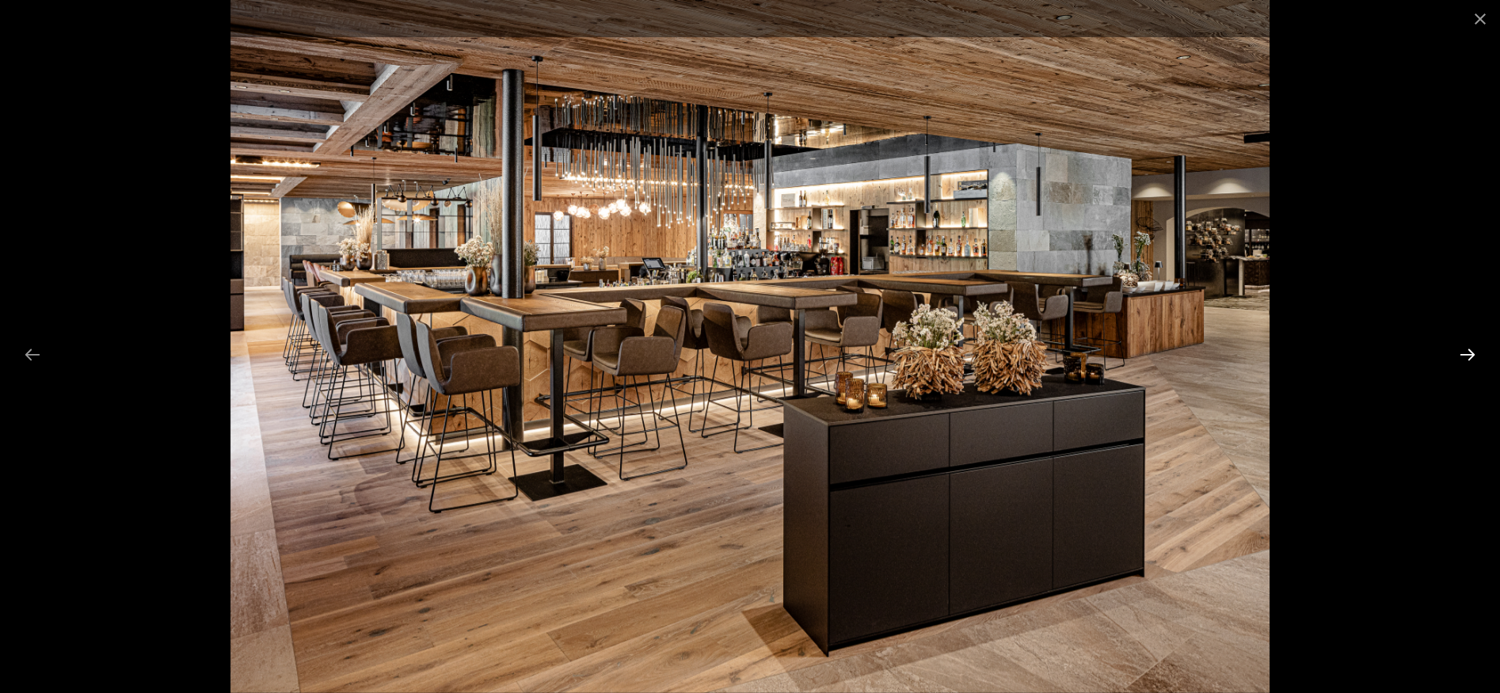
click at [1464, 352] on button "Next slide" at bounding box center [1467, 354] width 33 height 31
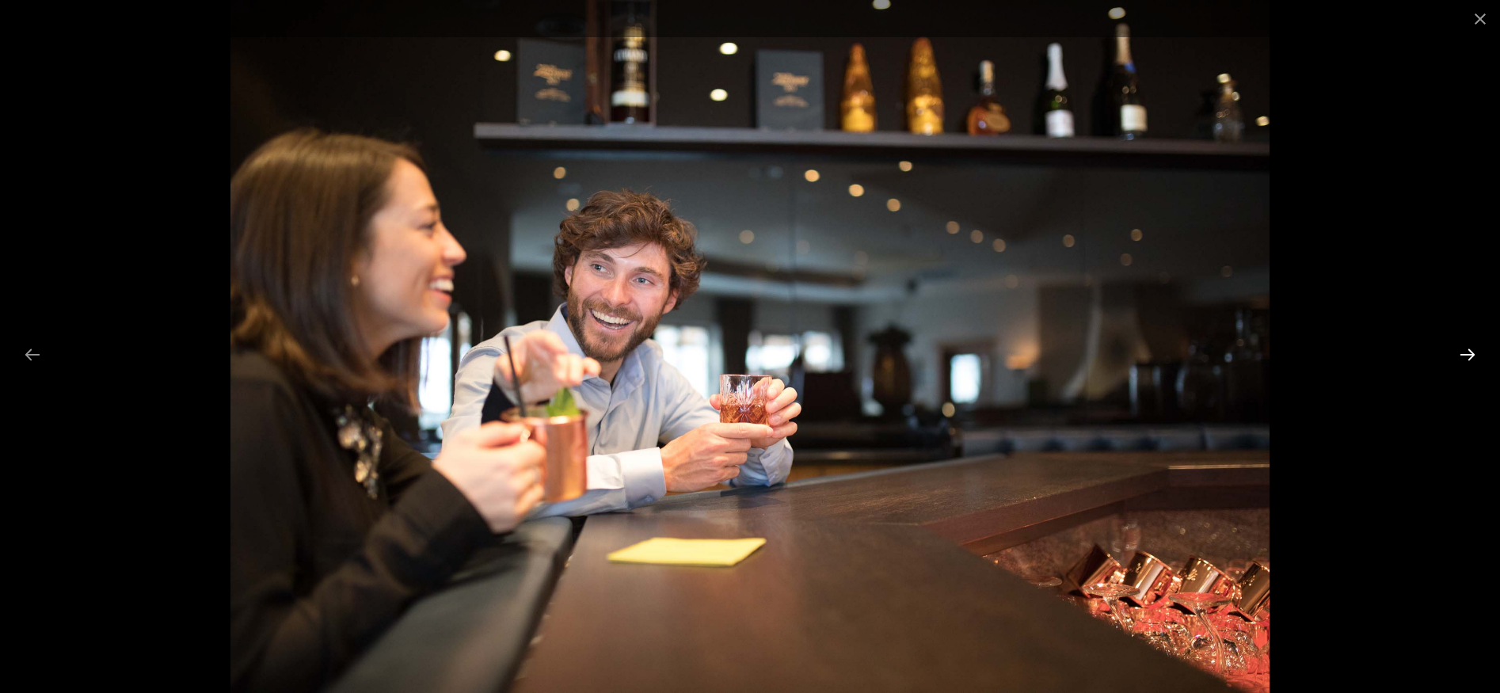
click at [1464, 352] on button "Next slide" at bounding box center [1467, 354] width 33 height 31
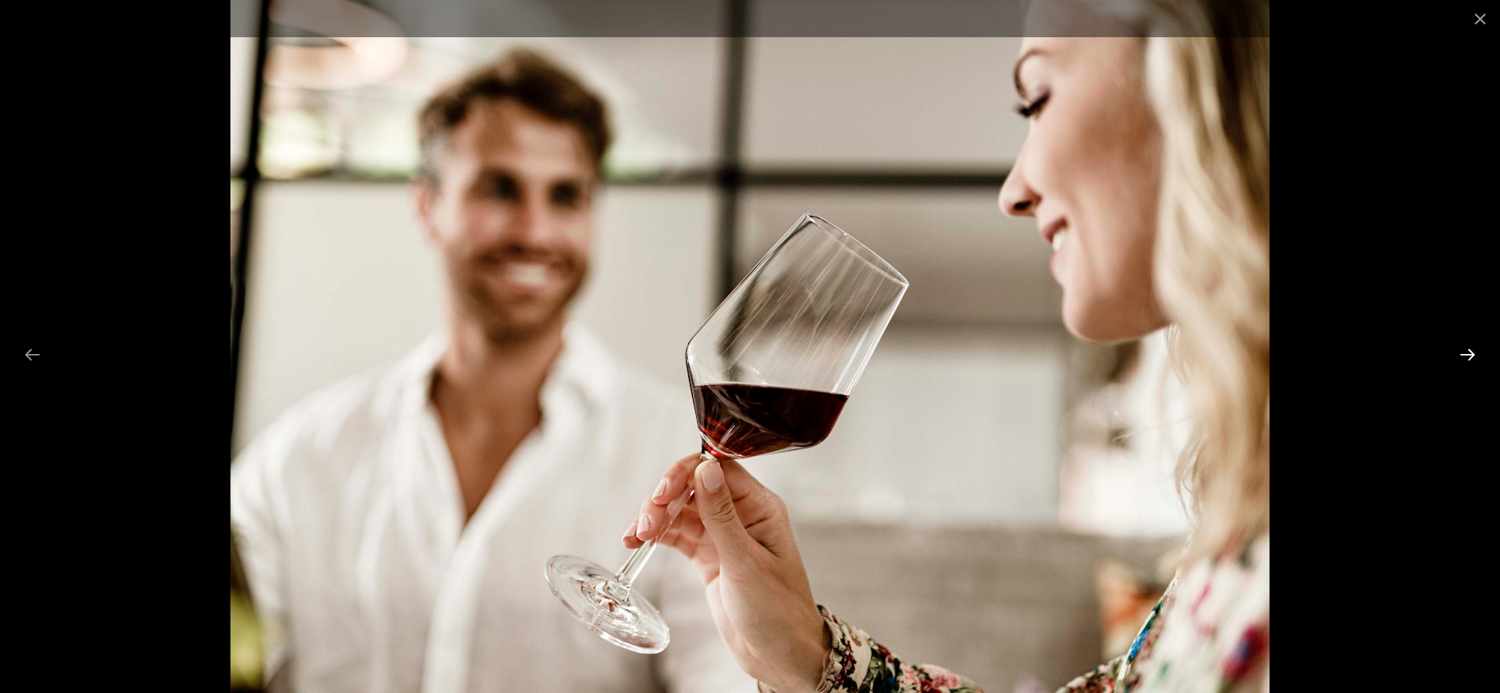
click at [1464, 352] on button "Next slide" at bounding box center [1467, 354] width 33 height 31
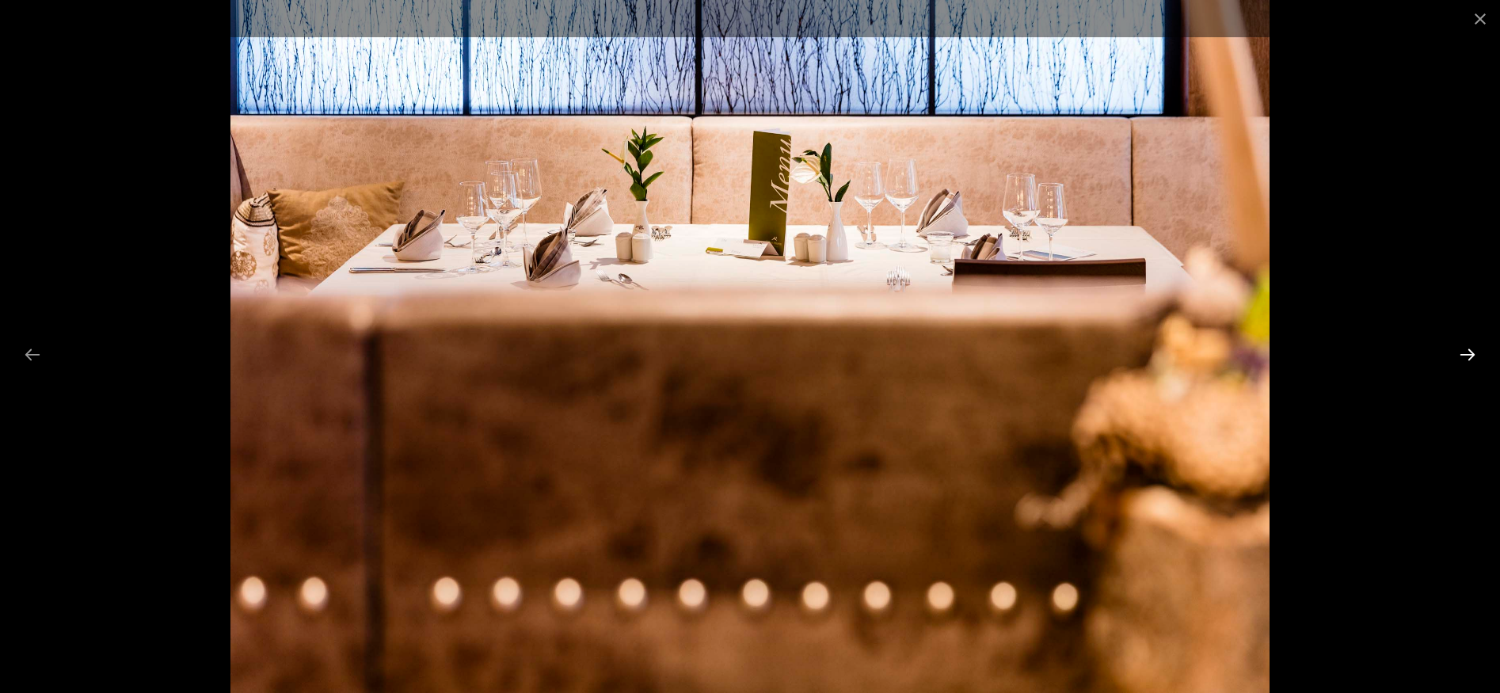
click at [1464, 352] on button "Next slide" at bounding box center [1467, 354] width 33 height 31
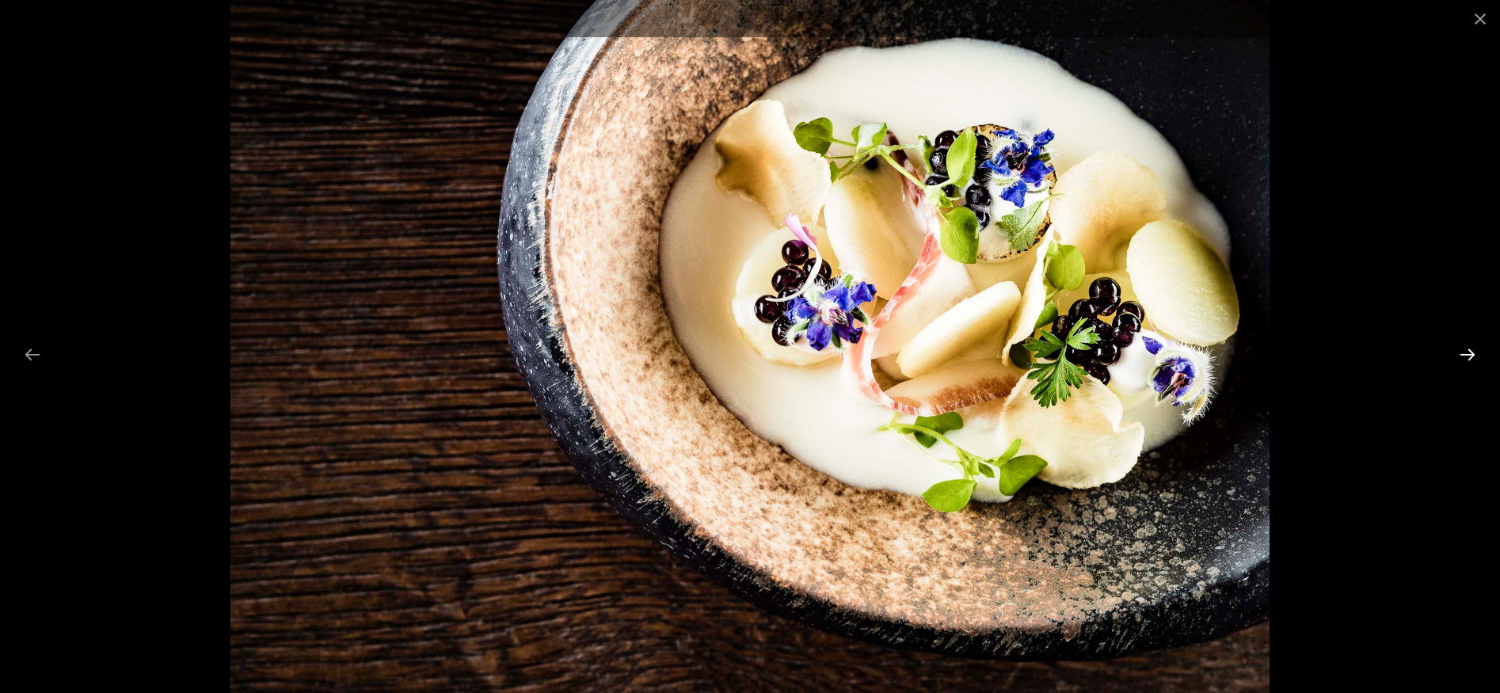
click at [1464, 352] on button "Next slide" at bounding box center [1467, 354] width 33 height 31
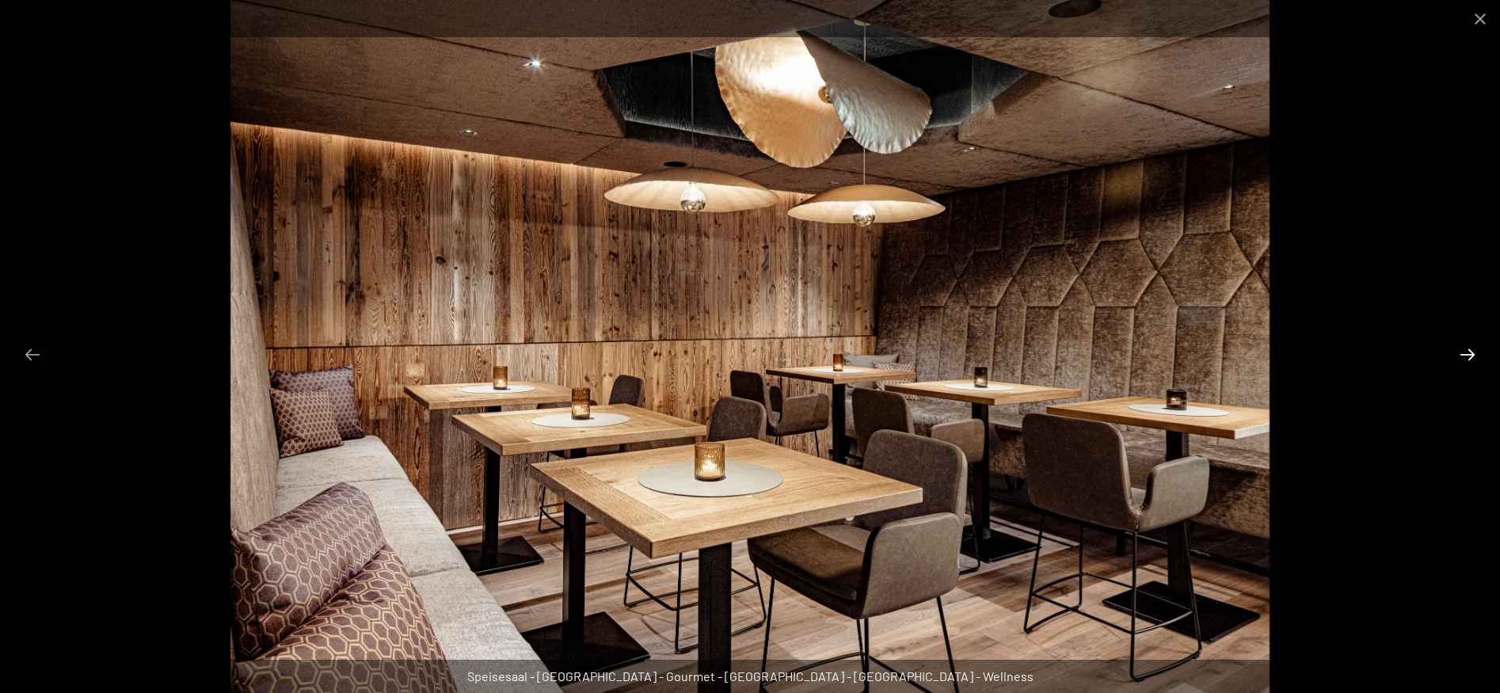
click at [1464, 352] on button "Next slide" at bounding box center [1467, 354] width 33 height 31
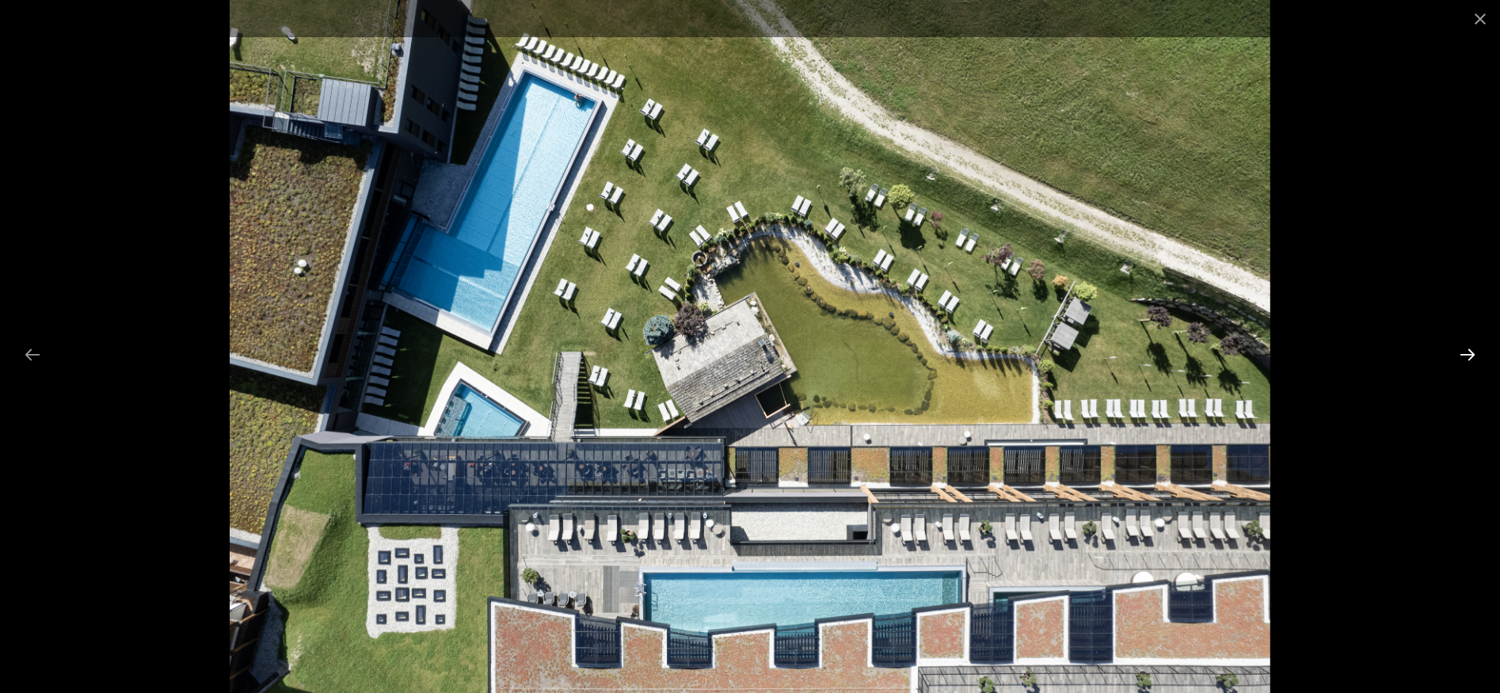
click at [1464, 352] on button "Next slide" at bounding box center [1467, 354] width 33 height 31
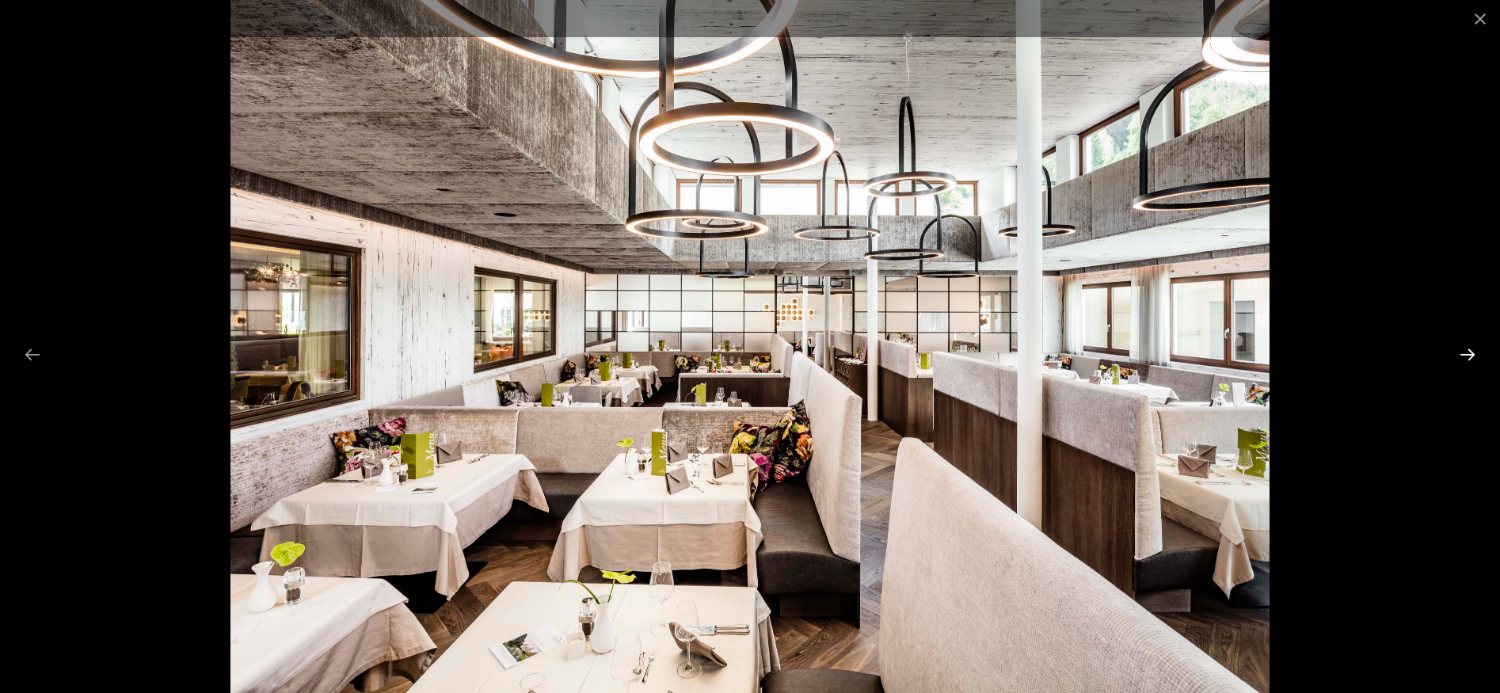
click at [1464, 352] on button "Next slide" at bounding box center [1467, 354] width 33 height 31
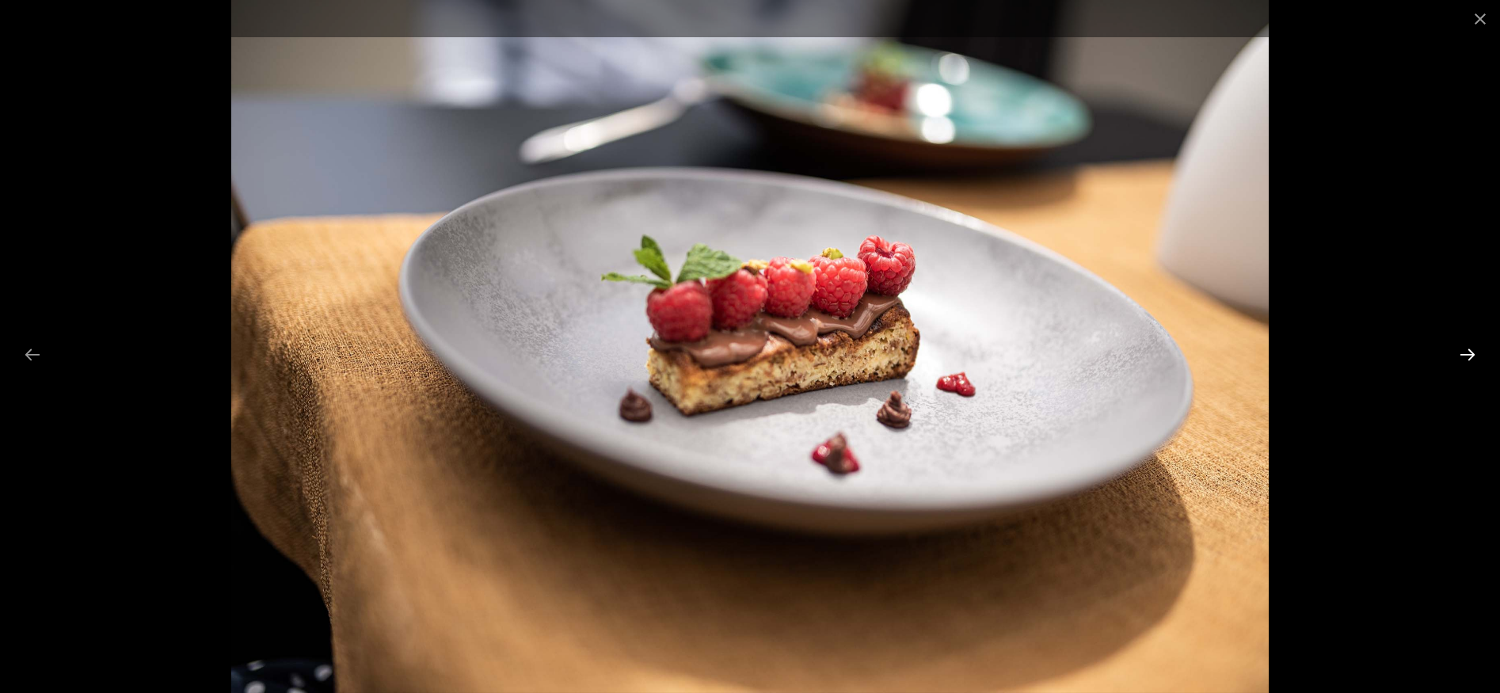
click at [1464, 352] on button "Next slide" at bounding box center [1467, 354] width 33 height 31
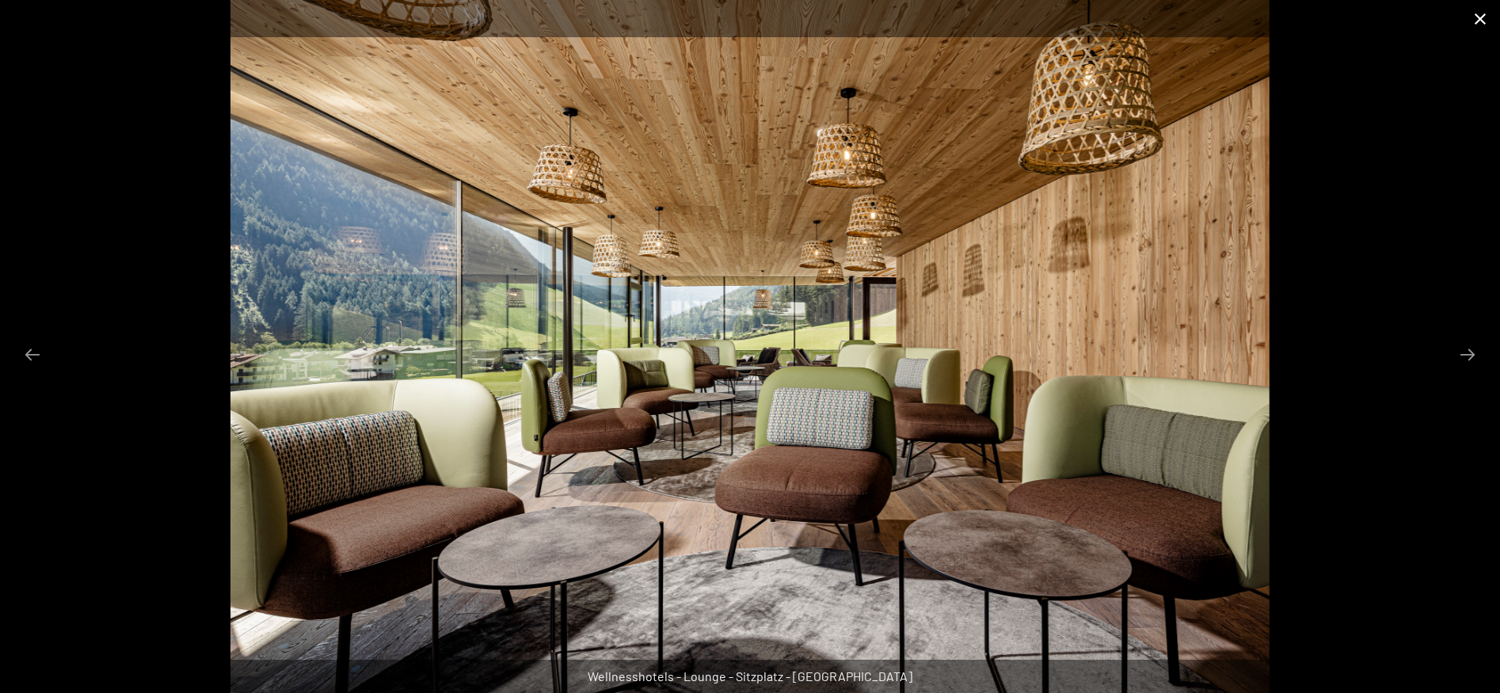
click at [1479, 24] on button "Close gallery" at bounding box center [1480, 18] width 40 height 37
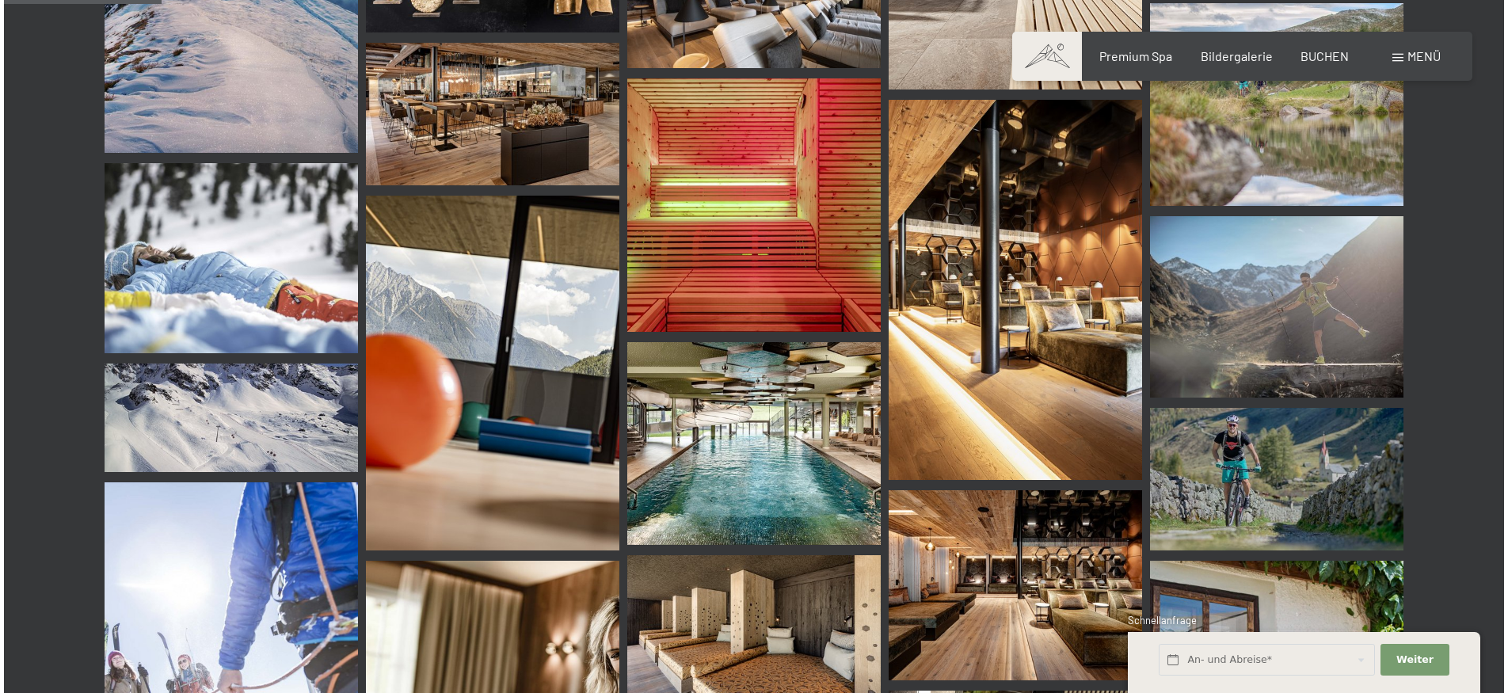
scroll to position [2106, 0]
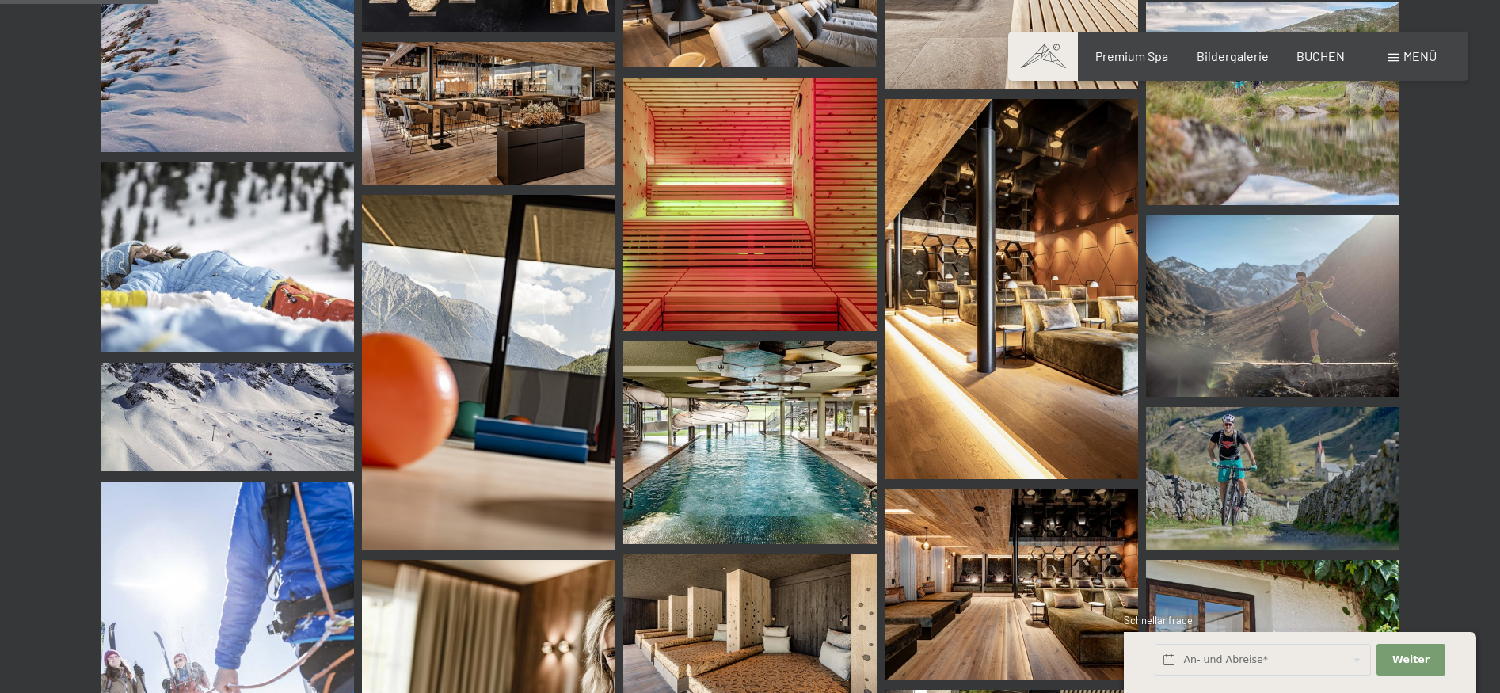
click at [1395, 59] on span at bounding box center [1393, 58] width 11 height 8
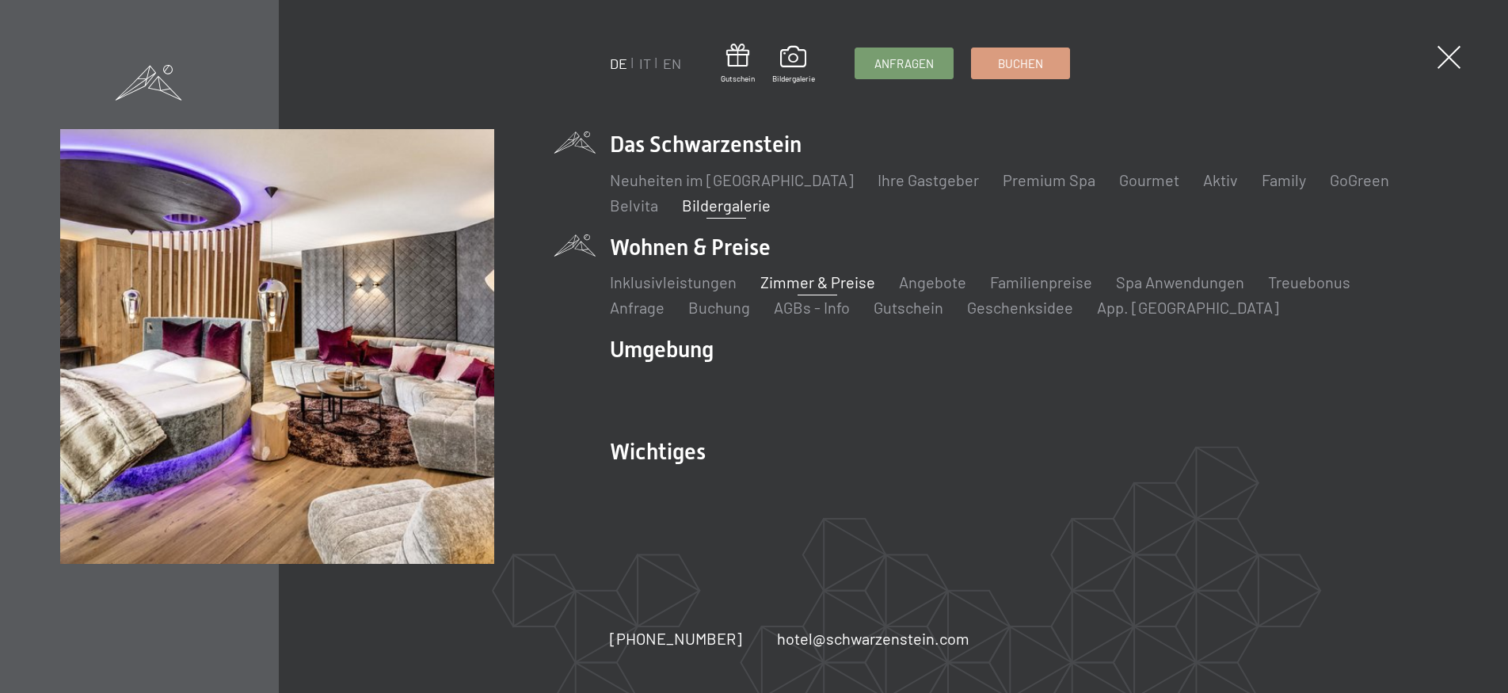
click at [824, 287] on link "Zimmer & Preise" at bounding box center [817, 281] width 115 height 19
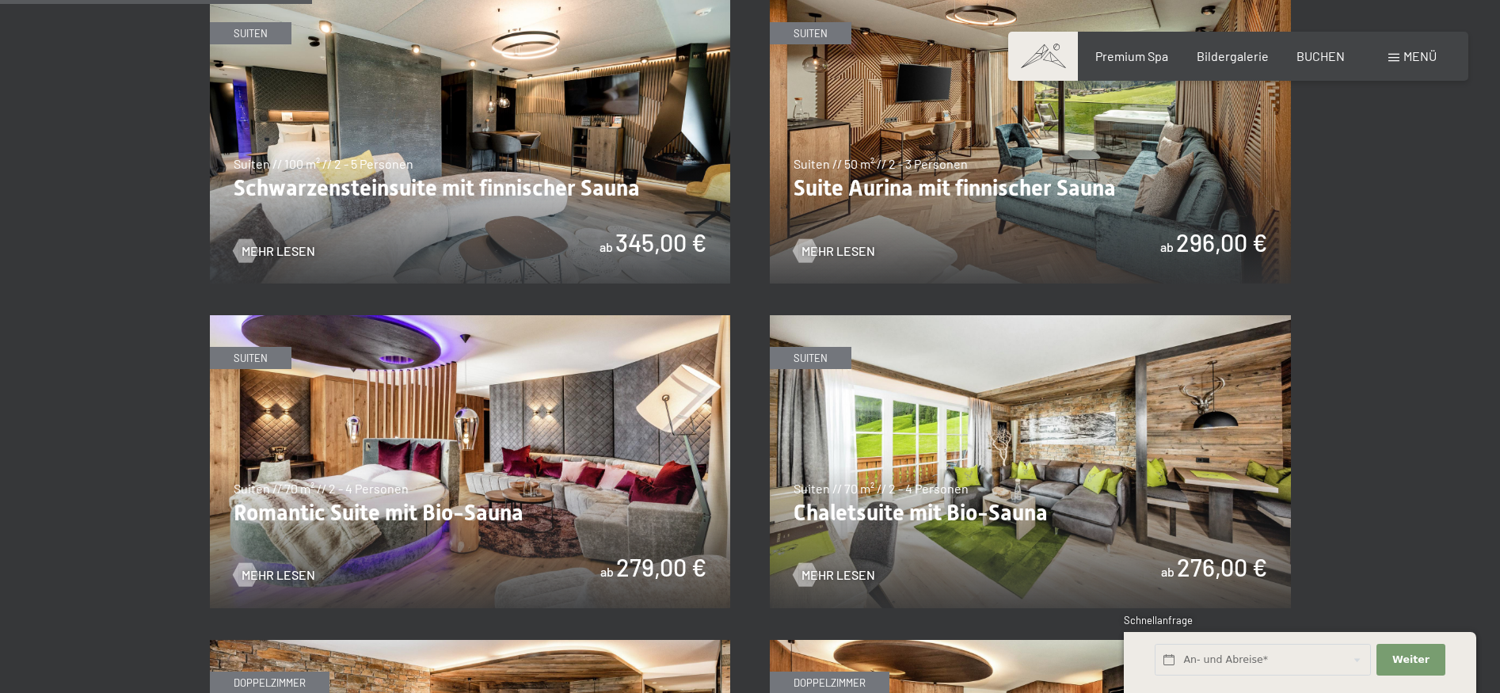
scroll to position [1057, 0]
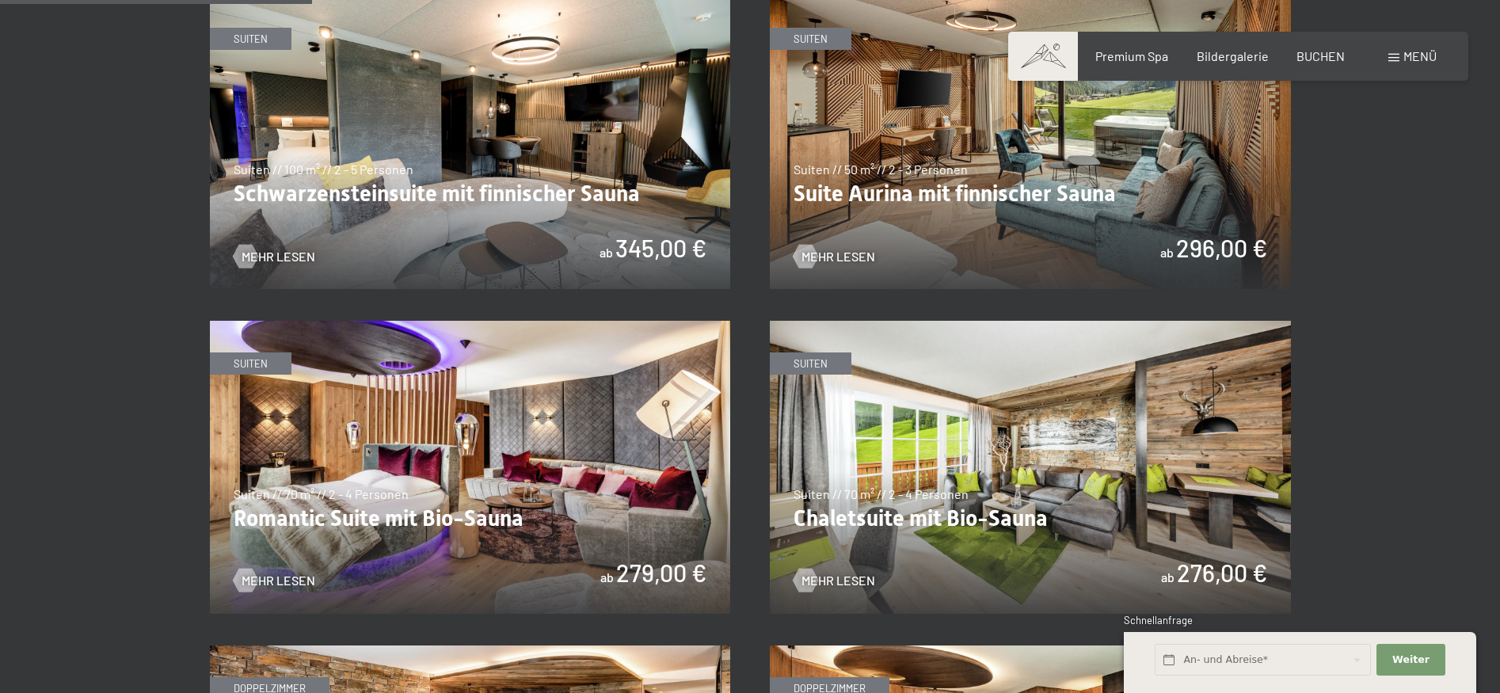
click at [1029, 188] on img at bounding box center [1030, 142] width 521 height 293
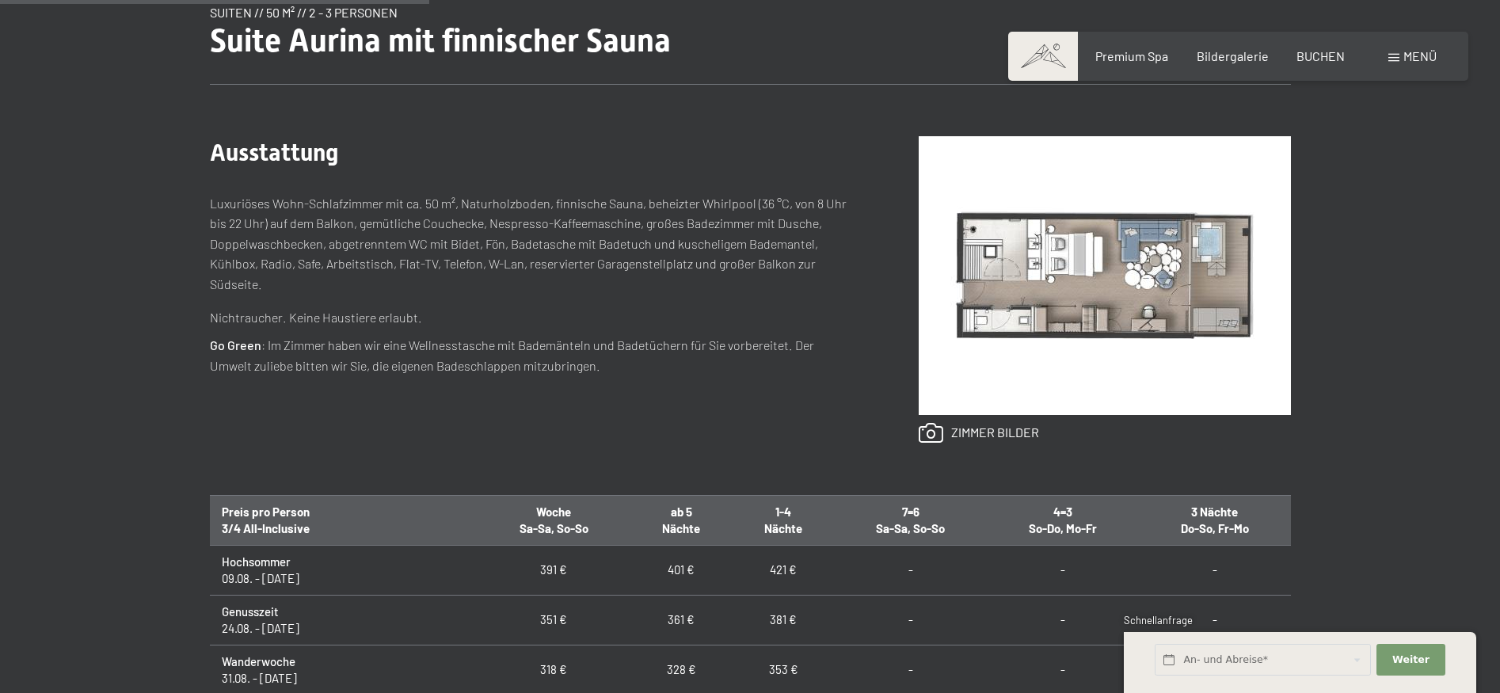
scroll to position [577, 0]
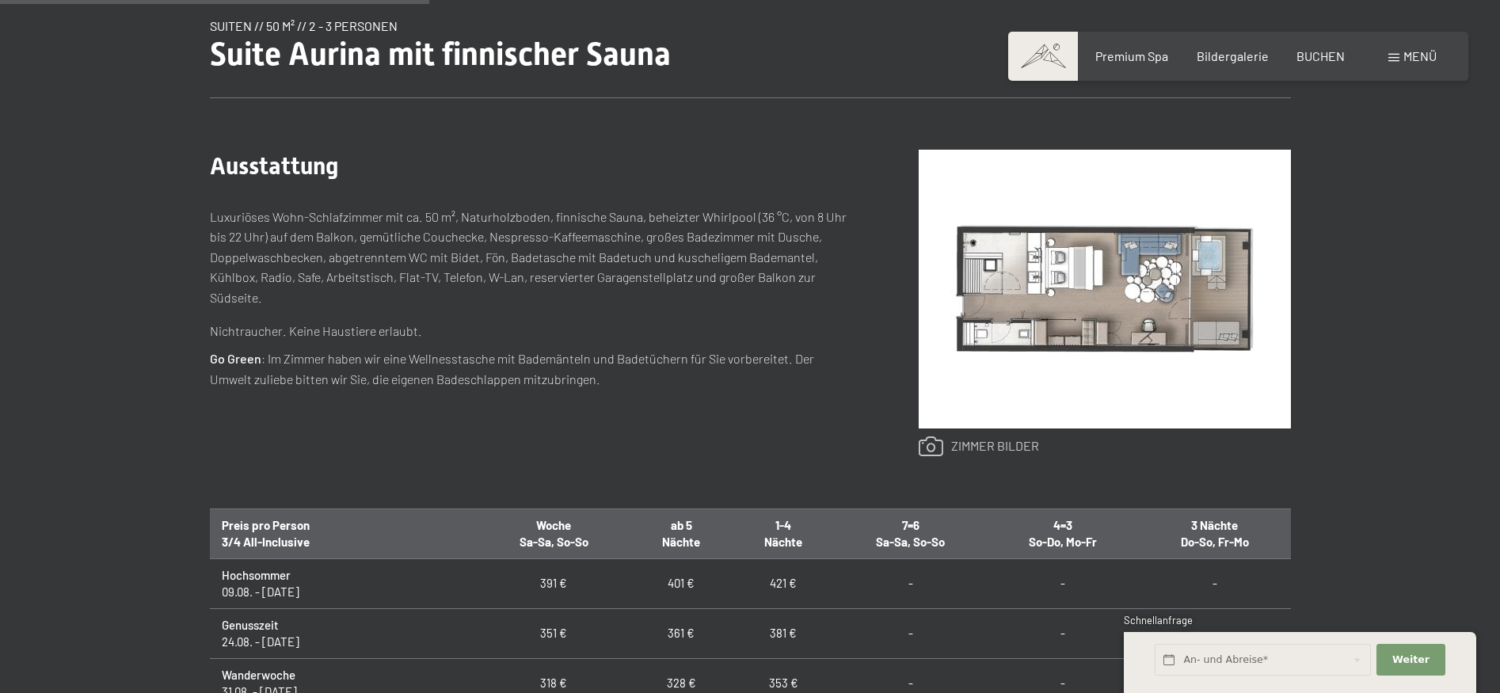
click at [961, 451] on link at bounding box center [979, 446] width 120 height 21
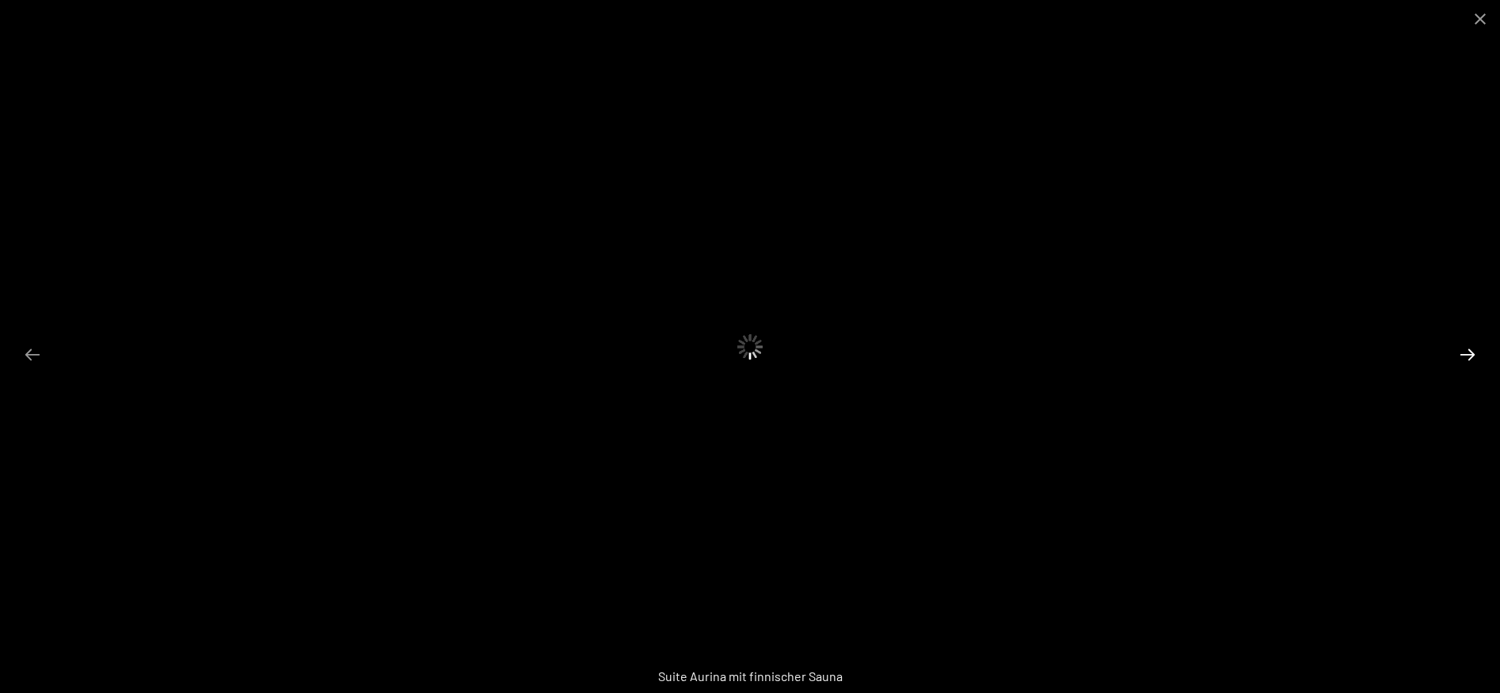
click at [1463, 352] on button "Next slide" at bounding box center [1467, 354] width 33 height 31
click at [31, 358] on button "Previous slide" at bounding box center [32, 354] width 33 height 31
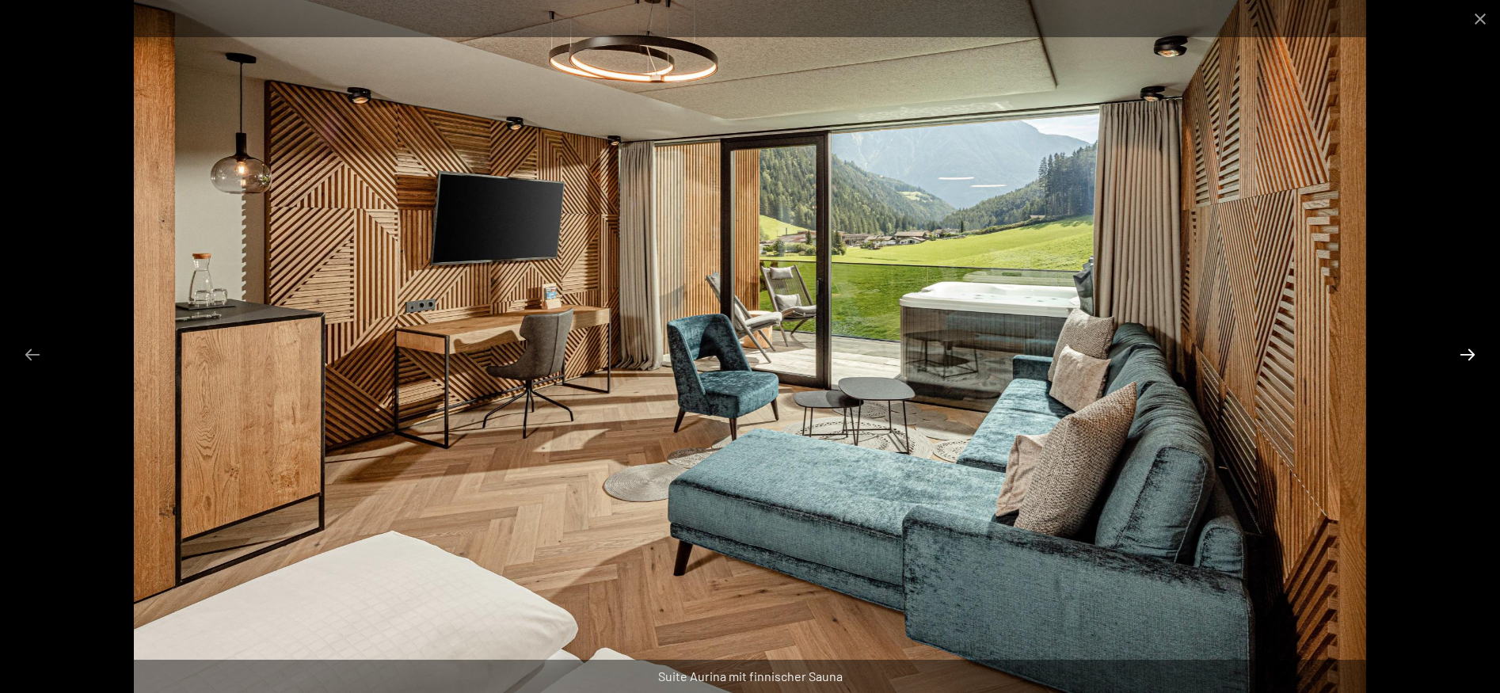
click at [1462, 355] on button "Next slide" at bounding box center [1467, 354] width 33 height 31
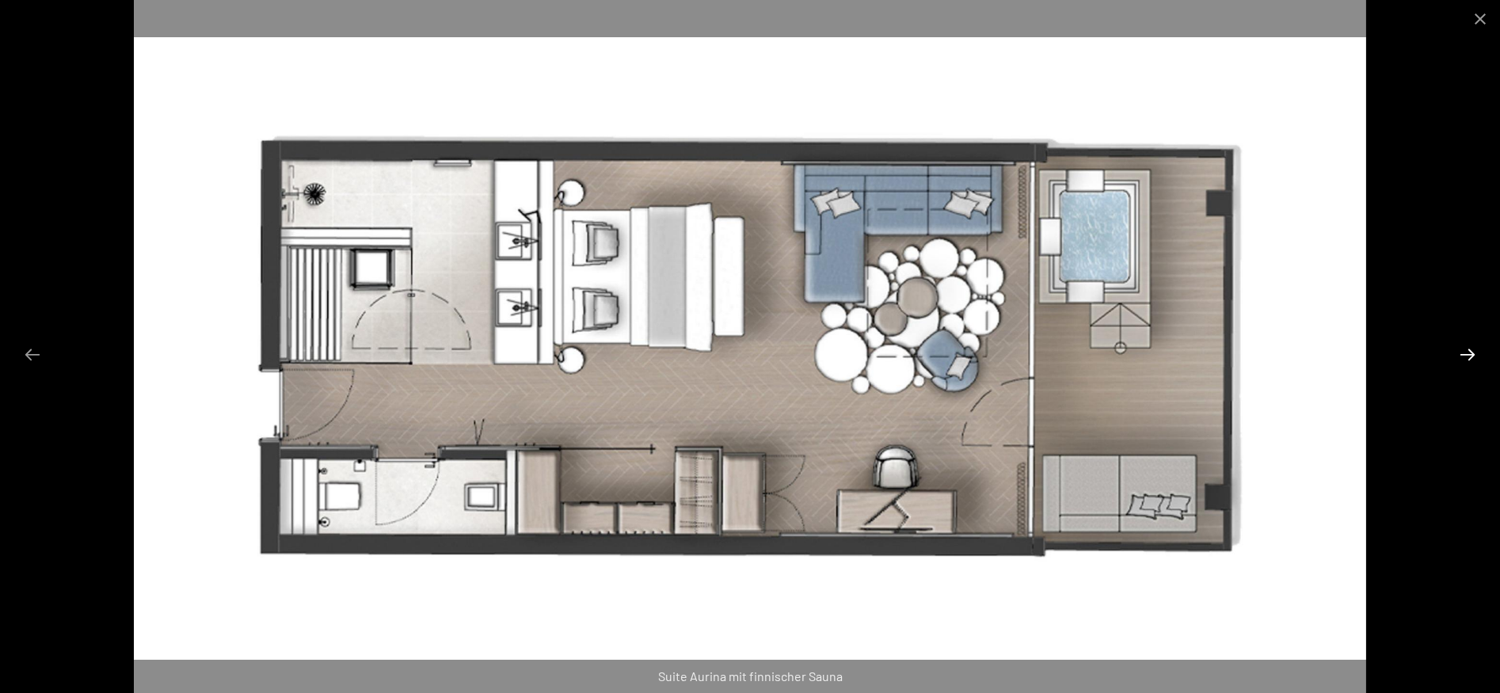
click at [1462, 355] on button "Next slide" at bounding box center [1467, 354] width 33 height 31
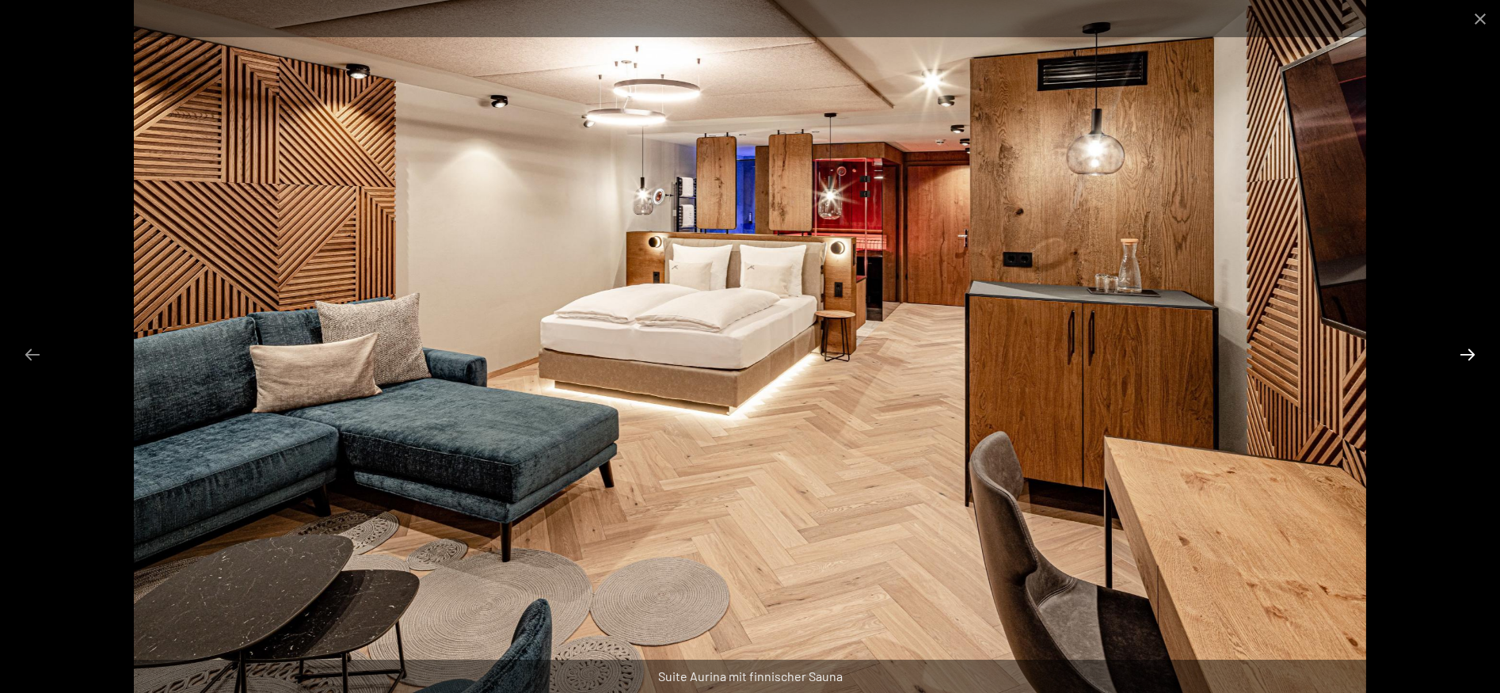
click at [1462, 355] on button "Next slide" at bounding box center [1467, 354] width 33 height 31
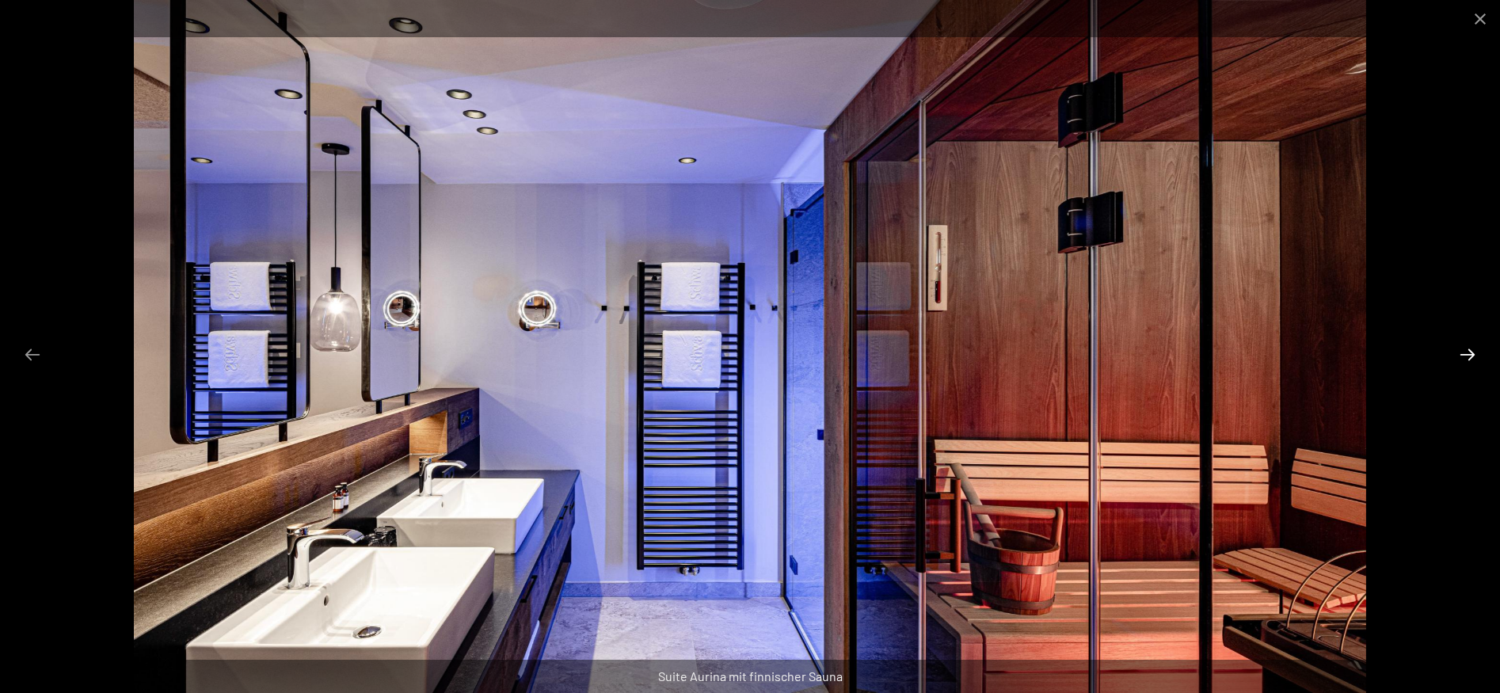
click at [1462, 355] on button "Next slide" at bounding box center [1467, 354] width 33 height 31
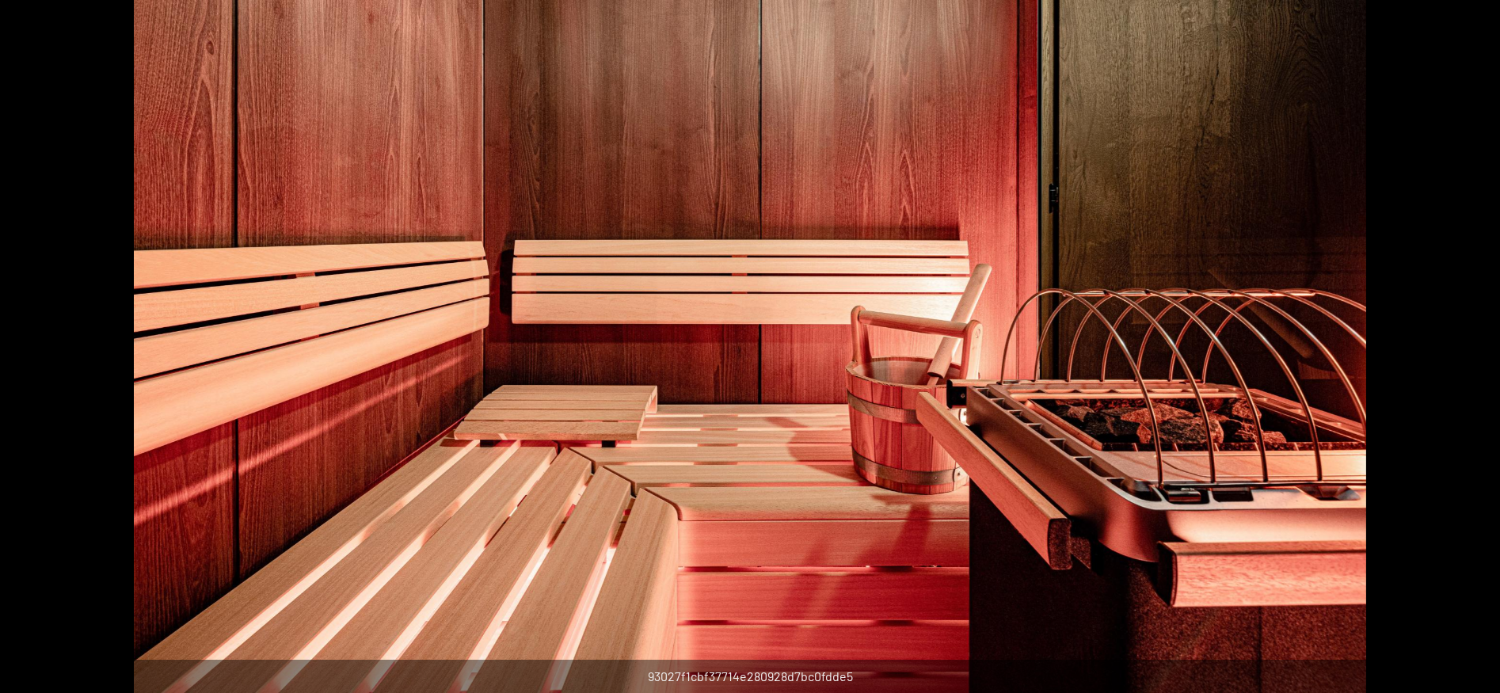
click at [1462, 355] on button "Next slide" at bounding box center [1475, 354] width 33 height 31
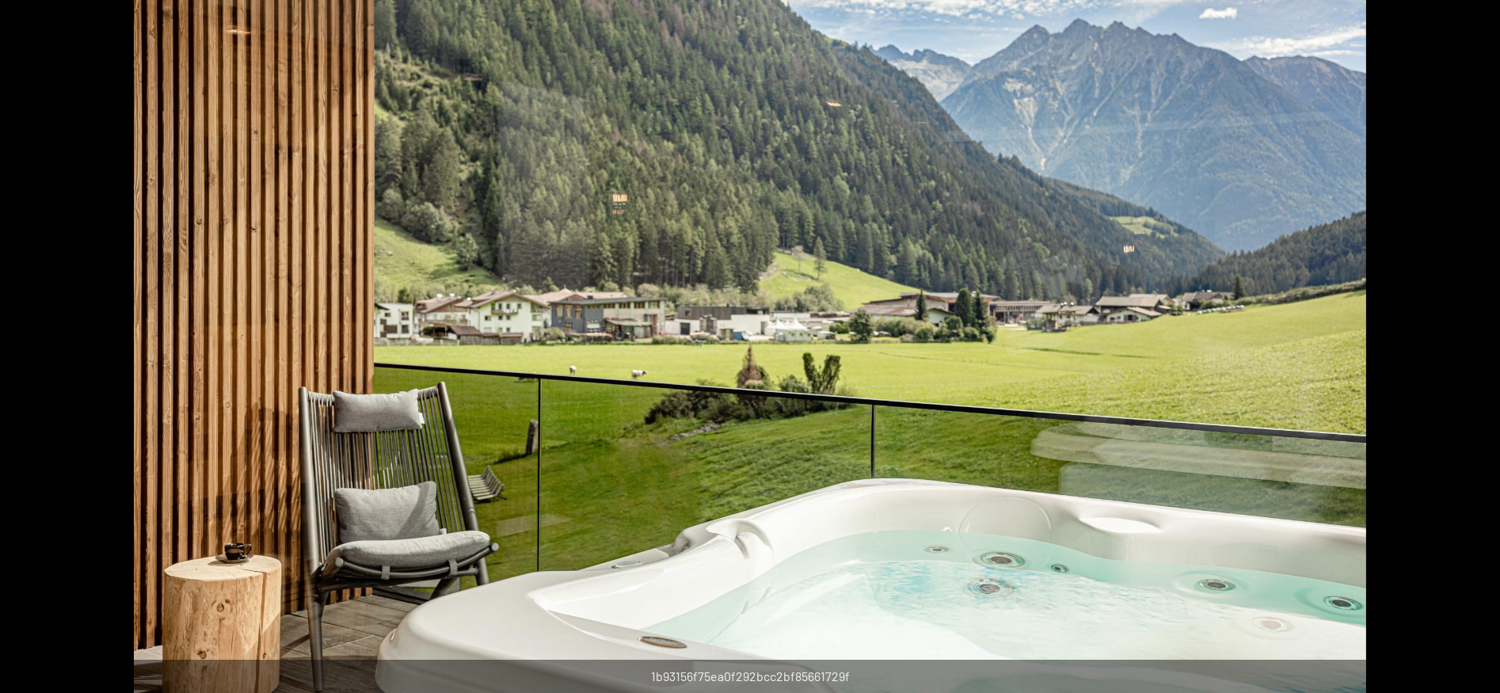
click at [1462, 355] on button "Next slide" at bounding box center [1475, 354] width 33 height 31
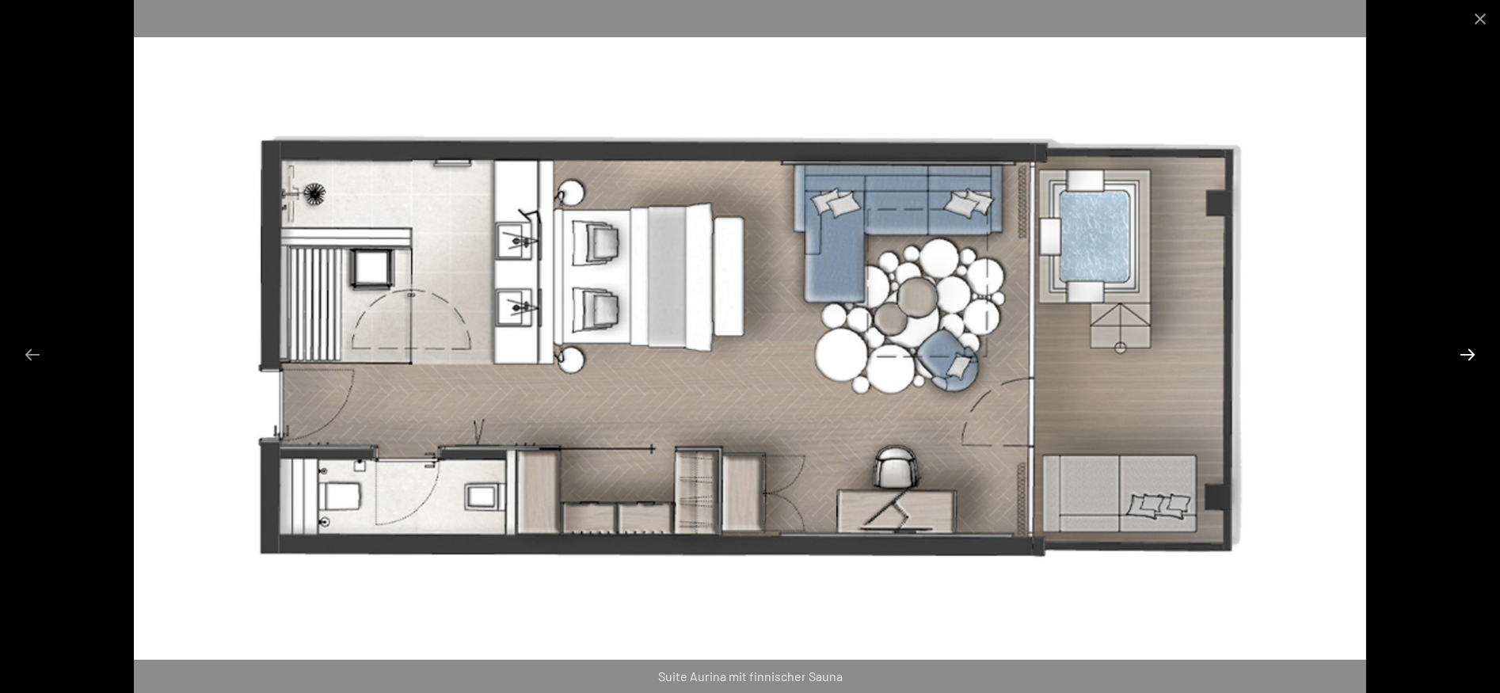
click at [1462, 355] on button "Next slide" at bounding box center [1467, 354] width 33 height 31
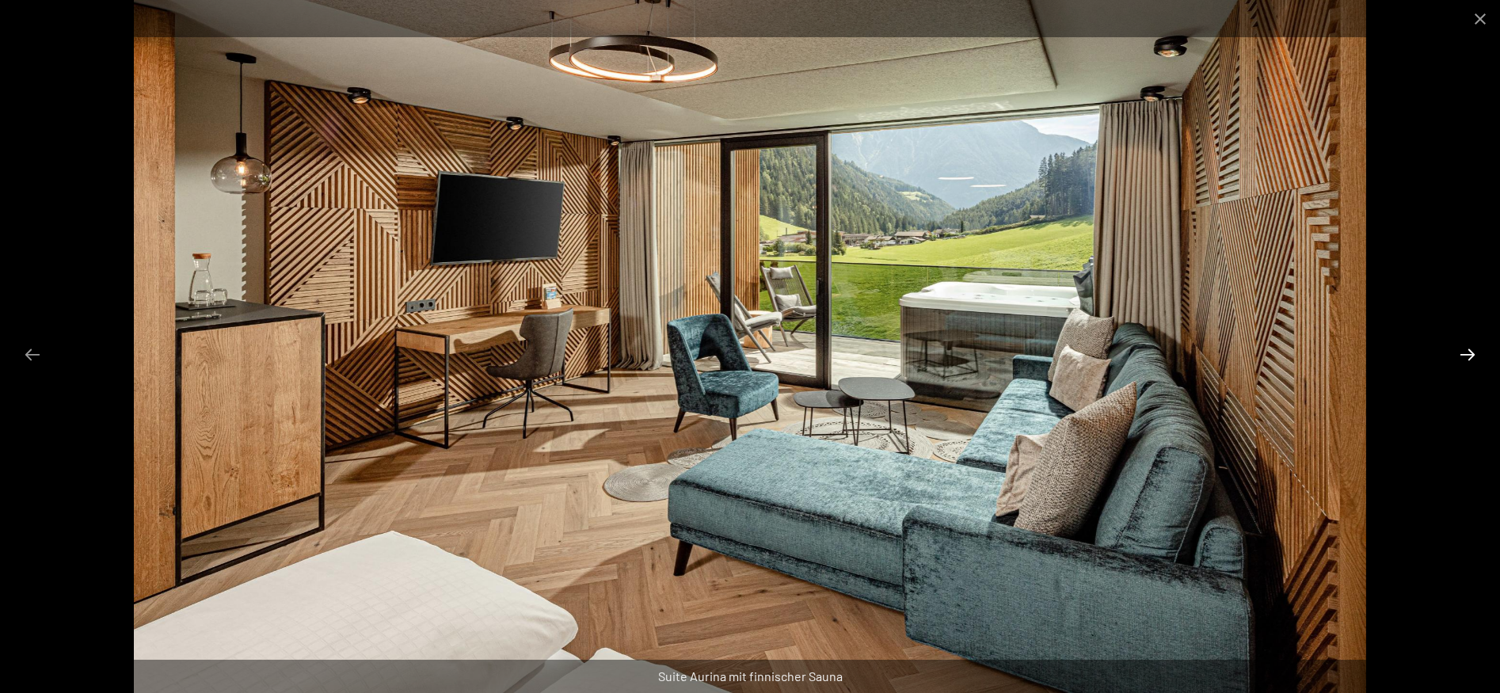
click at [1462, 355] on button "Next slide" at bounding box center [1467, 354] width 33 height 31
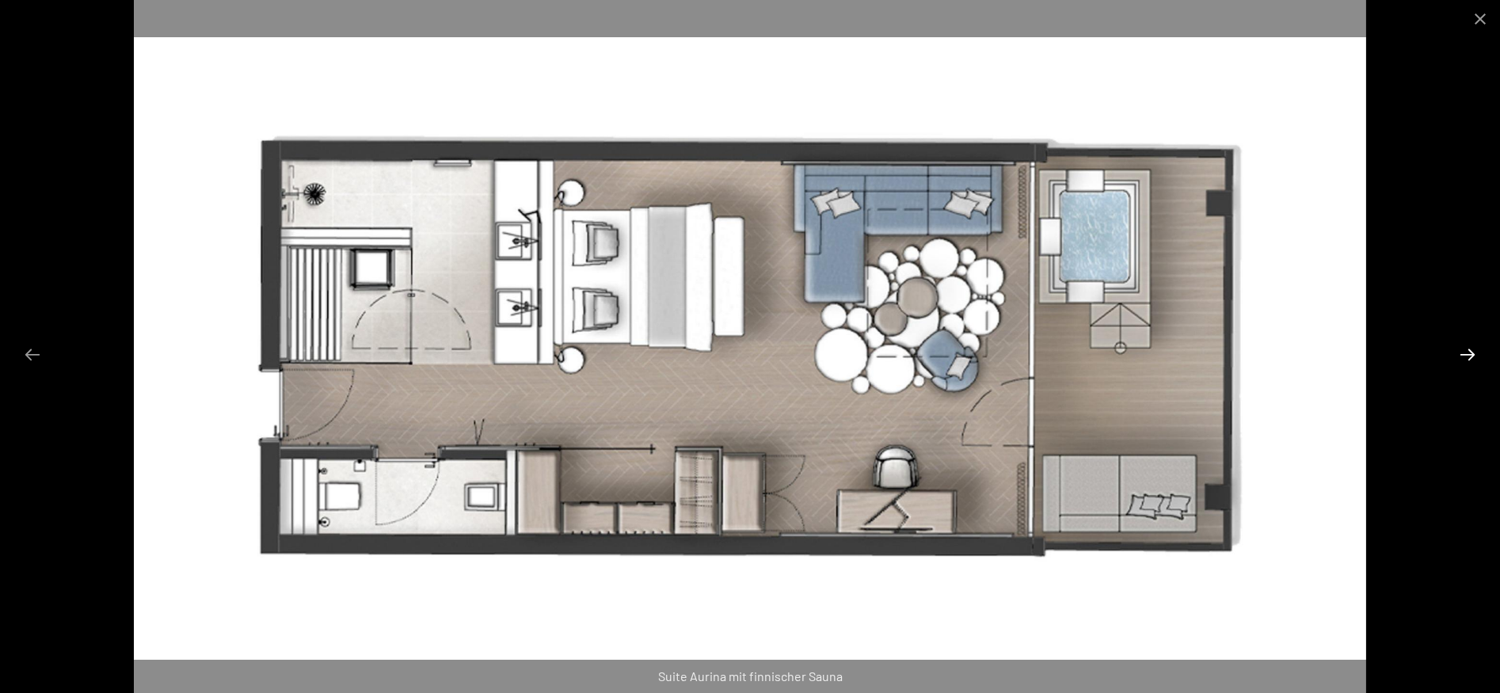
click at [1462, 355] on button "Next slide" at bounding box center [1467, 354] width 33 height 31
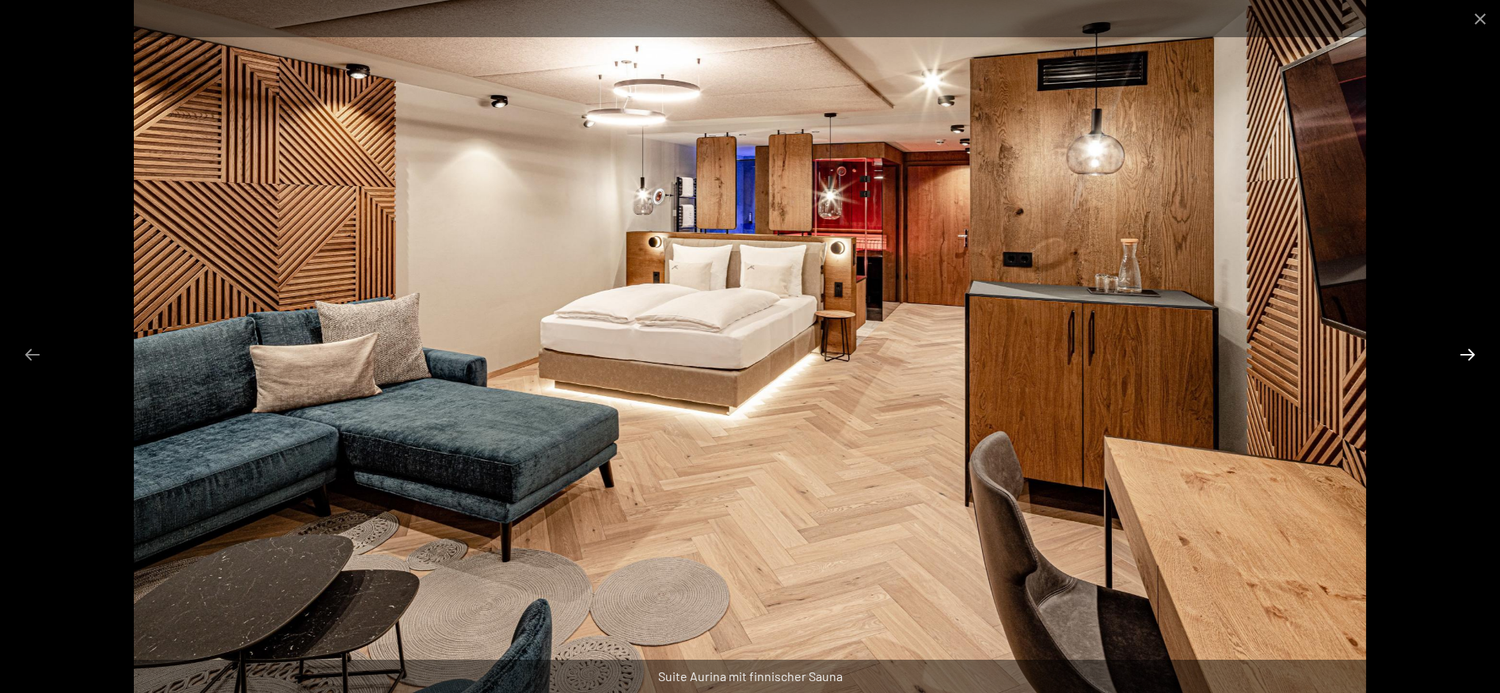
click at [1462, 355] on button "Next slide" at bounding box center [1467, 354] width 33 height 31
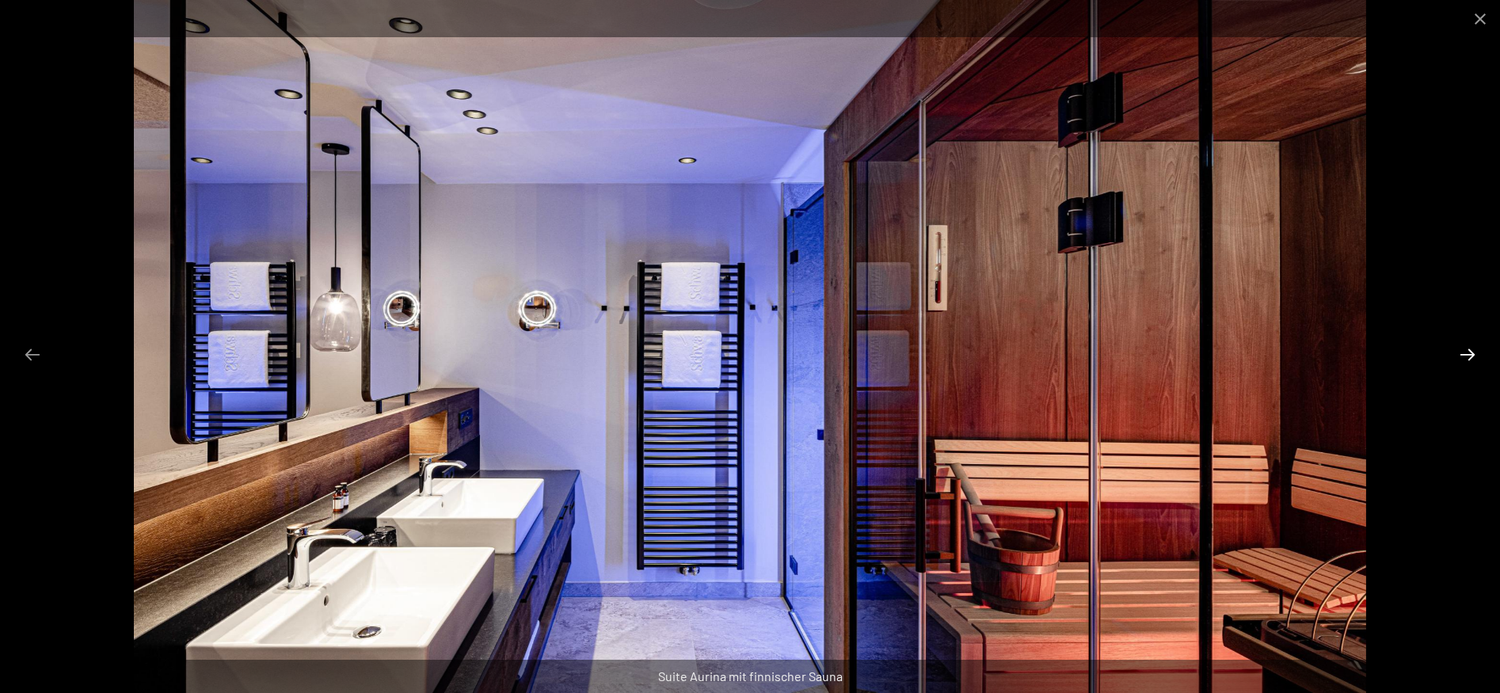
click at [1462, 355] on button "Next slide" at bounding box center [1467, 354] width 33 height 31
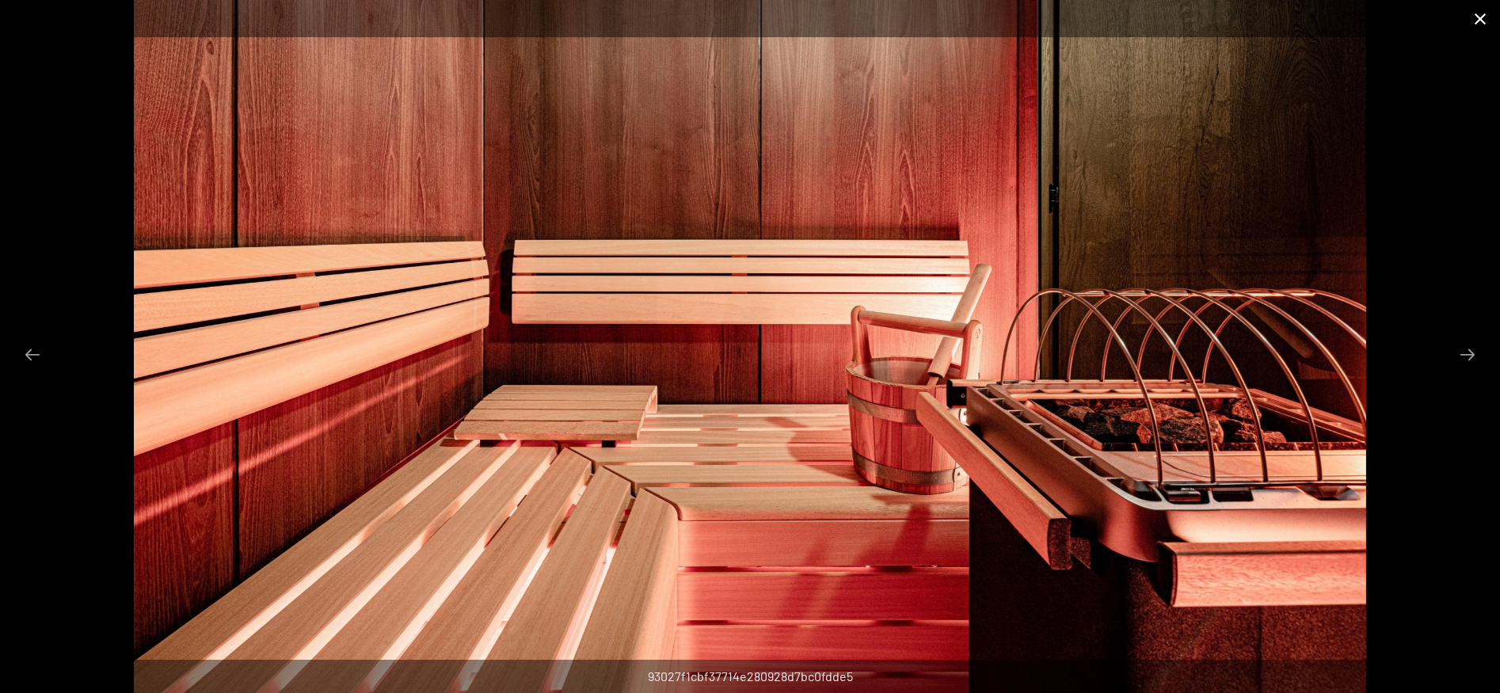
click at [1482, 22] on button "Close gallery" at bounding box center [1480, 18] width 40 height 37
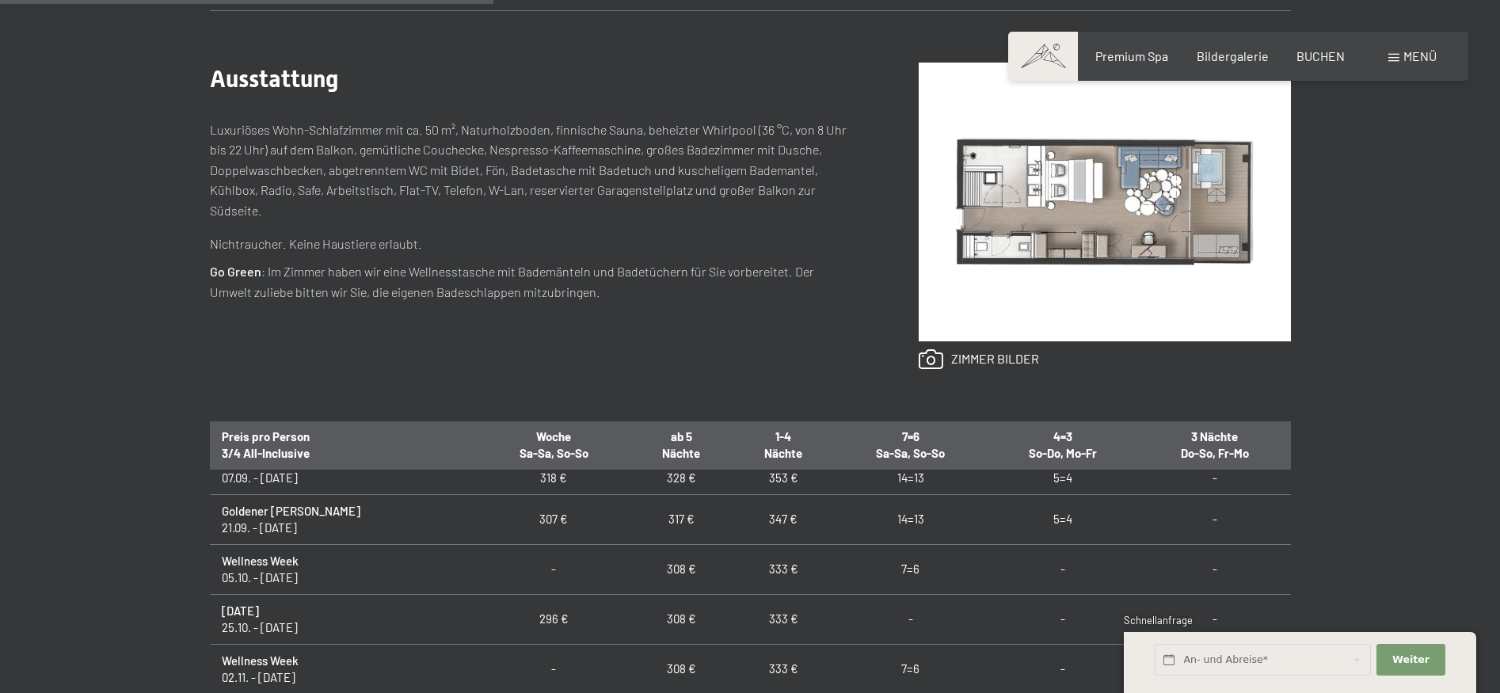
scroll to position [180, 0]
